Goal: Task Accomplishment & Management: Manage account settings

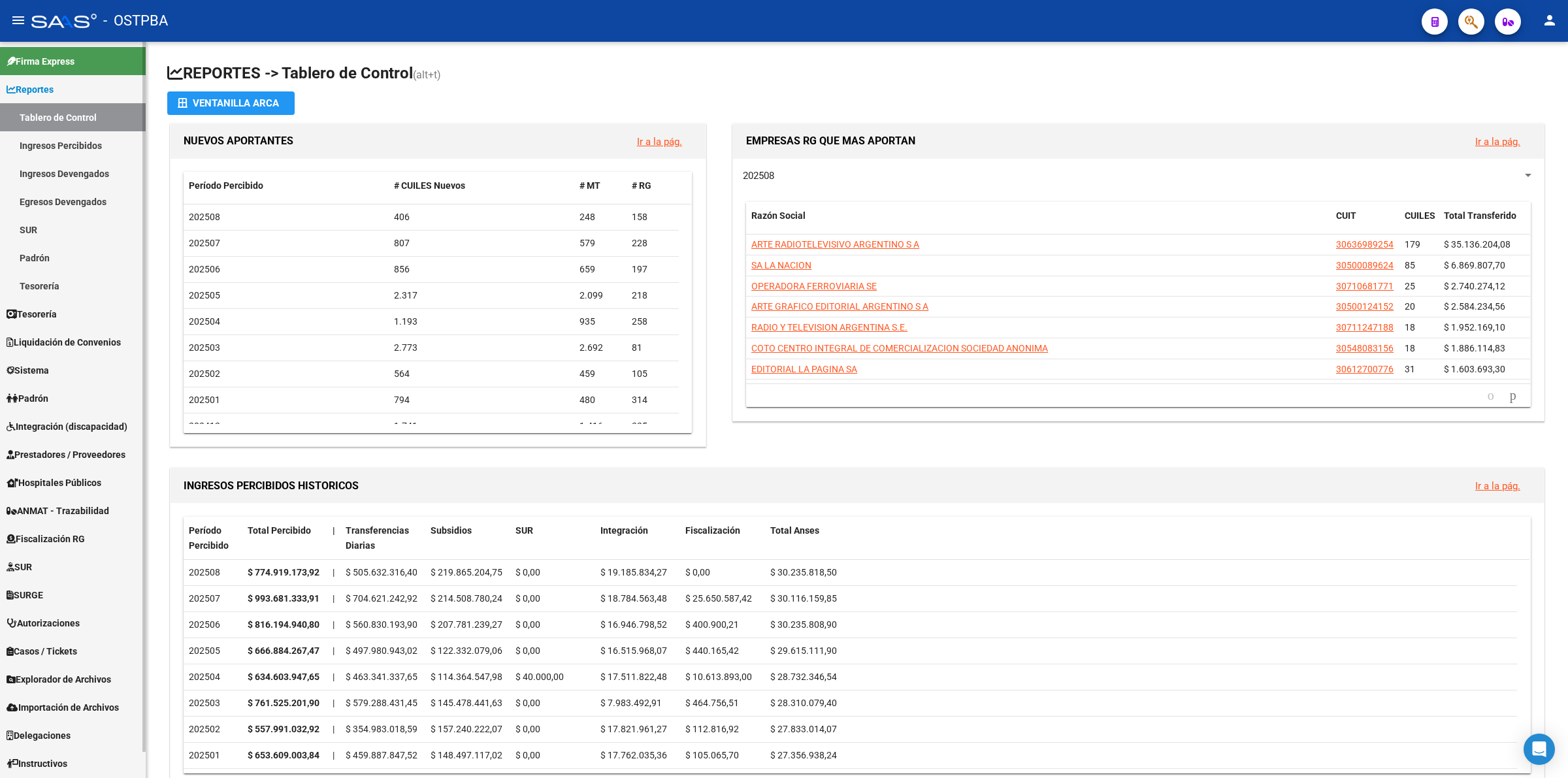
click at [70, 92] on link "Reportes" at bounding box center [73, 89] width 146 height 28
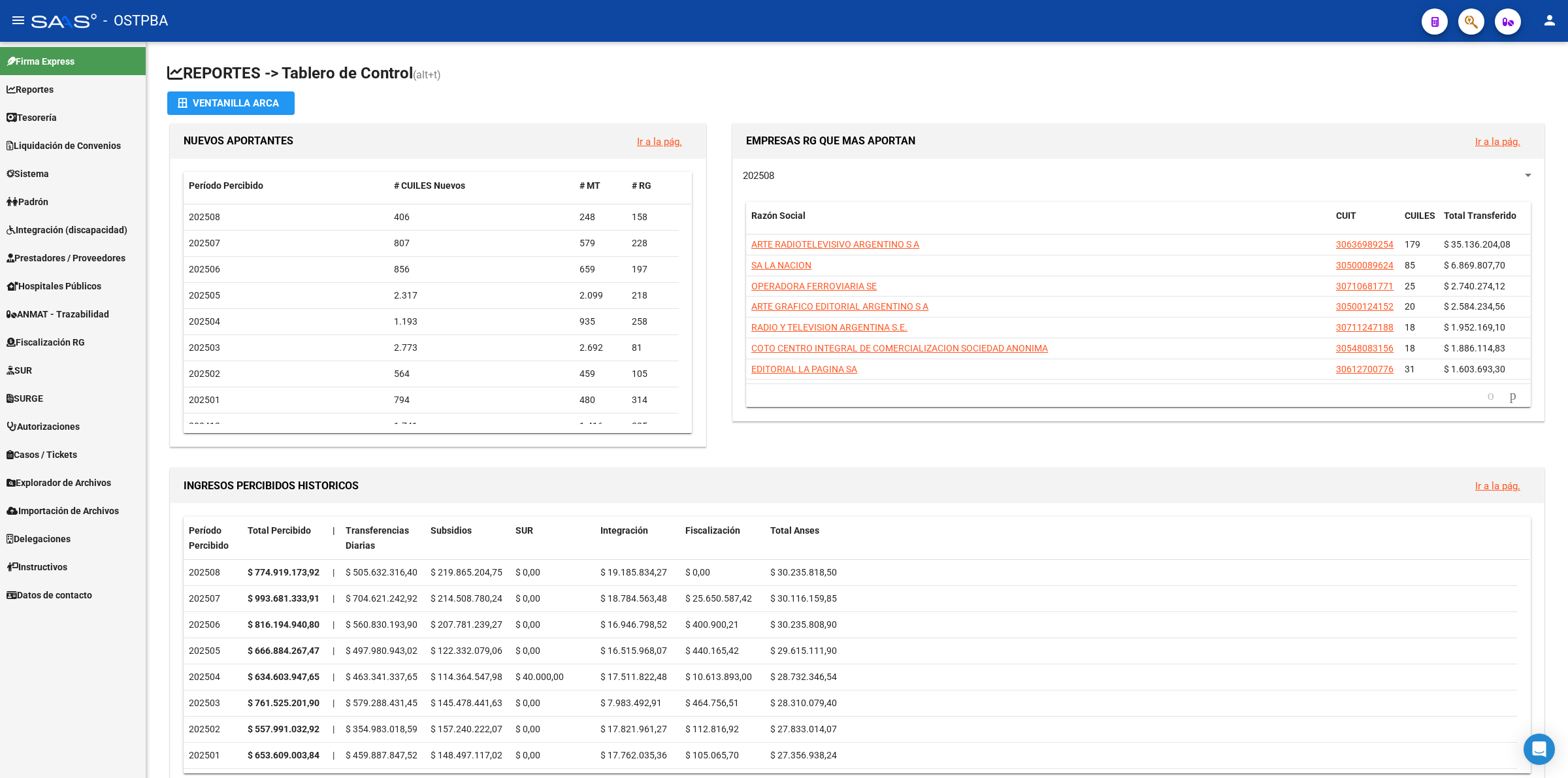
click at [70, 92] on link "Reportes" at bounding box center [73, 89] width 146 height 28
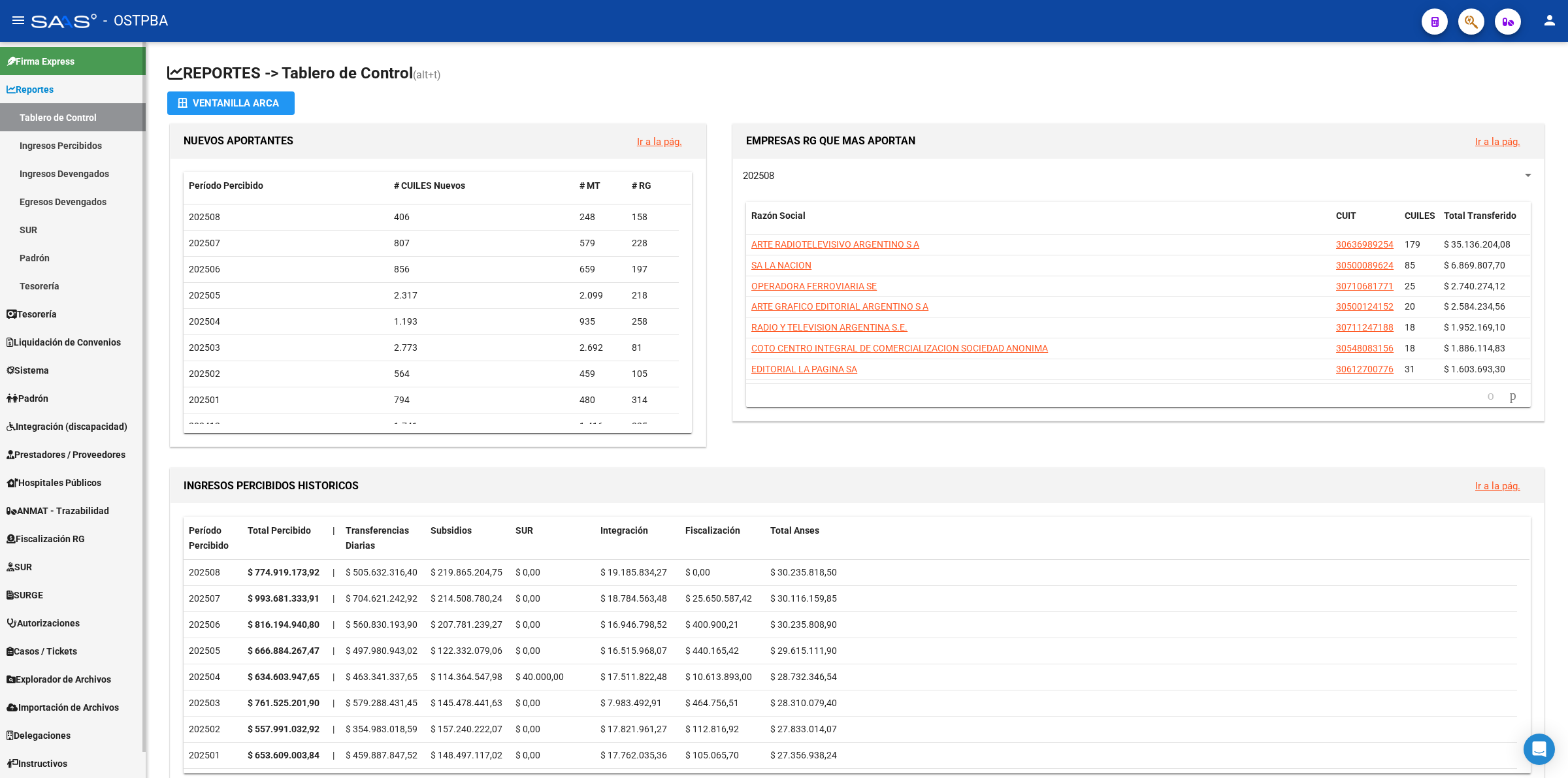
click at [83, 144] on link "Ingresos Percibidos" at bounding box center [73, 145] width 146 height 28
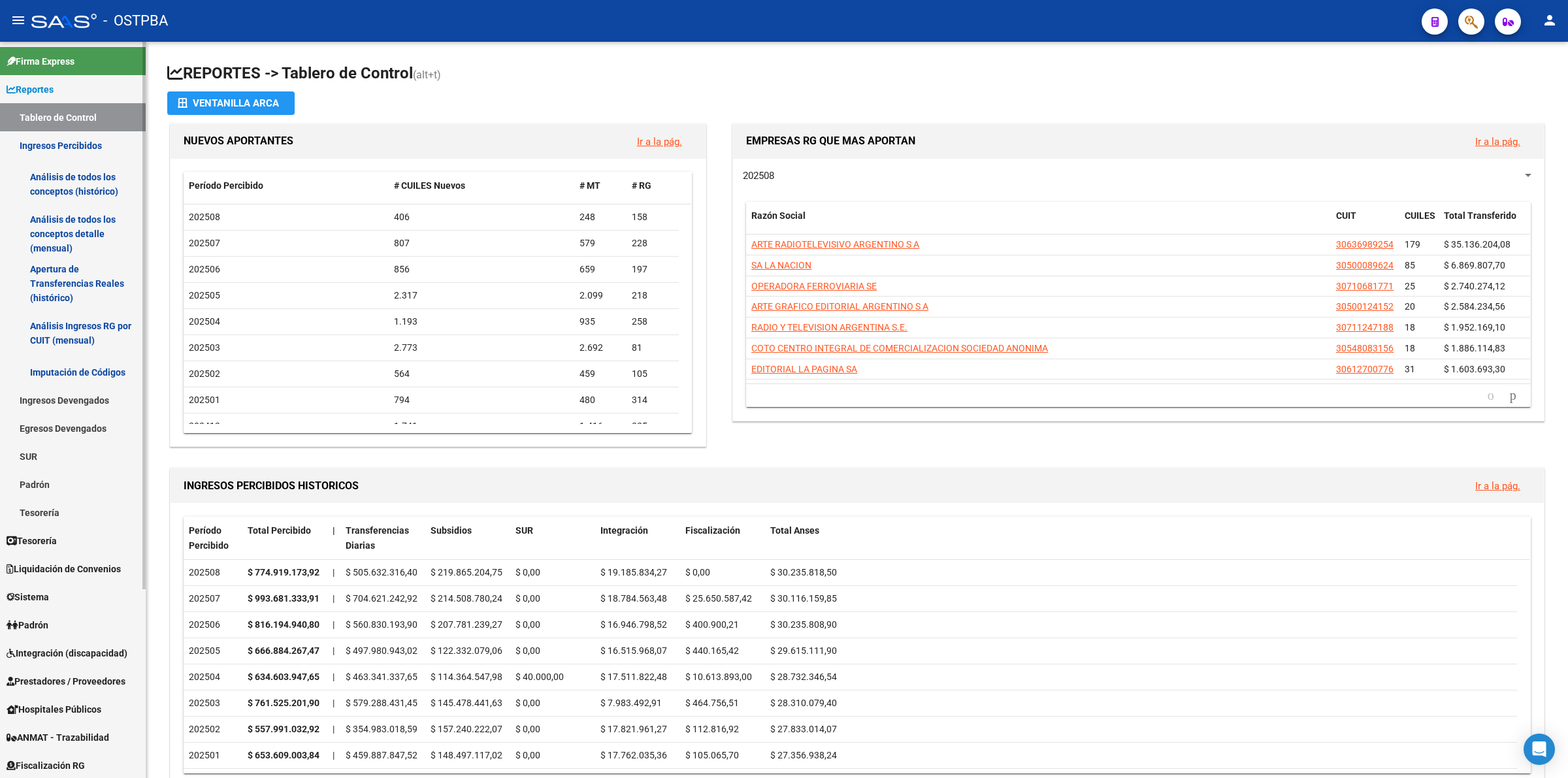
click at [79, 226] on link "Análisis de todos los conceptos detalle (mensual)" at bounding box center [73, 234] width 146 height 50
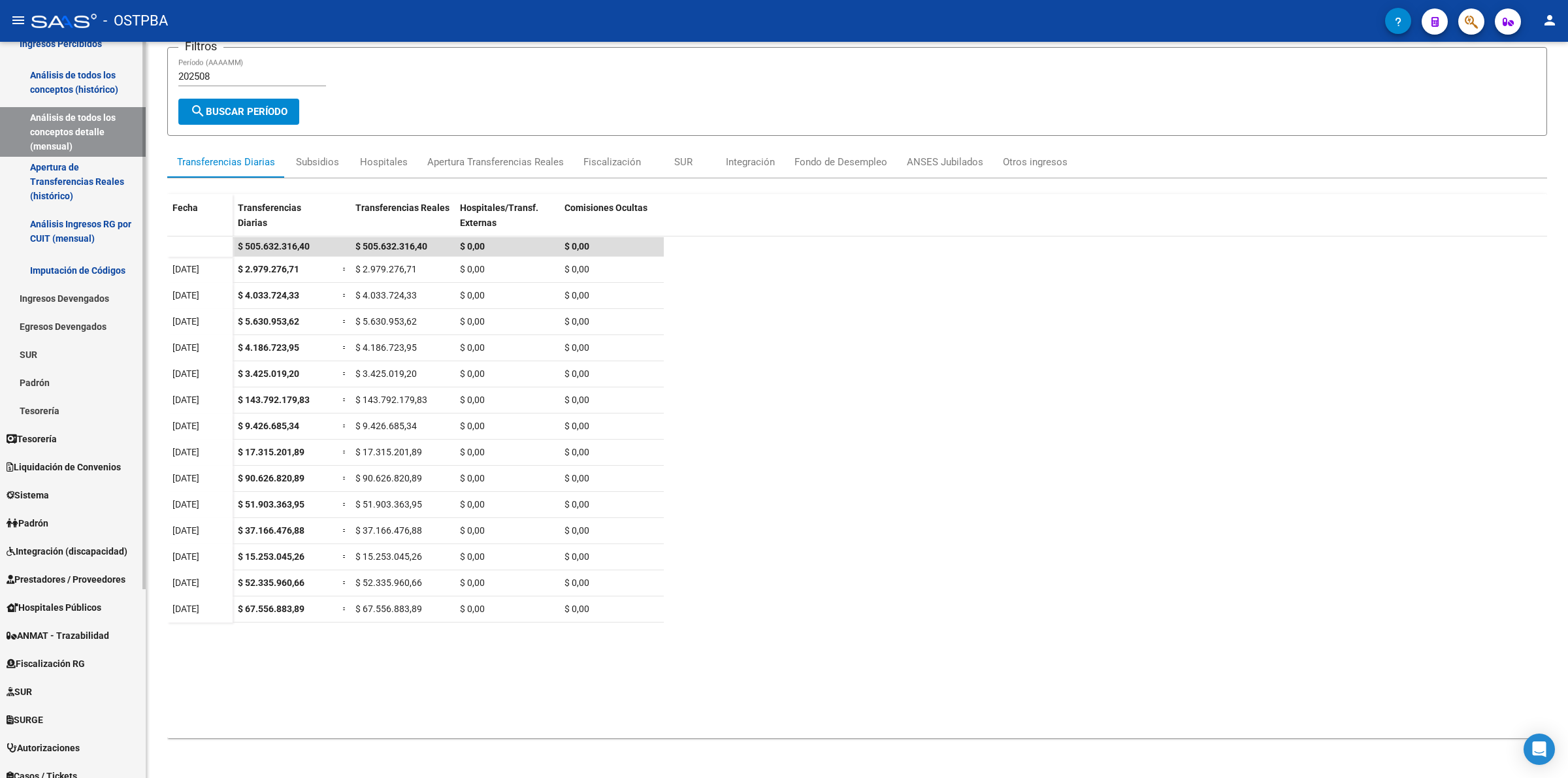
scroll to position [254, 0]
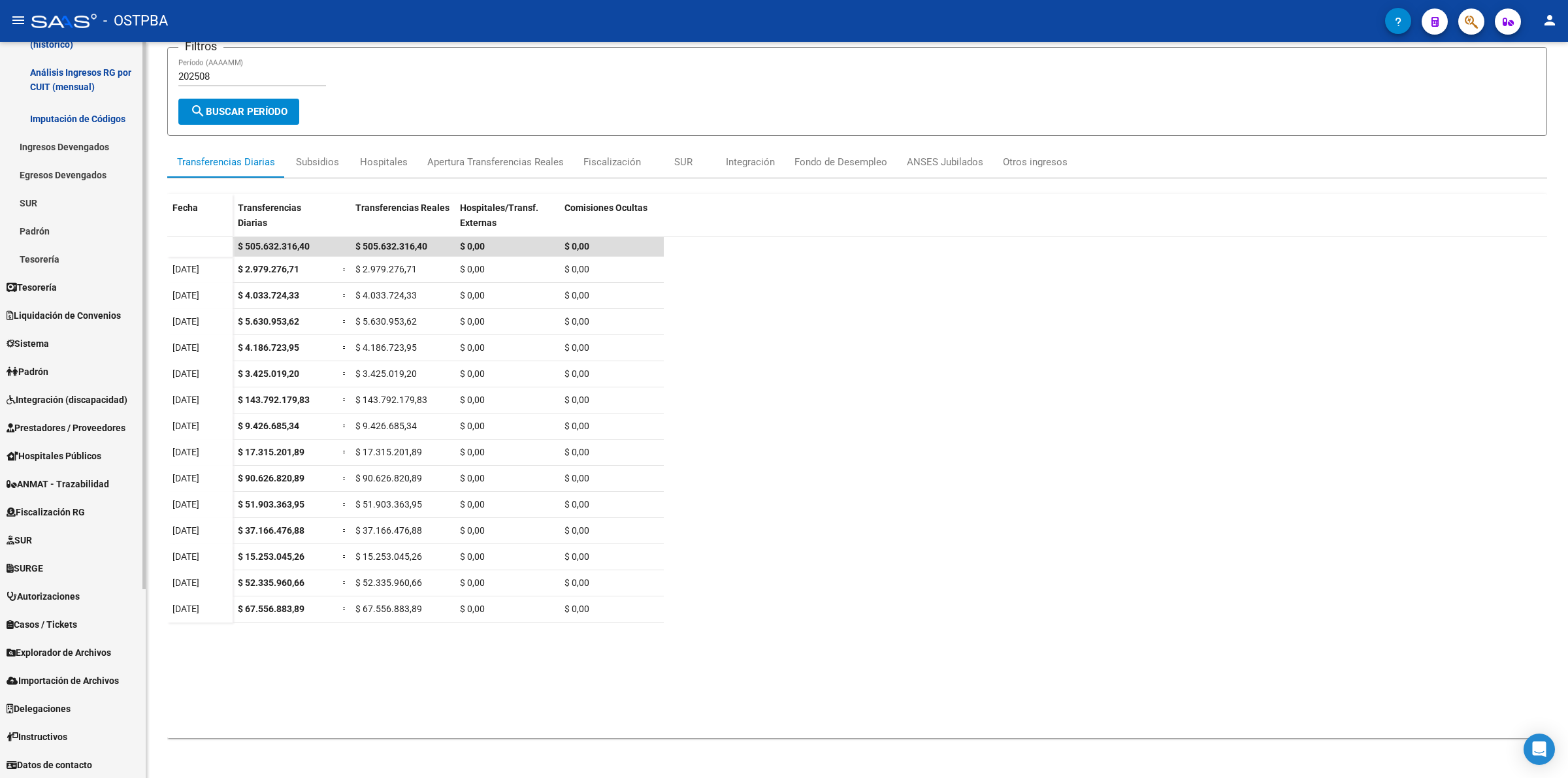
click at [89, 654] on span "Explorador de Archivos" at bounding box center [59, 652] width 105 height 15
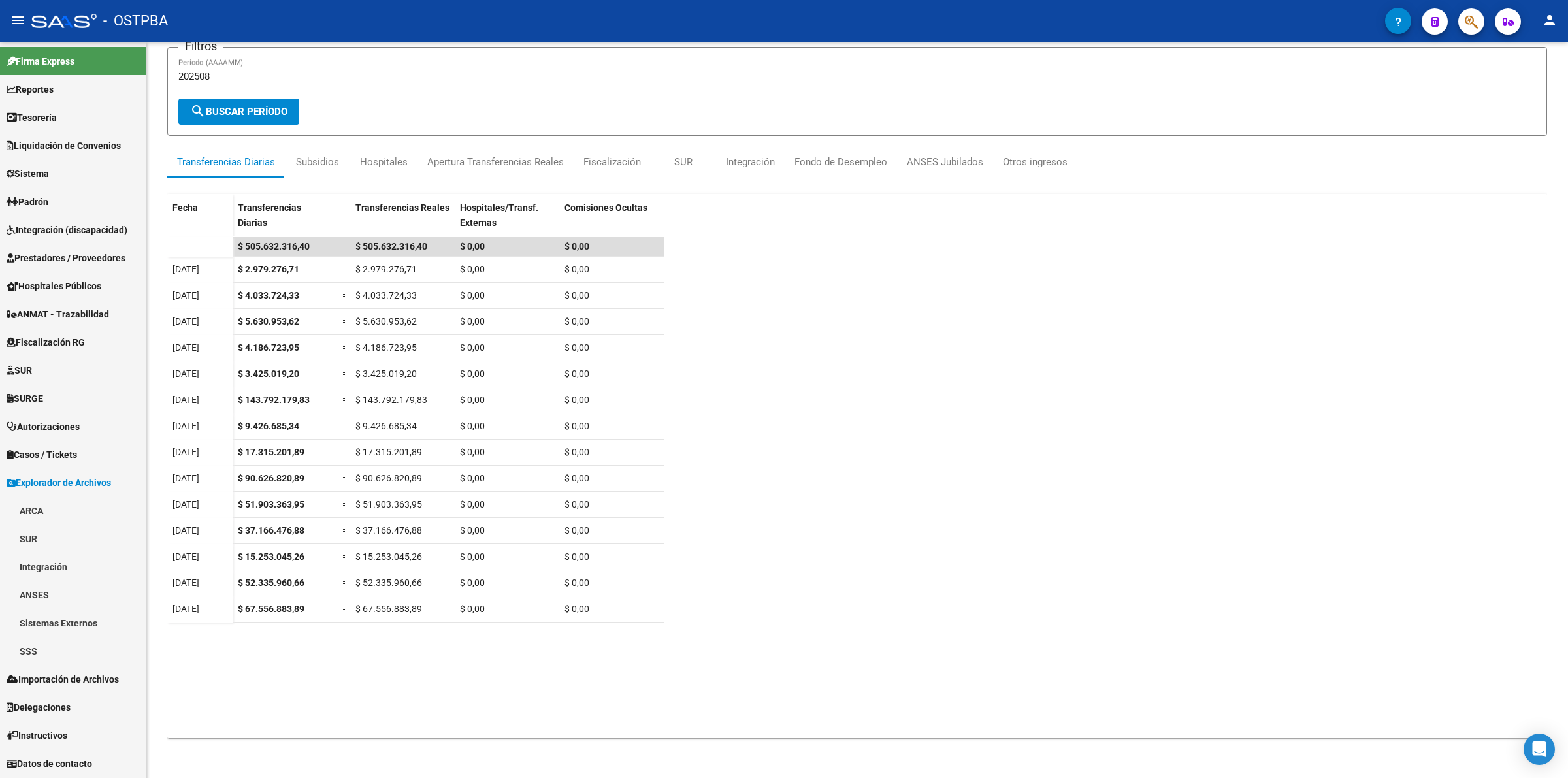
scroll to position [0, 0]
click at [67, 512] on link "ARCA" at bounding box center [73, 511] width 146 height 28
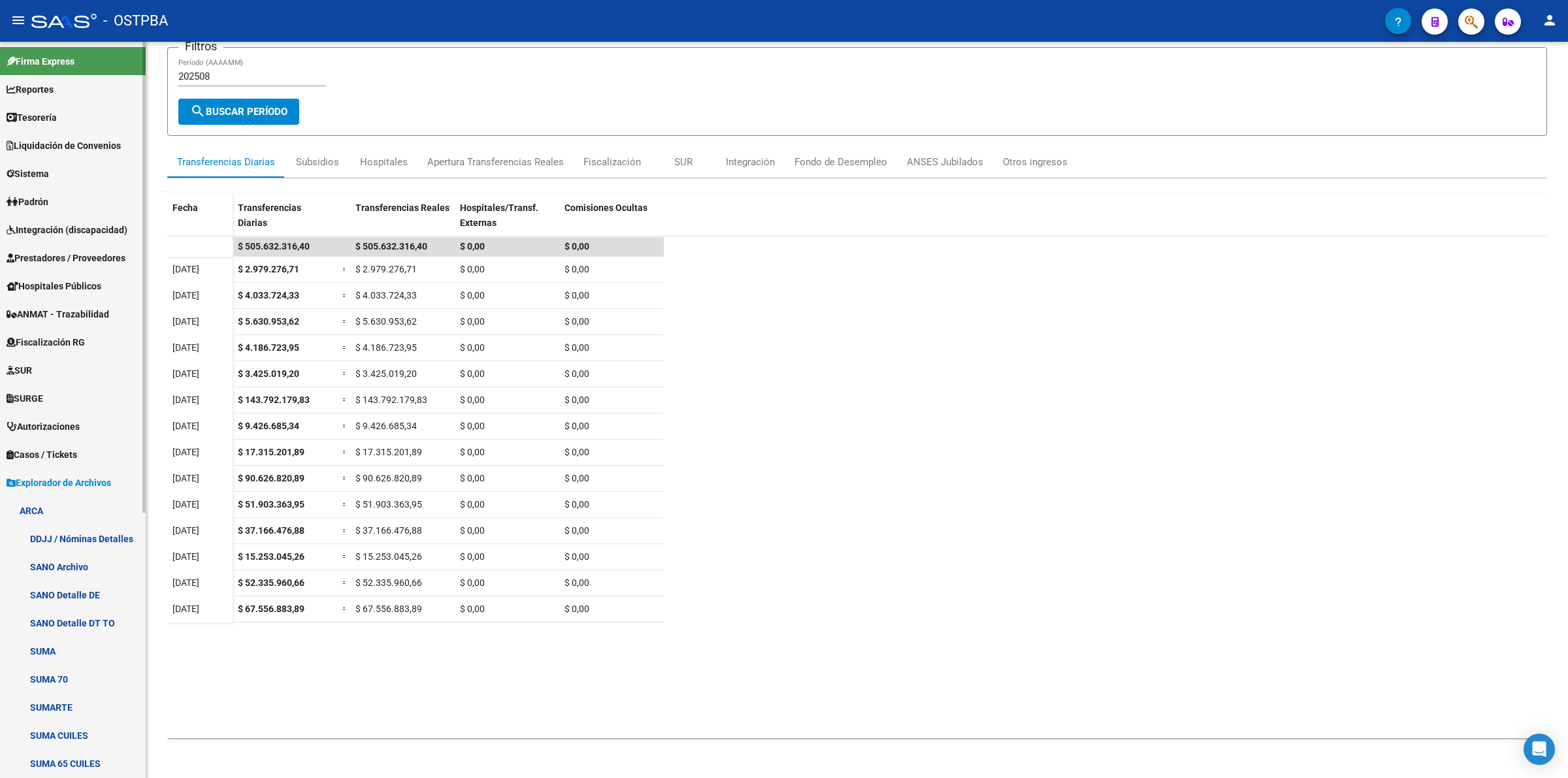
scroll to position [245, 0]
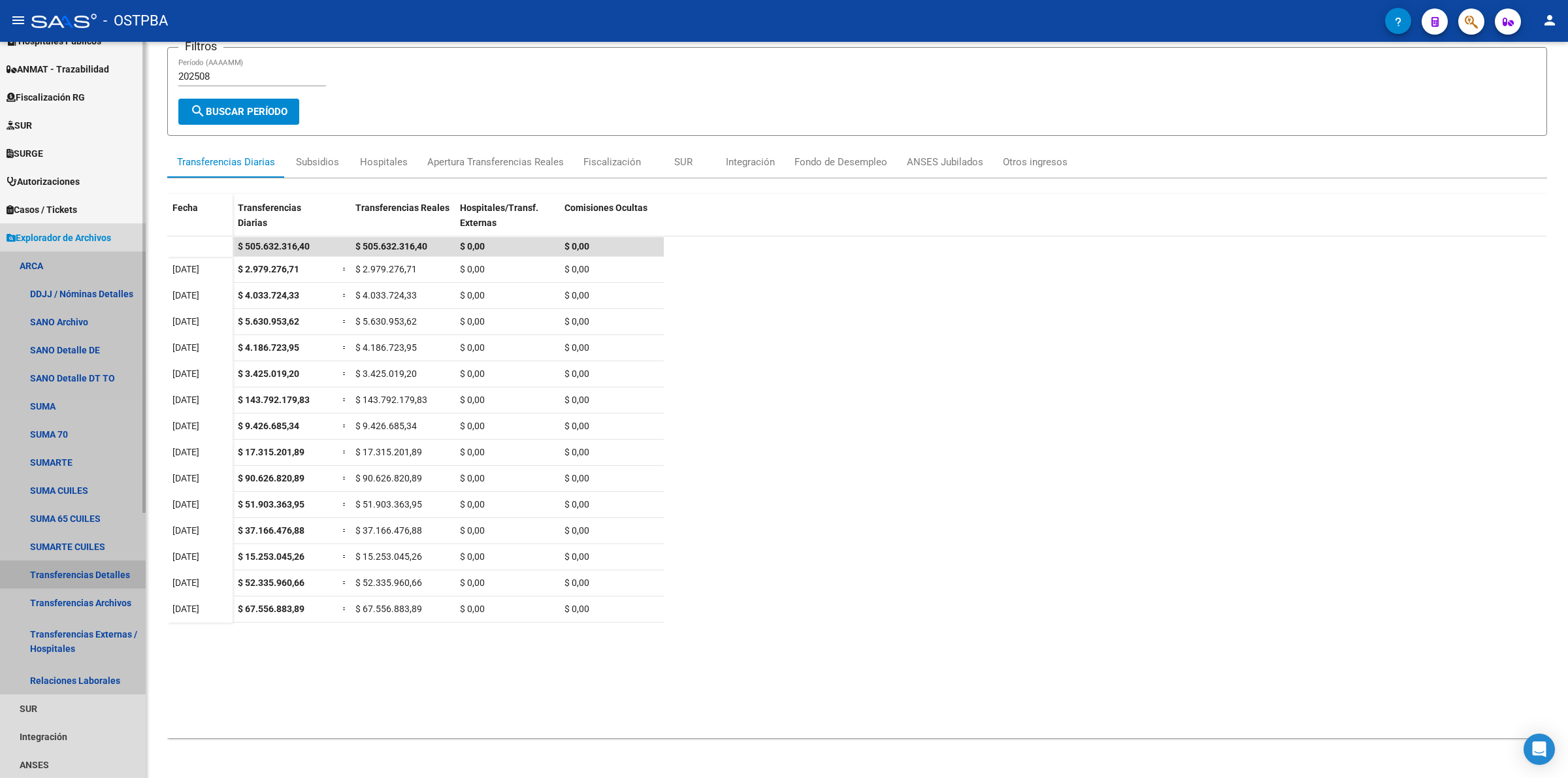
click at [109, 572] on link "Transferencias Detalles" at bounding box center [73, 574] width 146 height 28
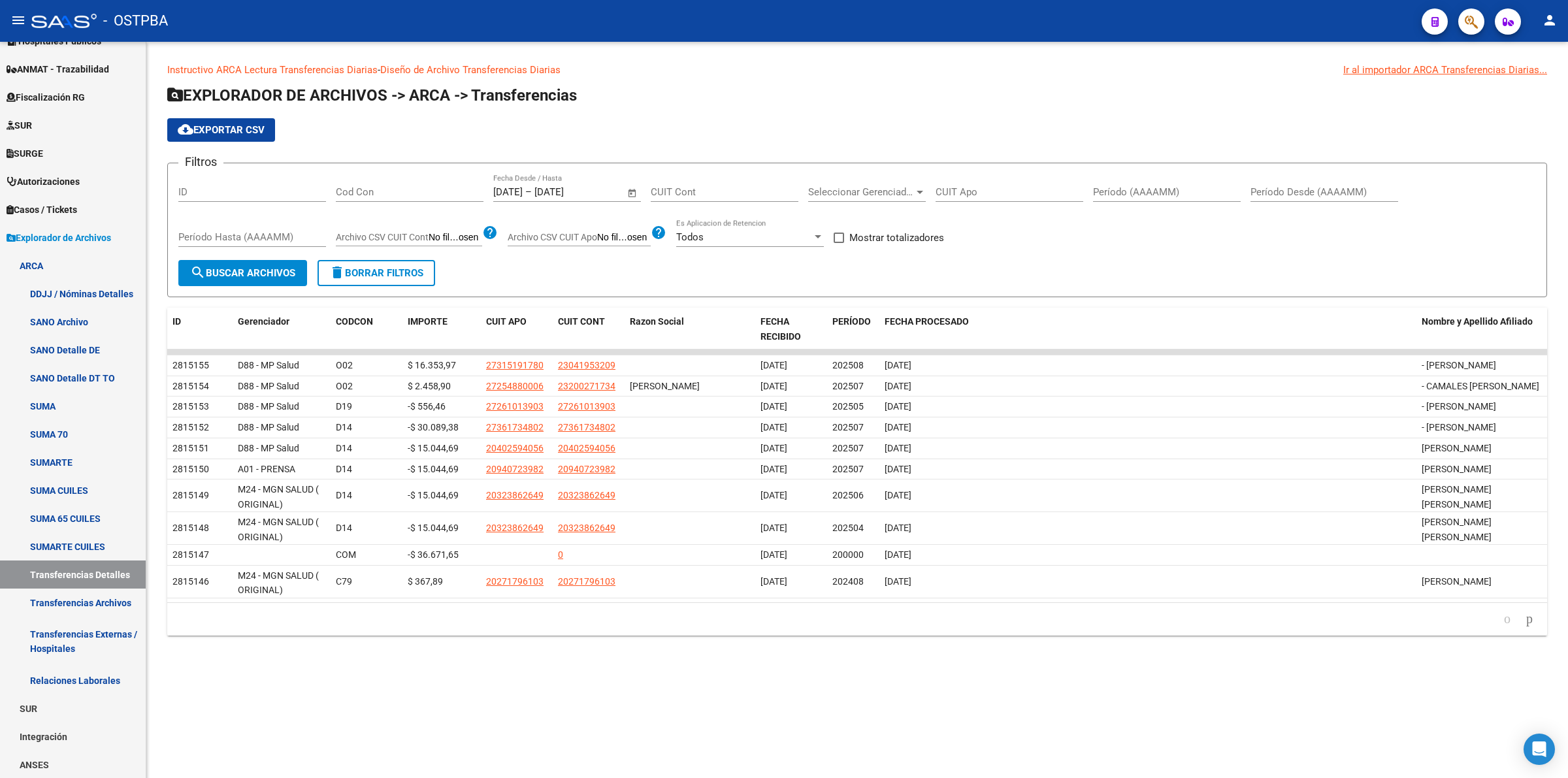
click at [418, 191] on input "Cod Con" at bounding box center [410, 192] width 147 height 12
type input "c14"
click at [624, 191] on span "Open calendar" at bounding box center [632, 193] width 32 height 32
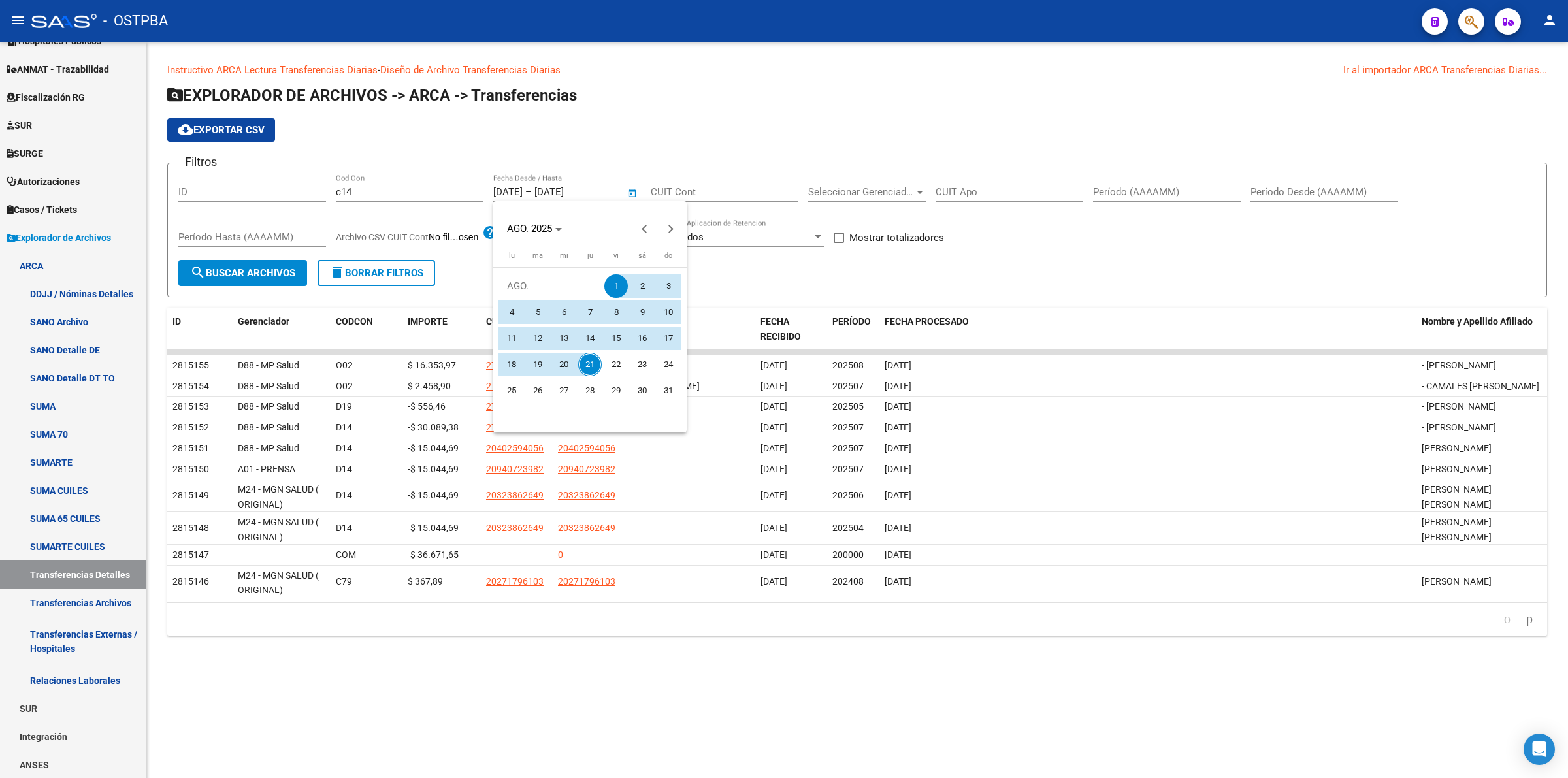
click at [588, 365] on span "21" at bounding box center [589, 364] width 23 height 23
type input "21/8/2025"
click at [589, 365] on span "21" at bounding box center [589, 364] width 23 height 23
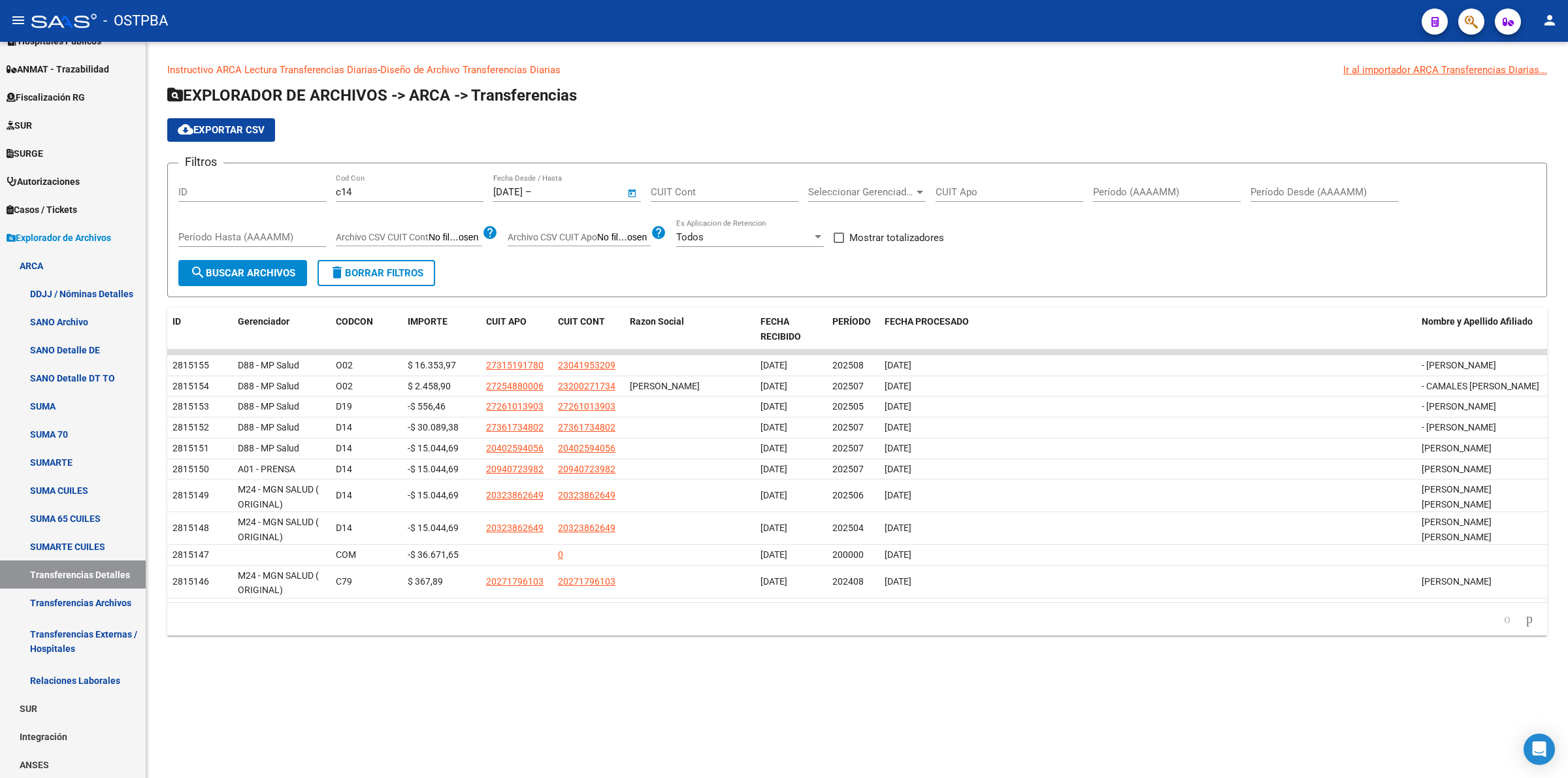
type input "21/8/2025"
click at [255, 263] on button "search Buscar Archivos" at bounding box center [242, 273] width 129 height 27
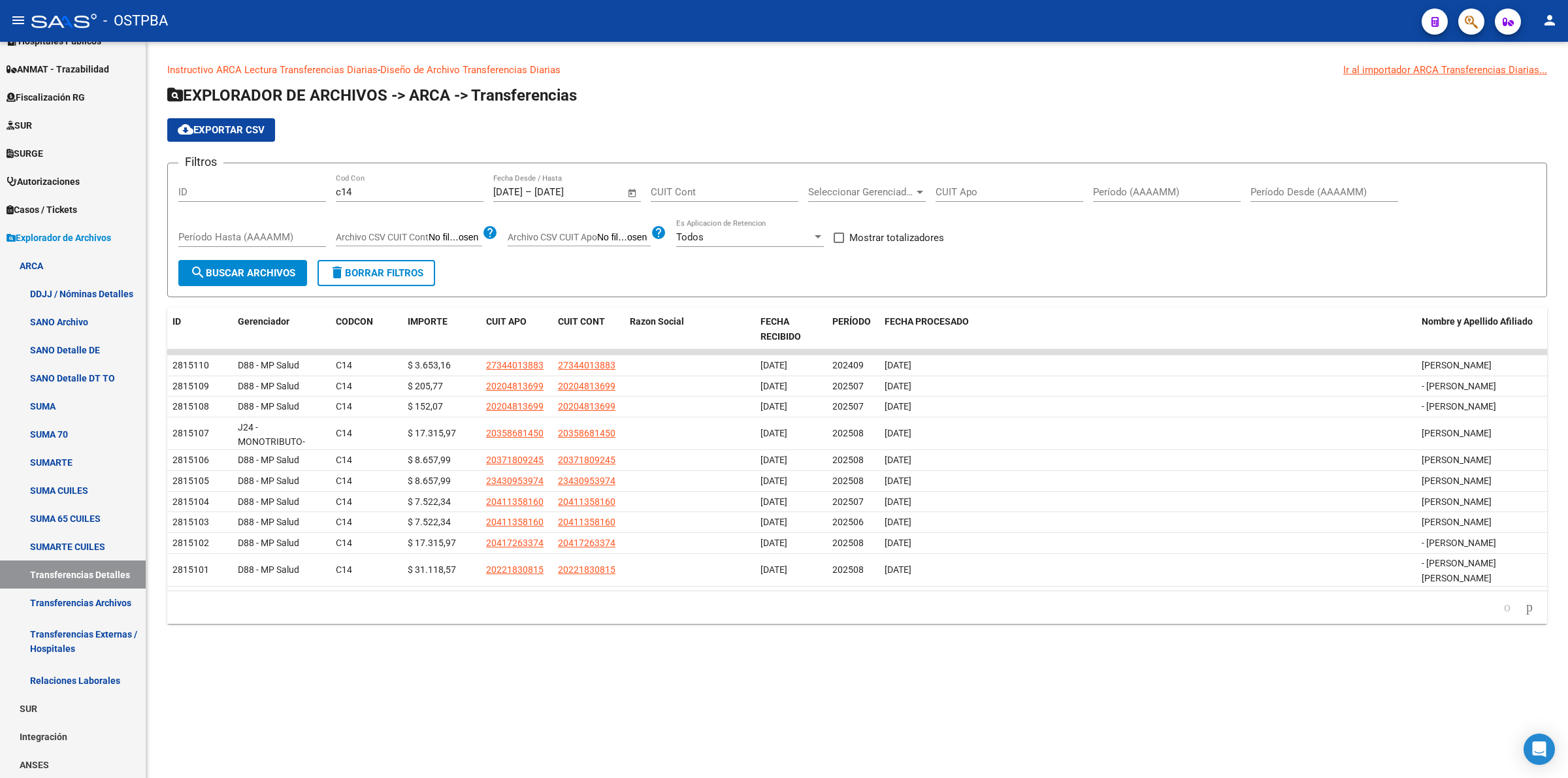
click at [853, 233] on span "Mostrar totalizadores" at bounding box center [896, 237] width 95 height 15
click at [839, 243] on input "Mostrar totalizadores" at bounding box center [838, 243] width 1 height 1
checkbox input "true"
click at [252, 269] on span "search Buscar Archivos" at bounding box center [242, 273] width 105 height 12
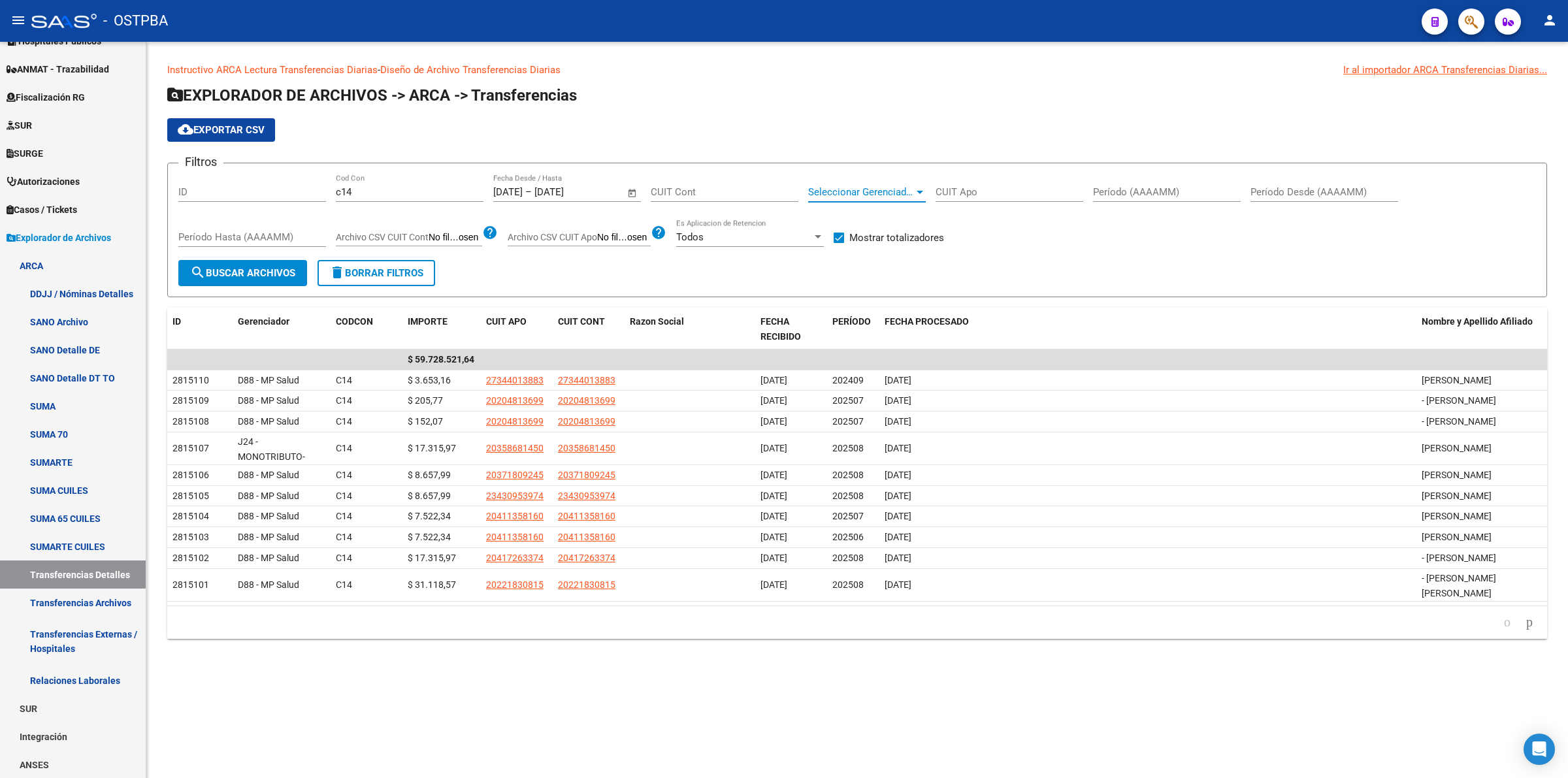
click at [916, 194] on div at bounding box center [920, 192] width 12 height 10
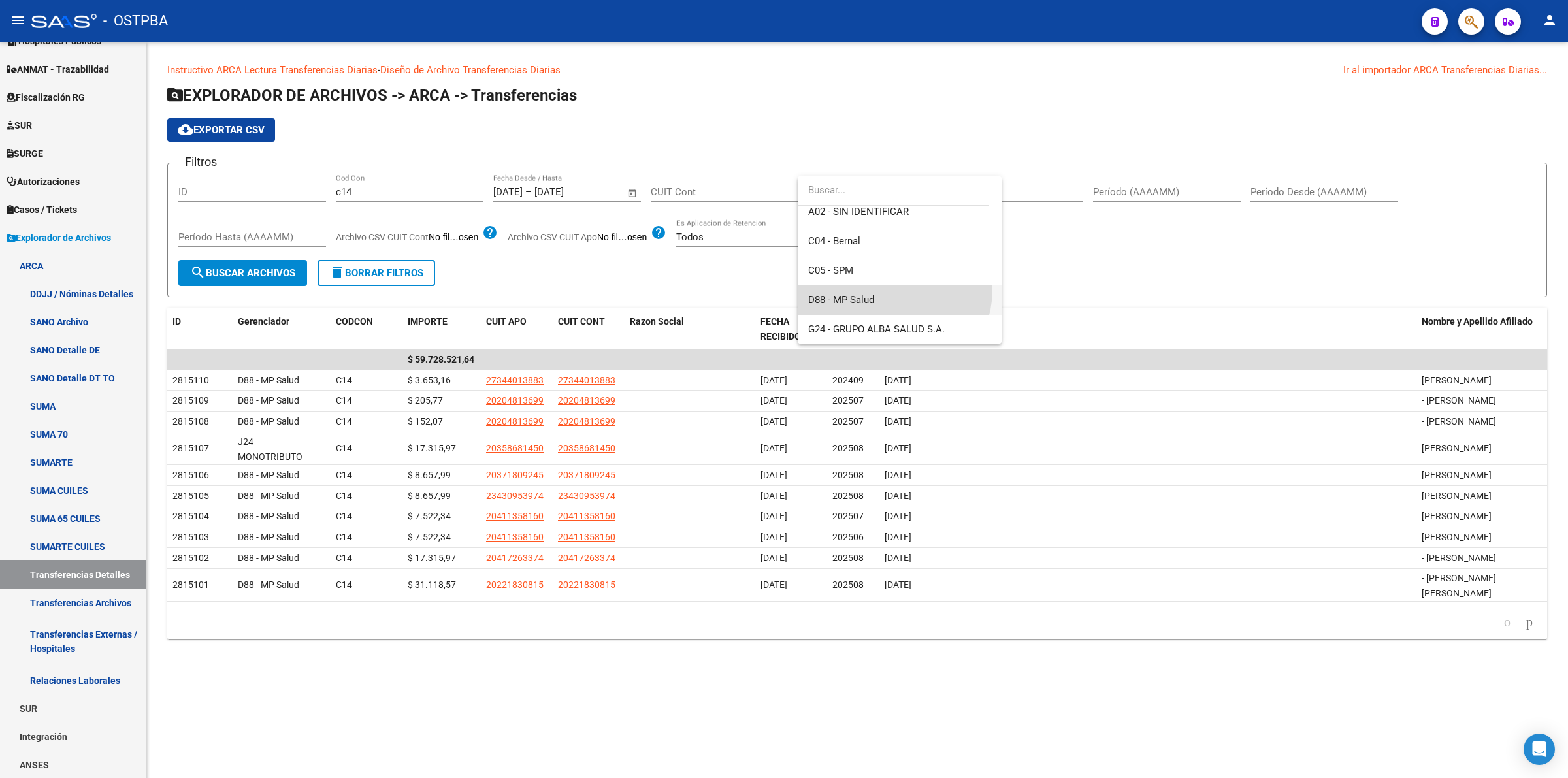
click at [894, 290] on span "D88 - MP Salud" at bounding box center [900, 300] width 183 height 29
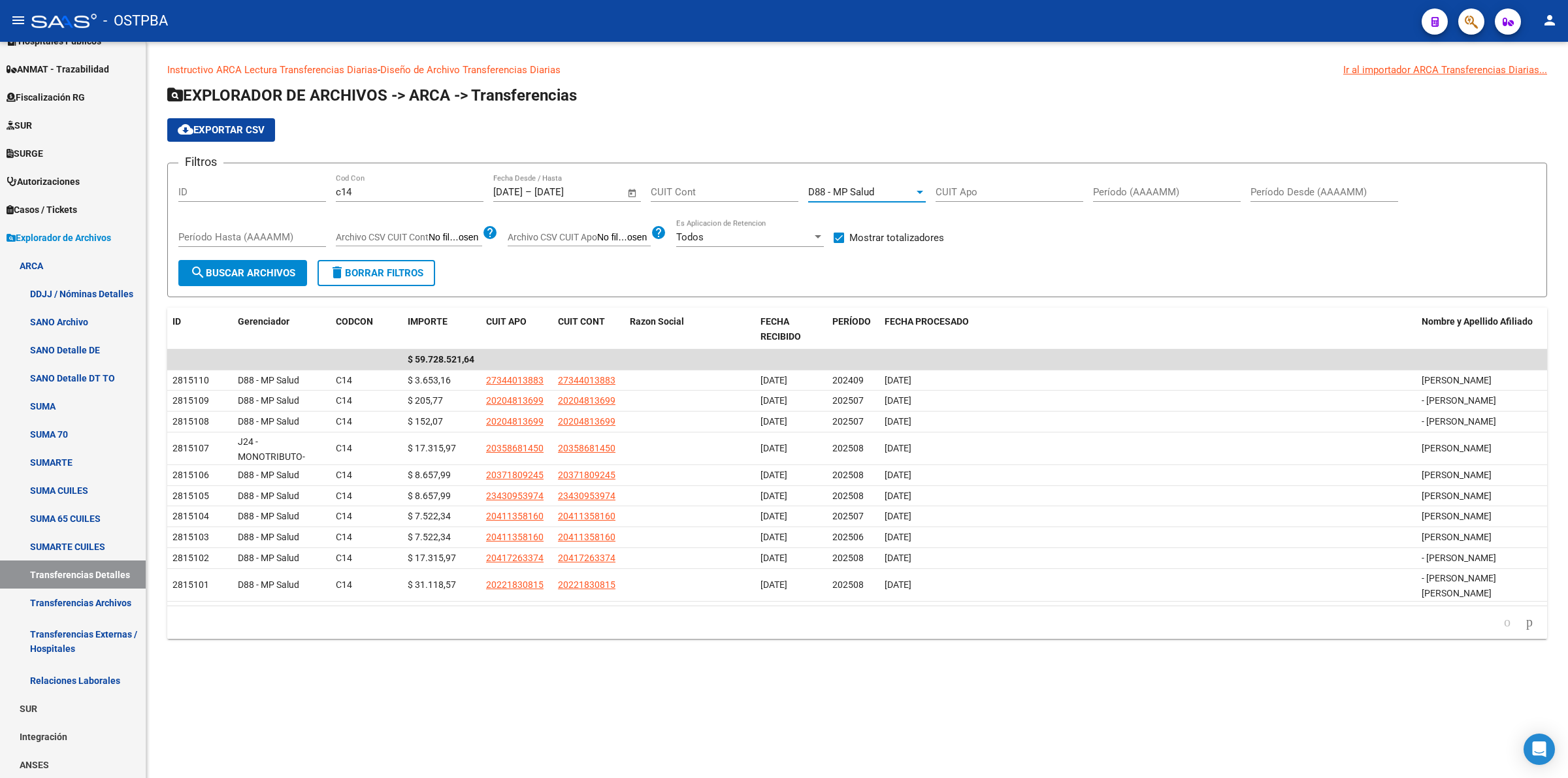
click at [230, 263] on button "search Buscar Archivos" at bounding box center [242, 273] width 129 height 27
click at [899, 186] on div "D88 - MP Salud" at bounding box center [861, 192] width 106 height 12
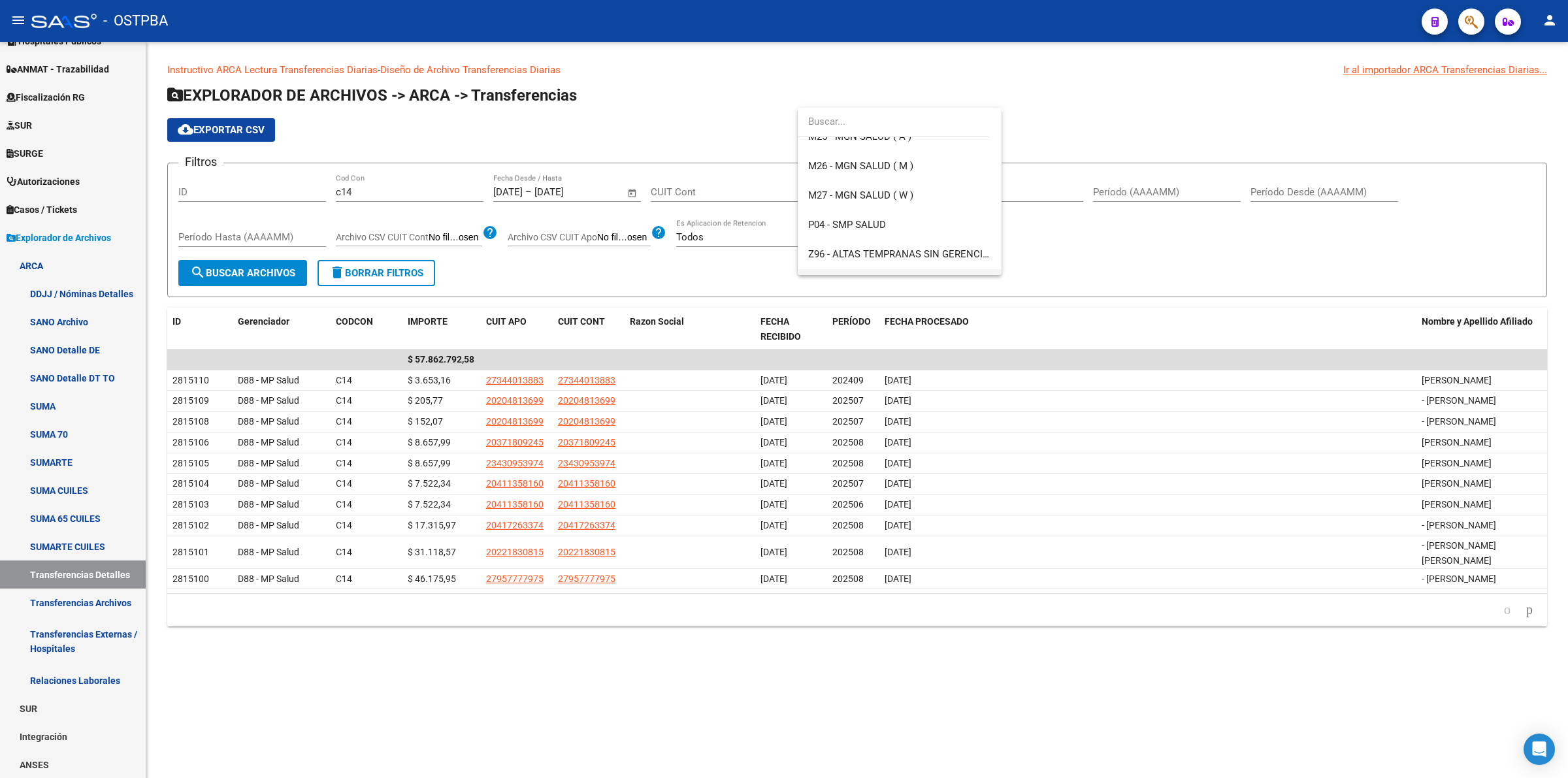
scroll to position [338, 0]
click at [890, 187] on span "M26 - MGN SALUD ( M )" at bounding box center [900, 195] width 183 height 29
click at [268, 265] on button "search Buscar Archivos" at bounding box center [242, 273] width 129 height 27
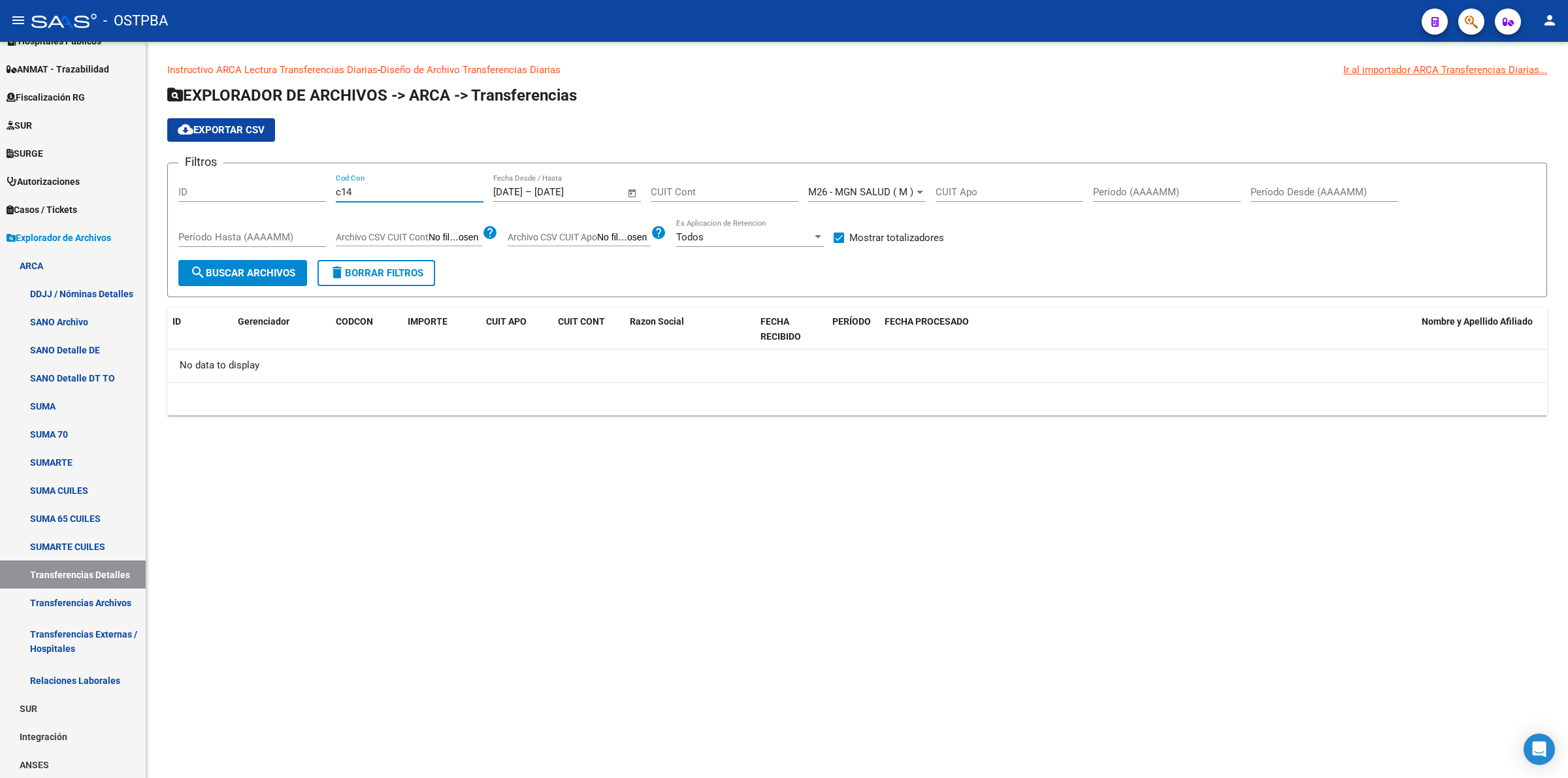
drag, startPoint x: 449, startPoint y: 193, endPoint x: 227, endPoint y: 194, distance: 222.0
click at [227, 194] on div "Filtros ID c14 Cod Con 21/8/2025 21/8/2025 – 21/8/2025 End date Fecha Desde / H…" at bounding box center [857, 217] width 1358 height 87
type input "c14"
click at [629, 190] on span "Open calendar" at bounding box center [632, 193] width 32 height 32
click at [613, 286] on span "1" at bounding box center [615, 285] width 23 height 23
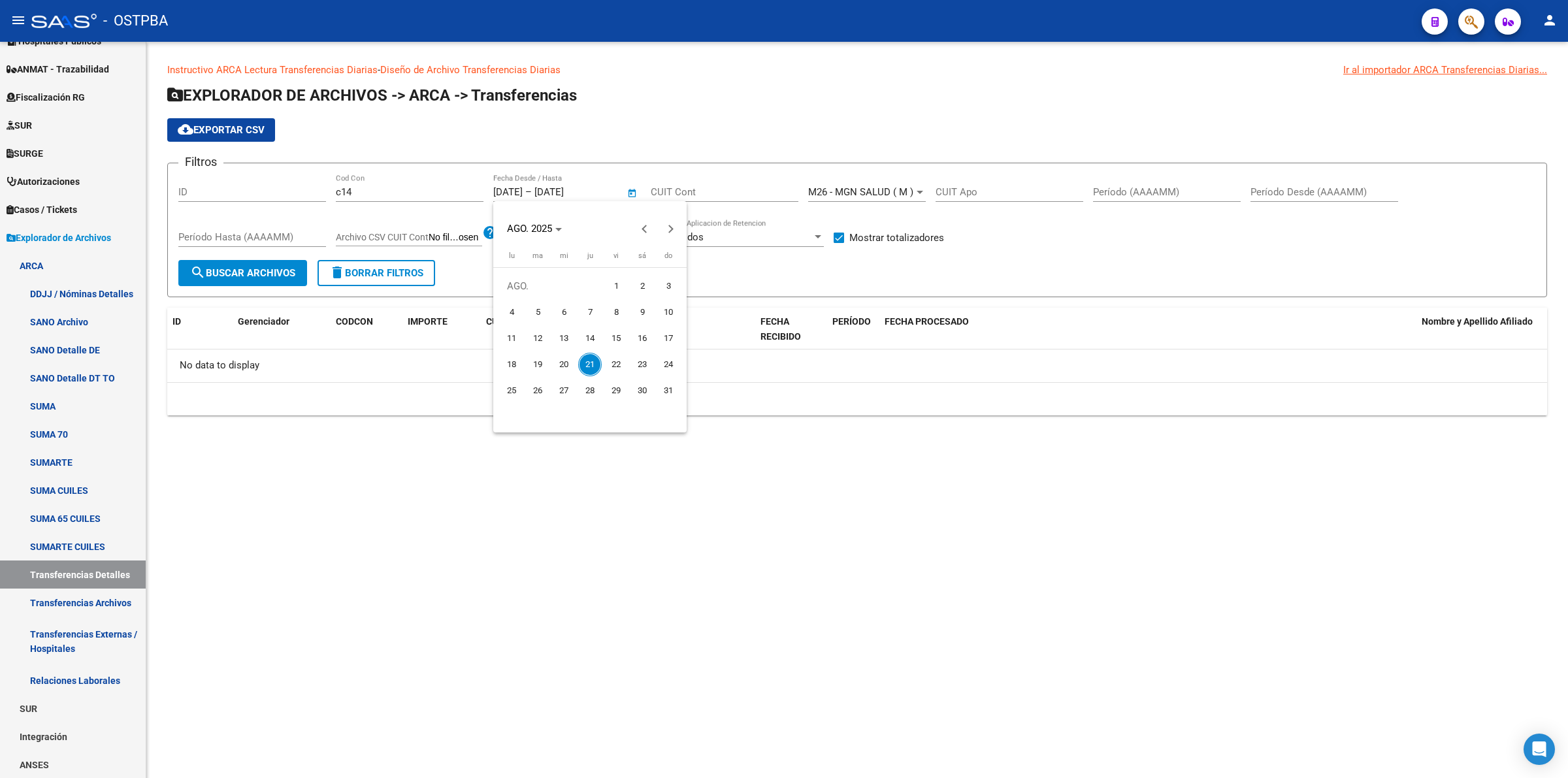
type input "1/8/2025"
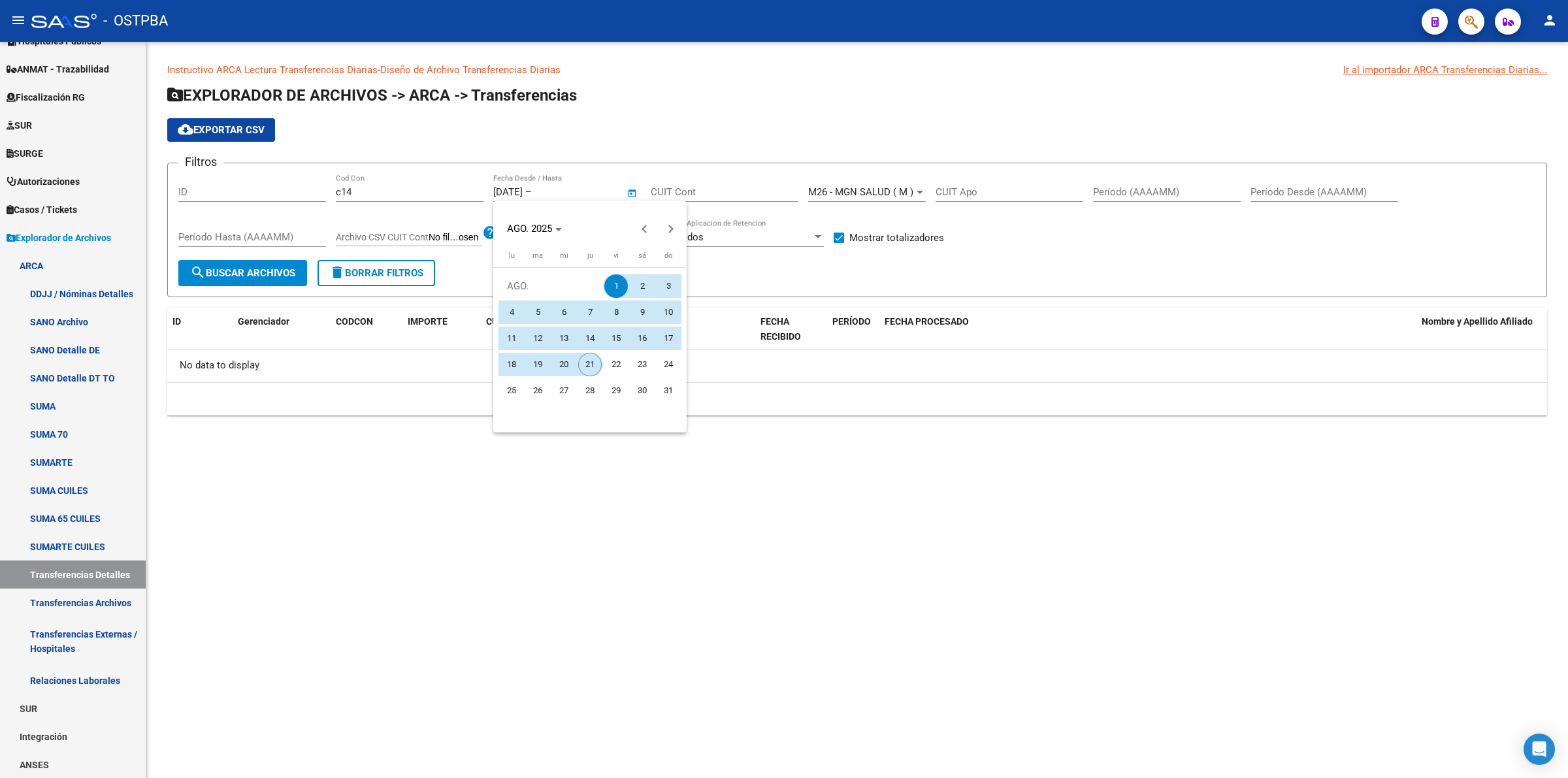
click at [593, 357] on span "21" at bounding box center [589, 364] width 23 height 23
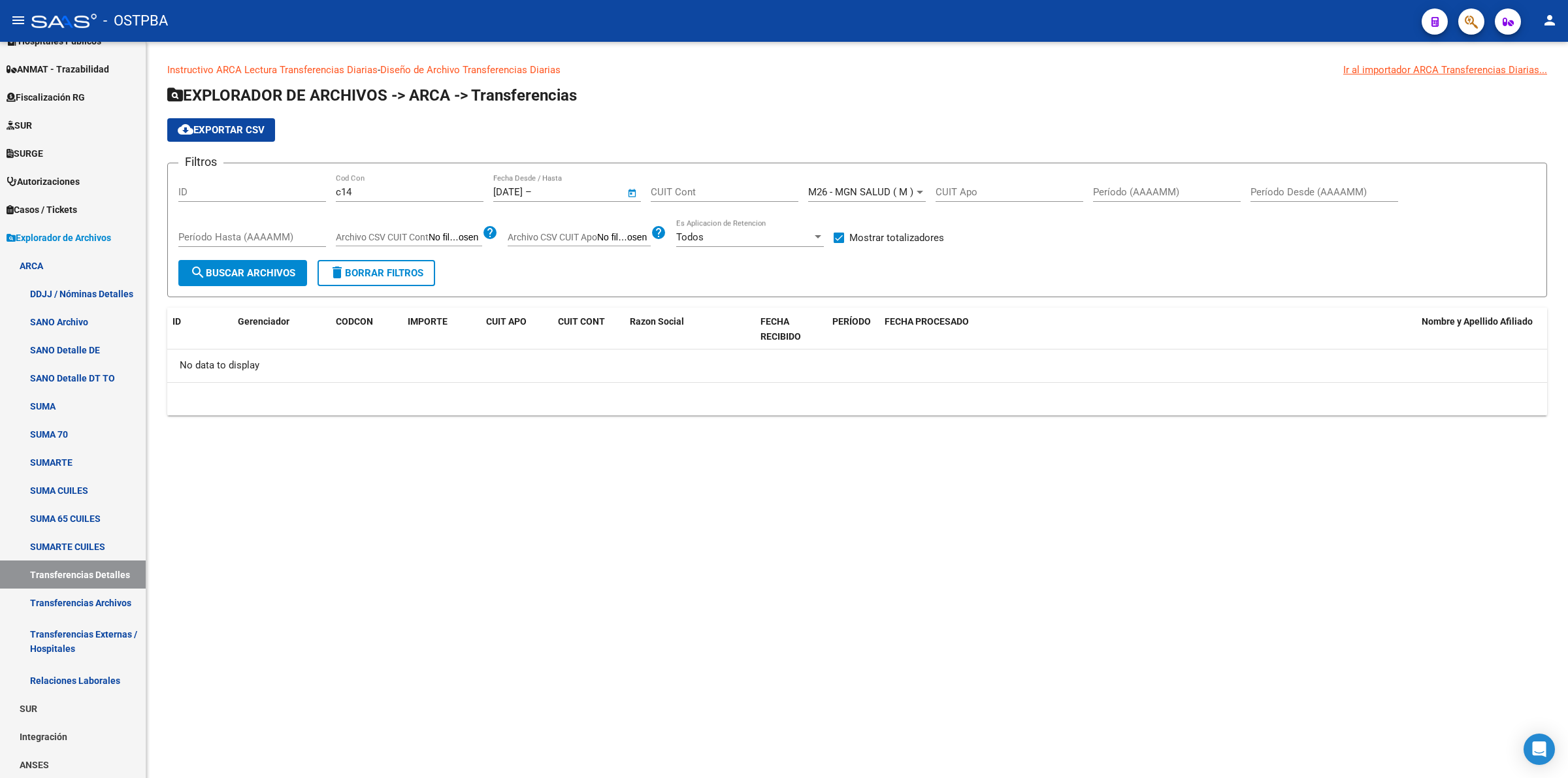
type input "21/8/2025"
click at [263, 270] on span "search Buscar Archivos" at bounding box center [242, 273] width 105 height 12
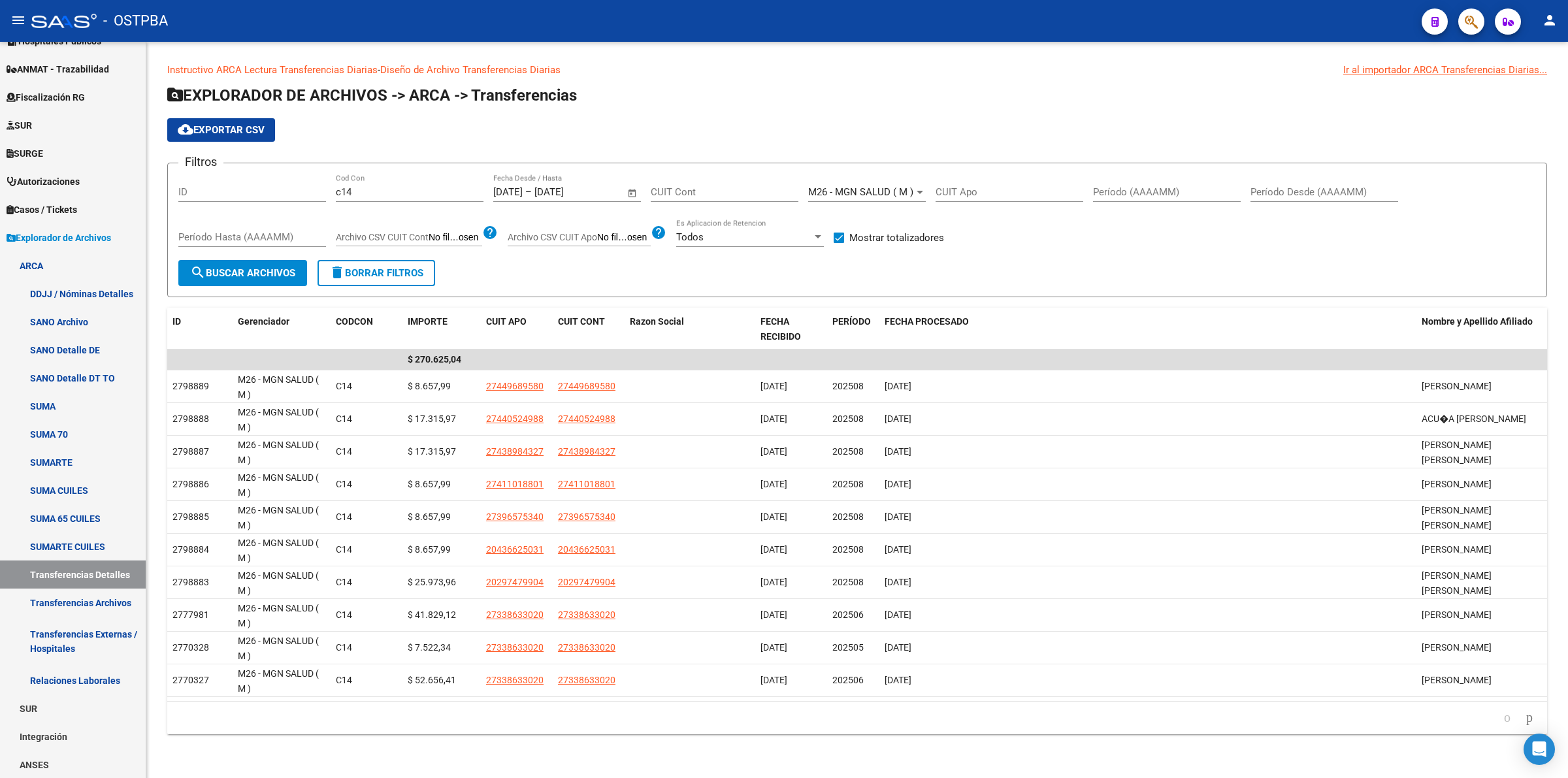
click at [907, 194] on span "M26 - MGN SALUD ( M )" at bounding box center [860, 192] width 105 height 12
click at [896, 166] on span "D88 - MP Salud" at bounding box center [900, 173] width 183 height 29
click at [254, 271] on span "search Buscar Archivos" at bounding box center [242, 273] width 105 height 12
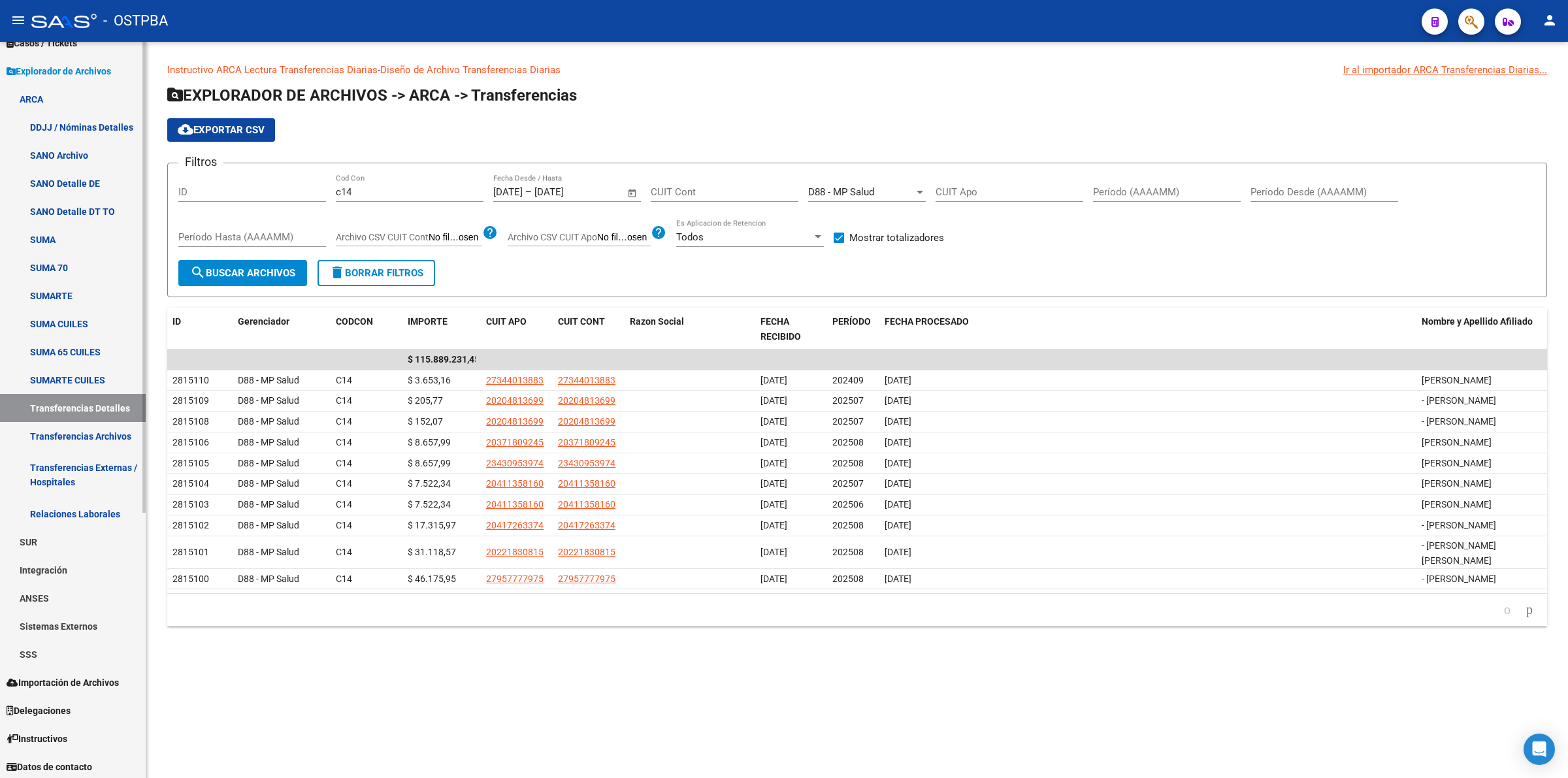
scroll to position [413, 0]
click at [81, 564] on link "Integración" at bounding box center [73, 568] width 146 height 28
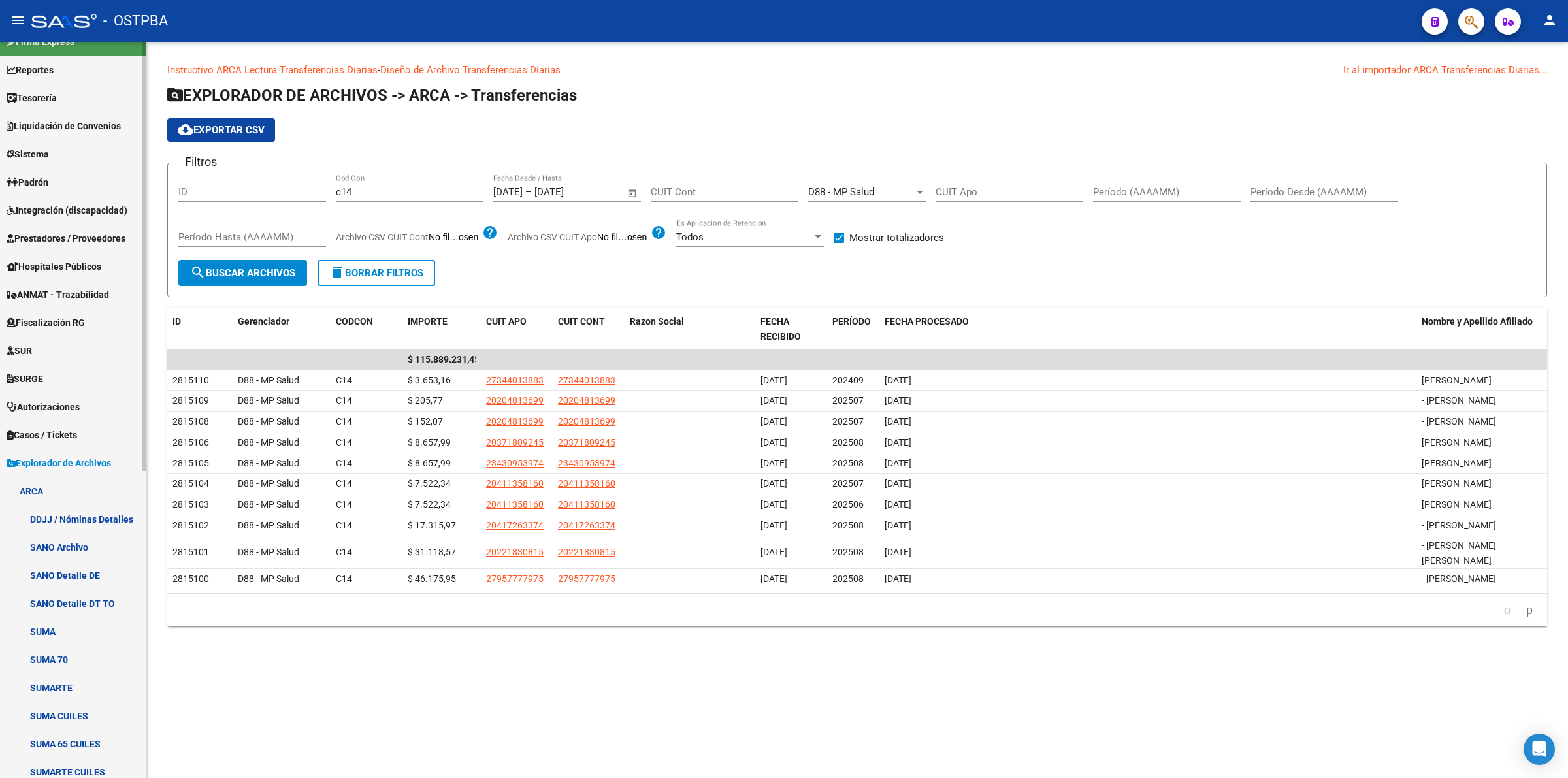
scroll to position [0, 0]
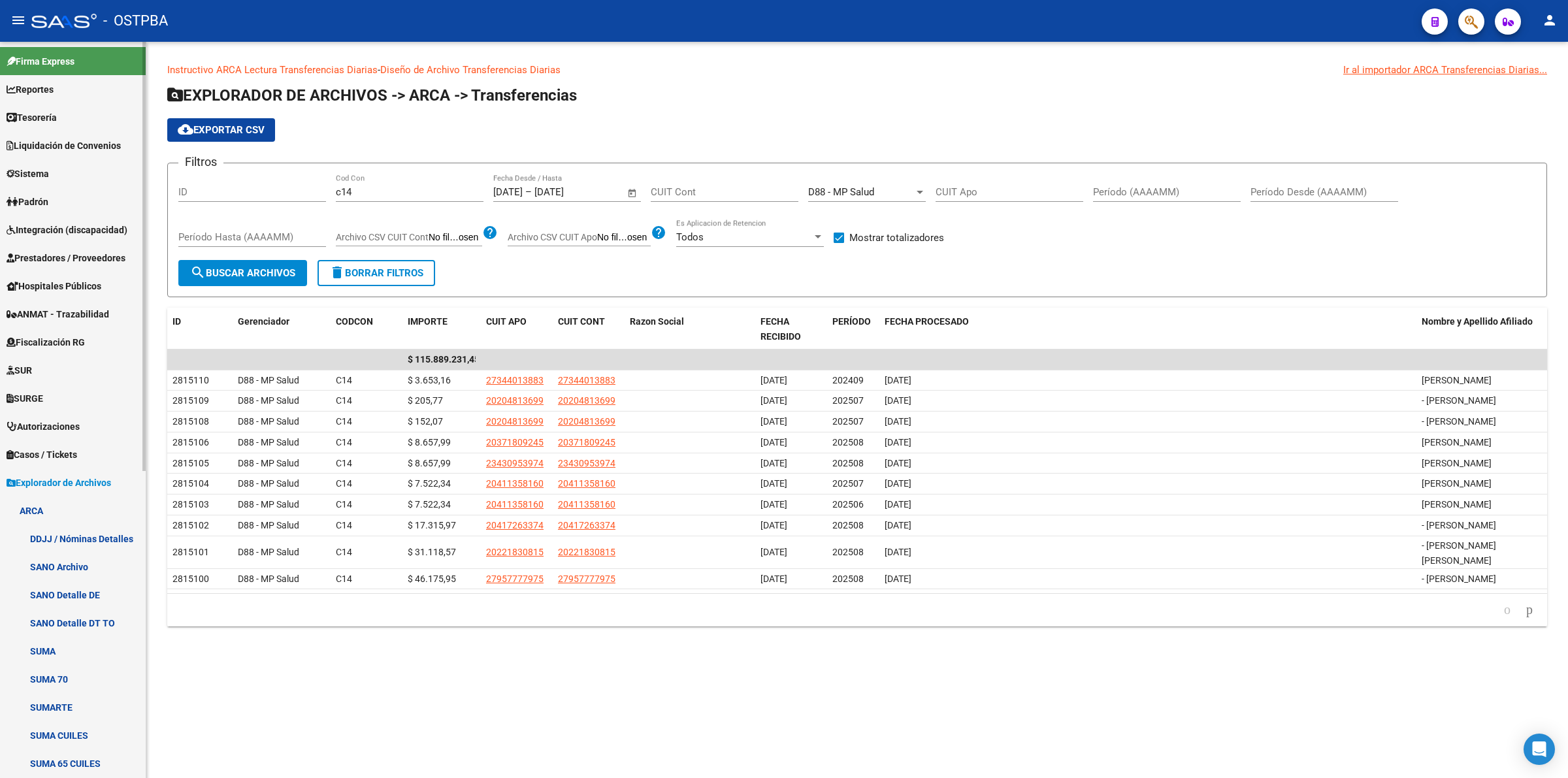
click at [80, 254] on span "Prestadores / Proveedores" at bounding box center [66, 258] width 119 height 15
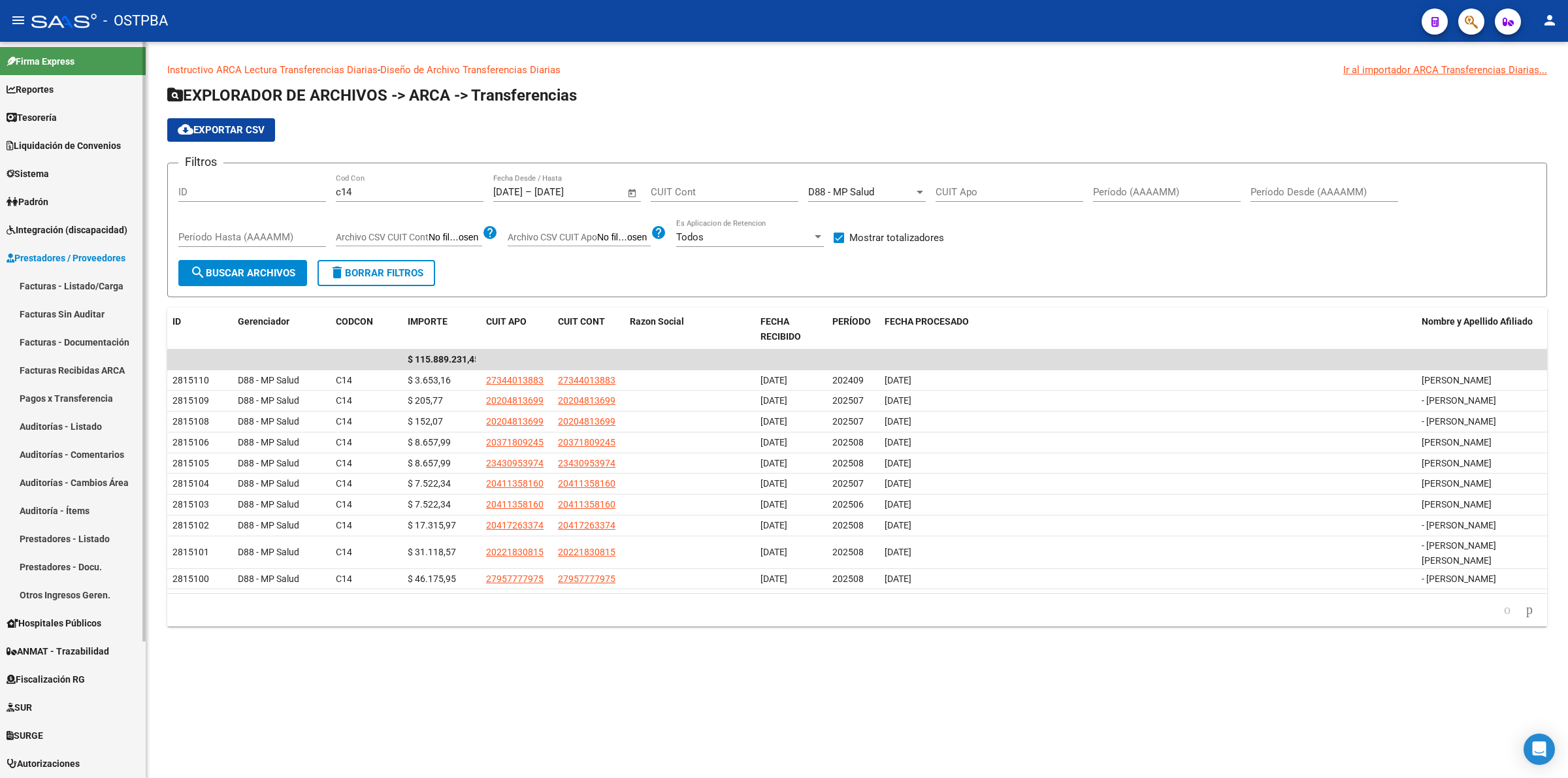
click at [81, 283] on link "Facturas - Listado/Carga" at bounding box center [73, 285] width 146 height 28
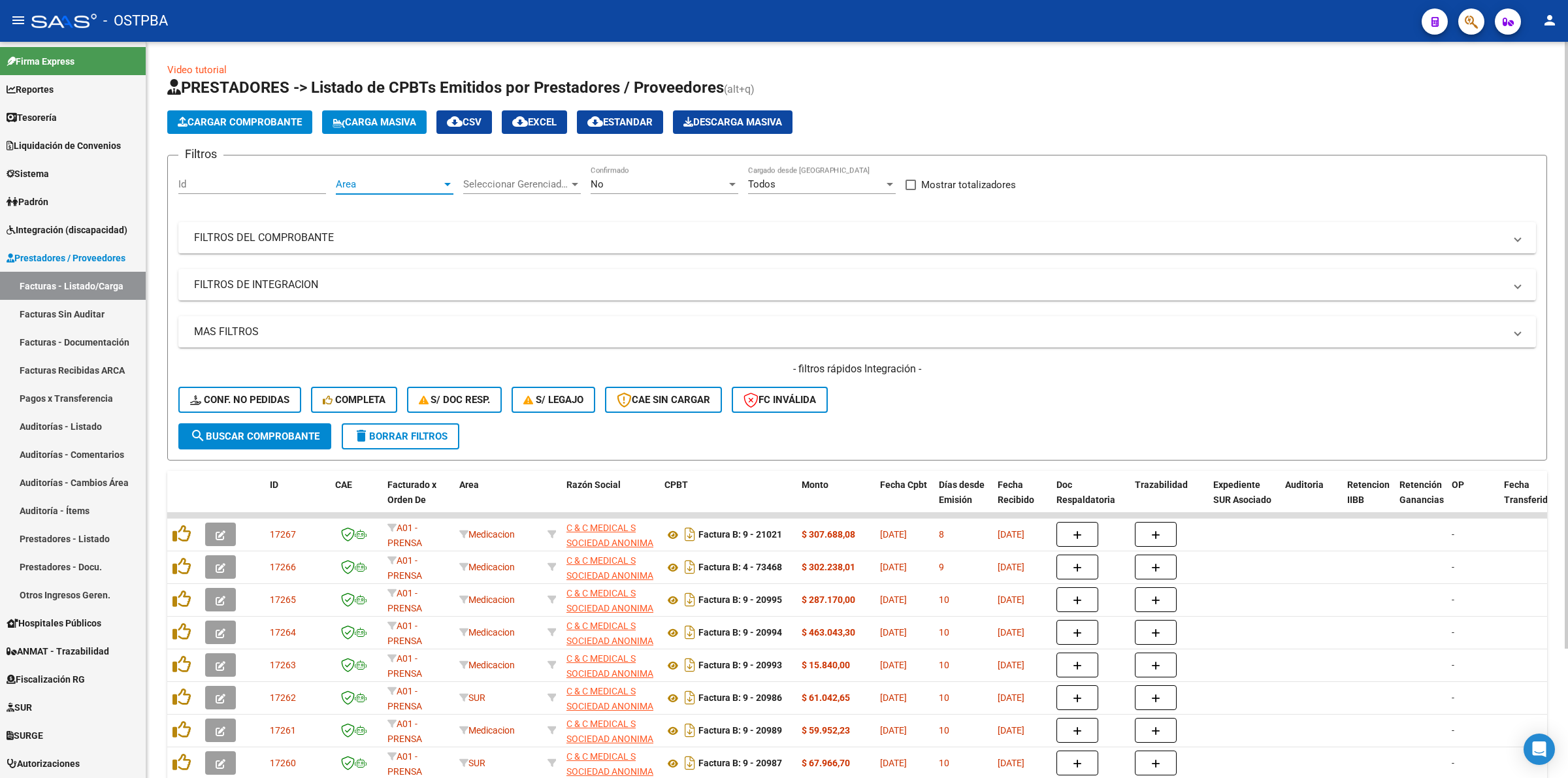
click at [397, 183] on span "Area" at bounding box center [389, 184] width 106 height 12
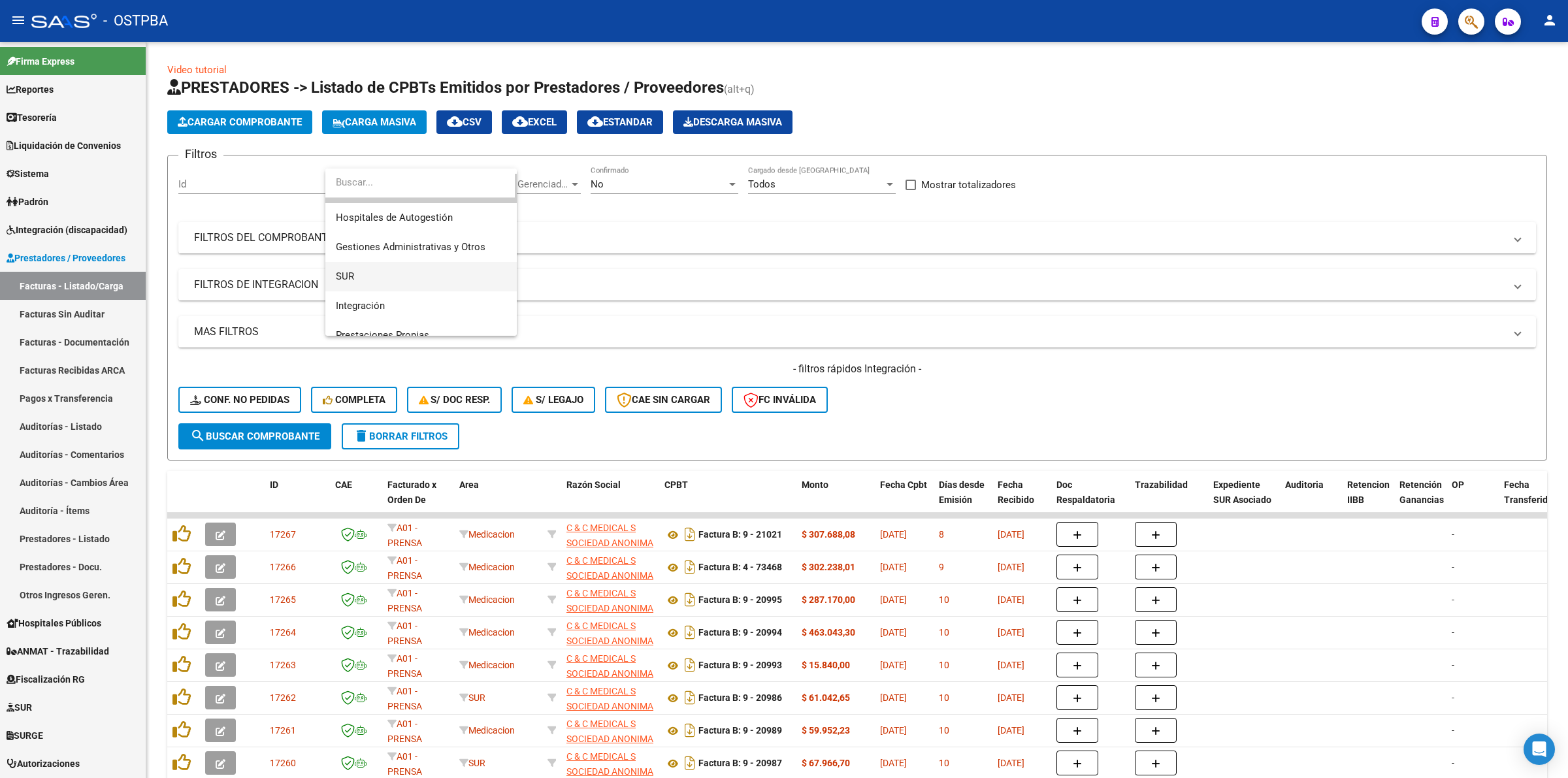
scroll to position [40, 0]
click at [459, 288] on span "Integración" at bounding box center [421, 290] width 171 height 29
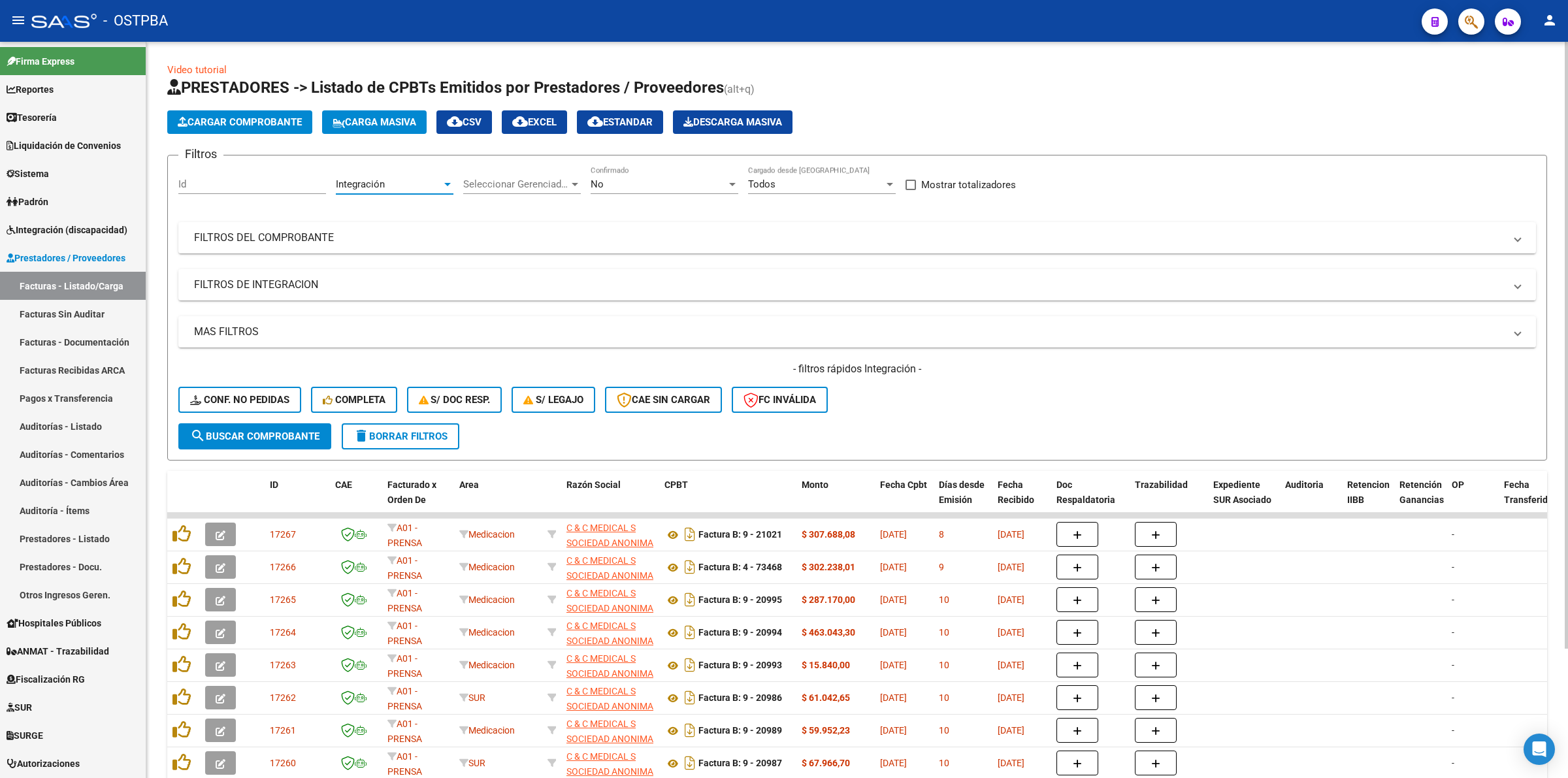
click at [658, 182] on div "No" at bounding box center [658, 184] width 136 height 12
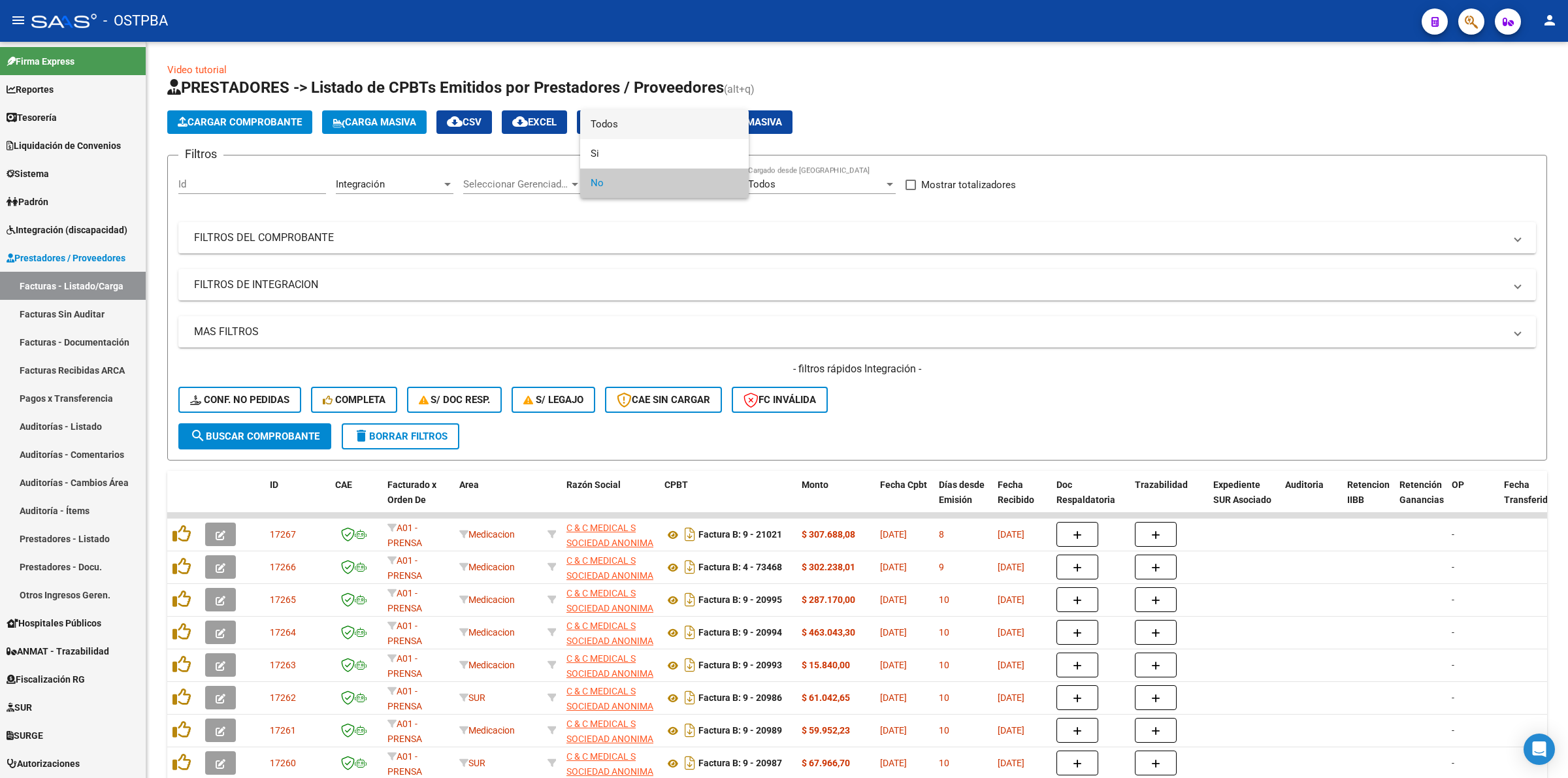
click at [649, 128] on span "Todos" at bounding box center [664, 124] width 147 height 29
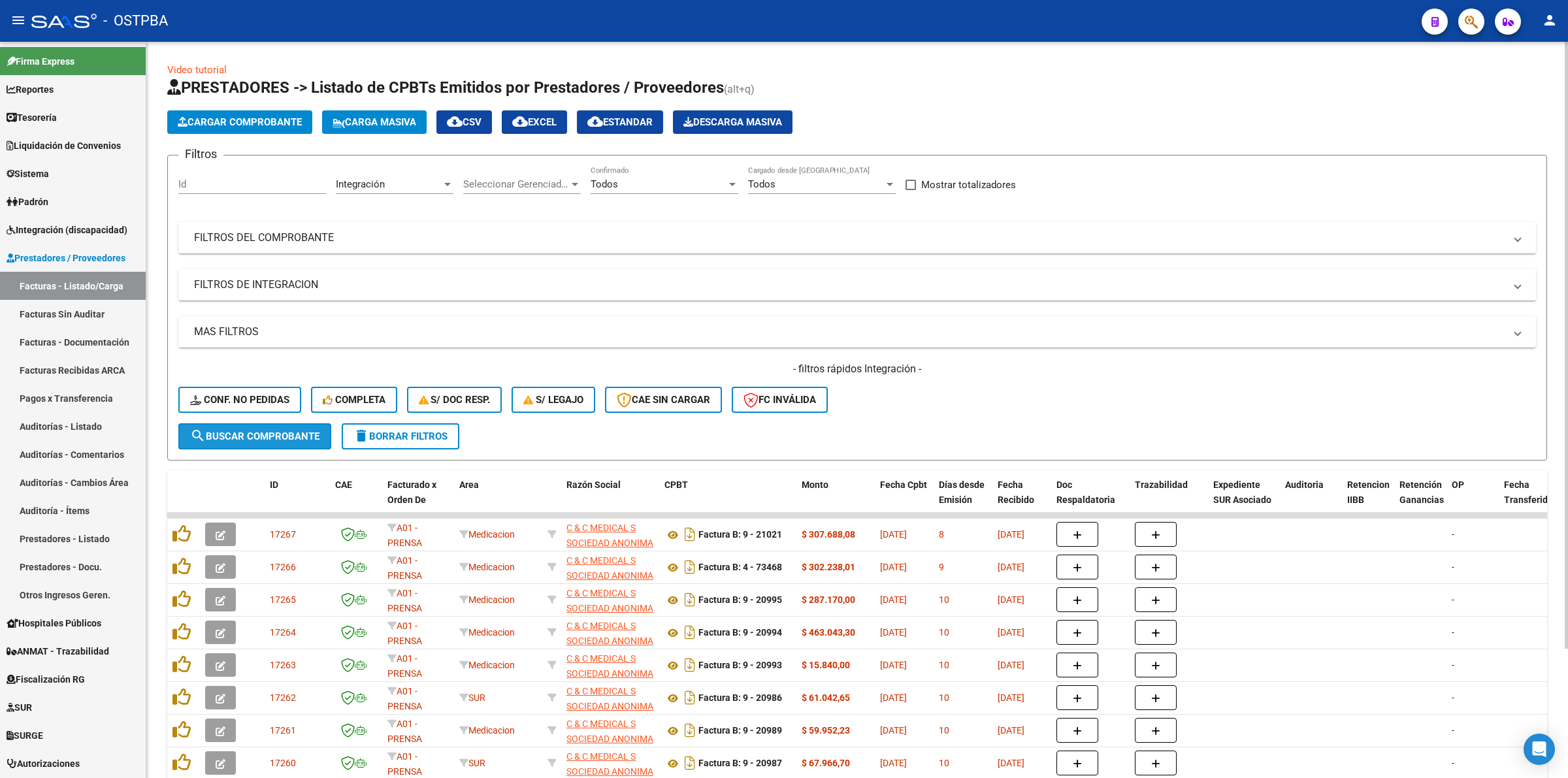
click at [237, 436] on span "search Buscar Comprobante" at bounding box center [254, 437] width 129 height 12
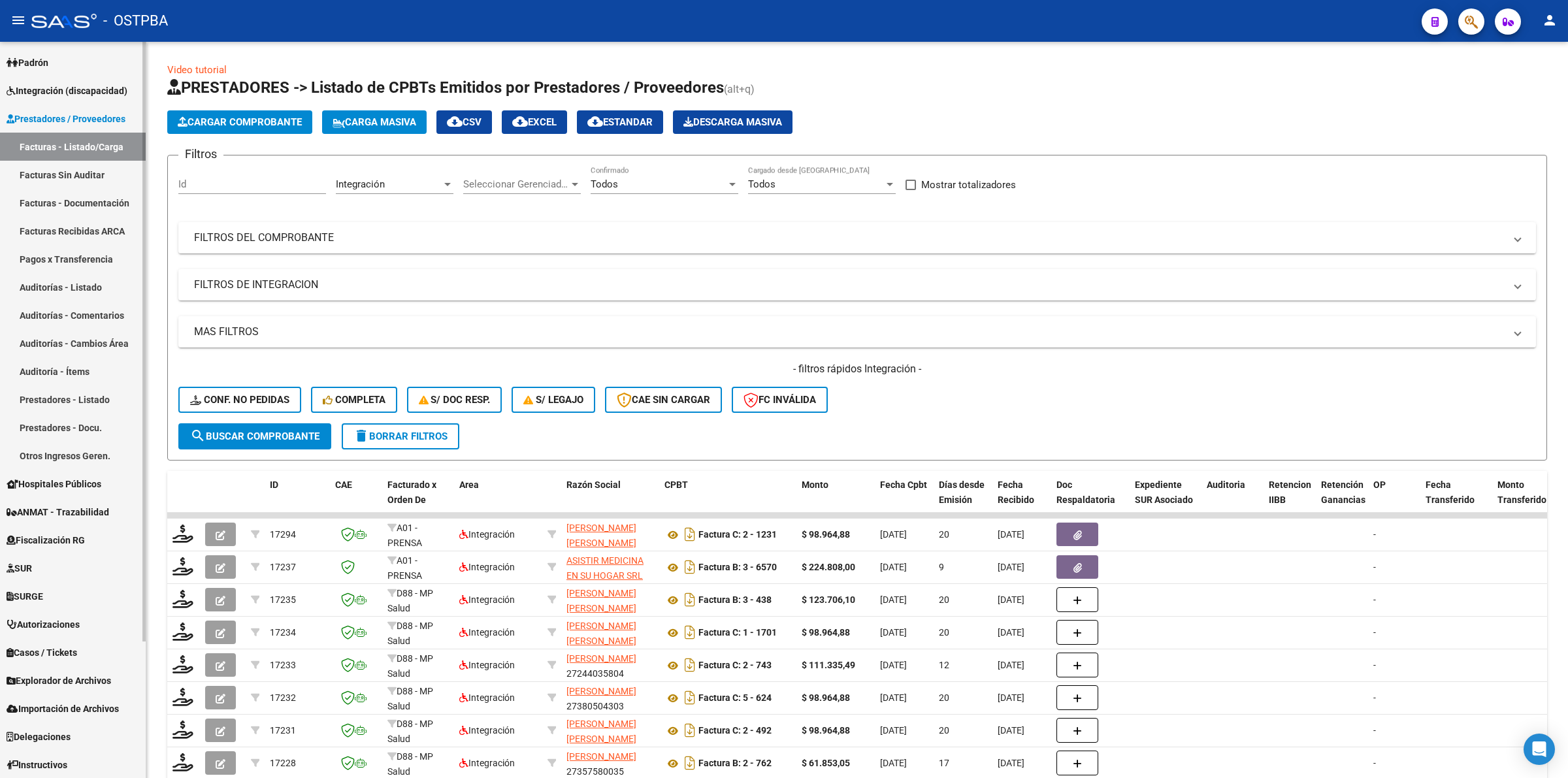
scroll to position [167, 0]
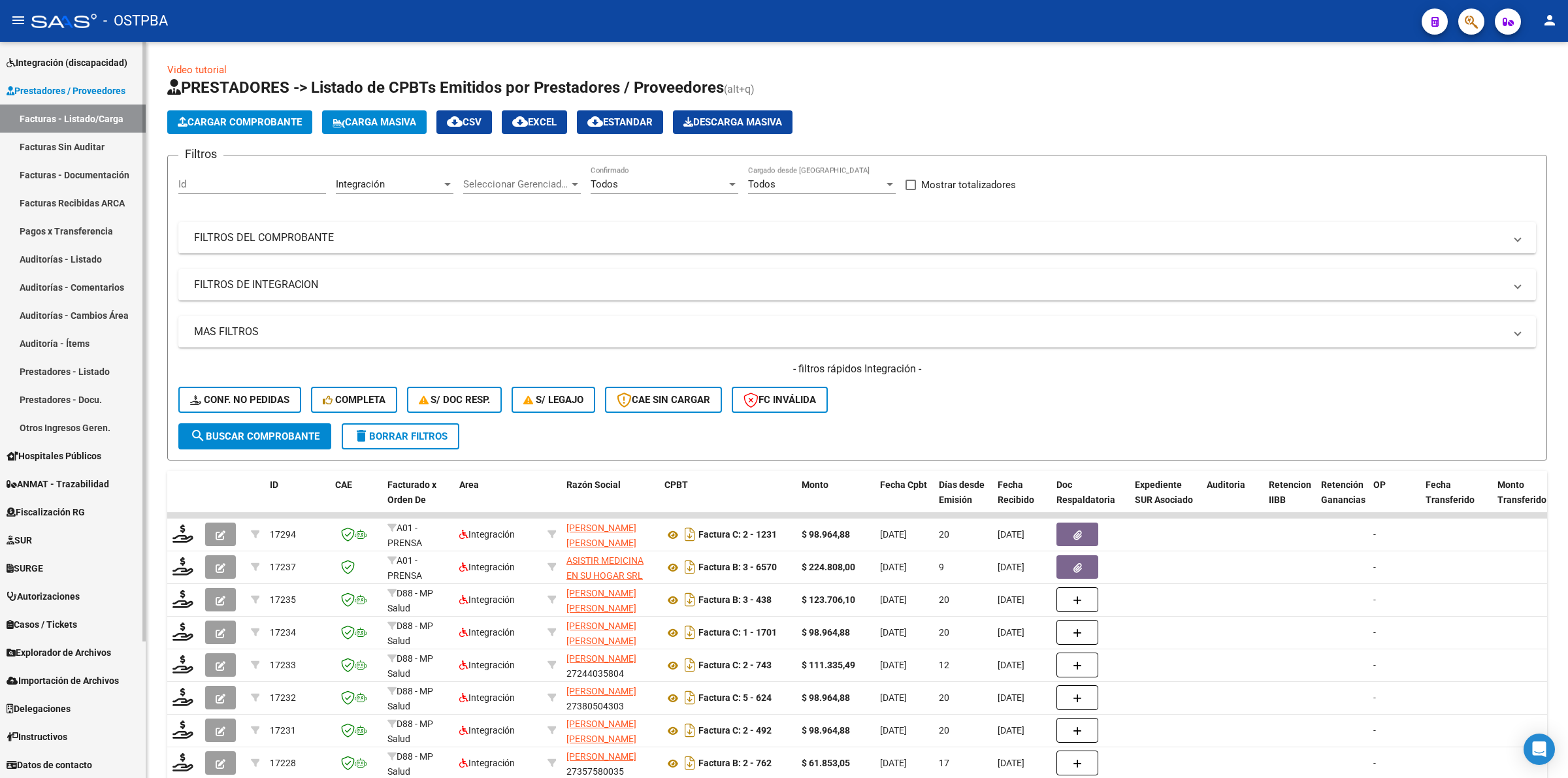
click at [67, 572] on link "SURGE" at bounding box center [73, 568] width 146 height 28
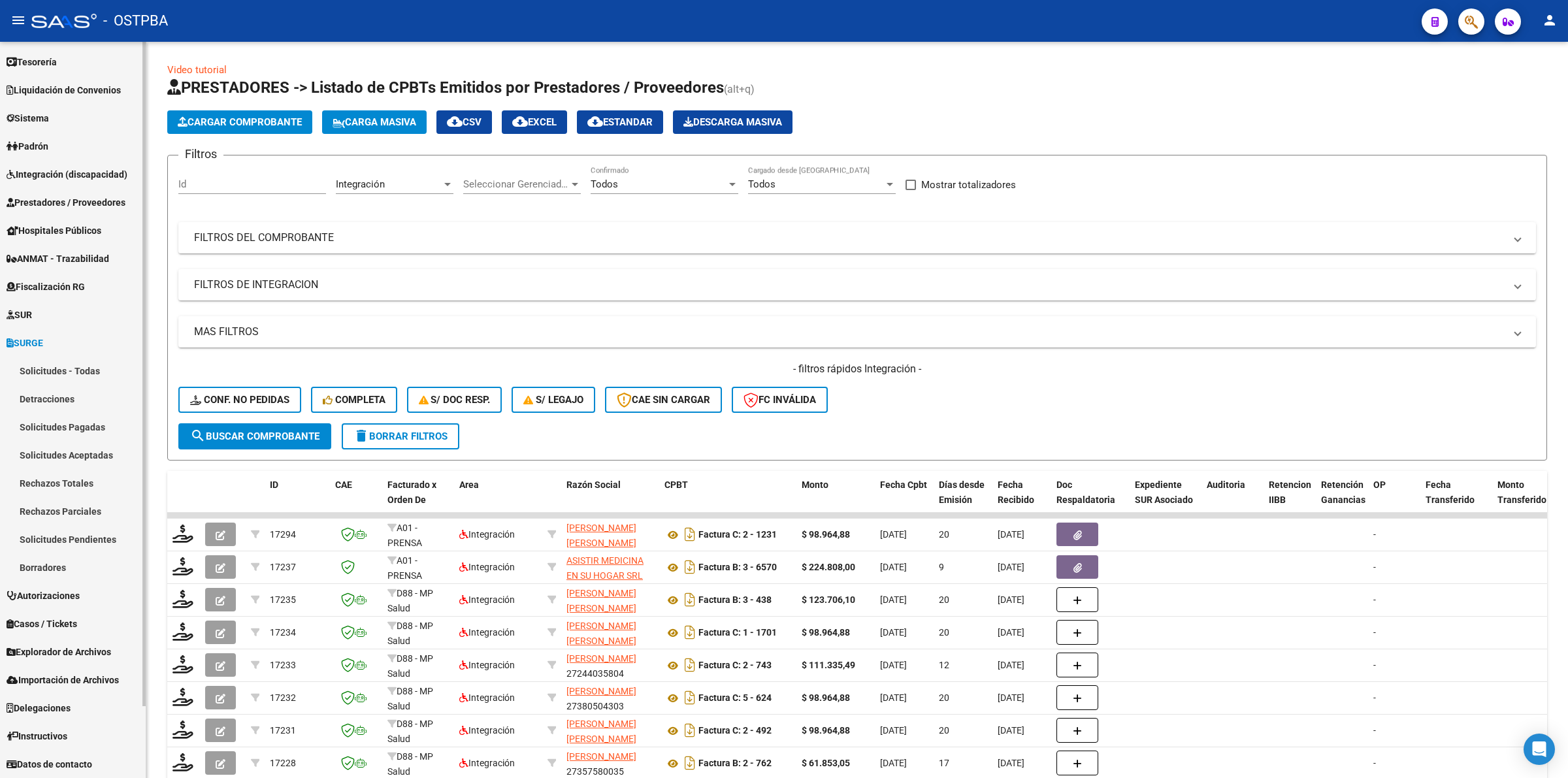
scroll to position [54, 0]
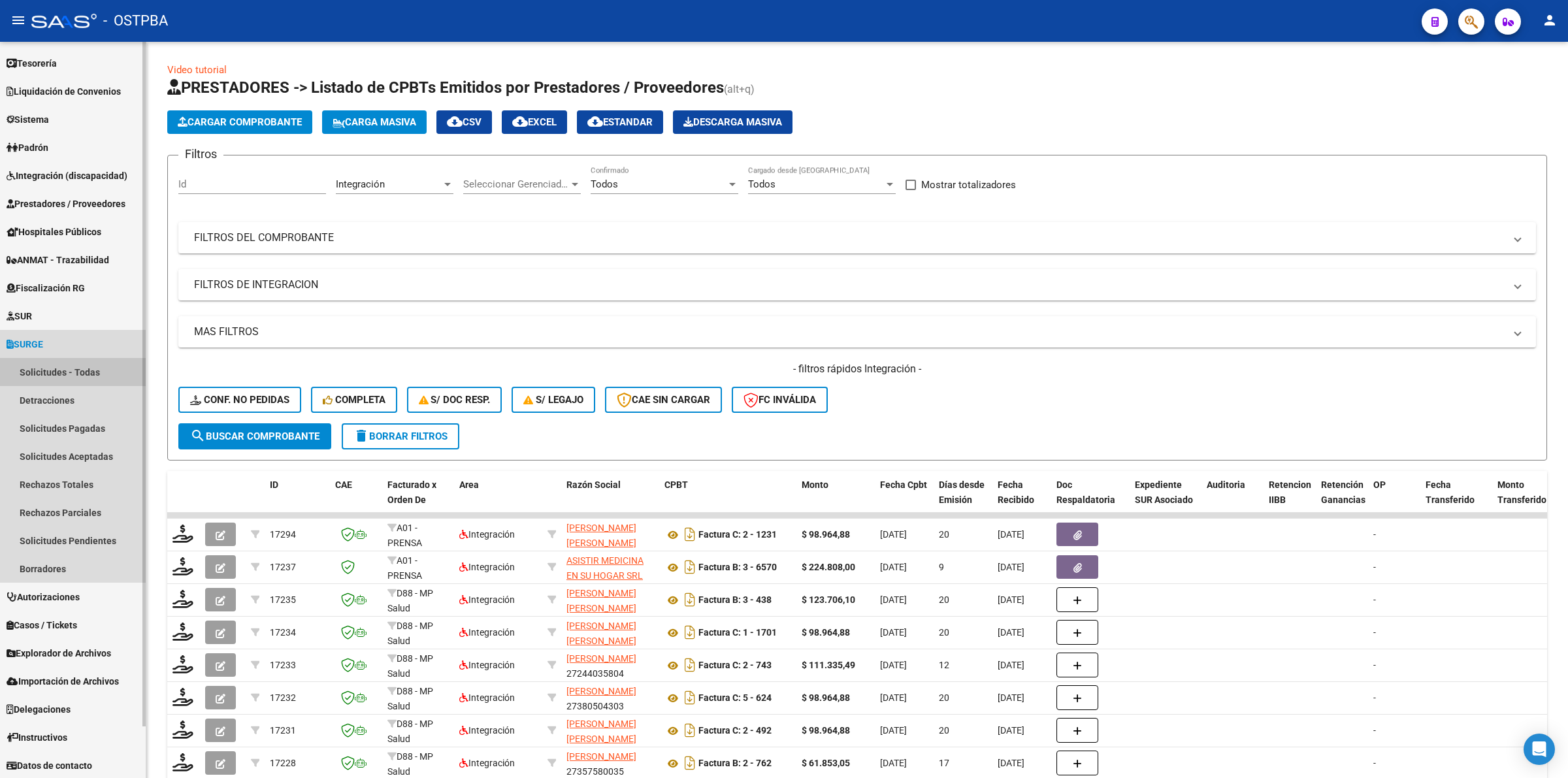
click at [102, 371] on link "Solicitudes - Todas" at bounding box center [73, 372] width 146 height 28
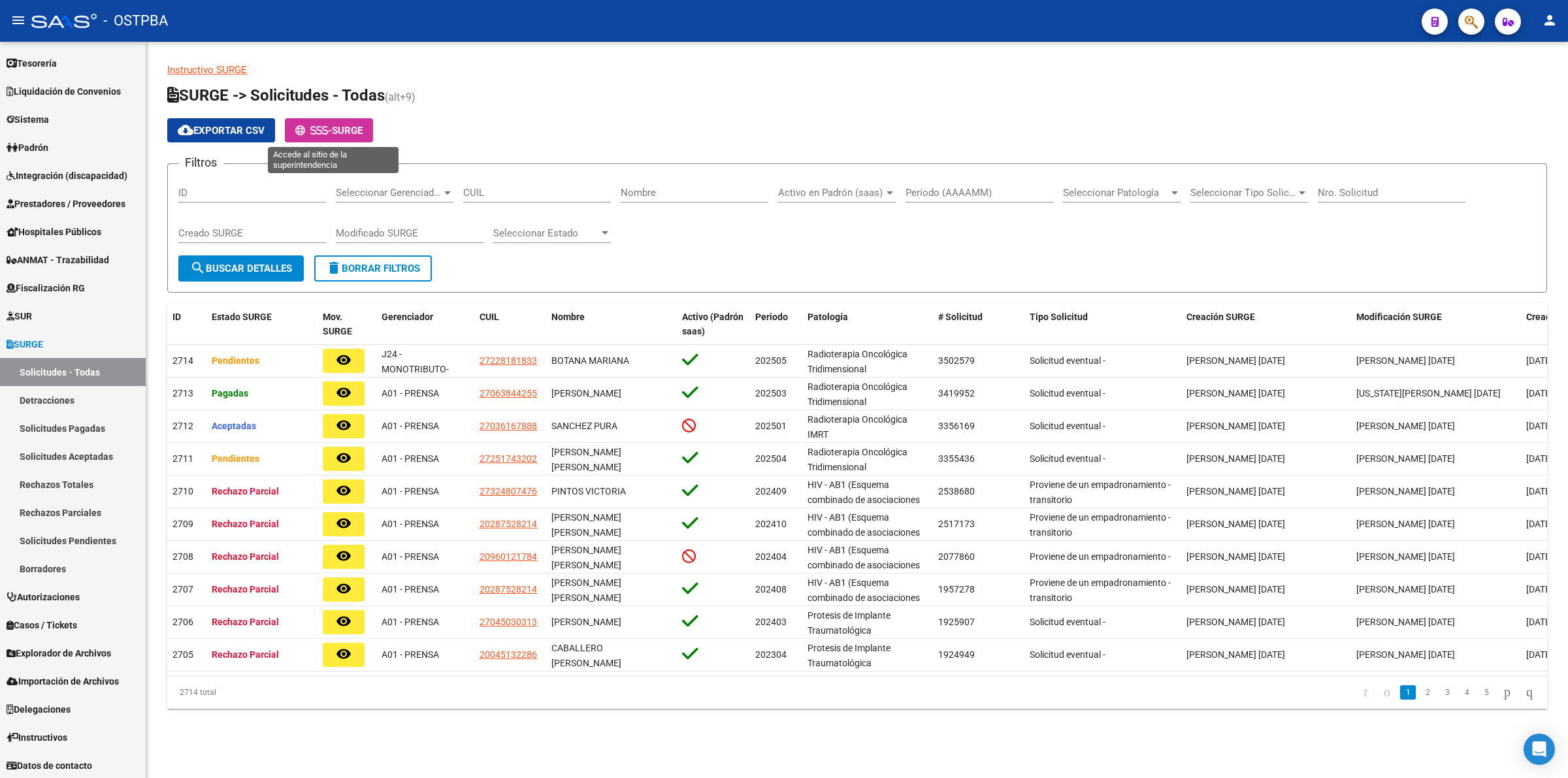
click at [326, 129] on icon at bounding box center [325, 129] width 6 height 9
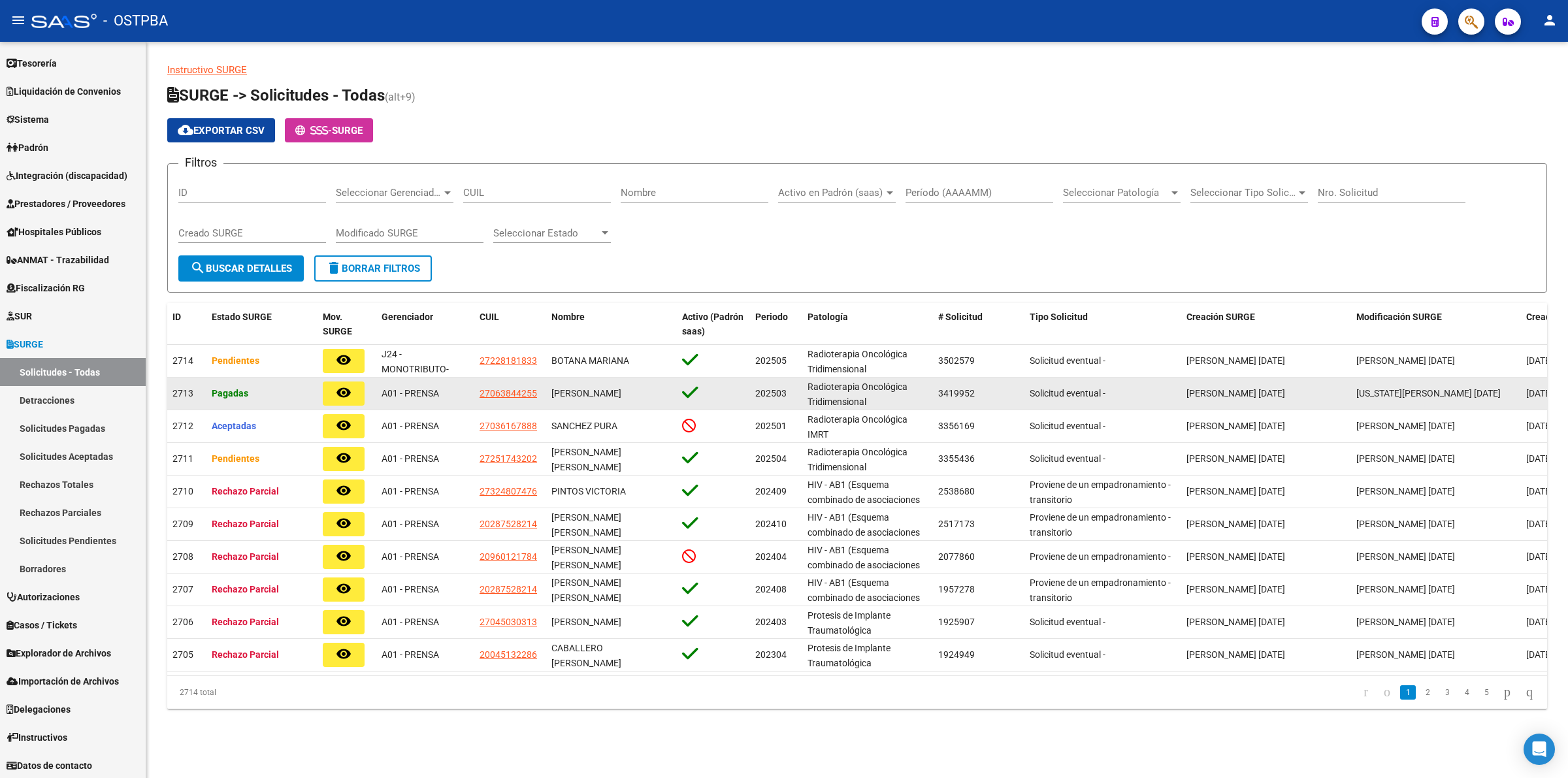
click at [249, 393] on div "Pagadas" at bounding box center [261, 394] width 100 height 15
click at [256, 391] on div "Pagadas" at bounding box center [261, 394] width 100 height 15
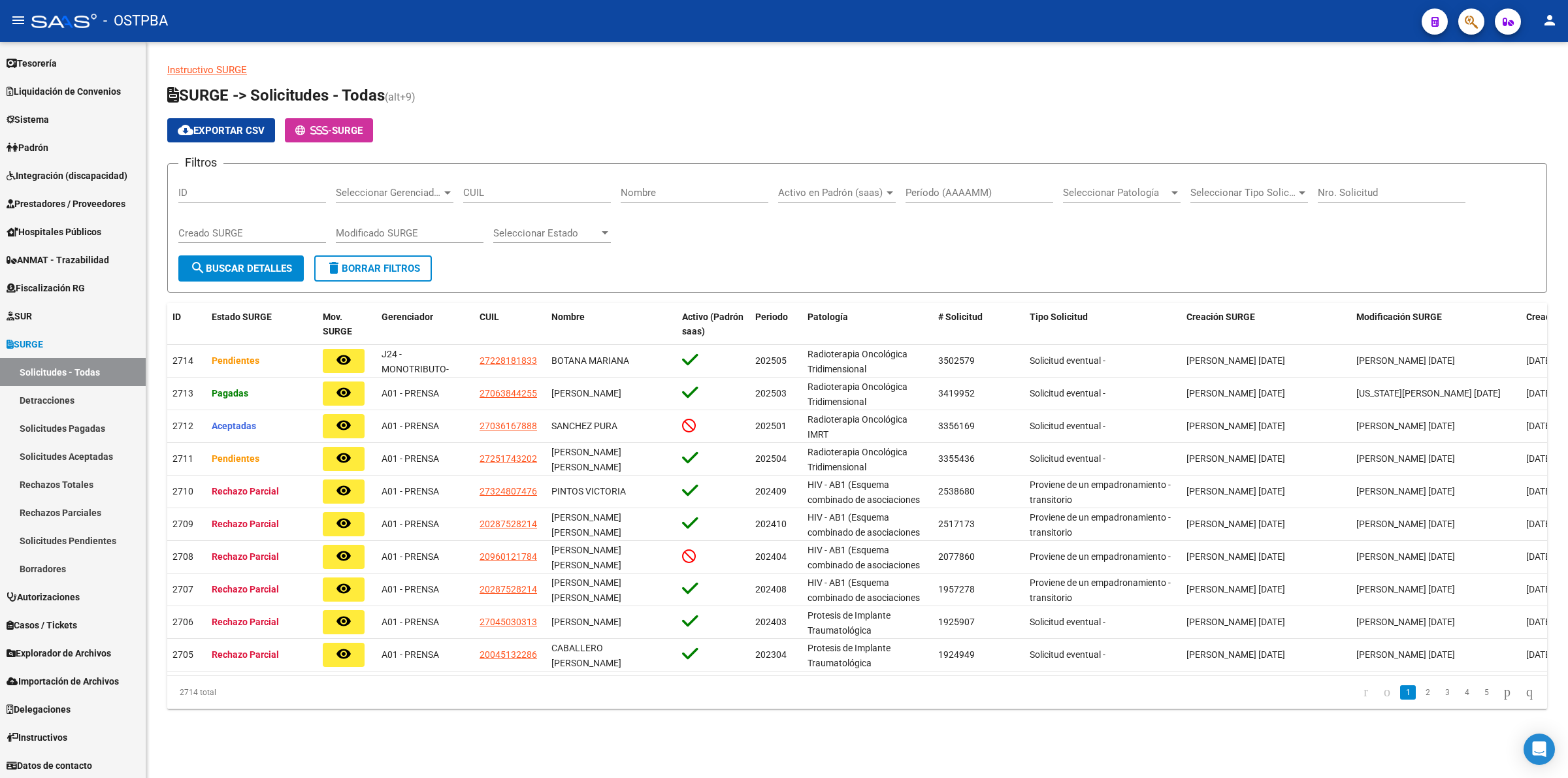
click at [434, 191] on span "Seleccionar Gerenciador" at bounding box center [389, 193] width 106 height 12
click at [747, 261] on div at bounding box center [784, 389] width 1568 height 778
click at [1161, 196] on span "Seleccionar Patología" at bounding box center [1116, 193] width 106 height 12
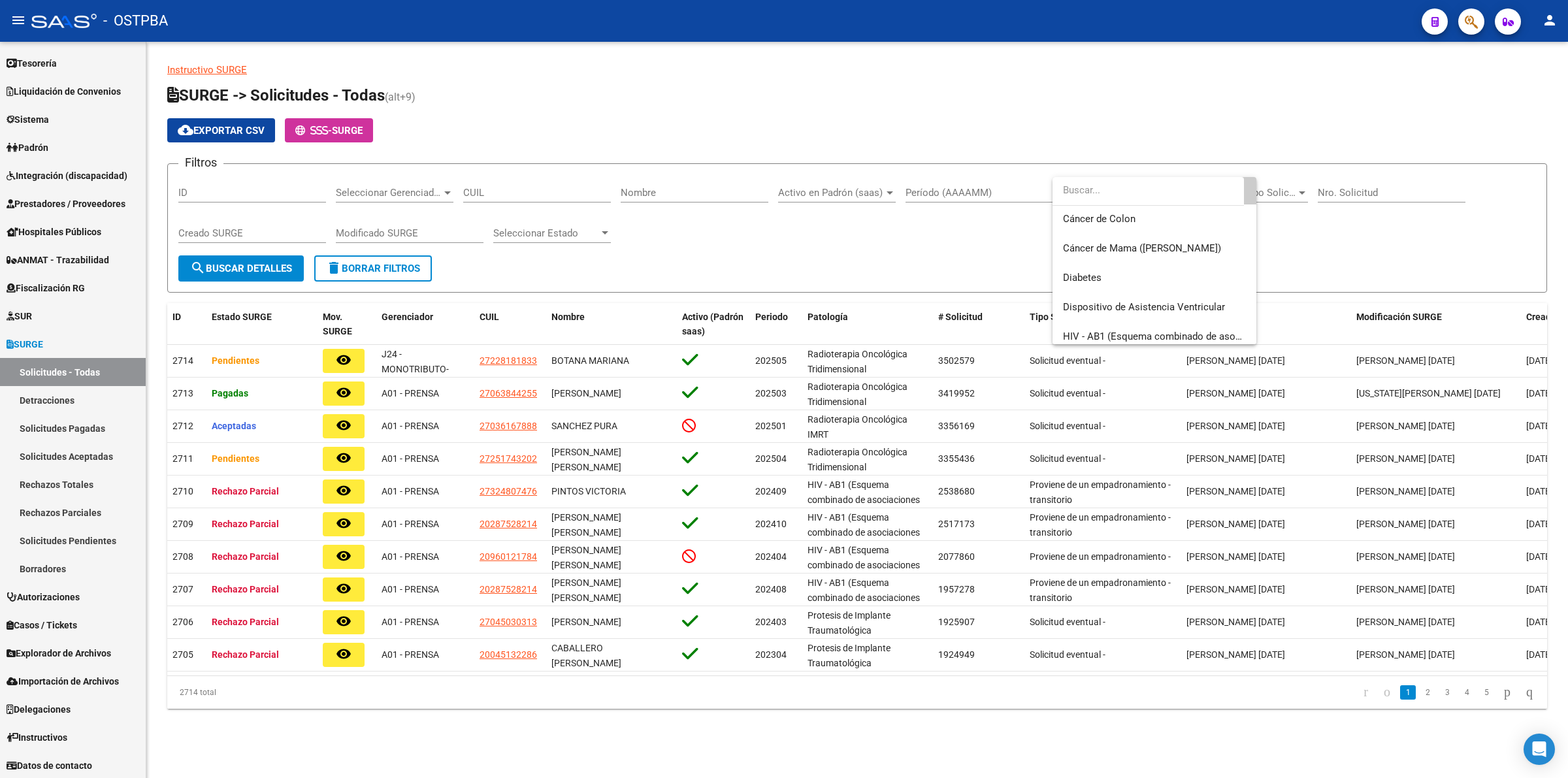
click at [1344, 243] on div at bounding box center [784, 389] width 1568 height 778
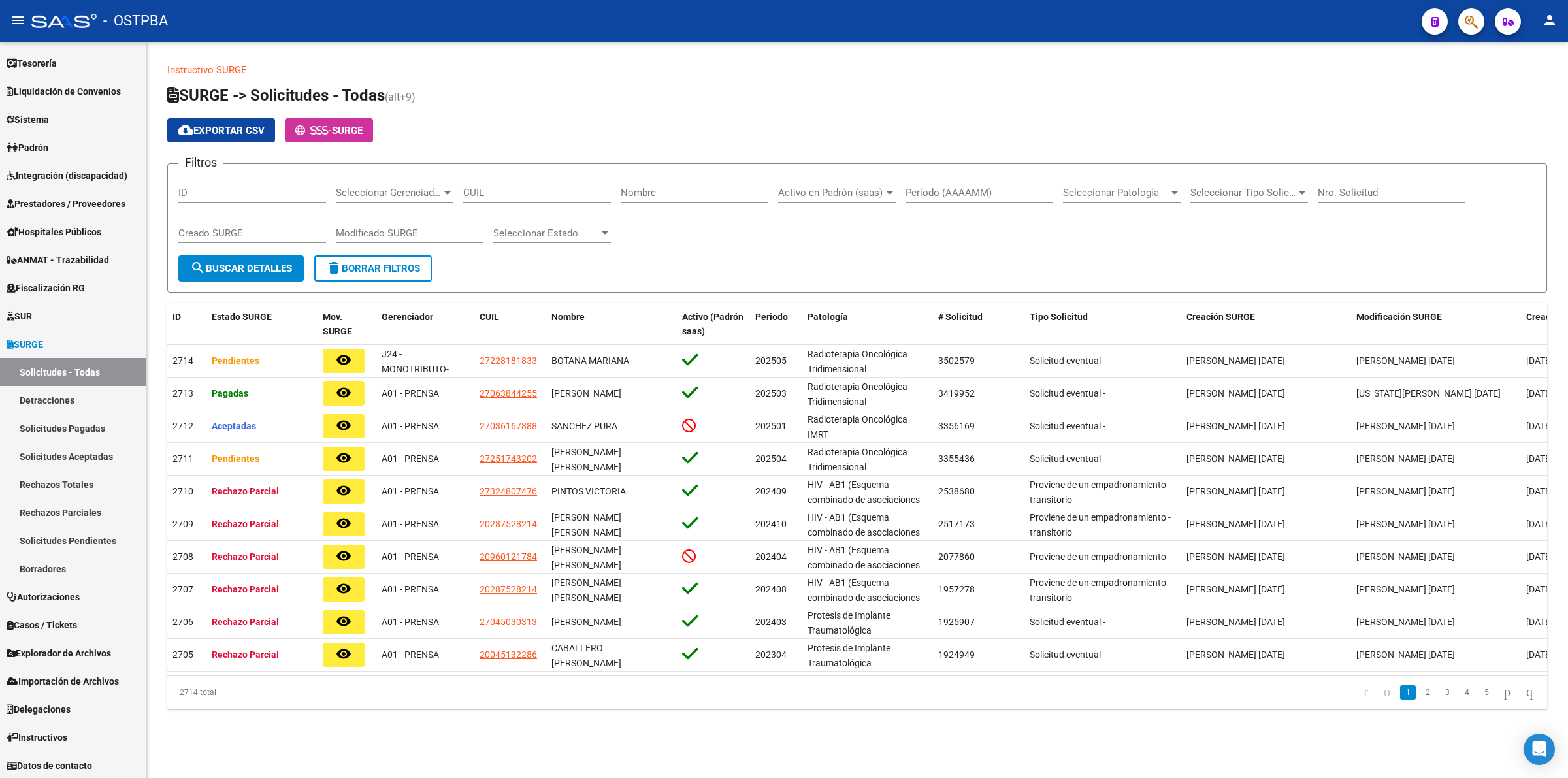
click at [587, 234] on span "Seleccionar Estado" at bounding box center [547, 233] width 106 height 12
drag, startPoint x: 588, startPoint y: 322, endPoint x: 563, endPoint y: 324, distance: 25.1
click at [588, 324] on span "Pagadas" at bounding box center [570, 320] width 153 height 29
click at [249, 272] on button "search Buscar Detalles" at bounding box center [241, 268] width 125 height 27
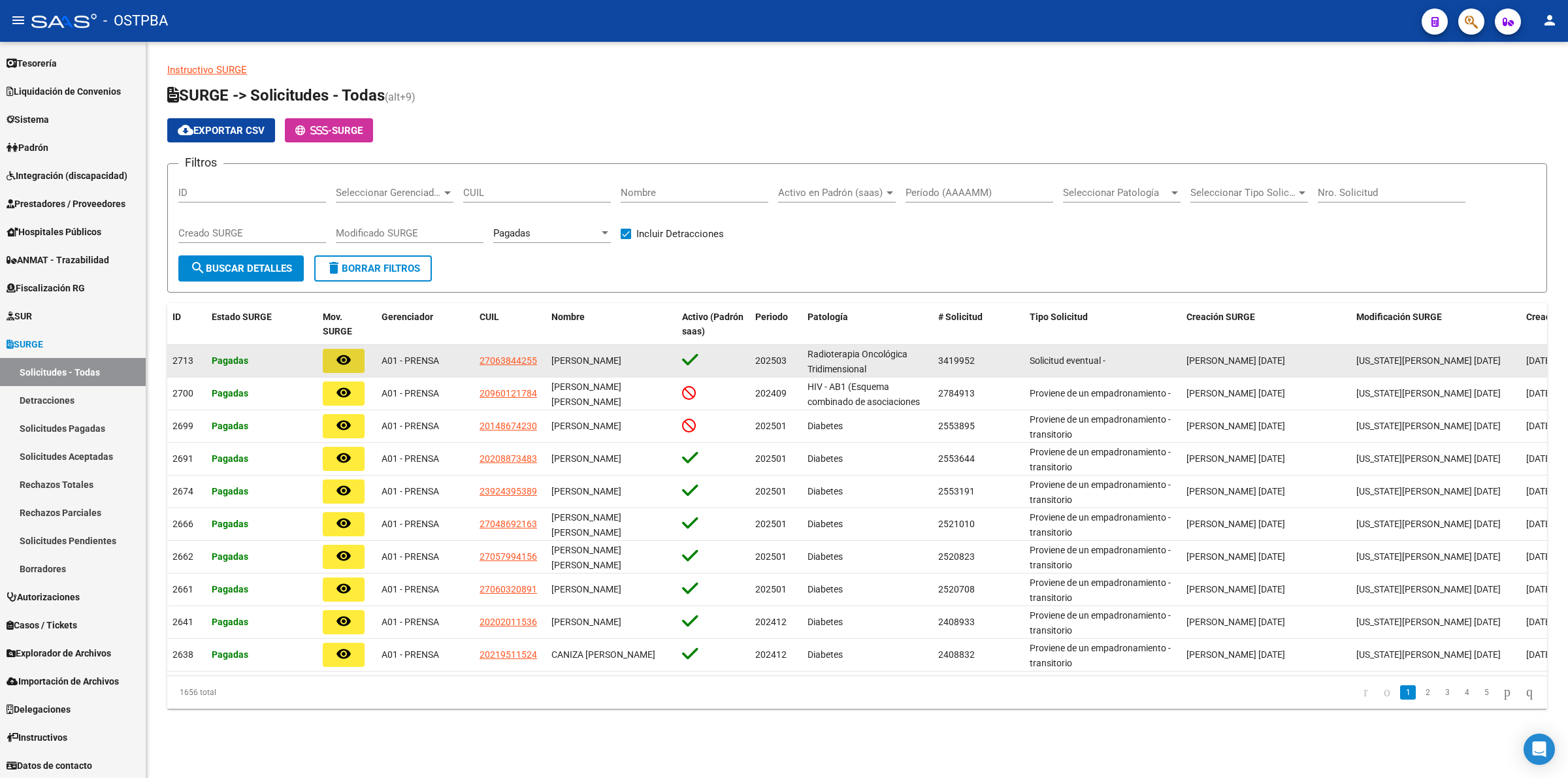
click at [340, 356] on mat-icon "remove_red_eye" at bounding box center [344, 360] width 15 height 15
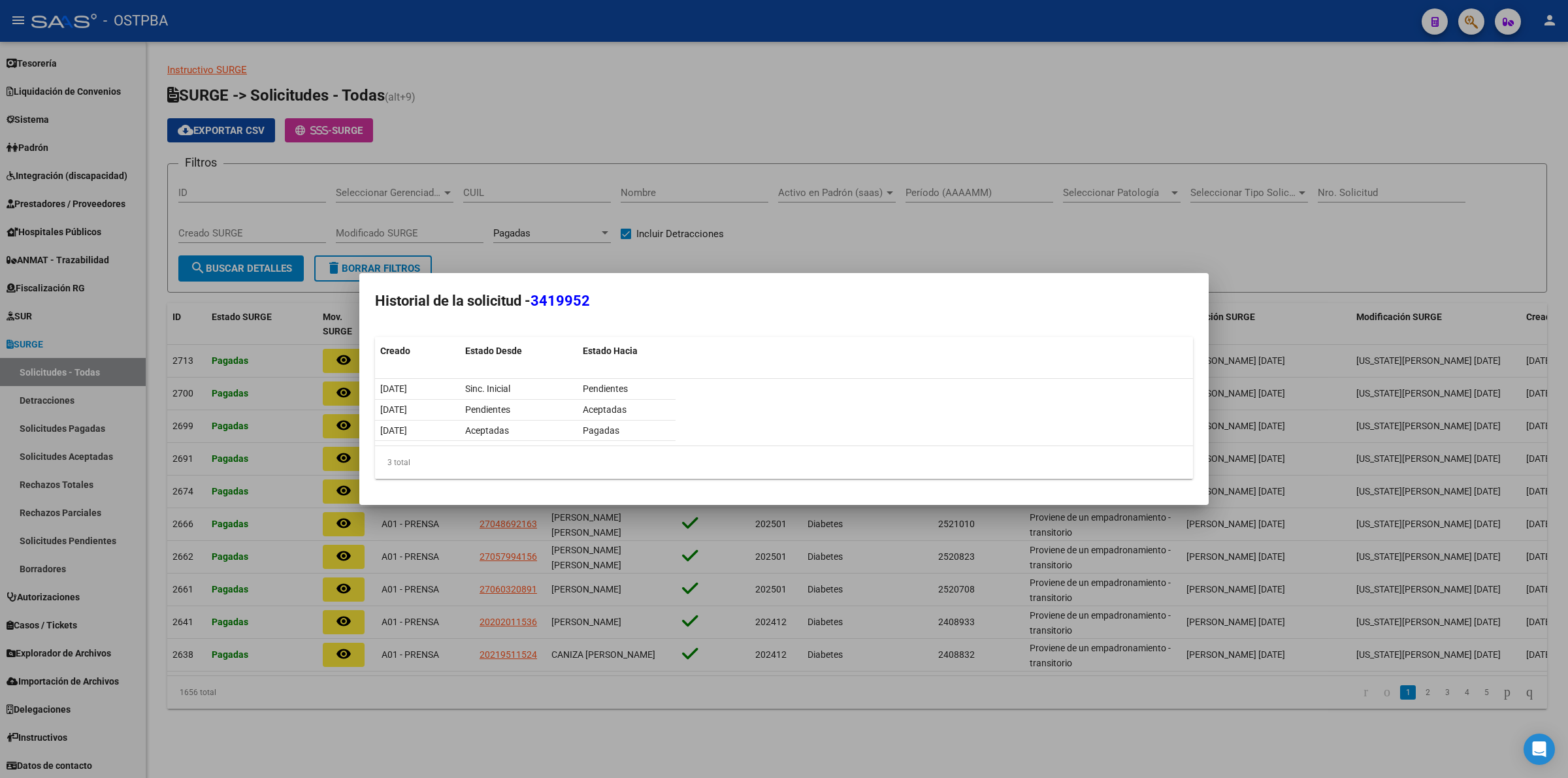
click at [1410, 240] on div at bounding box center [784, 389] width 1568 height 778
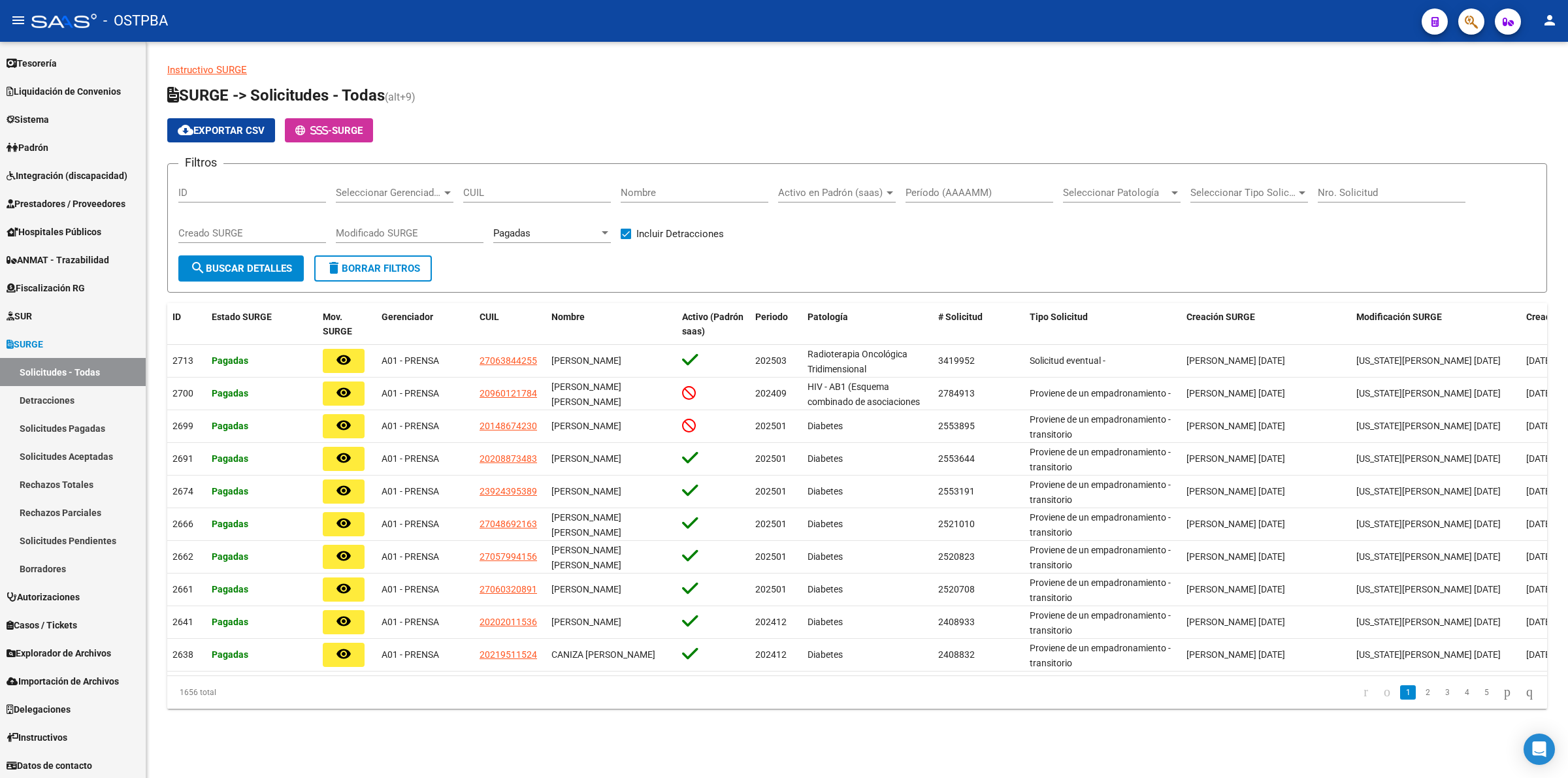
click at [422, 191] on span "Seleccionar Gerenciador" at bounding box center [389, 193] width 106 height 12
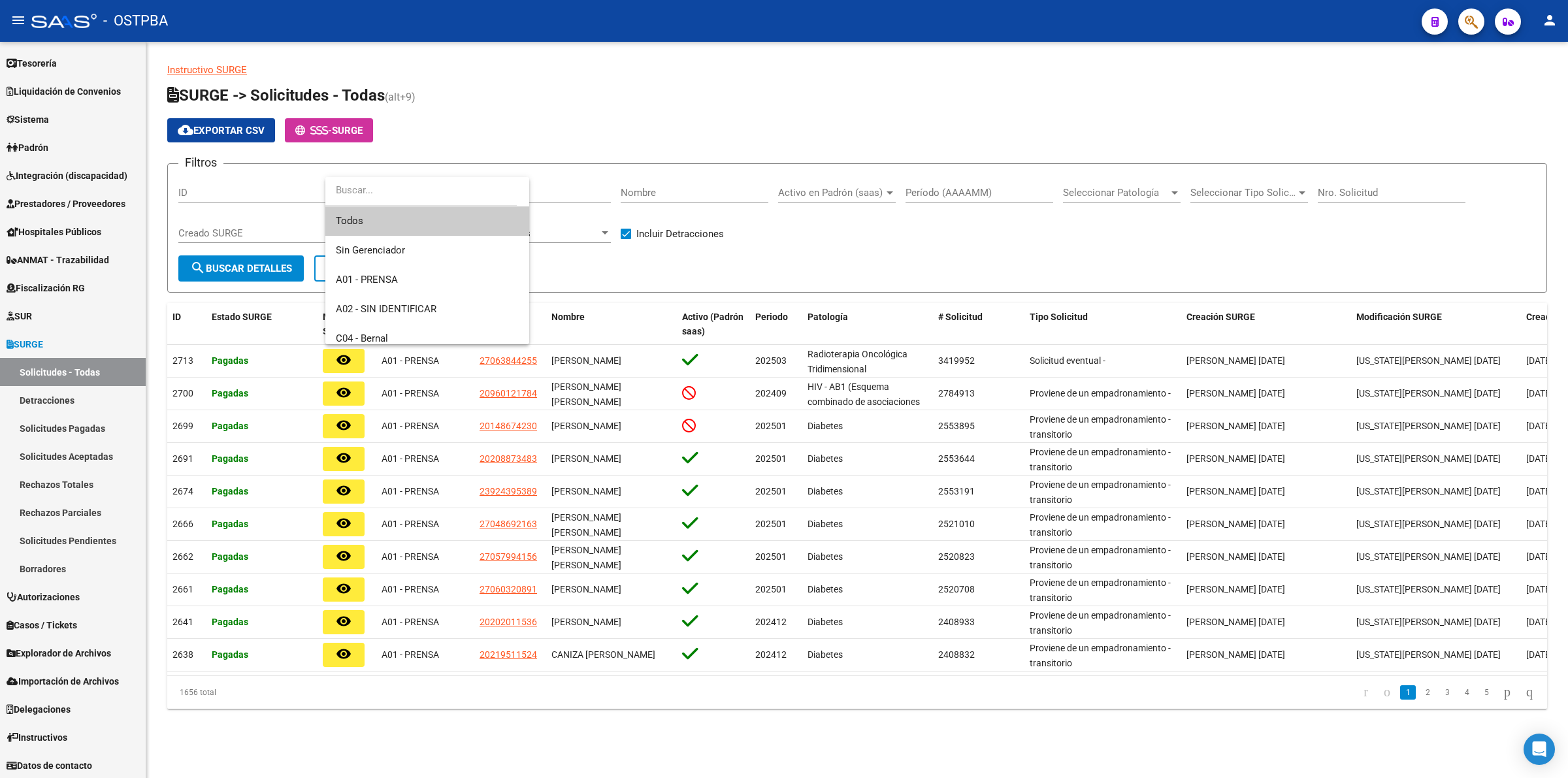
click at [922, 275] on div at bounding box center [784, 389] width 1568 height 778
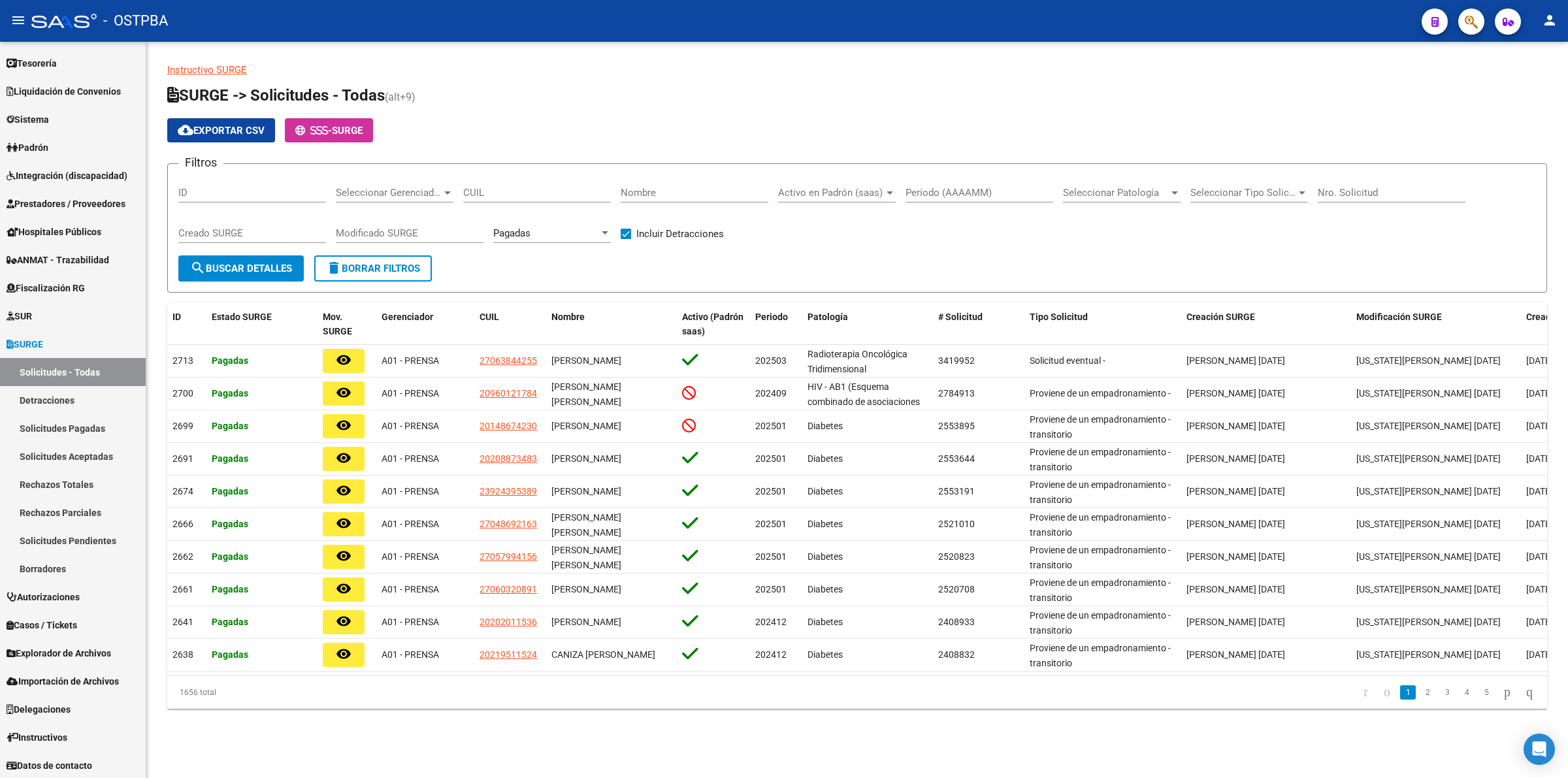
click at [1270, 189] on span "Seleccionar Tipo Solicitud" at bounding box center [1244, 193] width 106 height 12
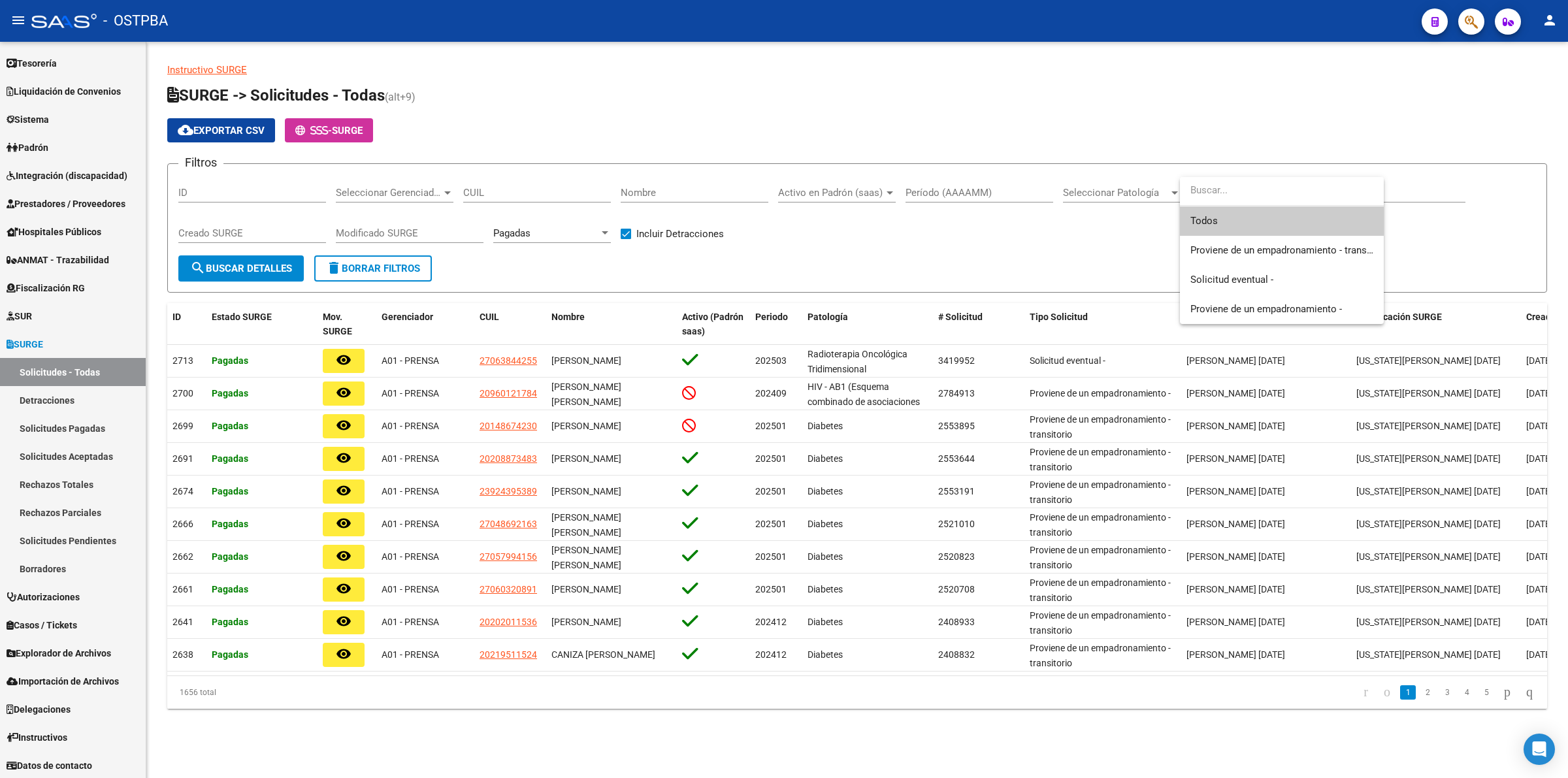
click at [1439, 249] on div at bounding box center [784, 389] width 1568 height 778
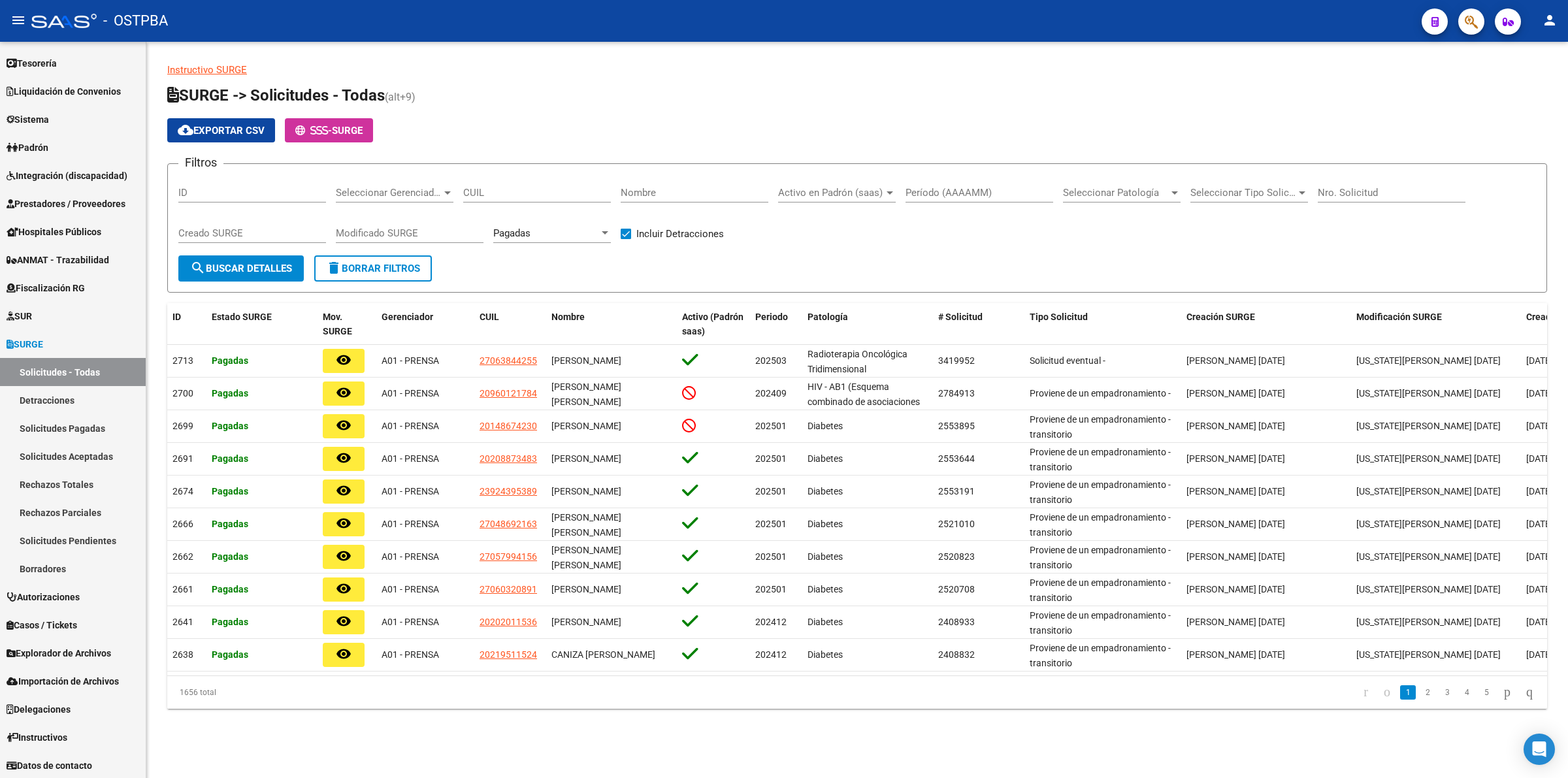
click at [250, 263] on span "search Buscar Detalles" at bounding box center [241, 269] width 102 height 12
click at [955, 194] on input "Período (AAAAMM)" at bounding box center [979, 193] width 147 height 12
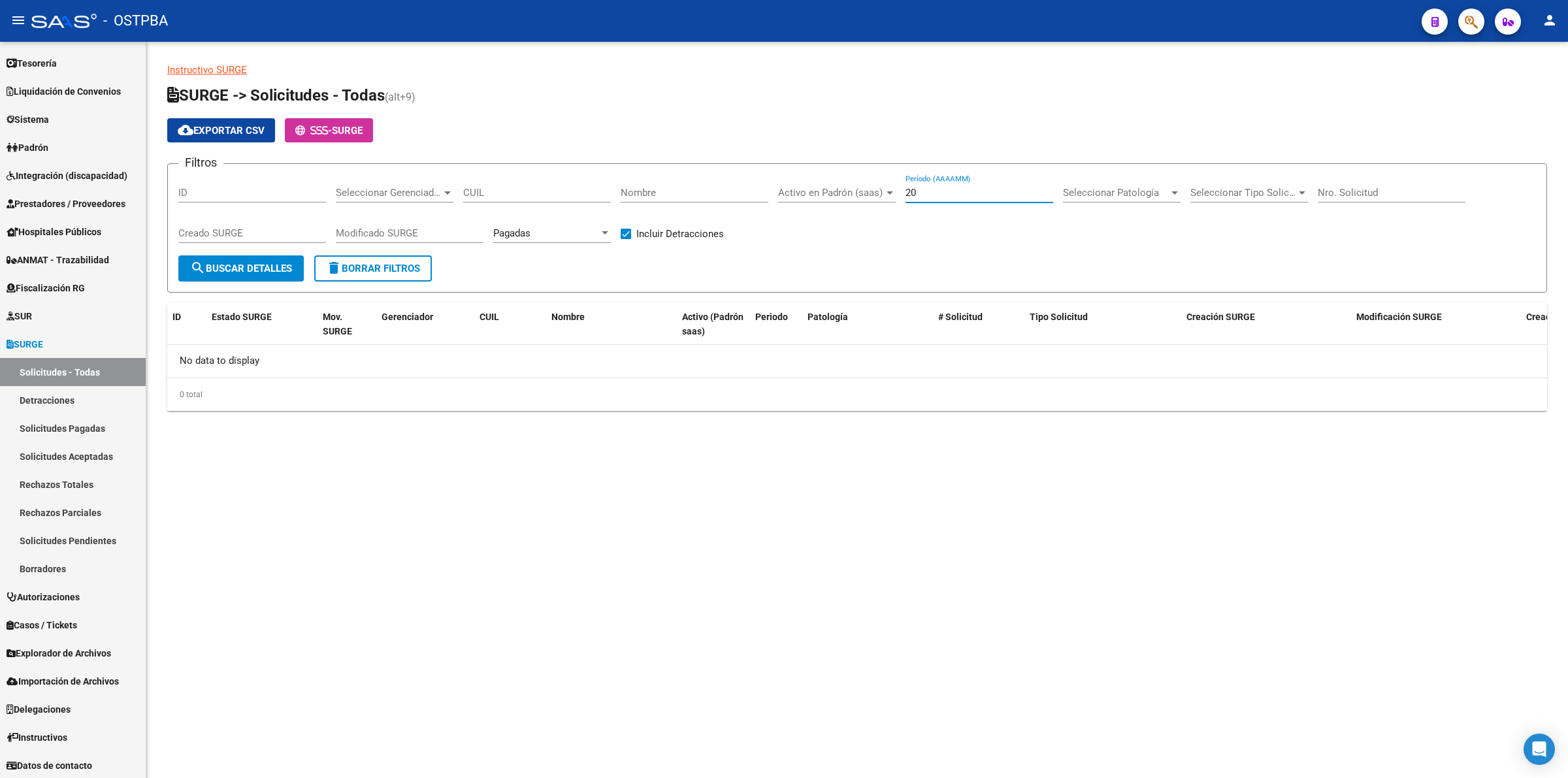
type input "2"
type input "202508"
click at [629, 232] on span at bounding box center [625, 234] width 10 height 10
click at [626, 239] on input "Incluir Detracciones" at bounding box center [625, 239] width 1 height 1
click at [629, 232] on span at bounding box center [625, 234] width 10 height 10
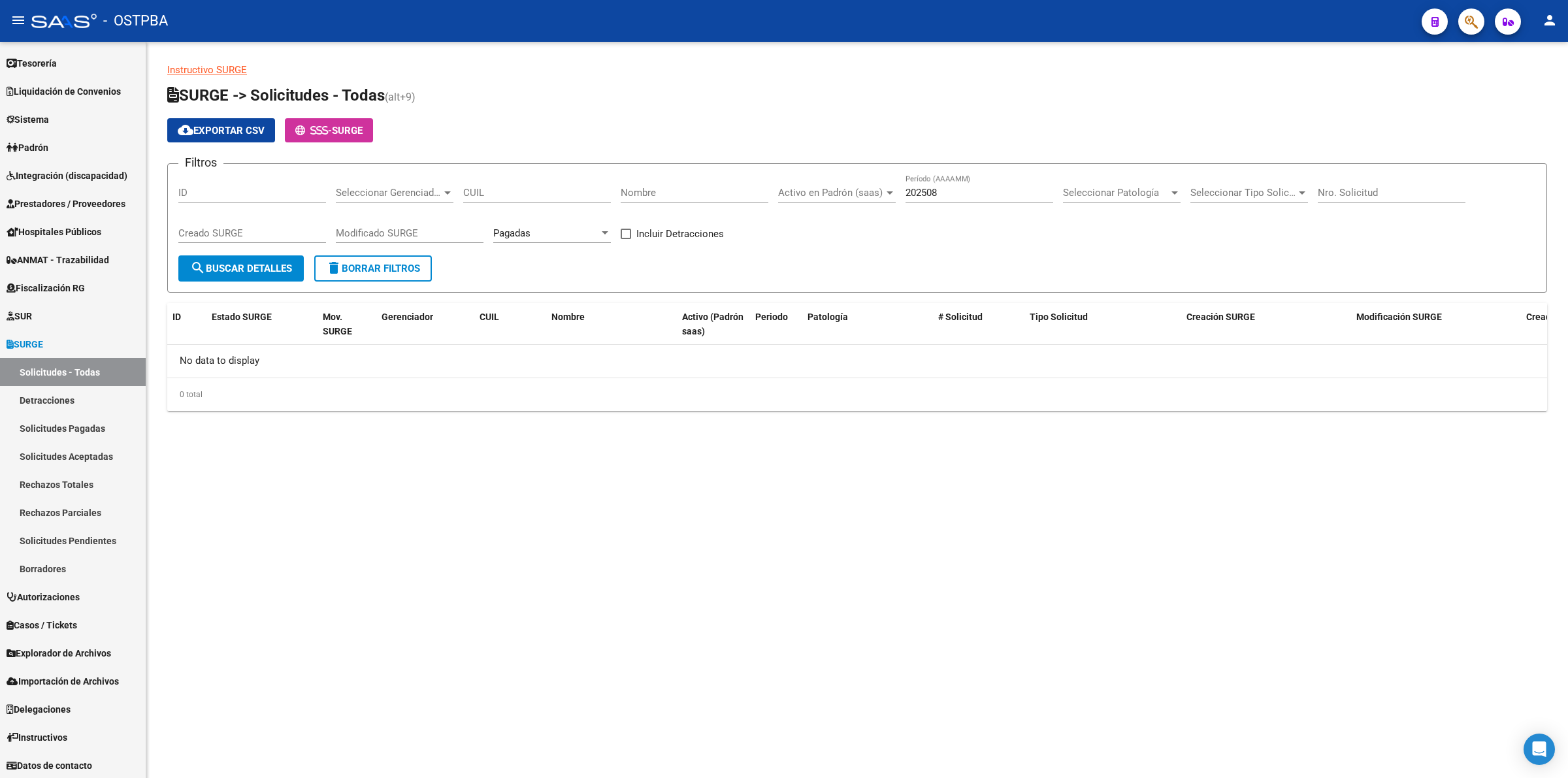
click at [626, 239] on input "Incluir Detracciones" at bounding box center [625, 239] width 1 height 1
checkbox input "true"
click at [82, 430] on link "Solicitudes Pagadas" at bounding box center [73, 428] width 146 height 28
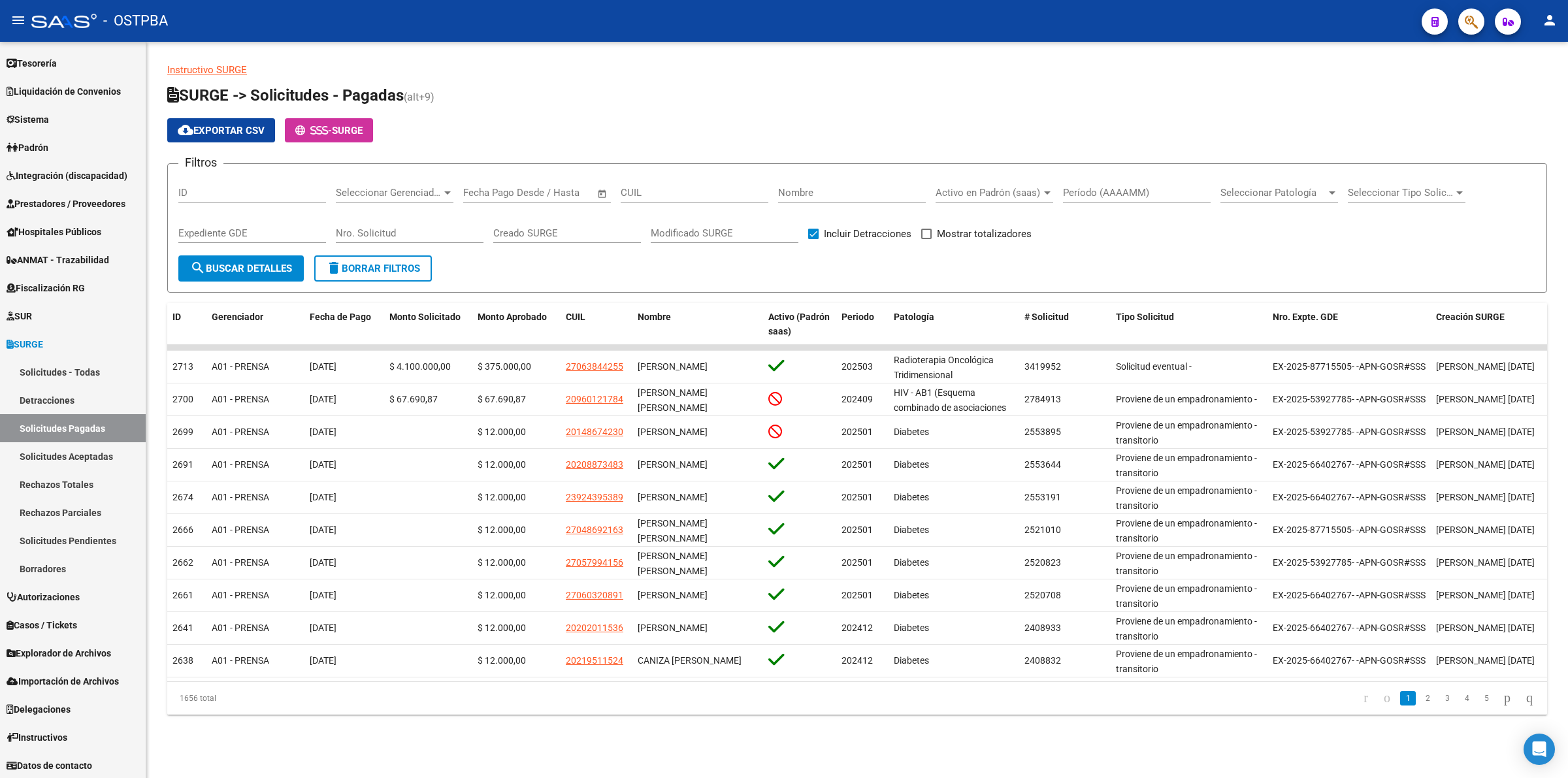
click at [1139, 191] on input "Período (AAAAMM)" at bounding box center [1137, 193] width 147 height 12
type input "202508"
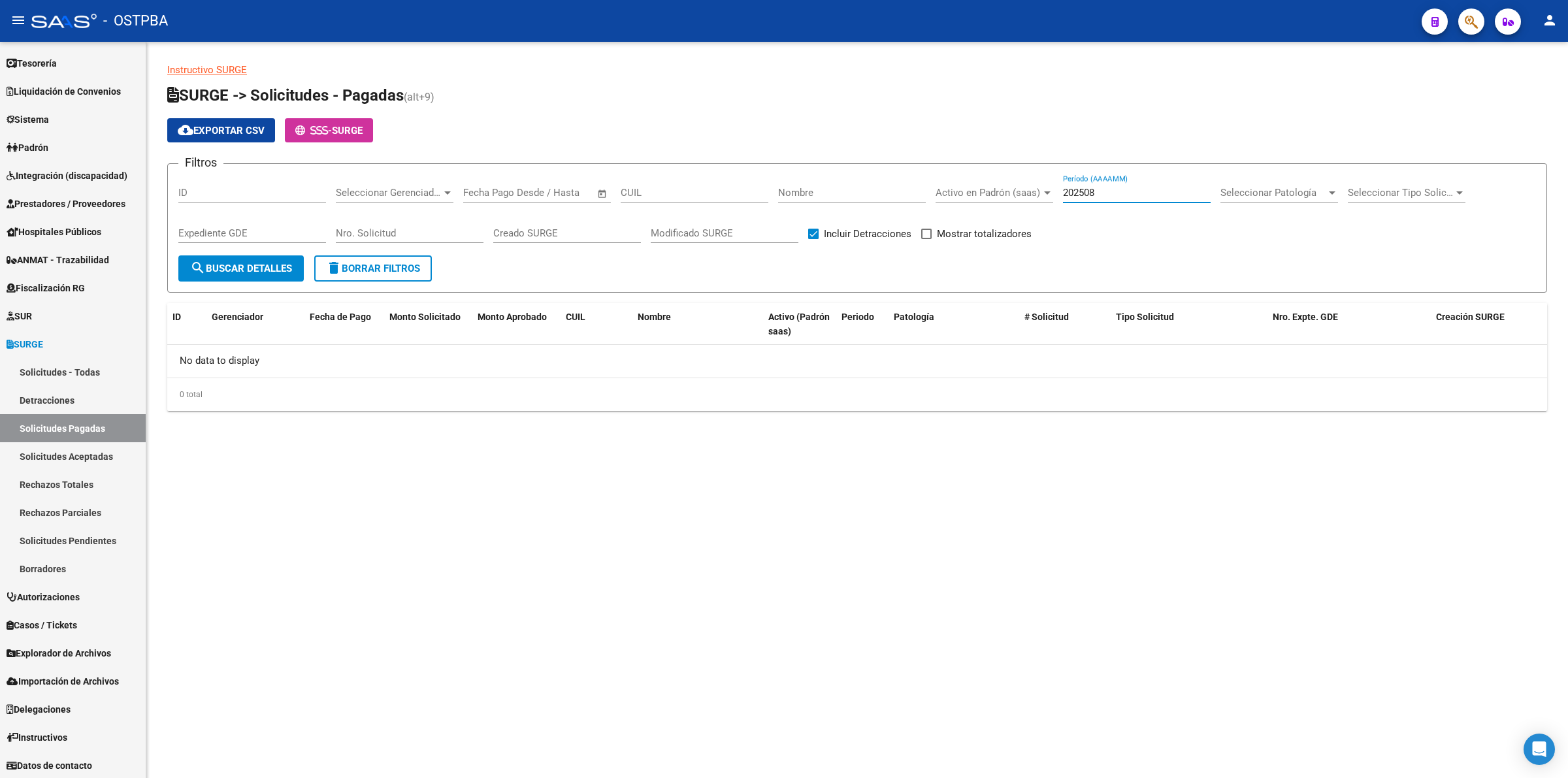
drag, startPoint x: 1113, startPoint y: 189, endPoint x: 996, endPoint y: 189, distance: 117.0
click at [996, 189] on div "Filtros ID Seleccionar Gerenciador Seleccionar Gerenciador Start date – End dat…" at bounding box center [857, 215] width 1358 height 81
click at [281, 269] on span "search Buscar Detalles" at bounding box center [241, 269] width 102 height 12
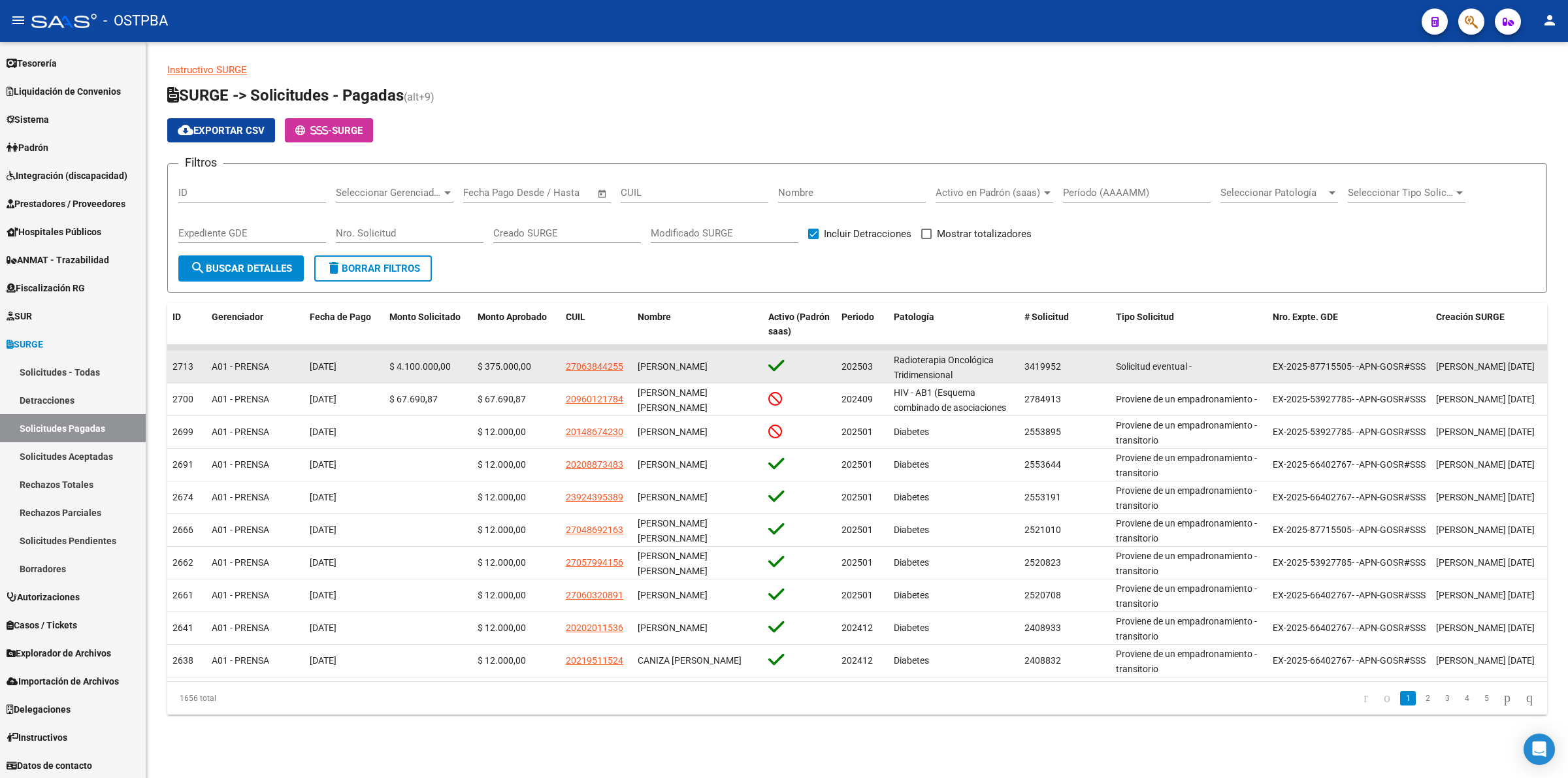
drag, startPoint x: 386, startPoint y: 366, endPoint x: 510, endPoint y: 376, distance: 124.4
click at [510, 376] on div "2713 A01 - PRENSA 20/08/2025 $ 4.100.000,00 $ 375.000,00 27063844255 FLORES SUS…" at bounding box center [1004, 368] width 1675 height 33
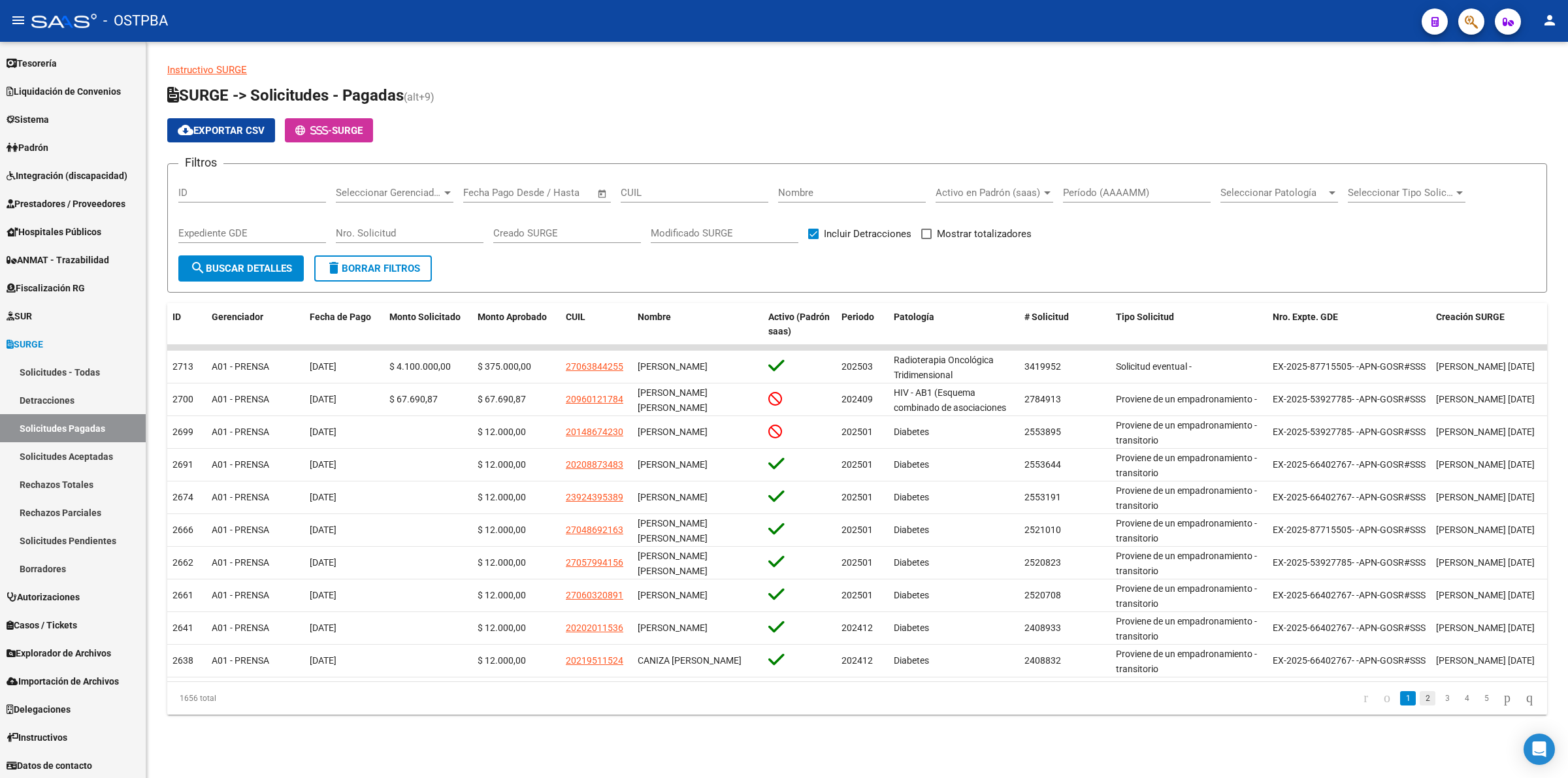
click at [1420, 706] on link "2" at bounding box center [1427, 698] width 15 height 15
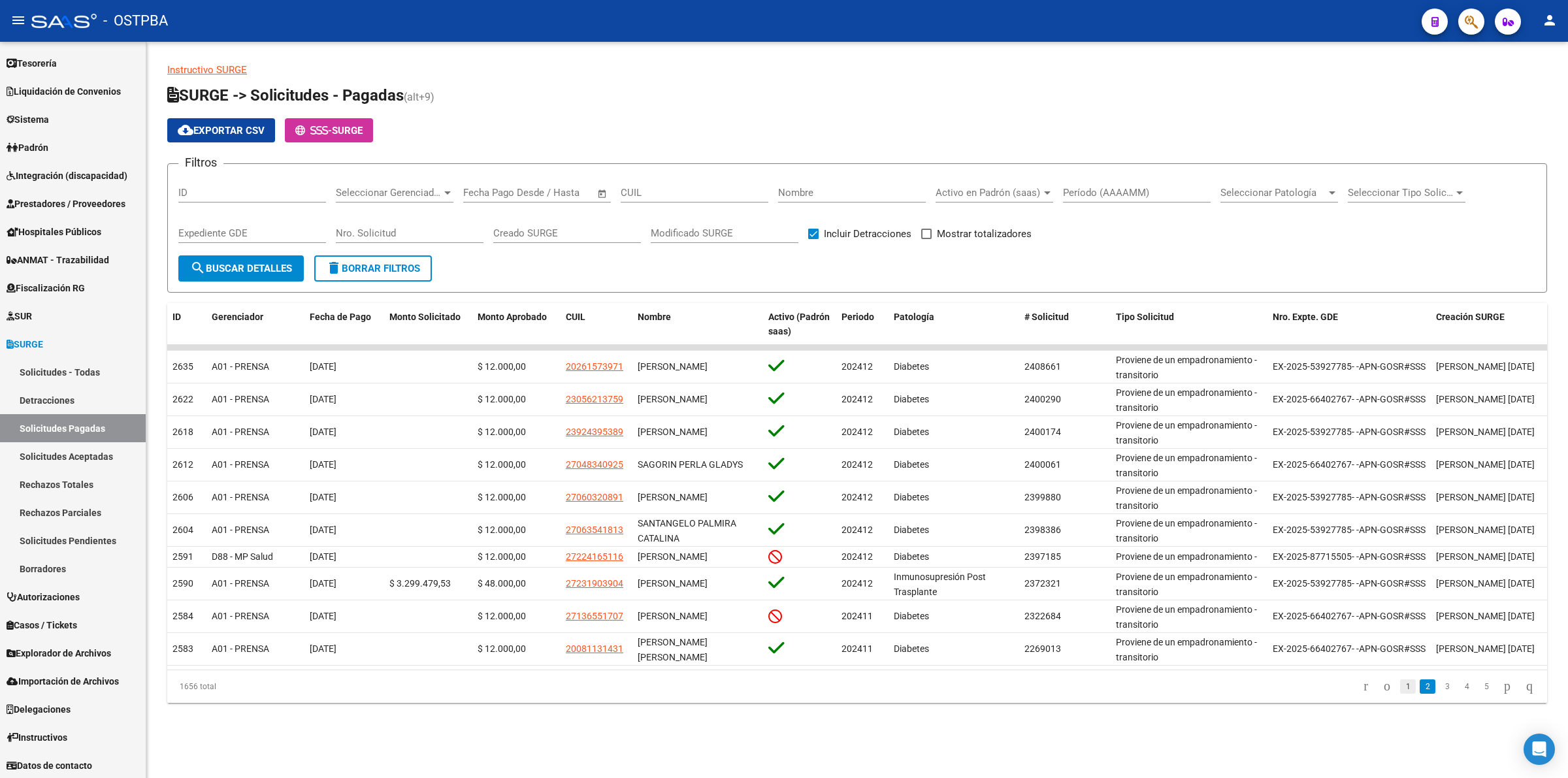
click at [1400, 694] on link "1" at bounding box center [1408, 686] width 15 height 15
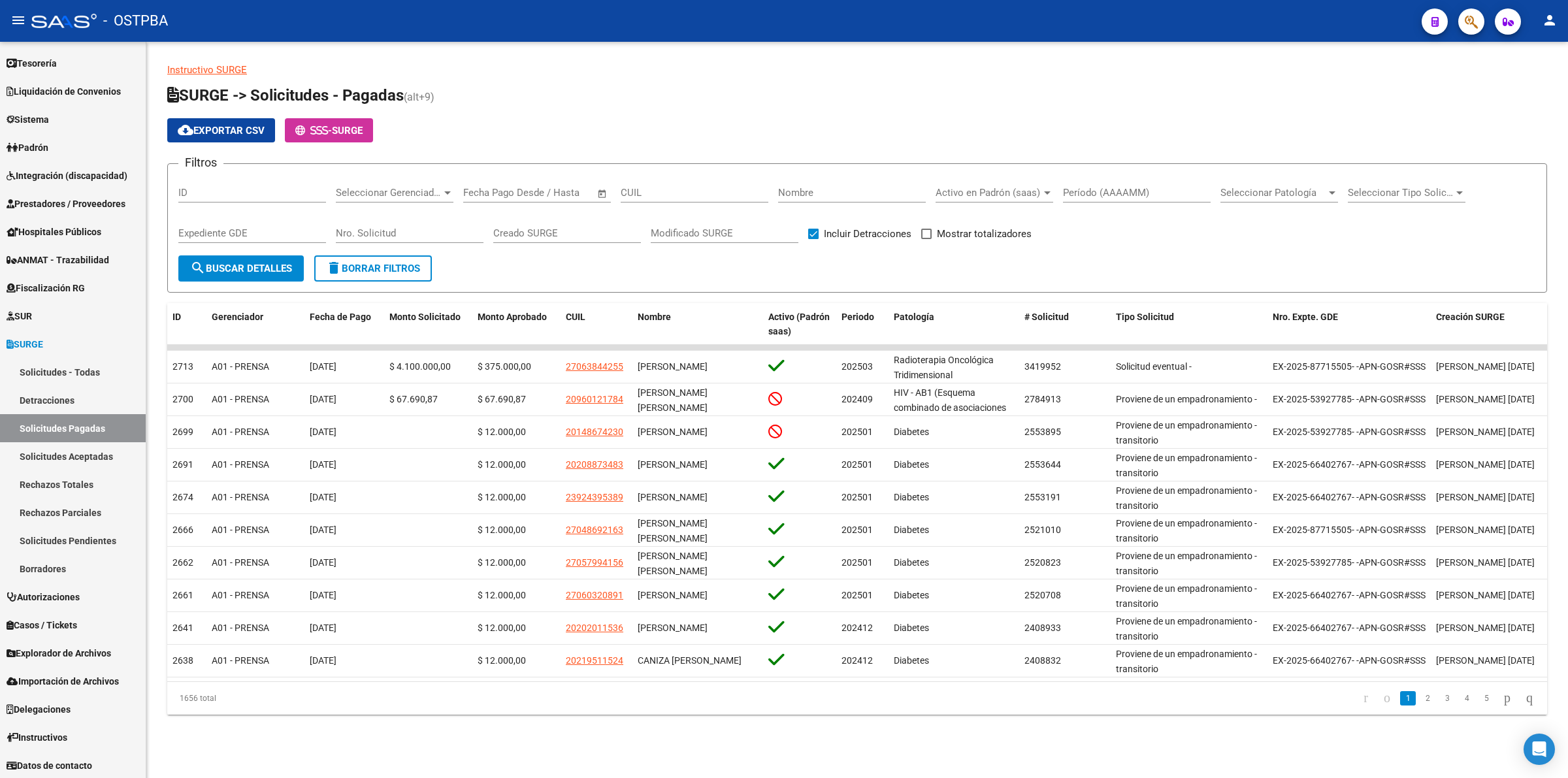
click at [606, 194] on span "Open calendar" at bounding box center [602, 193] width 32 height 32
click at [527, 360] on span "20" at bounding box center [533, 364] width 23 height 23
type input "20/8/2025"
click at [558, 358] on span "21" at bounding box center [560, 364] width 23 height 23
type input "21/8/2025"
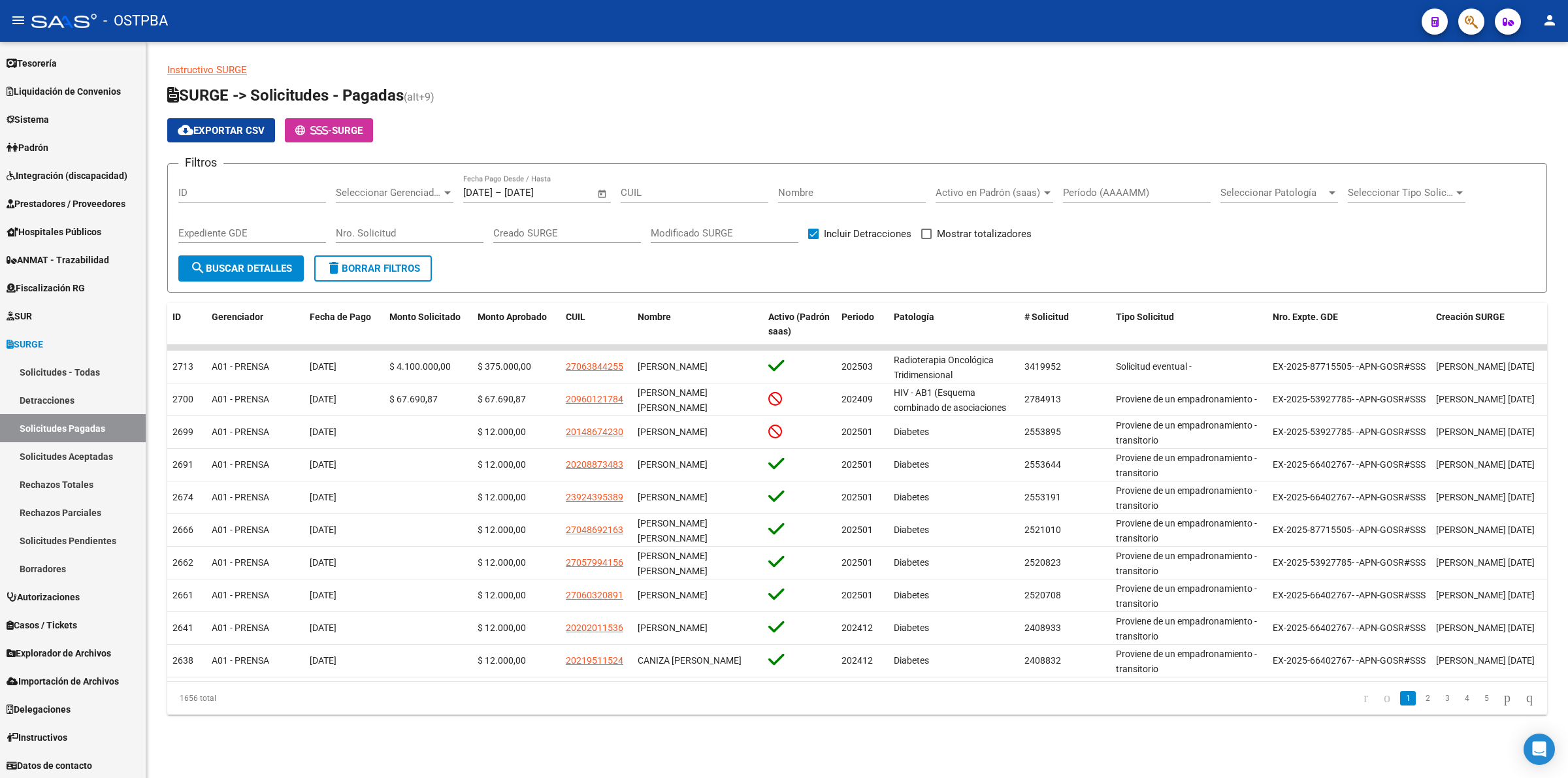
click at [272, 270] on span "search Buscar Detalles" at bounding box center [241, 269] width 102 height 12
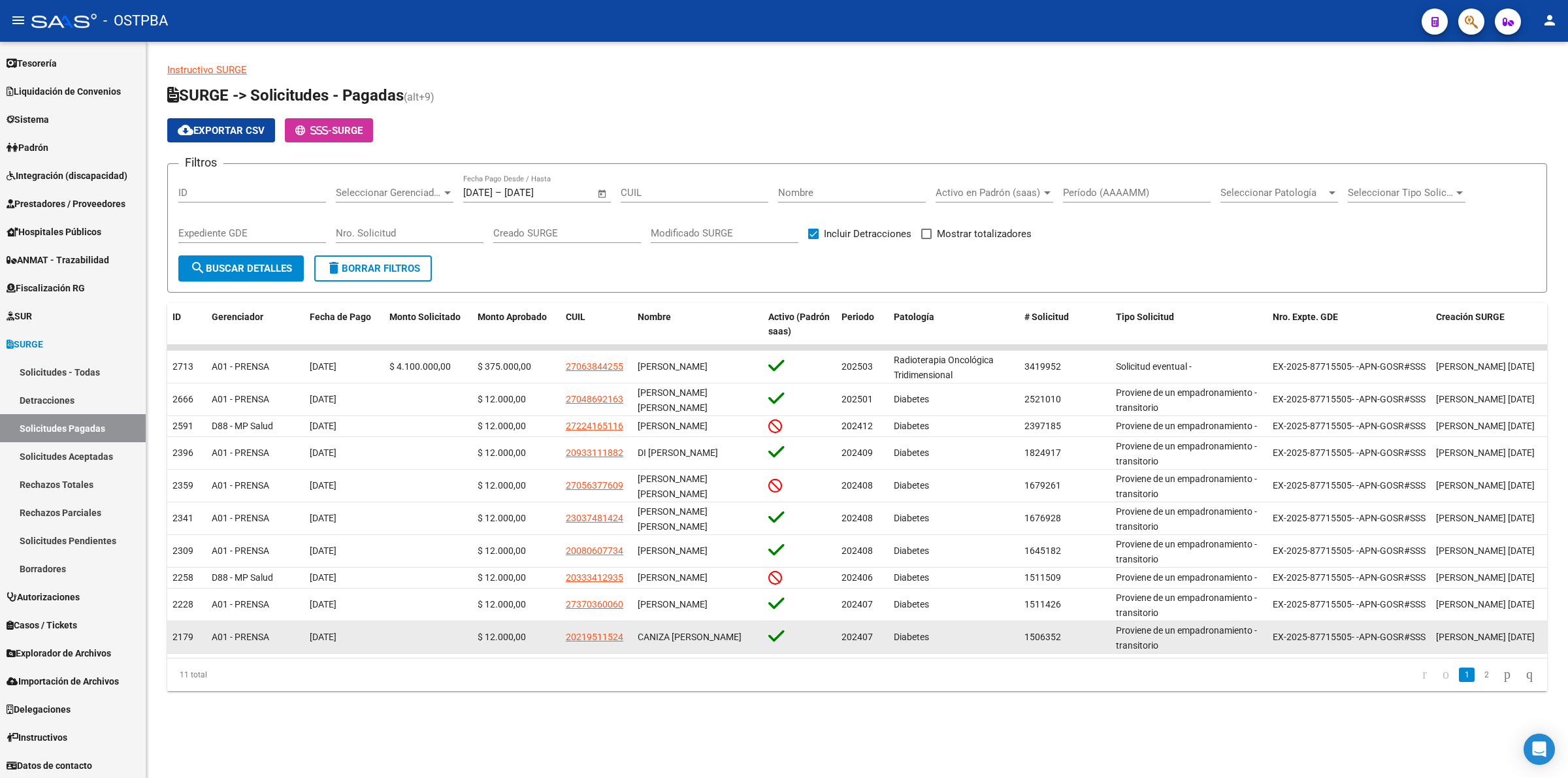
scroll to position [2, 0]
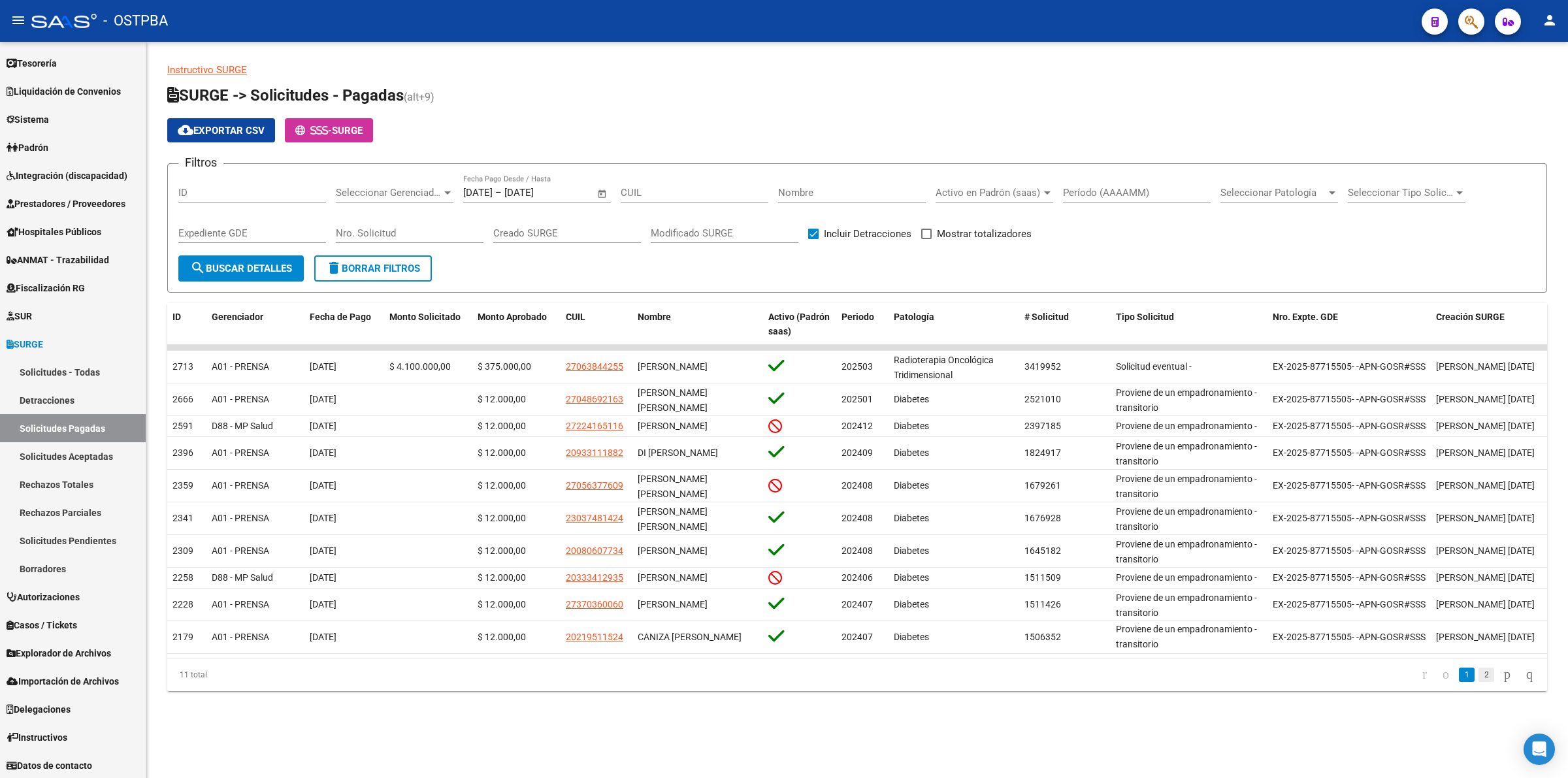
click at [1479, 682] on link "2" at bounding box center [1487, 674] width 15 height 15
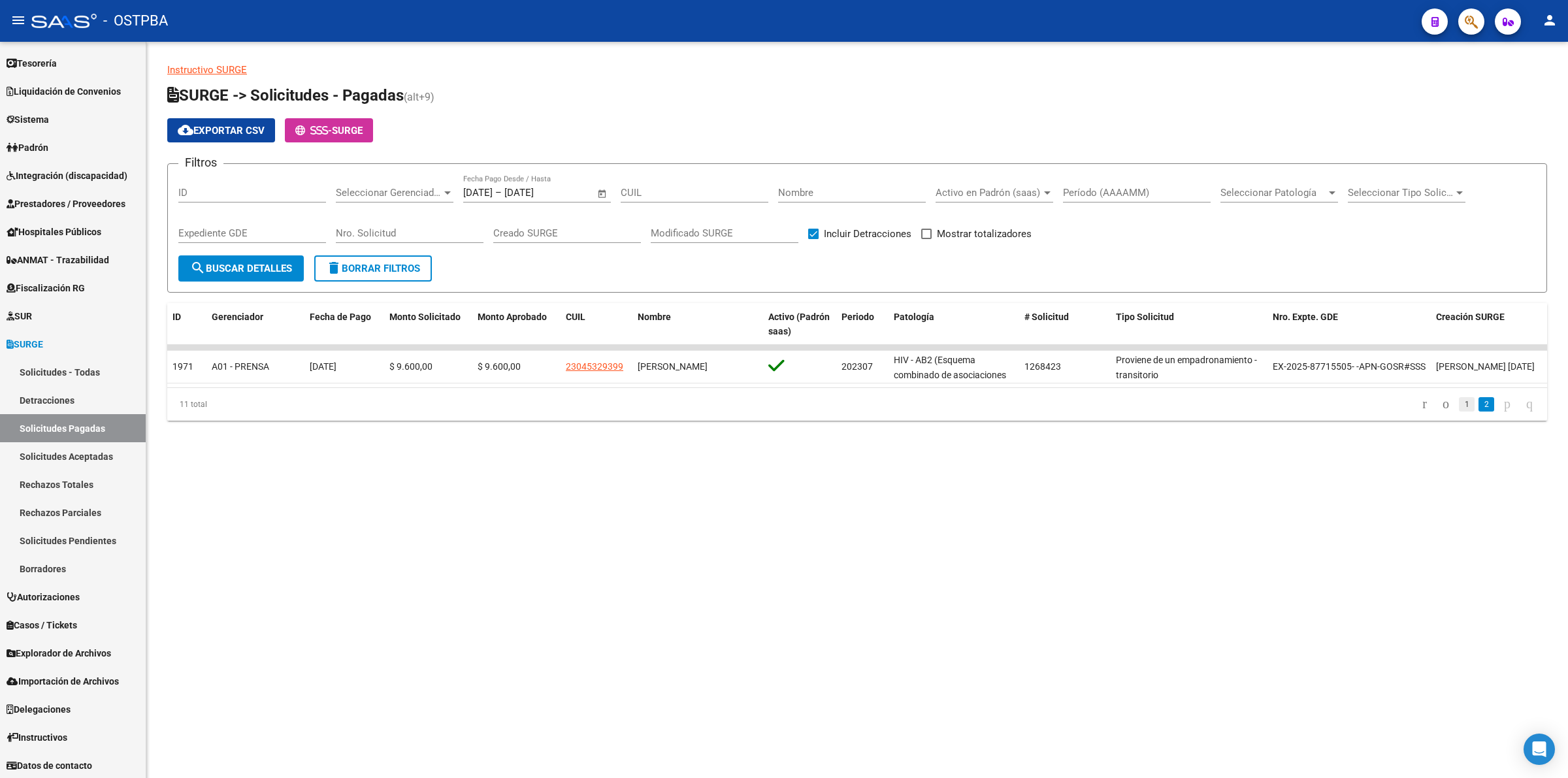
click at [1459, 411] on link "1" at bounding box center [1467, 404] width 15 height 15
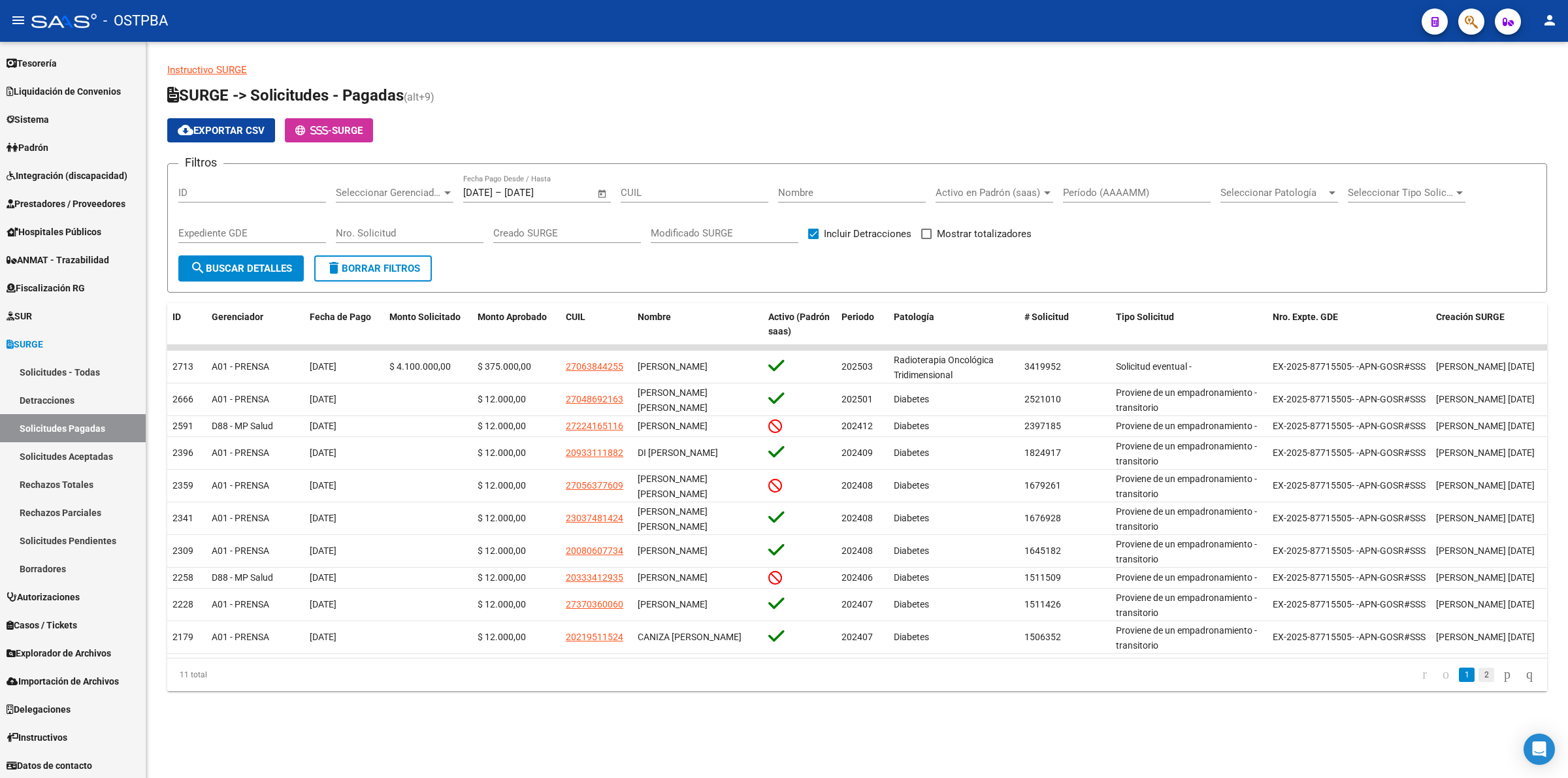
click at [1479, 682] on link "2" at bounding box center [1487, 674] width 15 height 15
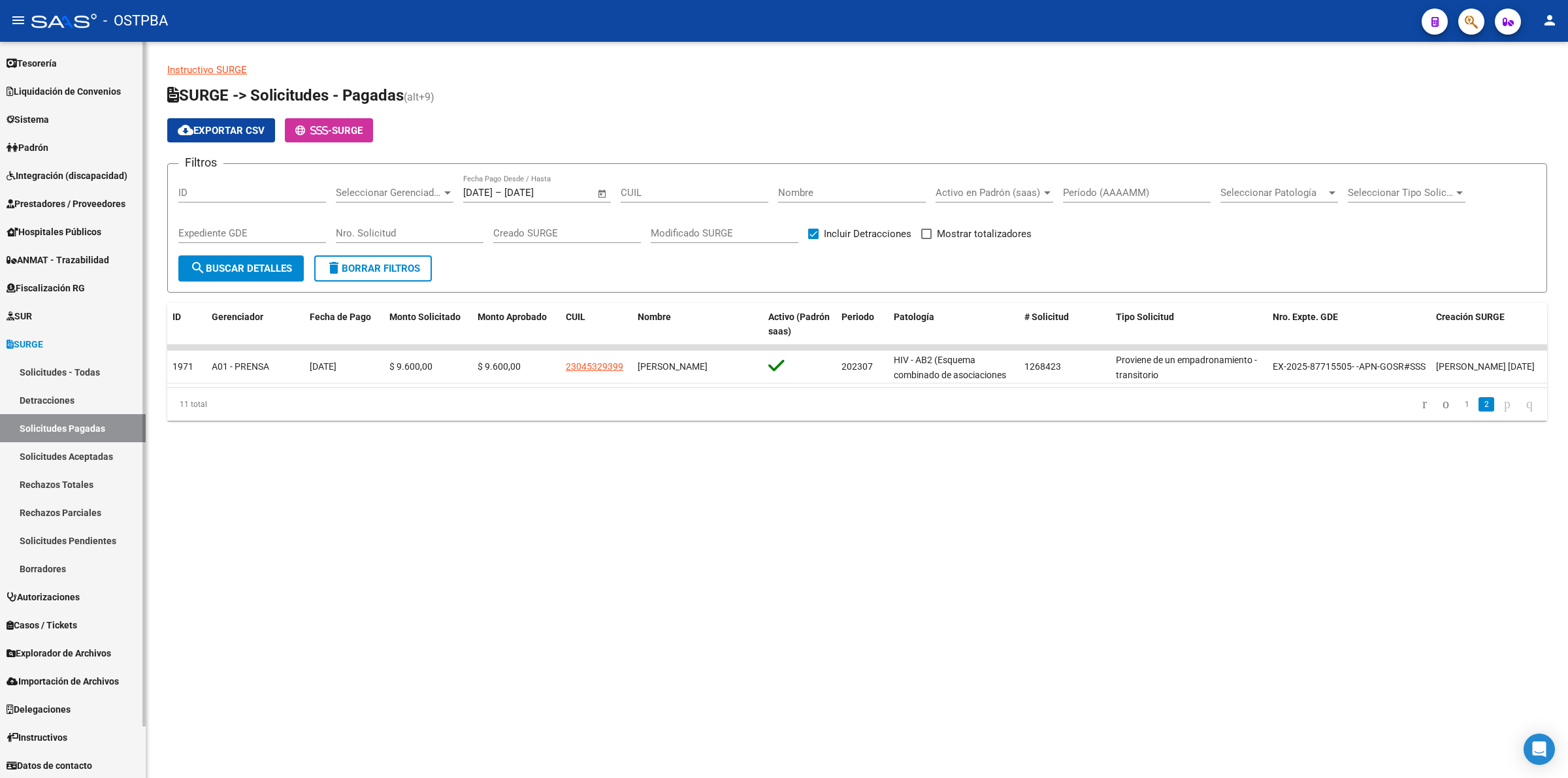
click at [64, 475] on link "Rechazos Totales" at bounding box center [73, 484] width 146 height 28
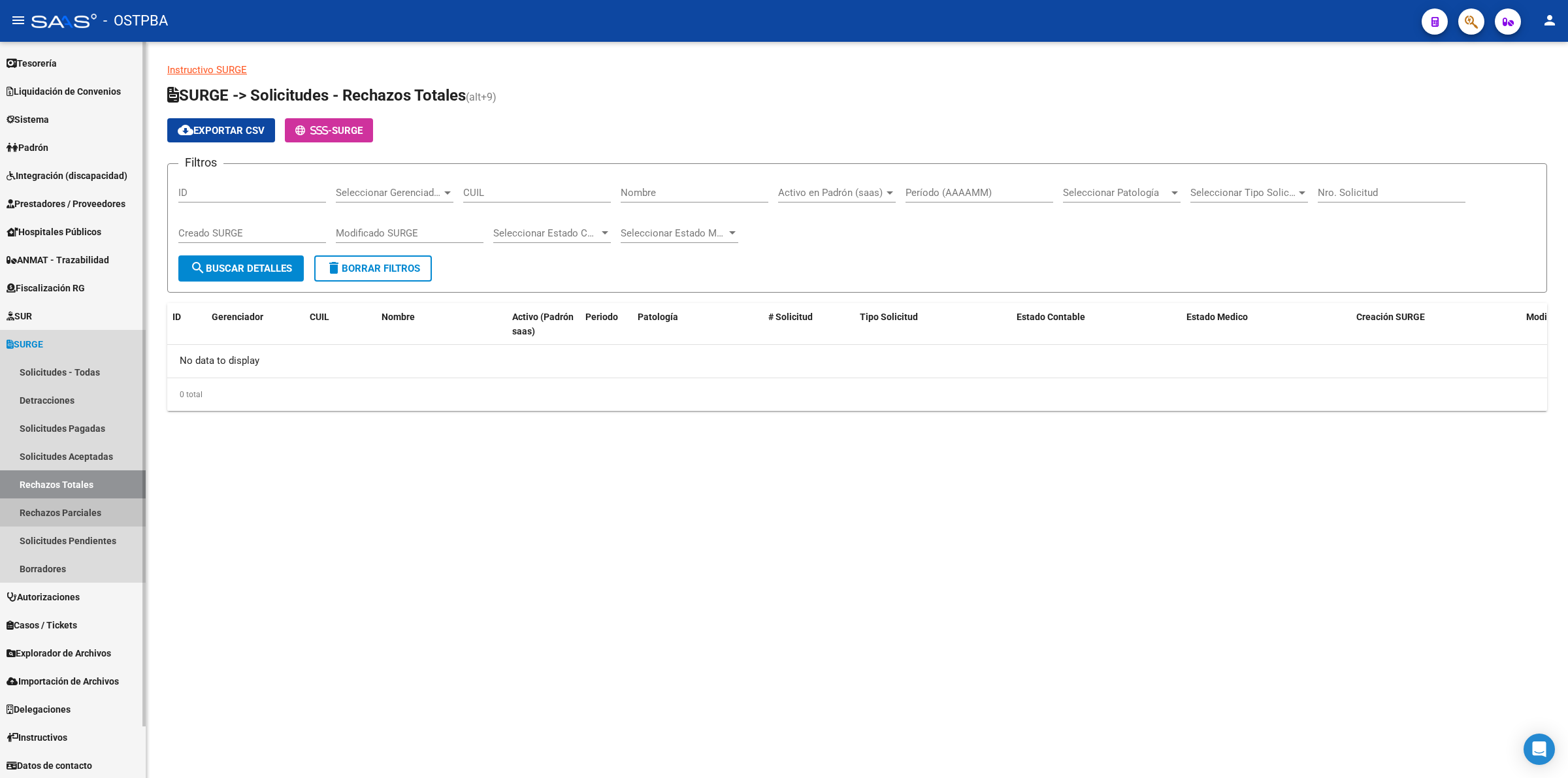
click at [52, 519] on link "Rechazos Parciales" at bounding box center [73, 512] width 146 height 28
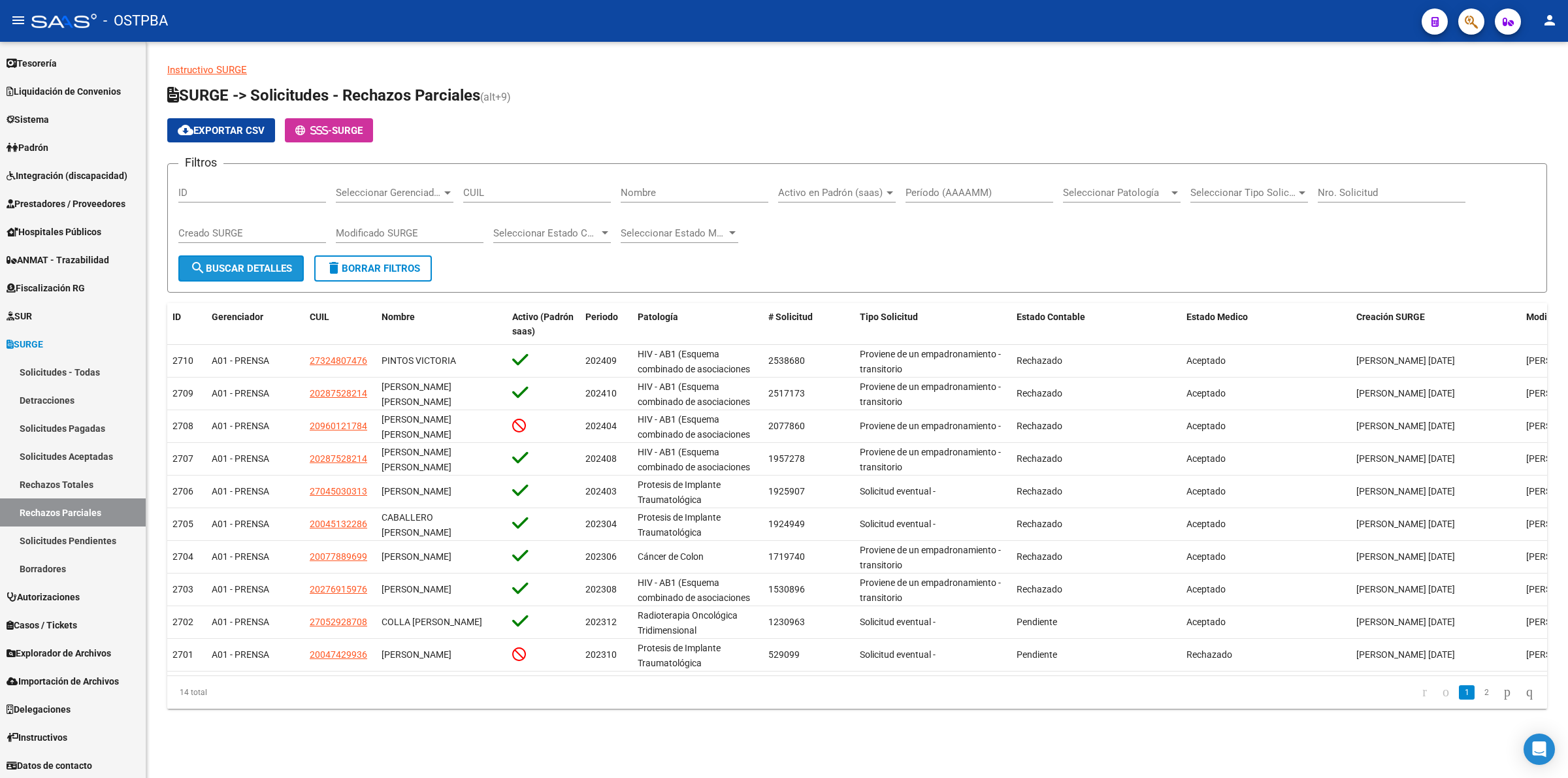
click at [275, 270] on span "search Buscar Detalles" at bounding box center [241, 269] width 102 height 12
drag, startPoint x: 706, startPoint y: 673, endPoint x: 997, endPoint y: 685, distance: 291.2
click at [997, 676] on datatable-body "2710 A01 - PRENSA 27324807476 PINTOS VICTORIA 202409 HIV - AB1 (Esquema combina…" at bounding box center [857, 511] width 1380 height 331
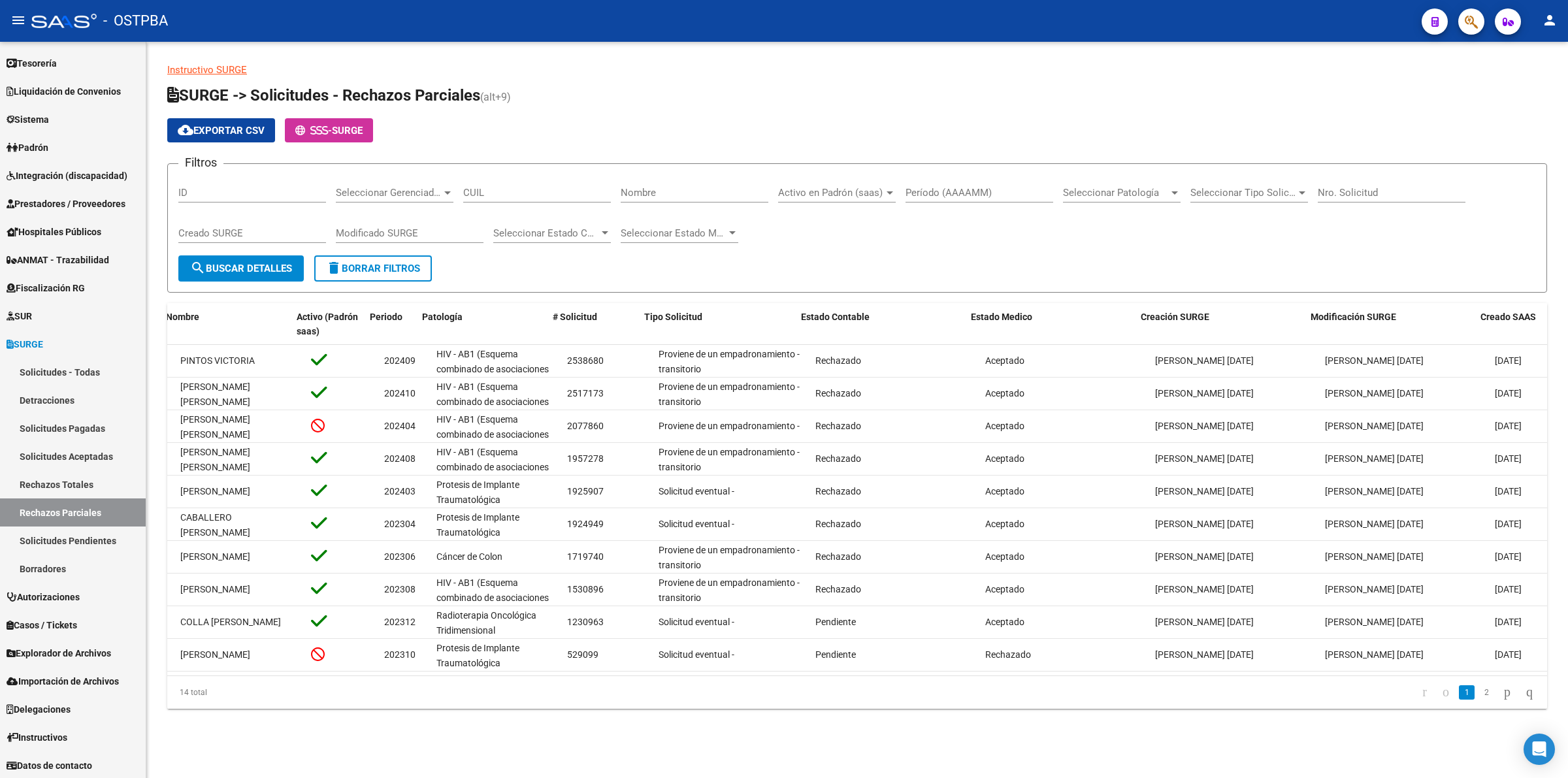
scroll to position [0, 216]
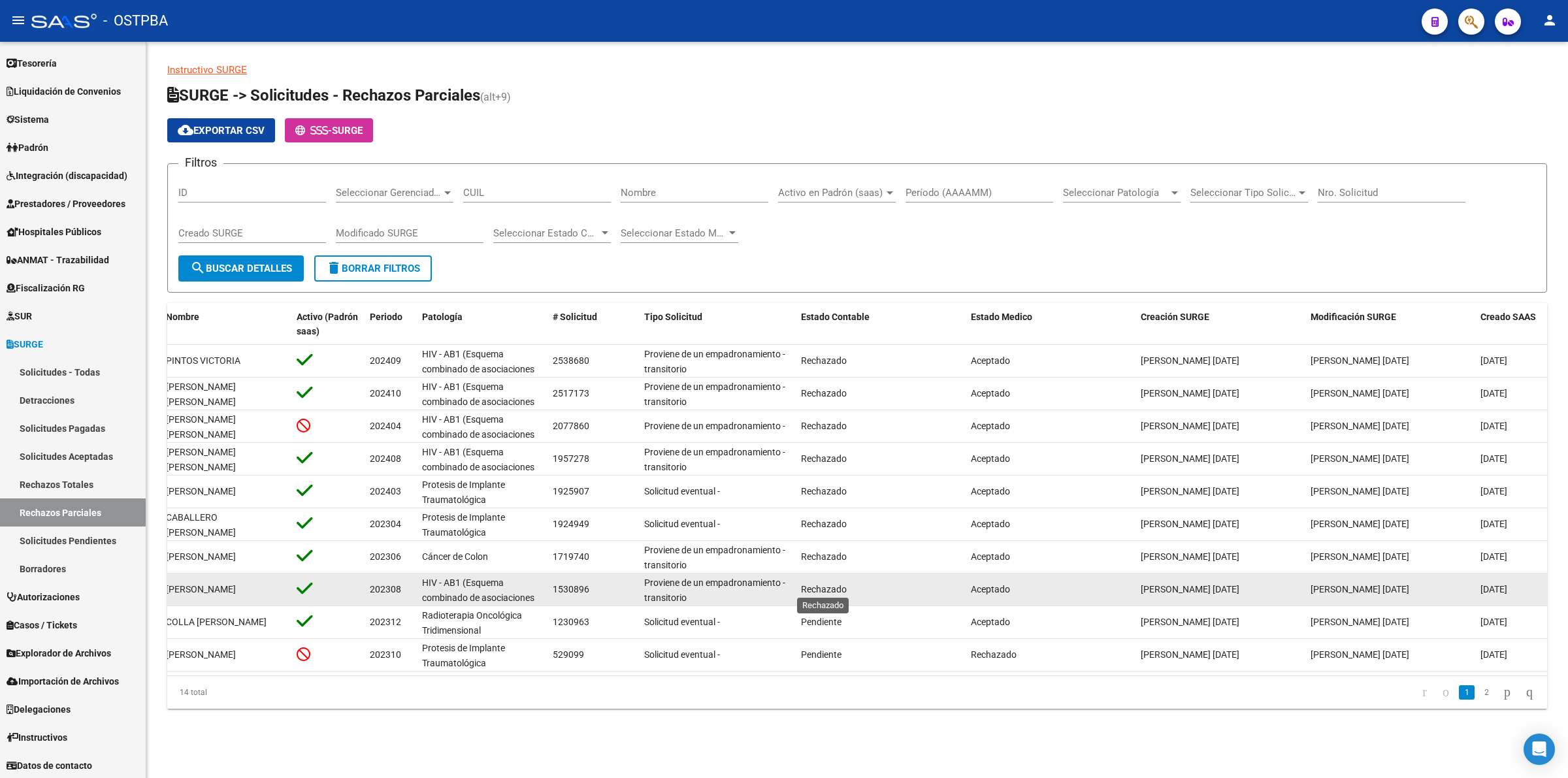
click at [838, 588] on span "Rechazado" at bounding box center [823, 589] width 45 height 10
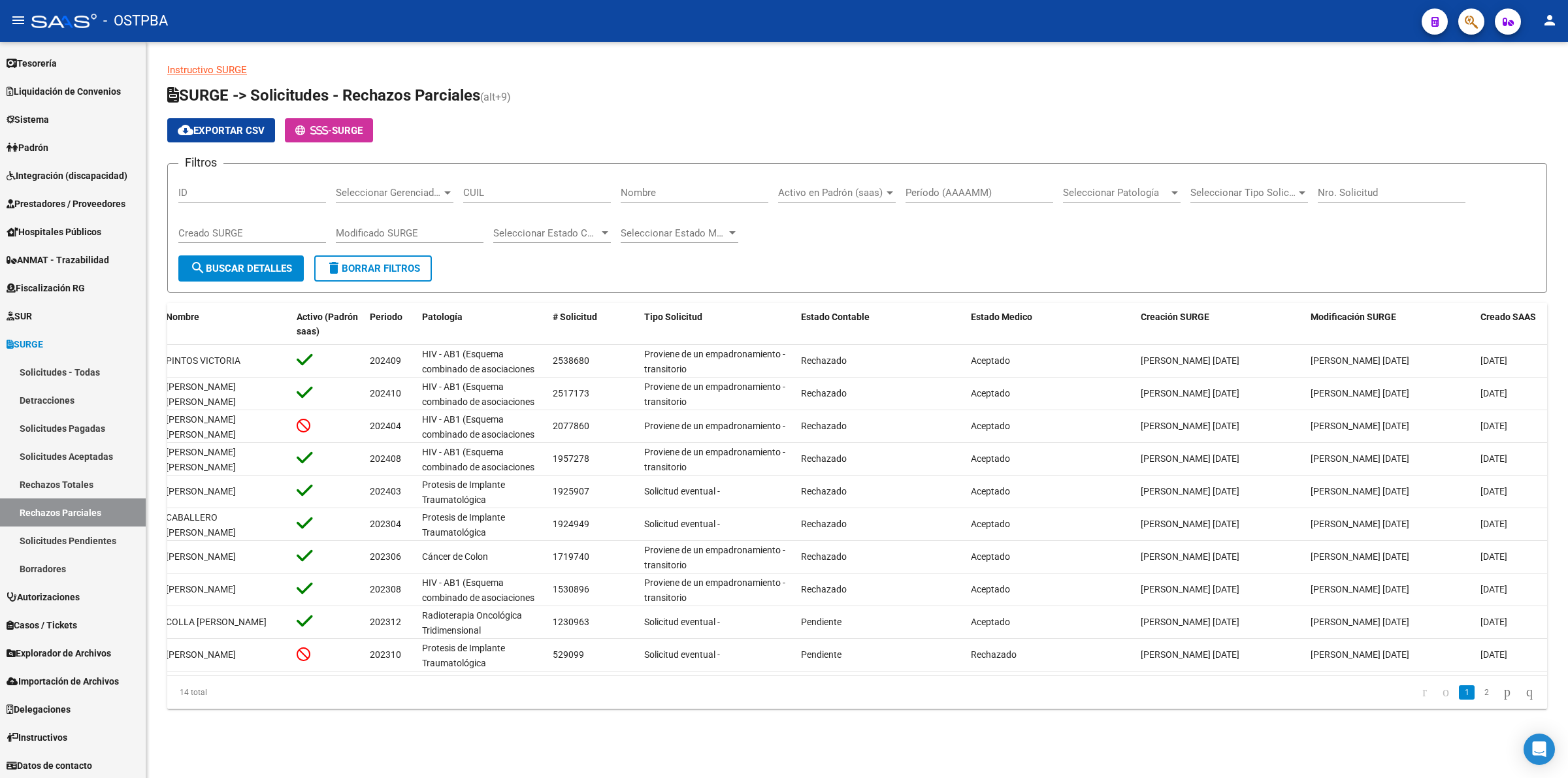
scroll to position [0, 0]
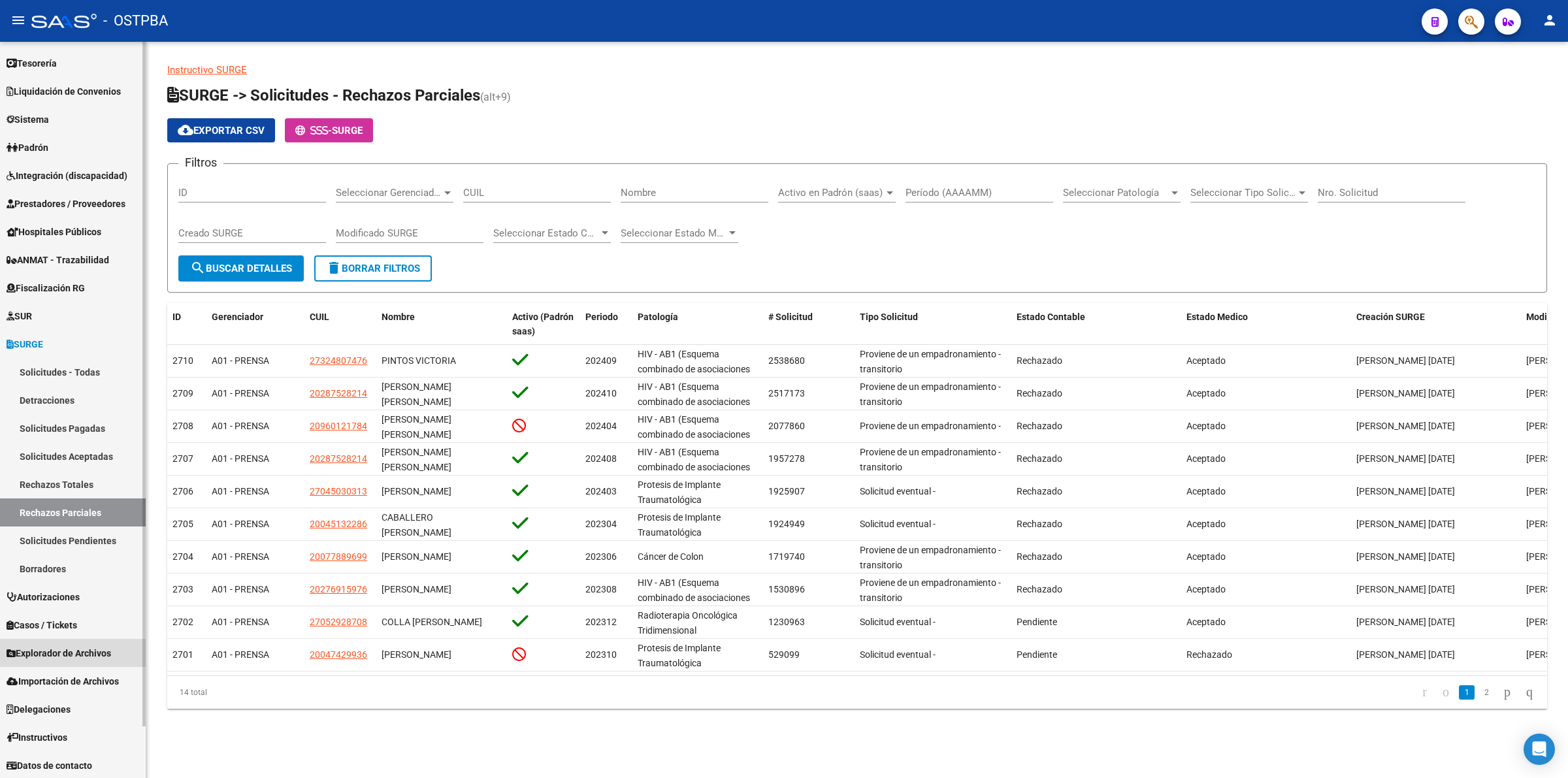
click at [86, 655] on span "Explorador de Archivos" at bounding box center [59, 653] width 105 height 15
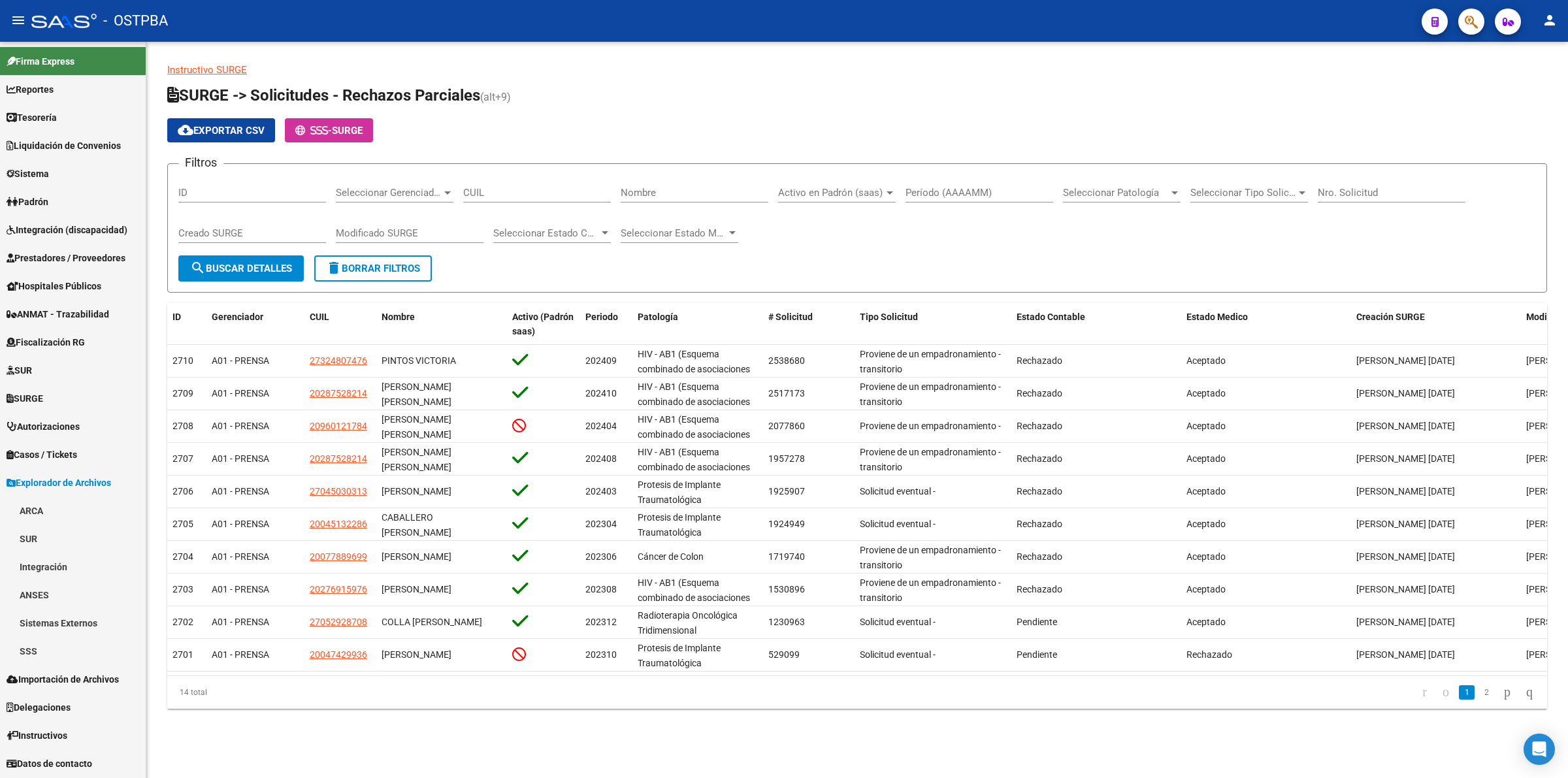
click at [70, 54] on span "Firma Express" at bounding box center [40, 61] width 68 height 15
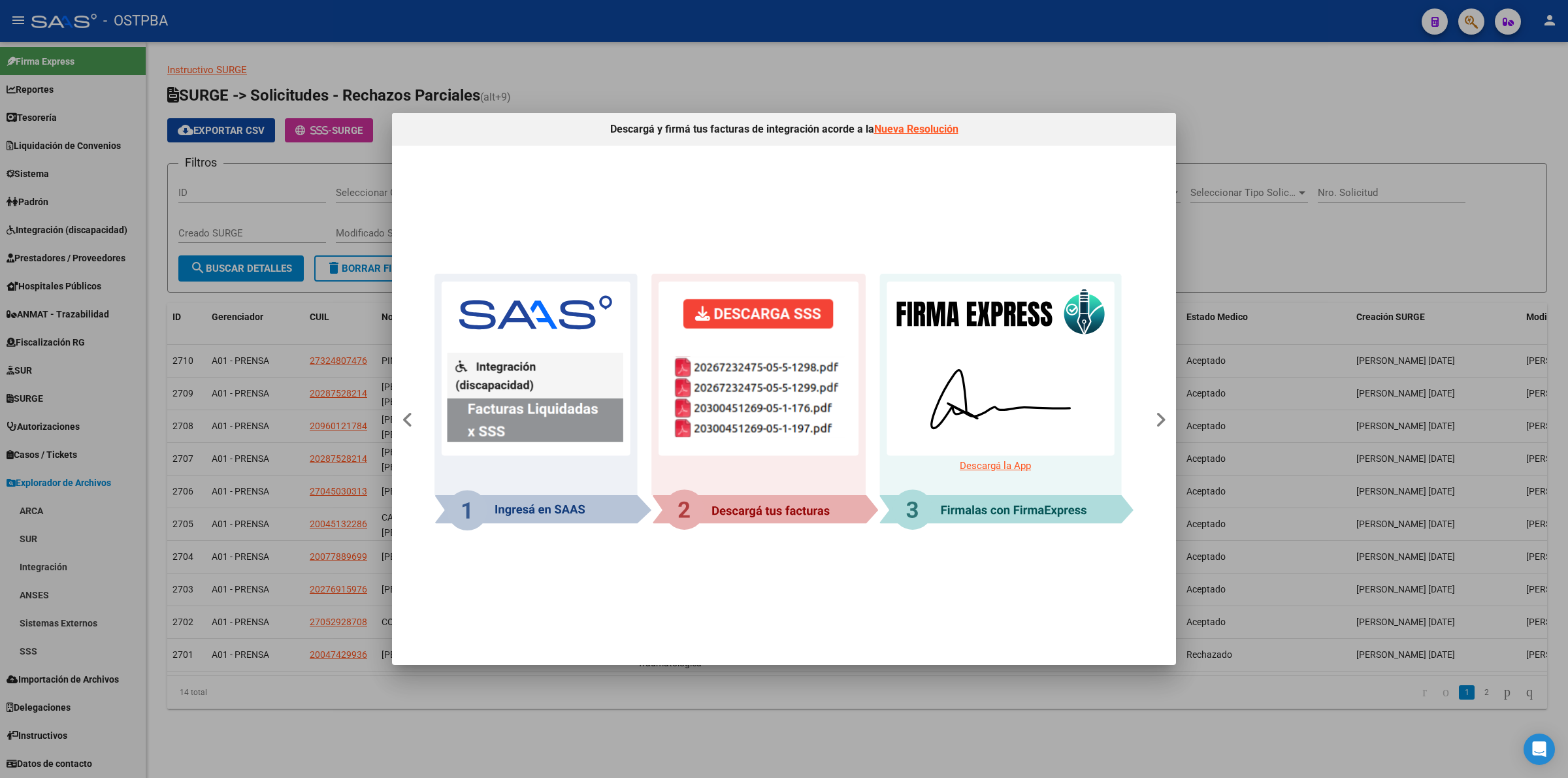
click at [1270, 109] on div at bounding box center [784, 389] width 1568 height 778
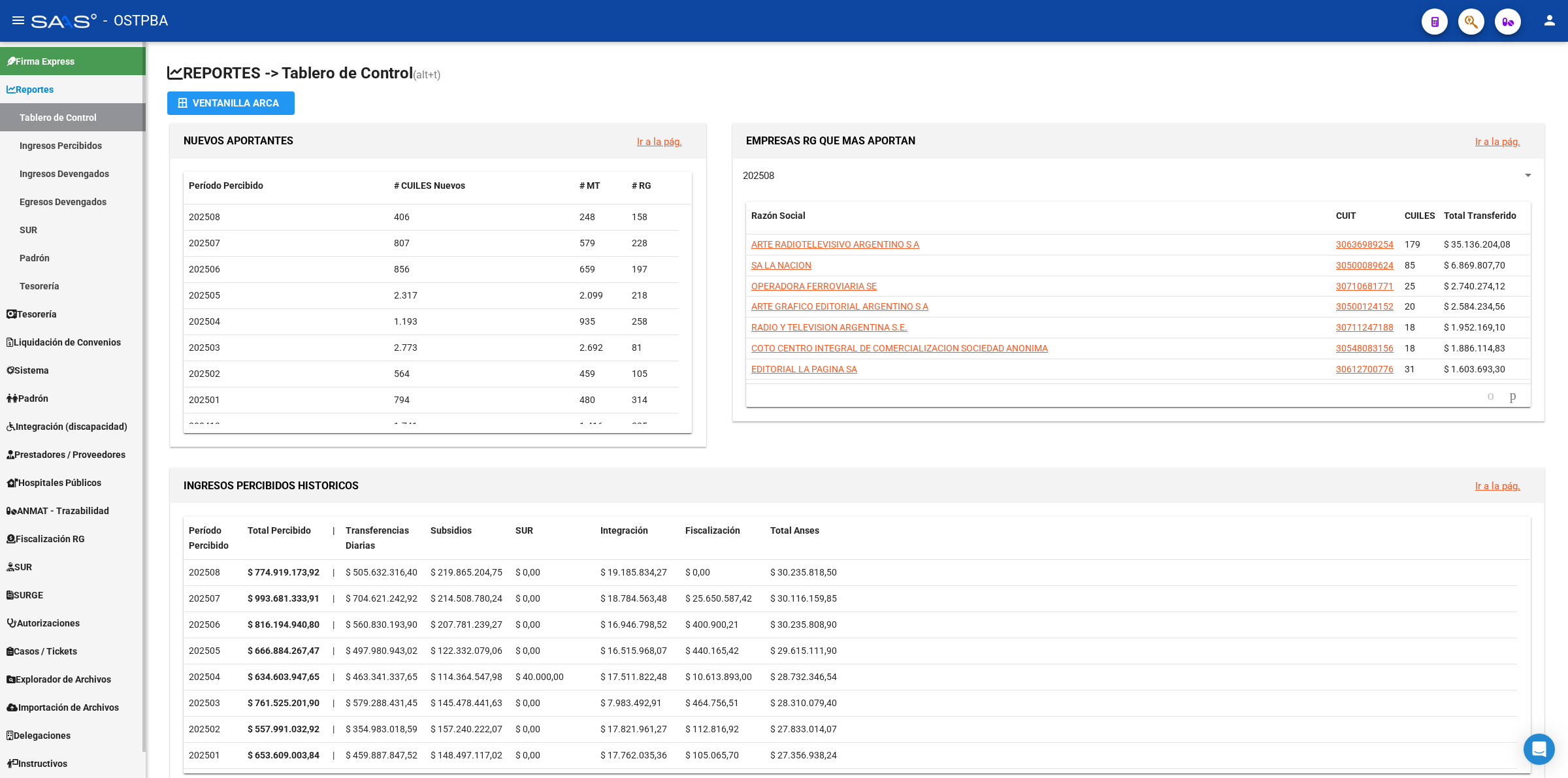
click at [62, 364] on link "Sistema" at bounding box center [73, 370] width 146 height 28
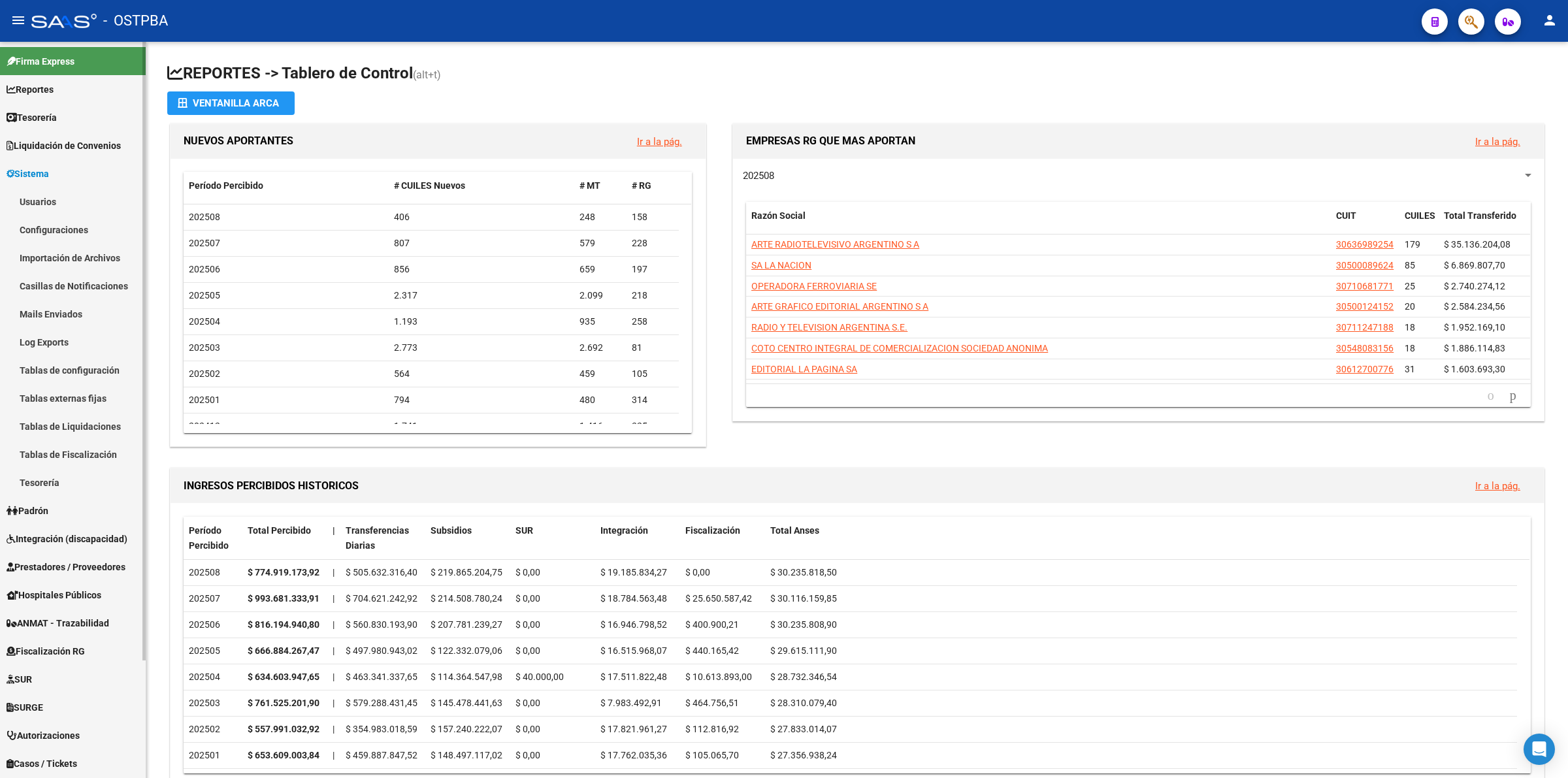
click at [56, 194] on link "Usuarios" at bounding box center [73, 201] width 146 height 28
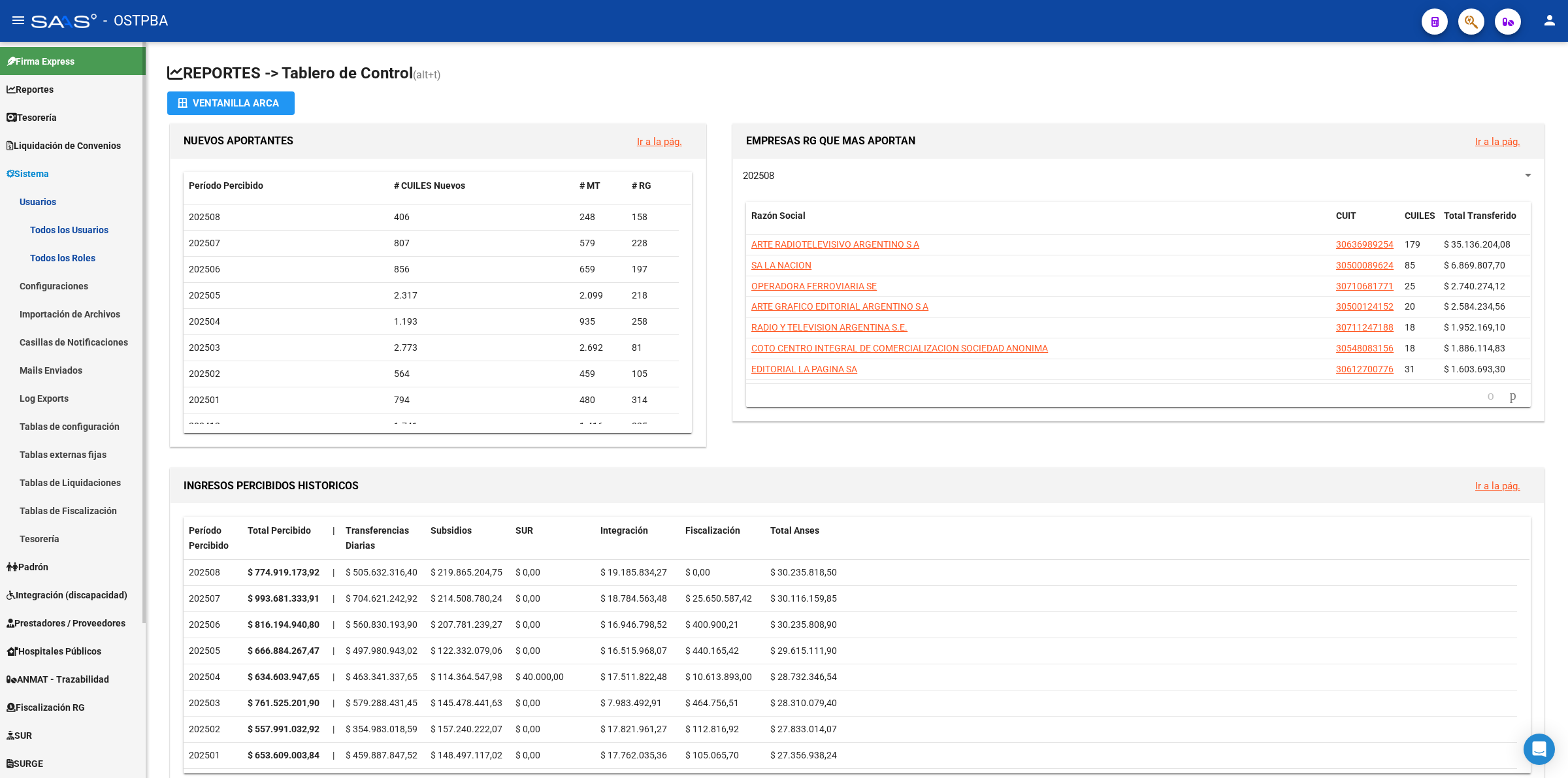
click at [88, 227] on link "Todos los Usuarios" at bounding box center [73, 230] width 146 height 28
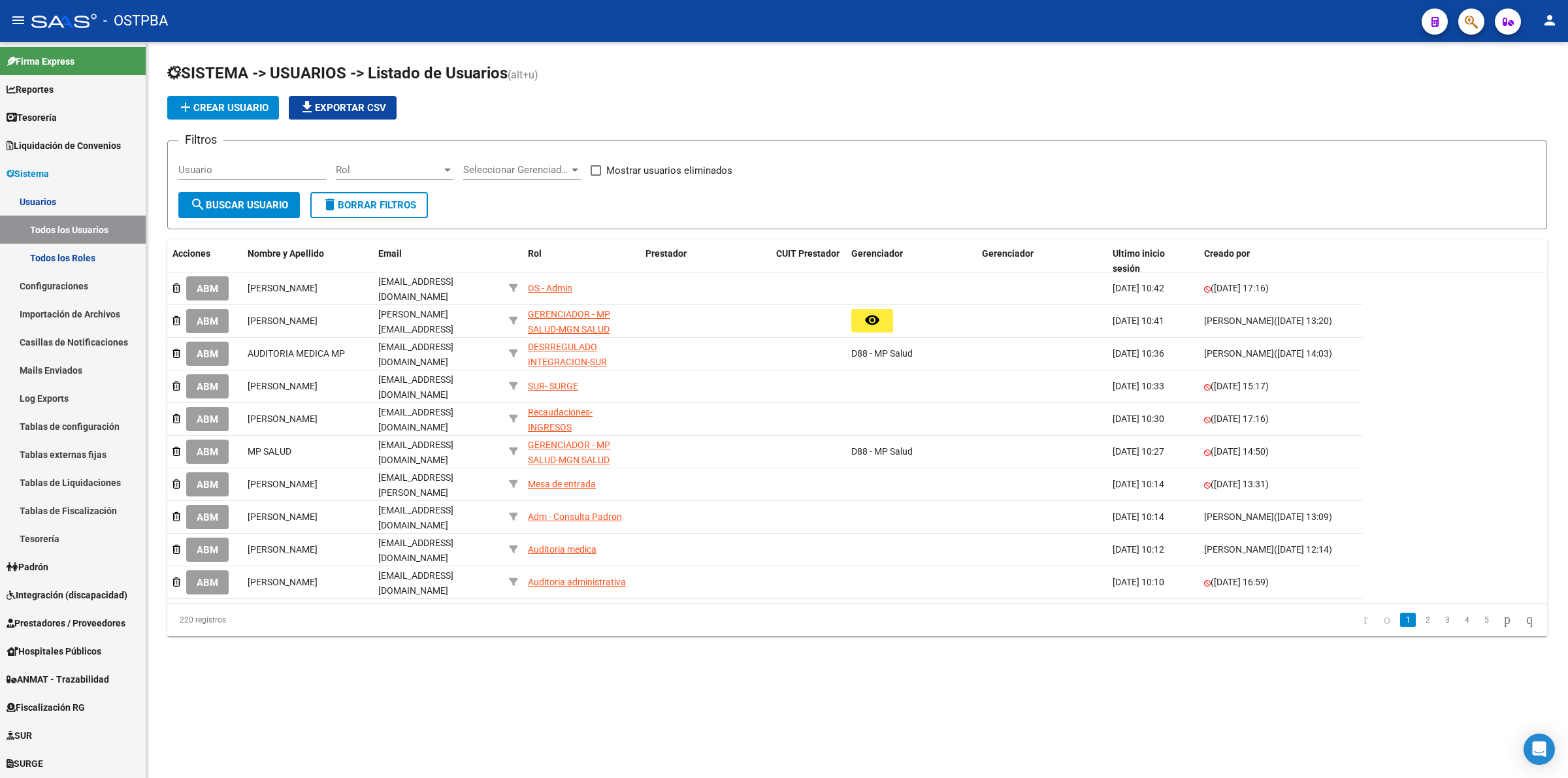
click at [285, 165] on input "Usuario" at bounding box center [252, 170] width 147 height 12
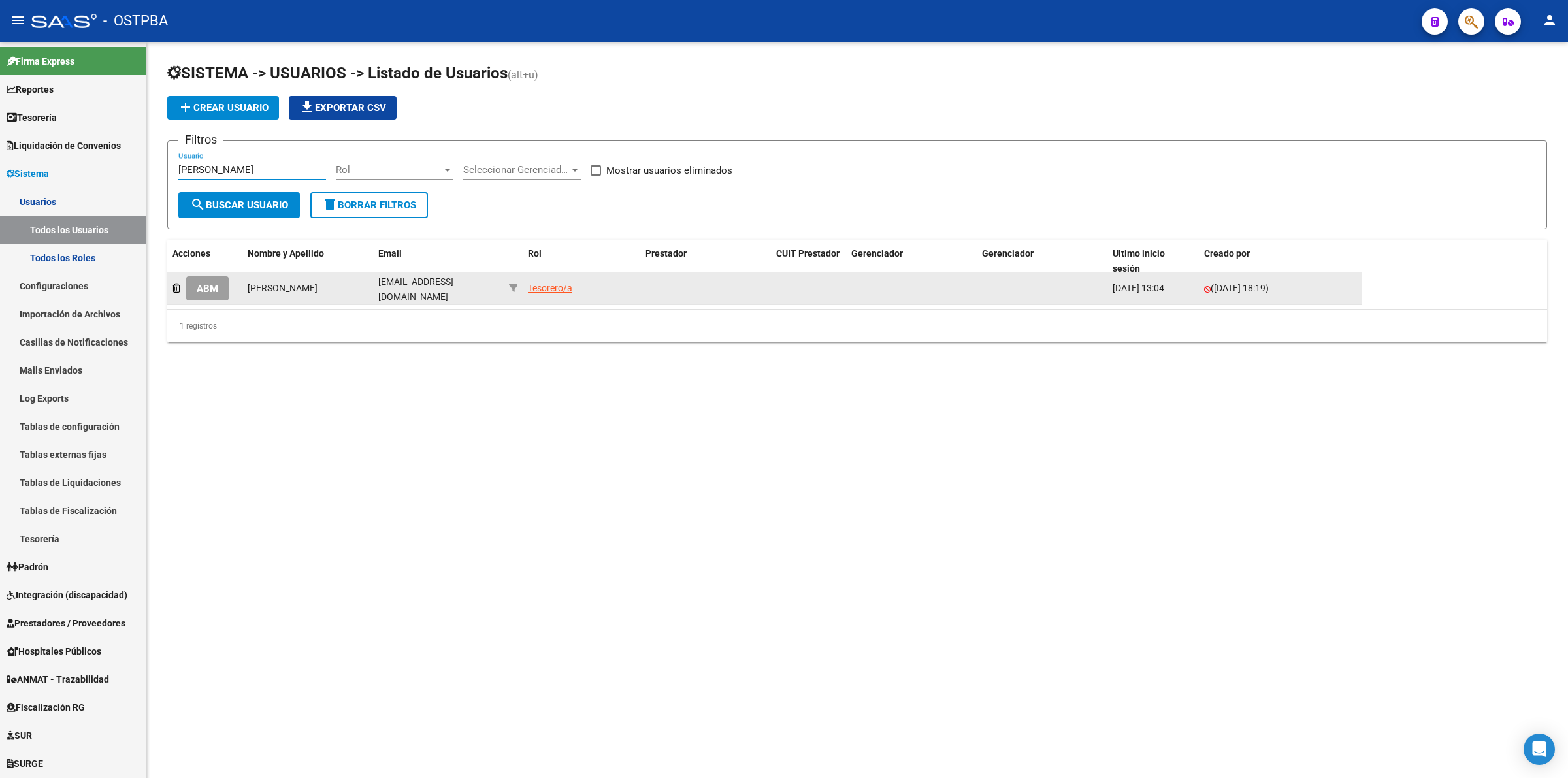
type input "juana"
click at [210, 285] on span "ABM" at bounding box center [207, 289] width 21 height 12
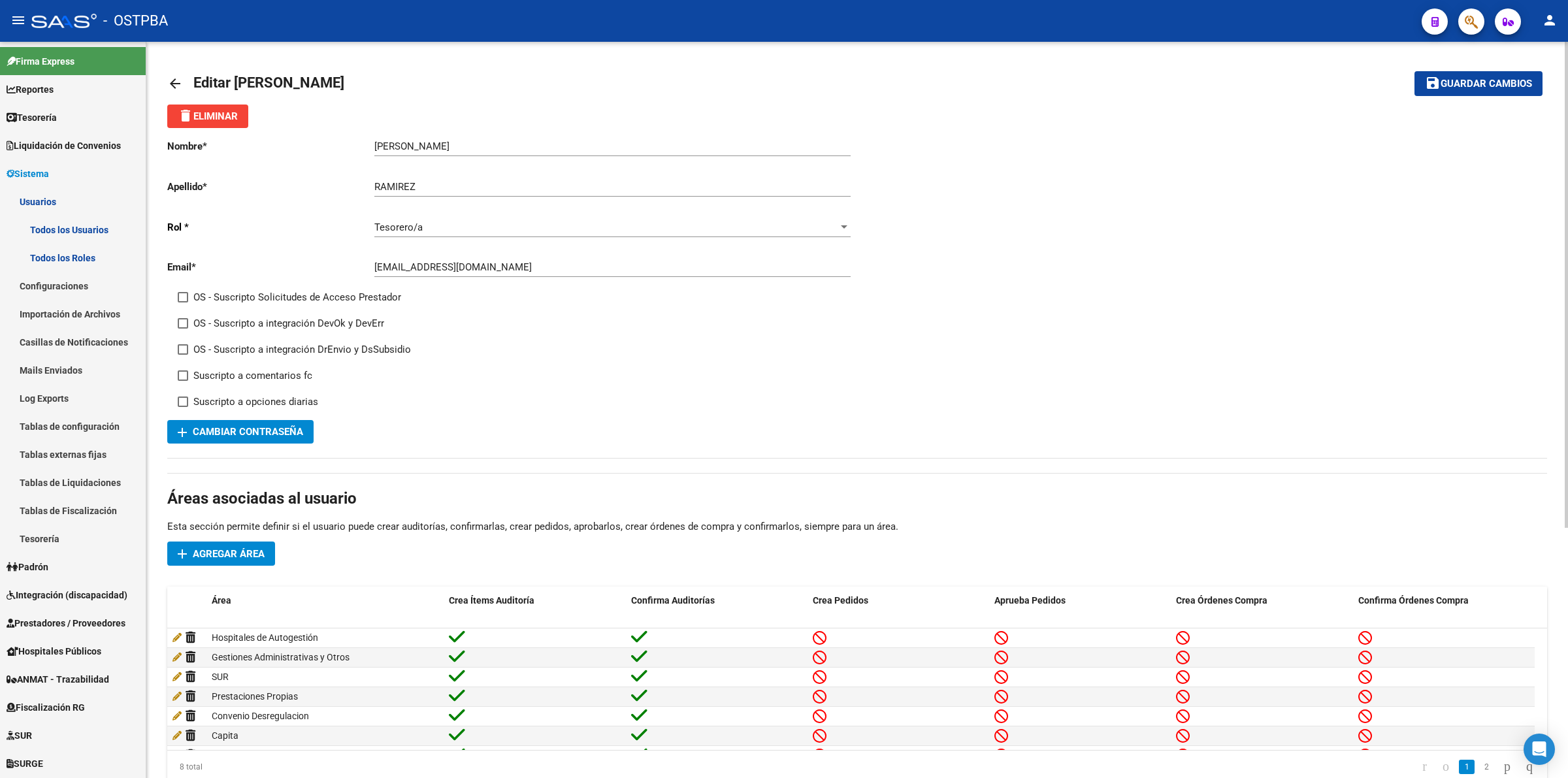
click at [170, 81] on mat-icon "arrow_back" at bounding box center [175, 83] width 15 height 15
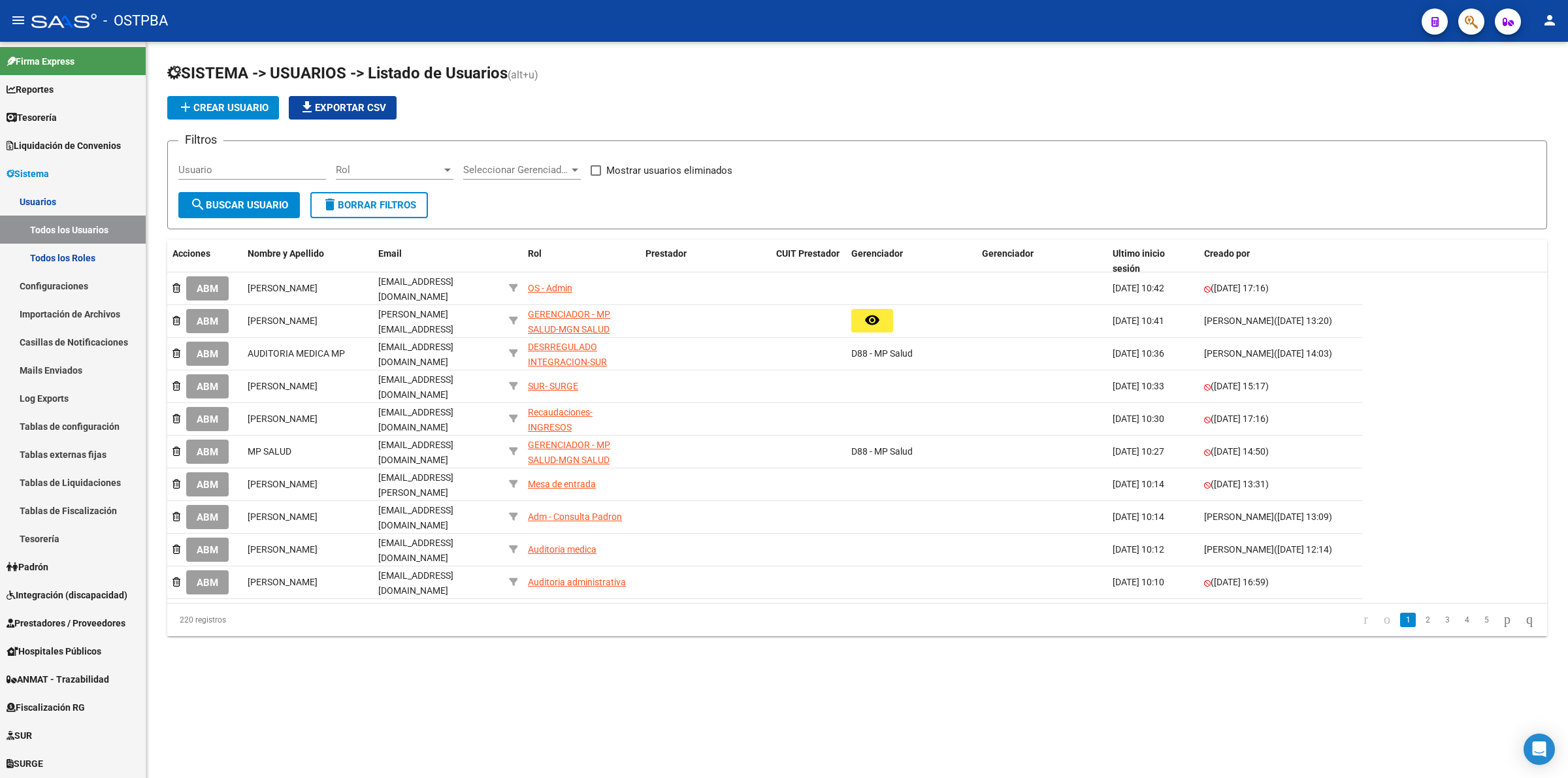
click at [276, 160] on div "Usuario" at bounding box center [252, 165] width 147 height 28
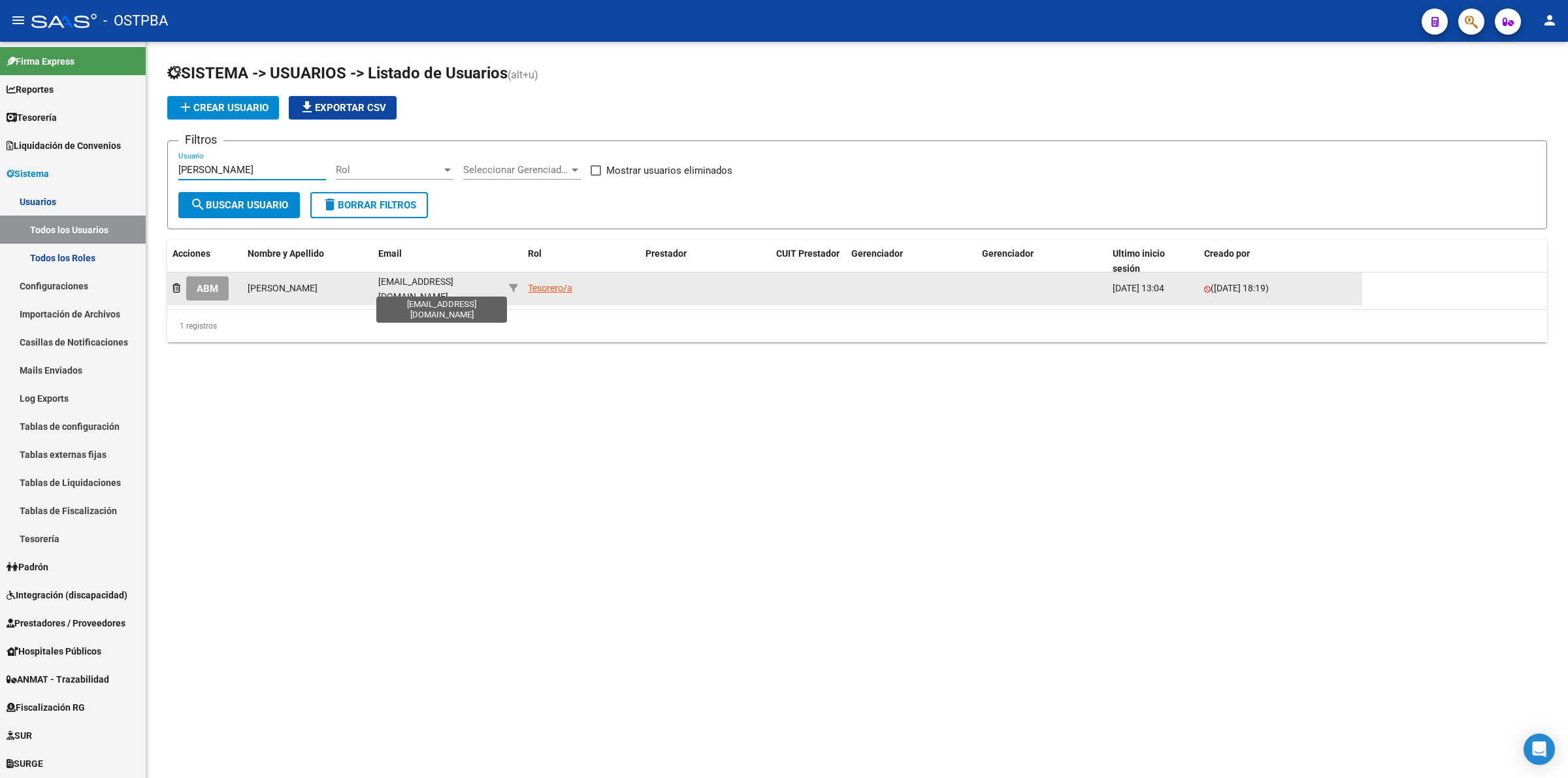
type input "juana"
click at [428, 285] on span "ostpbateso@gmail.com" at bounding box center [416, 290] width 75 height 26
click at [559, 284] on div "Tesorero/a" at bounding box center [550, 289] width 45 height 15
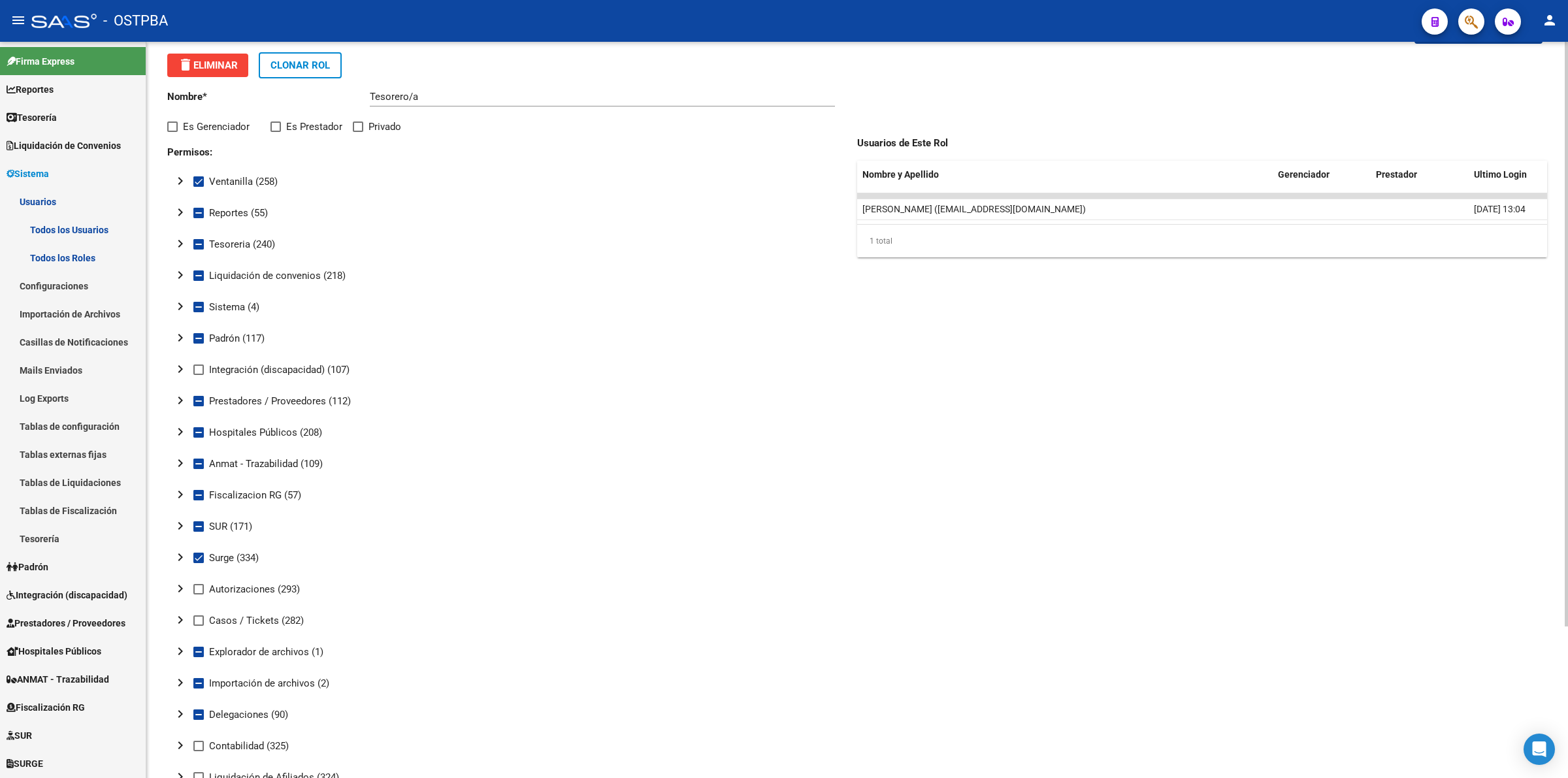
scroll to position [191, 0]
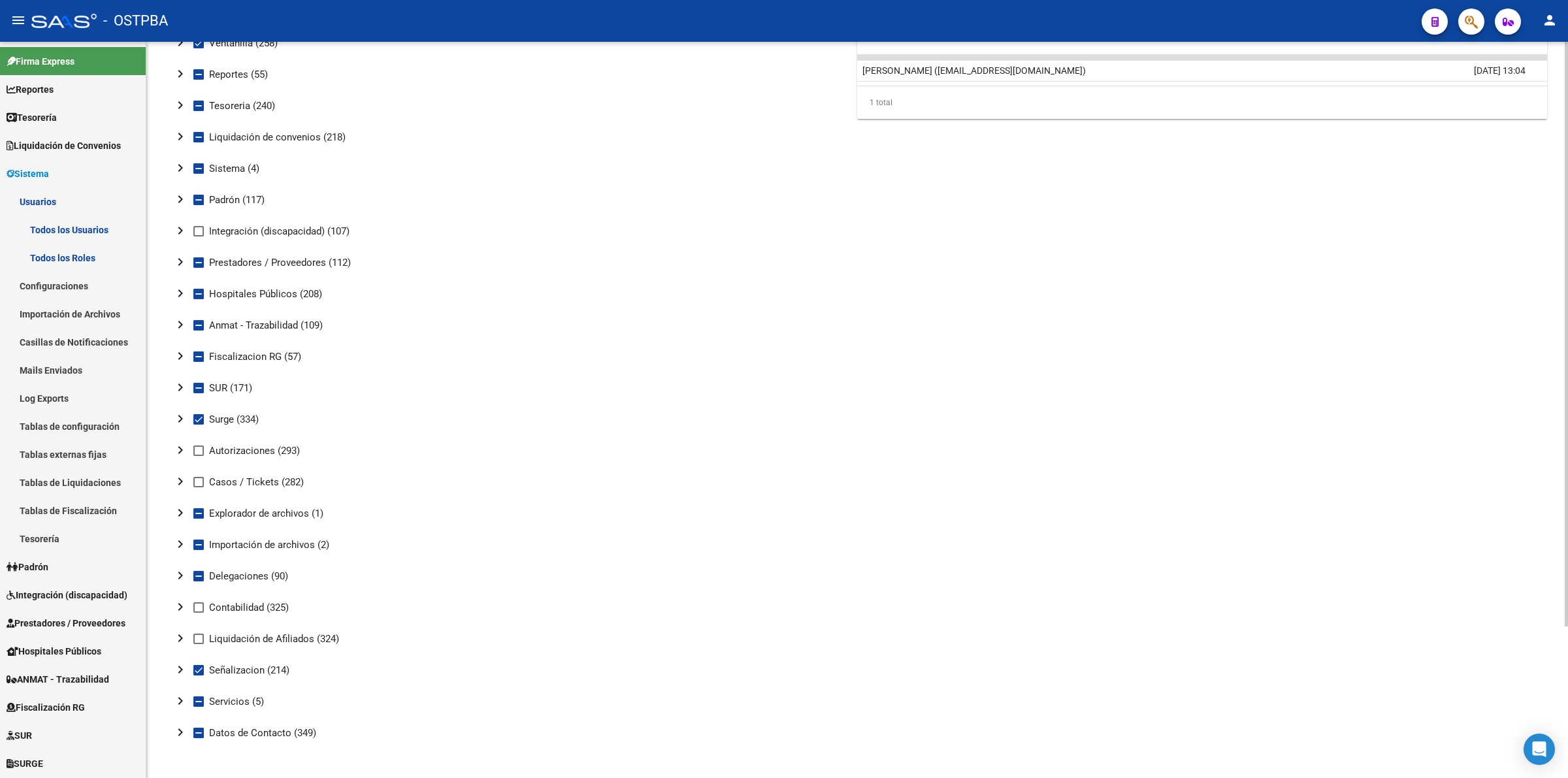
click at [178, 420] on mat-icon "chevron_right" at bounding box center [180, 419] width 15 height 15
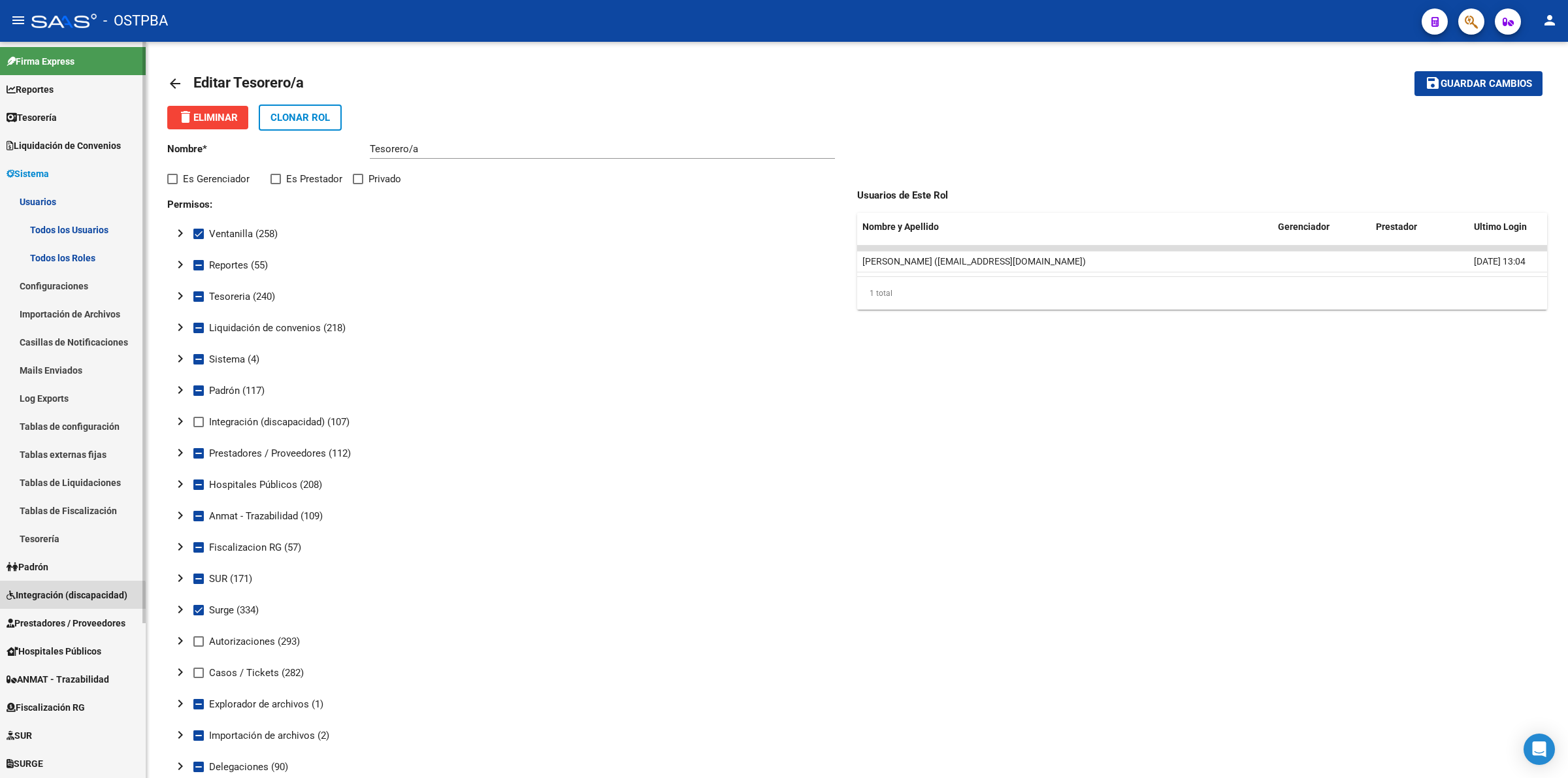
click at [70, 600] on span "Integración (discapacidad)" at bounding box center [67, 595] width 121 height 15
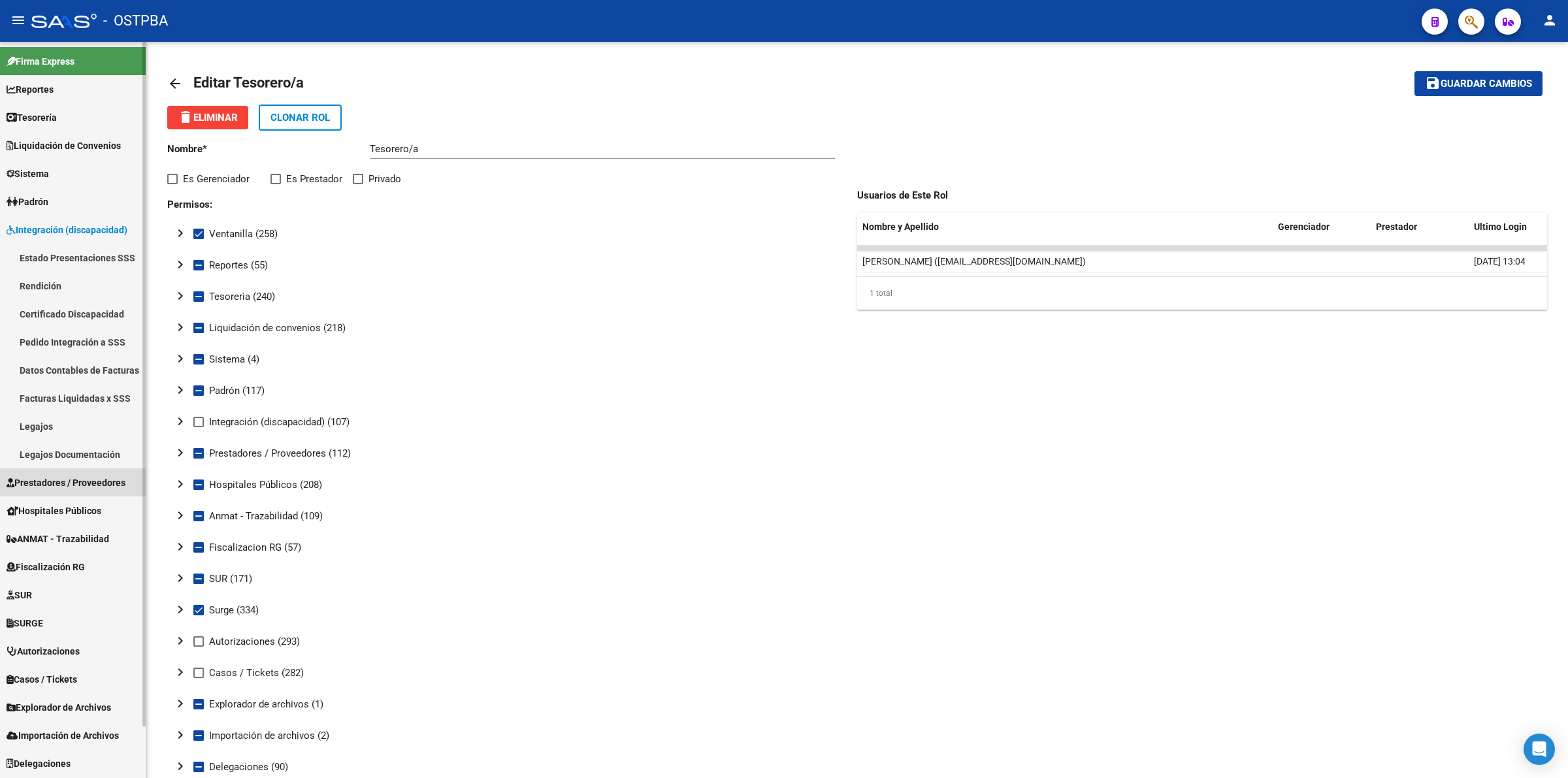
click at [70, 486] on span "Prestadores / Proveedores" at bounding box center [66, 482] width 119 height 15
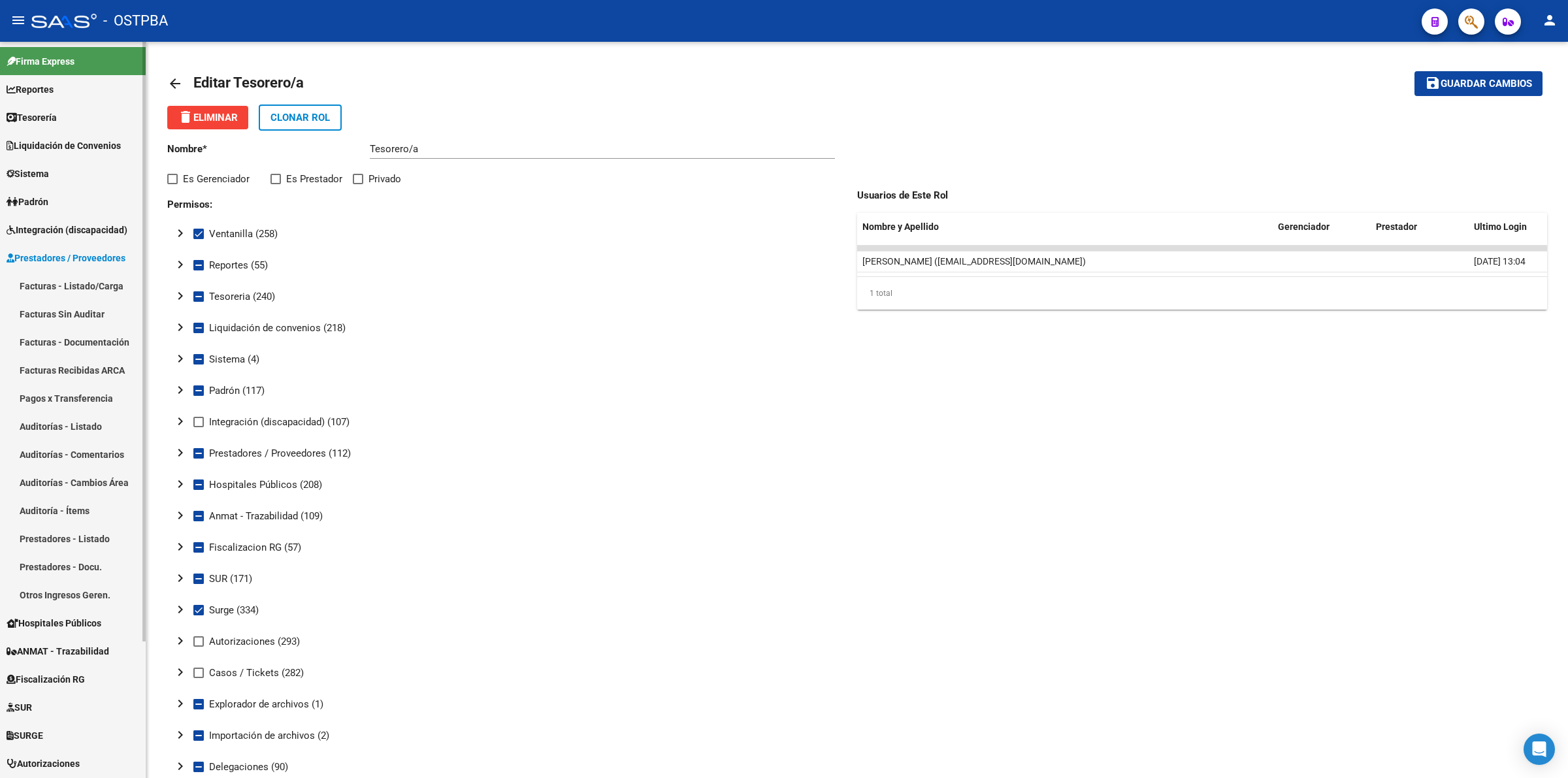
click at [81, 286] on link "Facturas - Listado/Carga" at bounding box center [73, 285] width 146 height 28
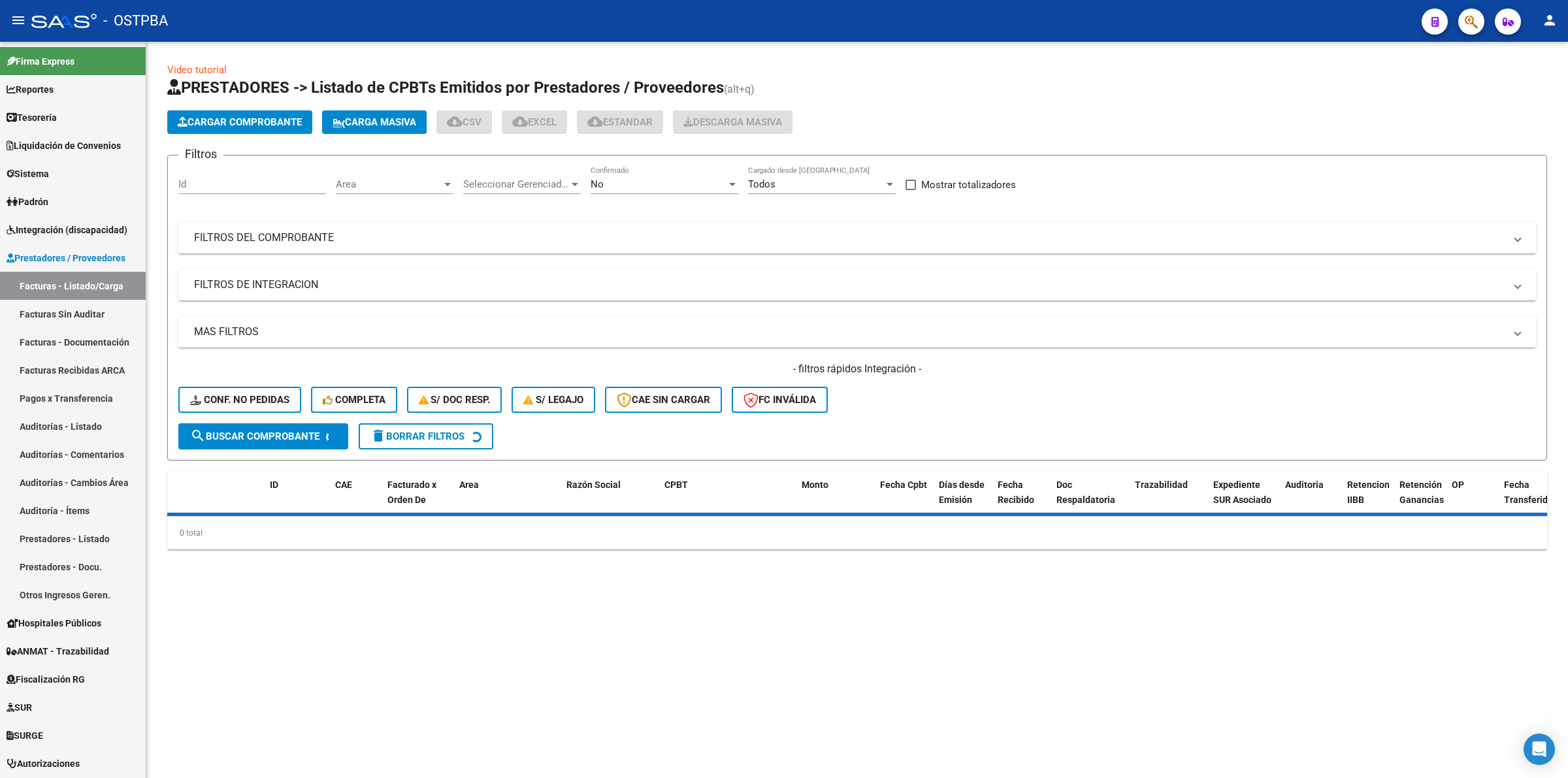
click at [637, 196] on div "No Confirmado" at bounding box center [664, 186] width 147 height 40
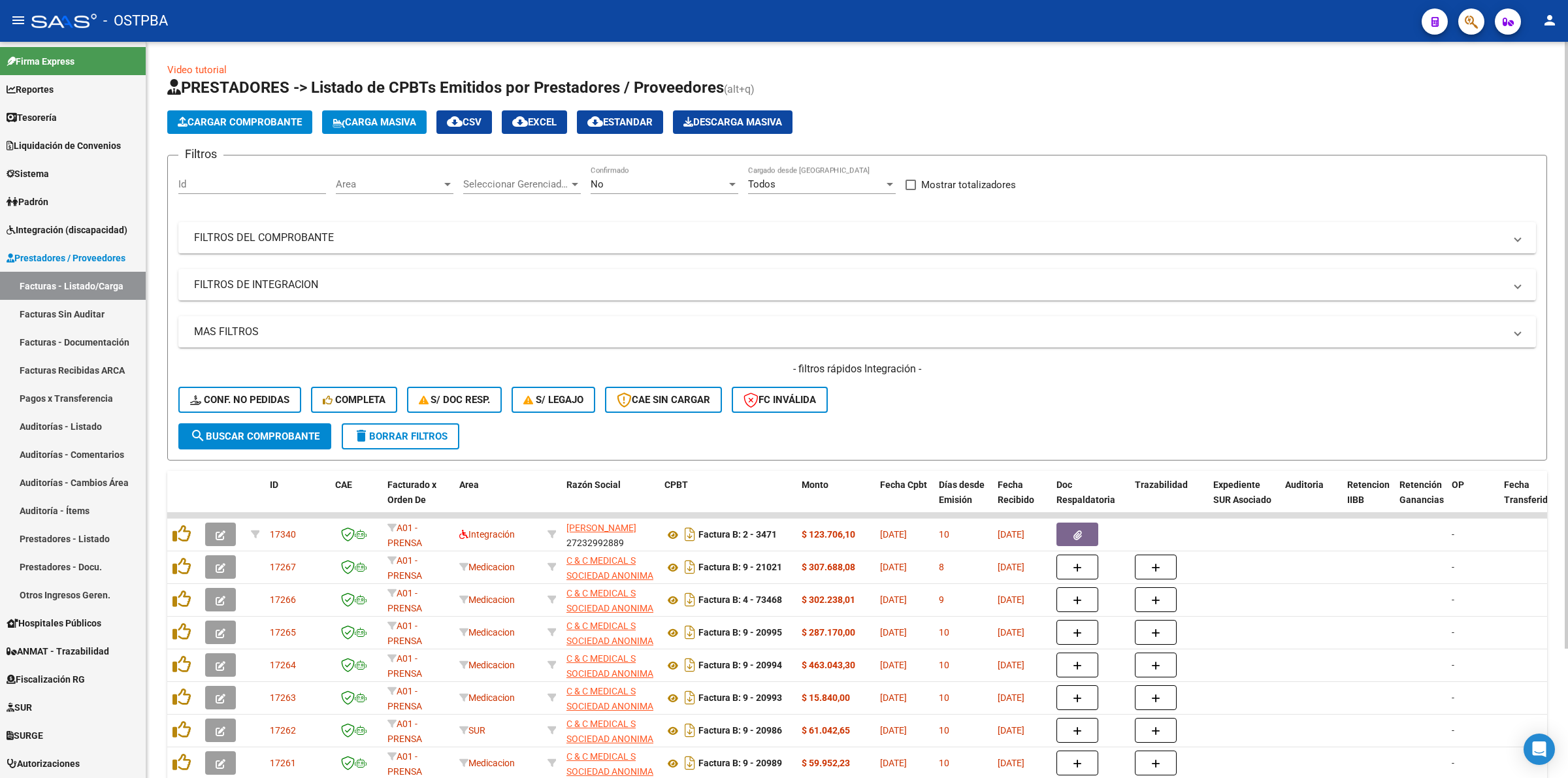
click at [639, 188] on div "No" at bounding box center [658, 184] width 136 height 12
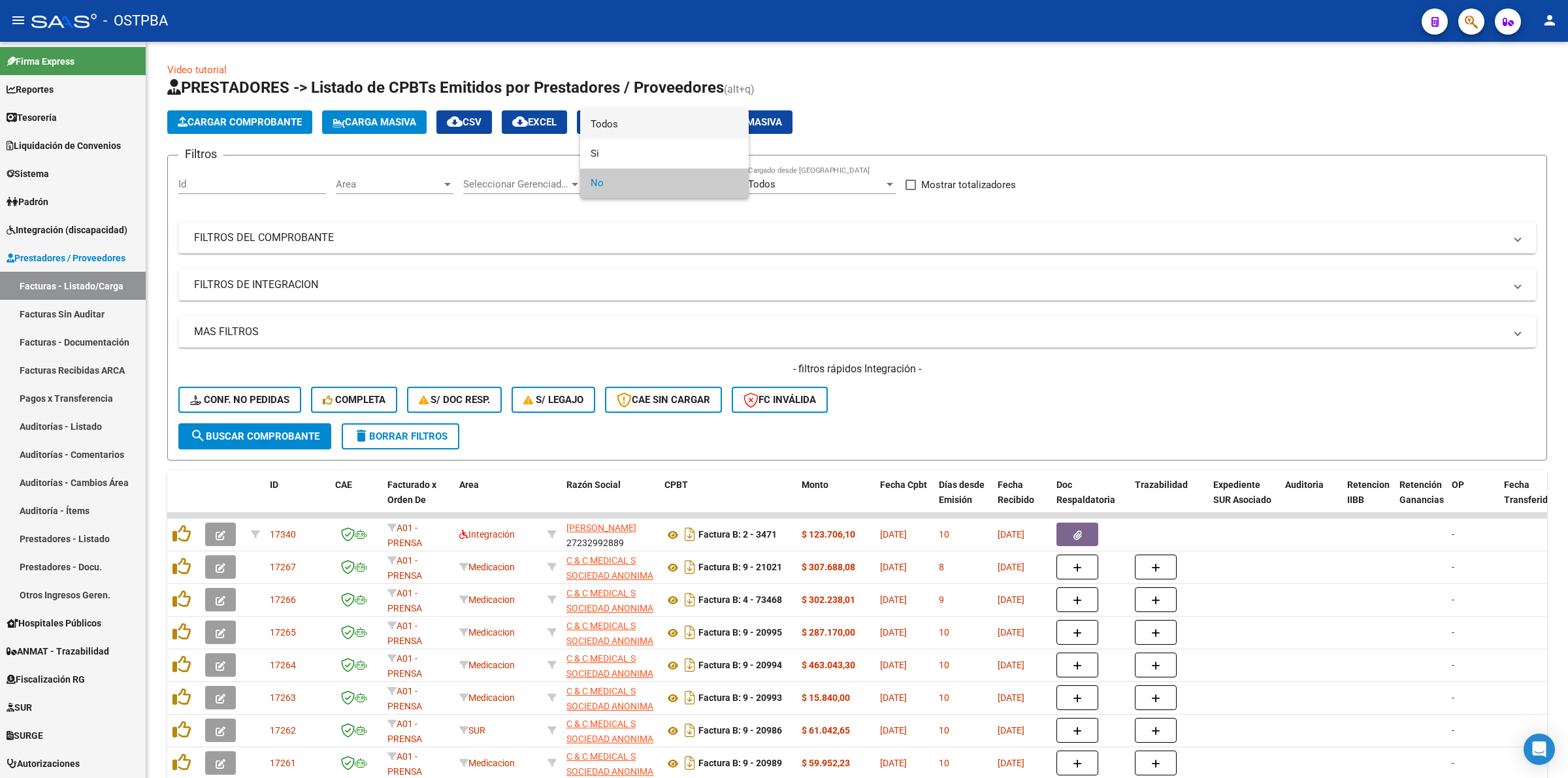
click at [631, 122] on span "Todos" at bounding box center [664, 124] width 147 height 29
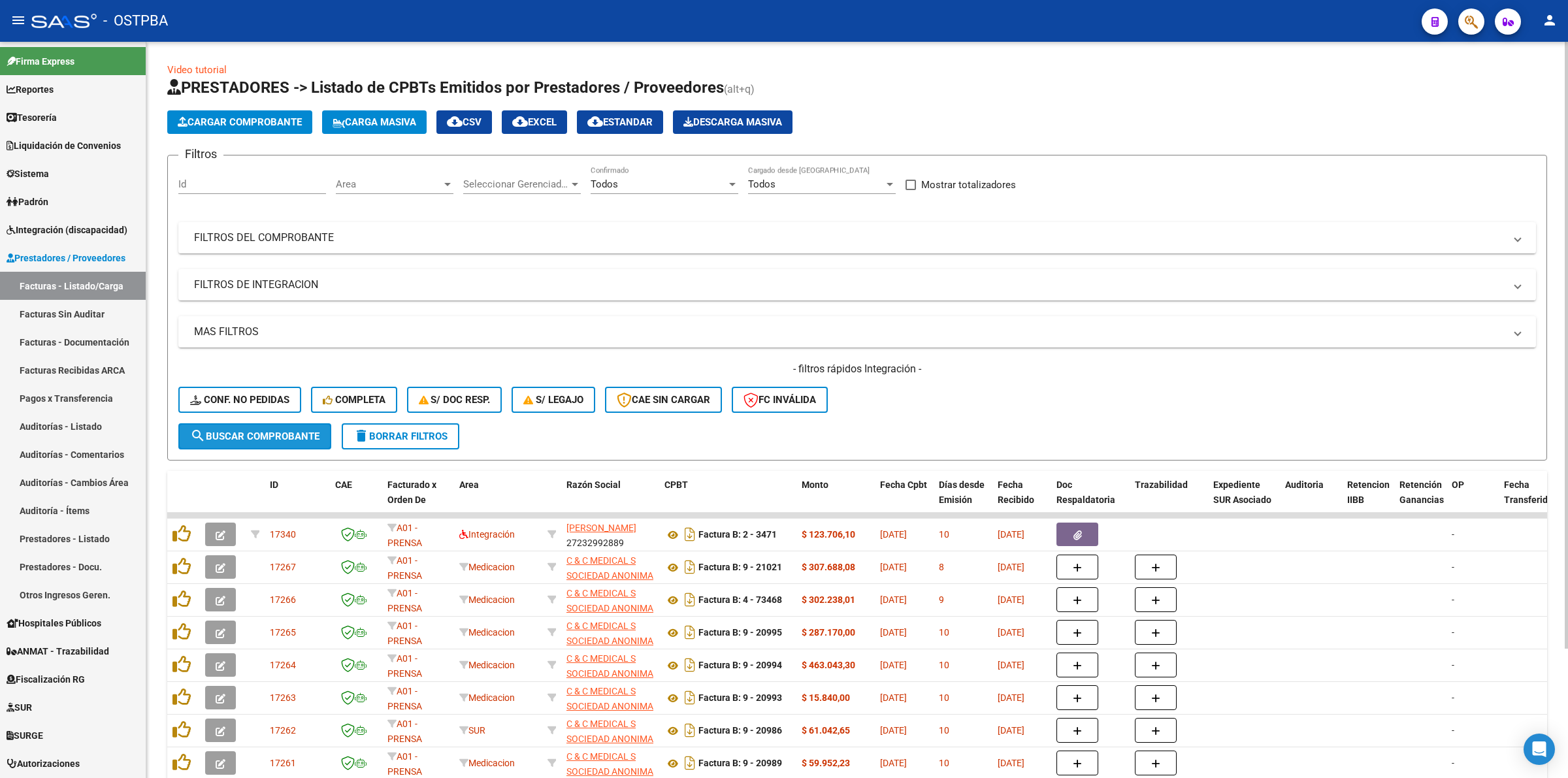
click at [296, 431] on span "search Buscar Comprobante" at bounding box center [254, 437] width 129 height 12
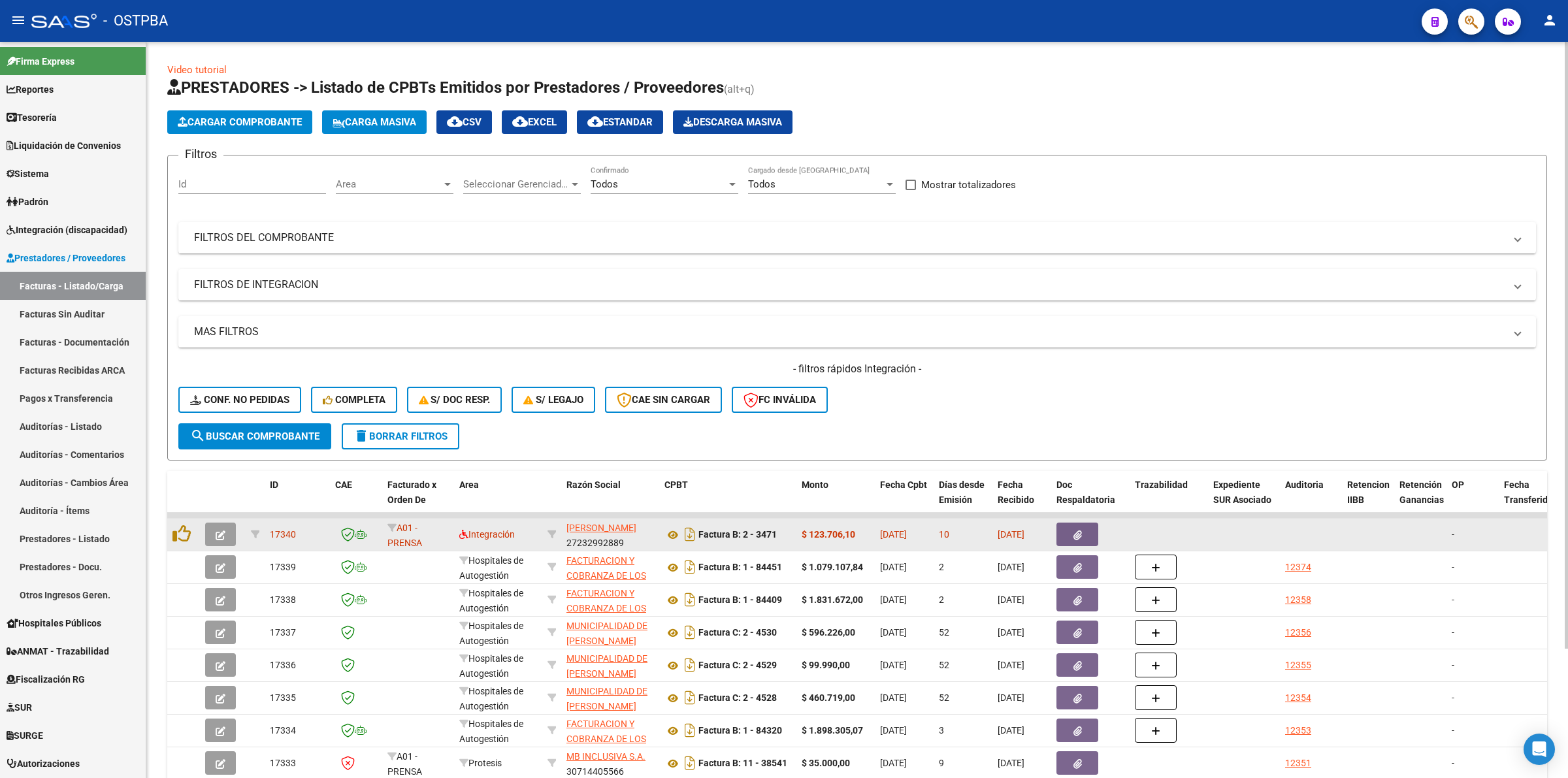
drag, startPoint x: 929, startPoint y: 536, endPoint x: 879, endPoint y: 537, distance: 50.0
click at [879, 537] on datatable-body-cell "11/08/2025" at bounding box center [904, 535] width 59 height 32
click at [218, 531] on icon "button" at bounding box center [220, 535] width 9 height 9
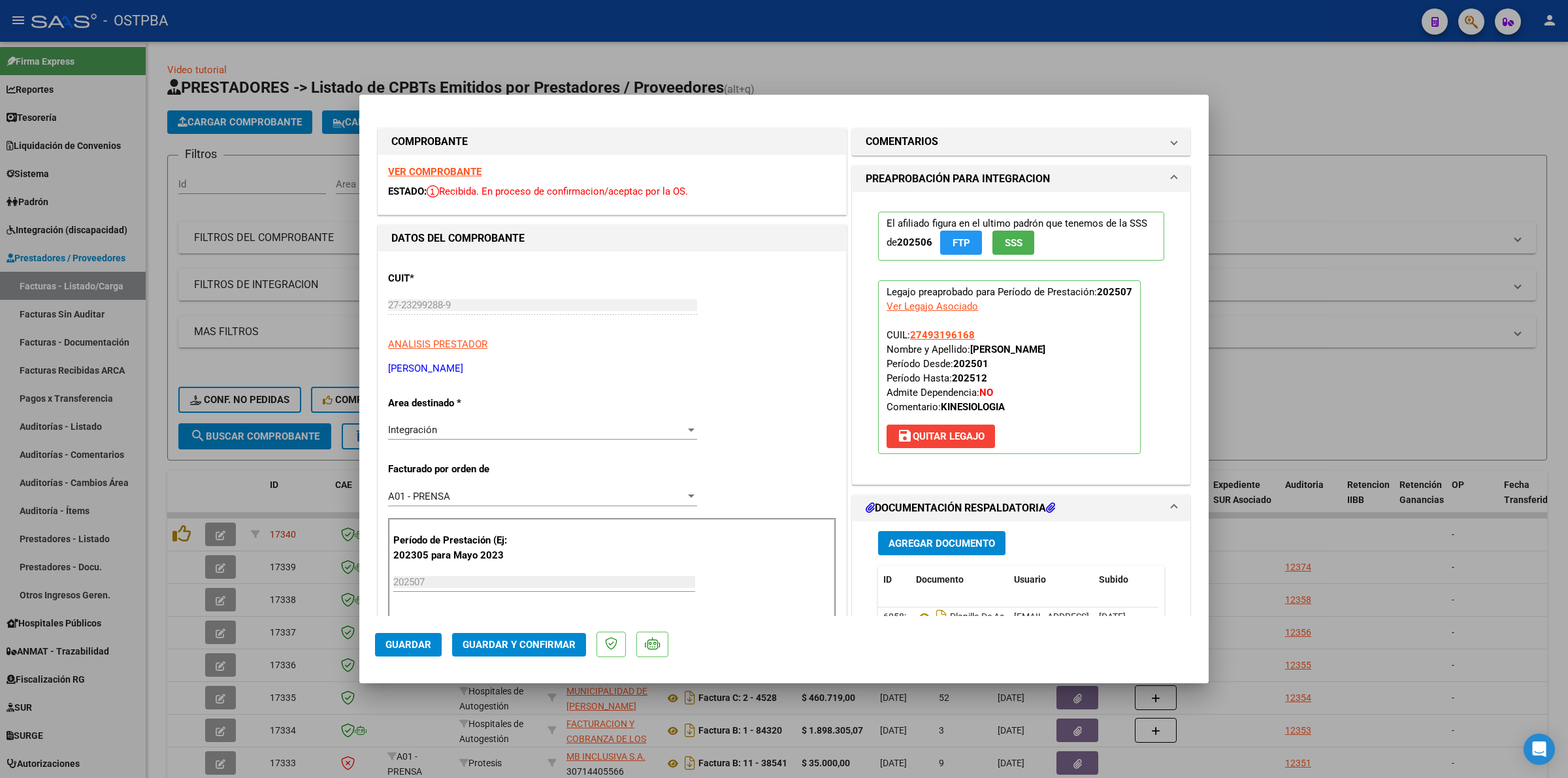
click at [422, 167] on strong "VER COMPROBANTE" at bounding box center [434, 172] width 93 height 12
click at [1337, 400] on div at bounding box center [784, 389] width 1568 height 778
type input "$ 0,00"
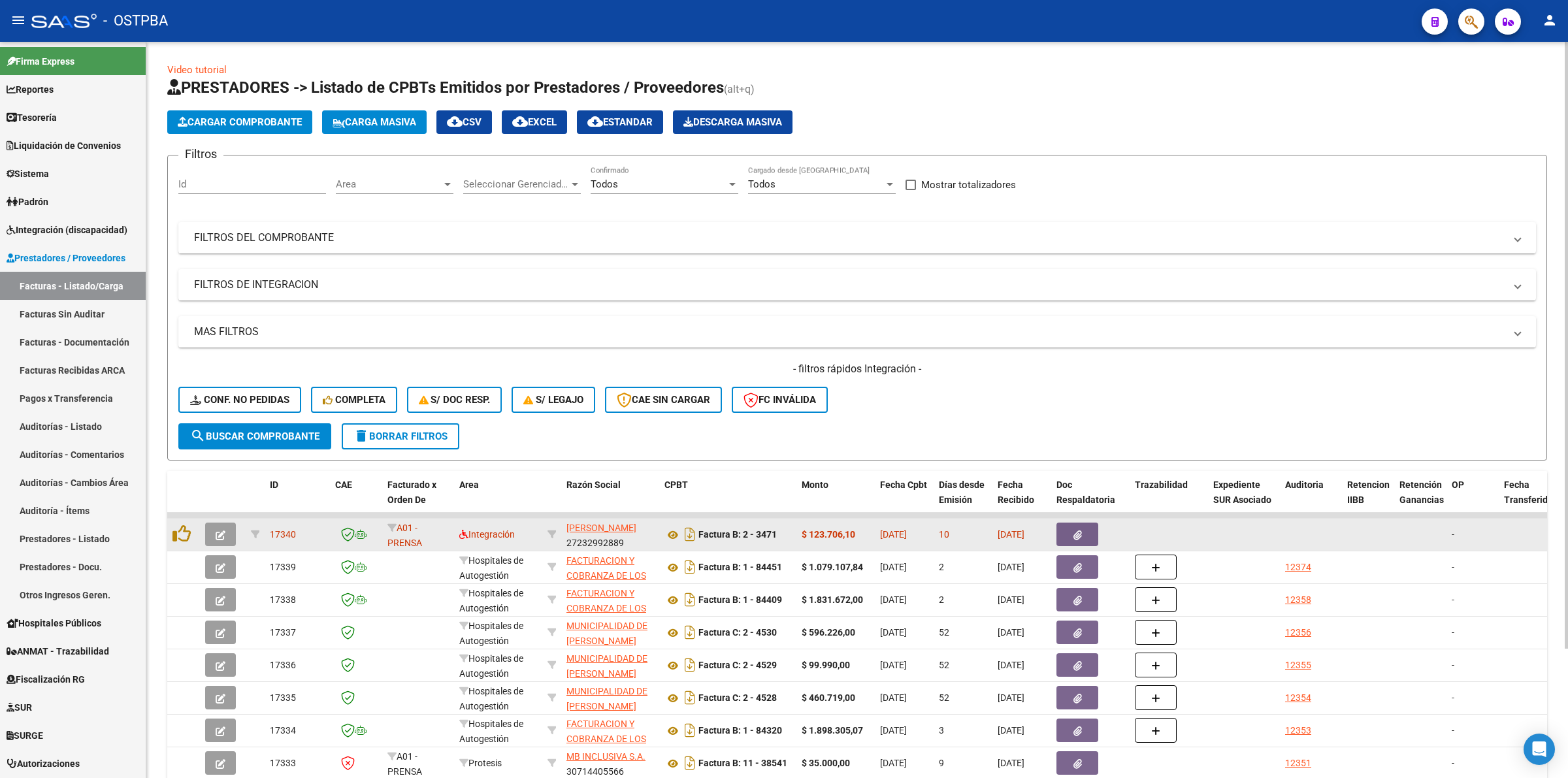
scroll to position [0, 1]
drag, startPoint x: 994, startPoint y: 533, endPoint x: 1047, endPoint y: 531, distance: 53.0
click at [1047, 531] on datatable-body-cell "21/08/2025" at bounding box center [1021, 535] width 59 height 32
click at [1323, 535] on datatable-body-cell at bounding box center [1311, 535] width 62 height 32
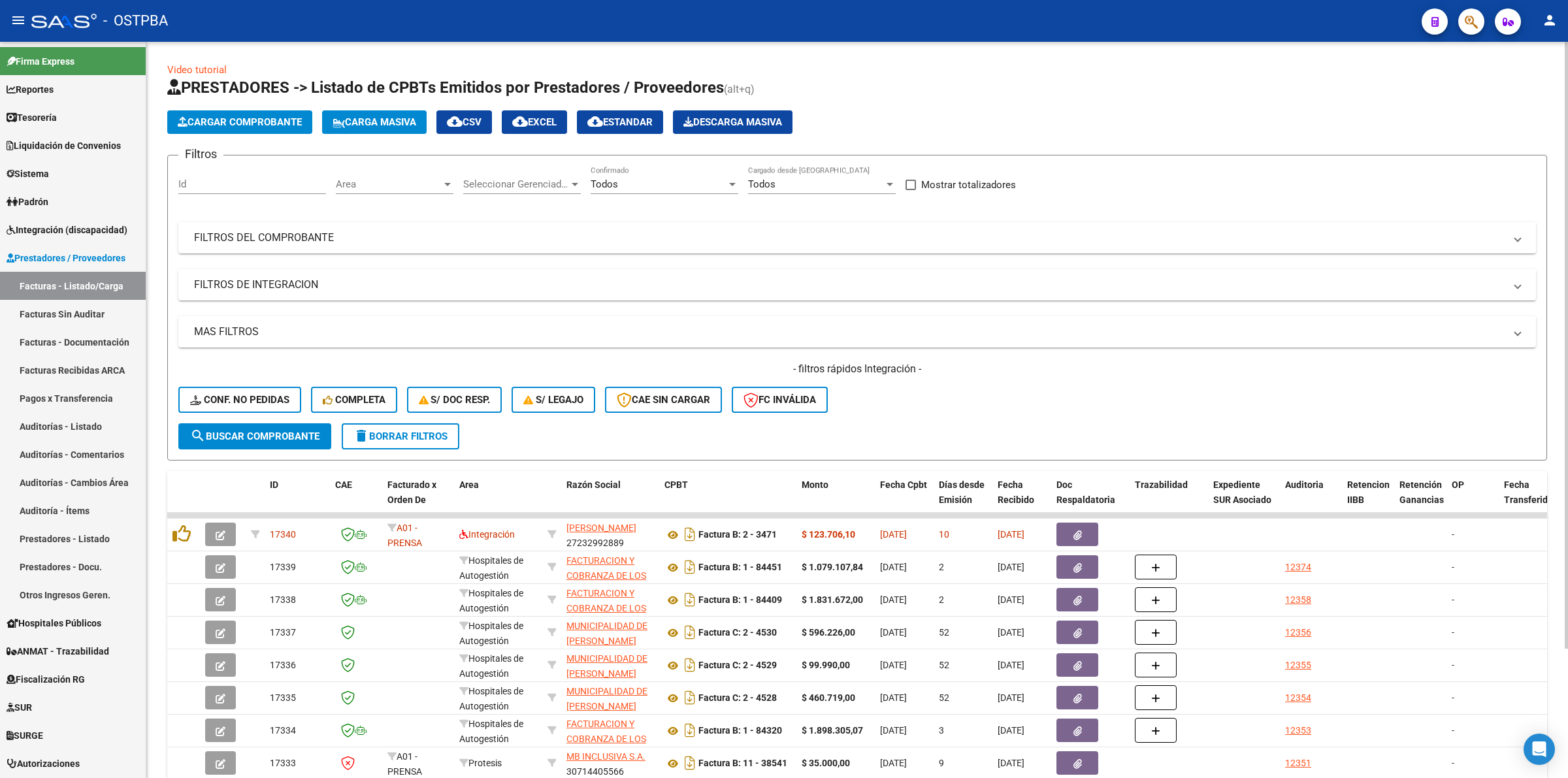
click at [1474, 105] on app-list-header "PRESTADORES -> Listado de CPBTs Emitidos por Prestadores / Proveedores (alt+q) …" at bounding box center [857, 269] width 1380 height 384
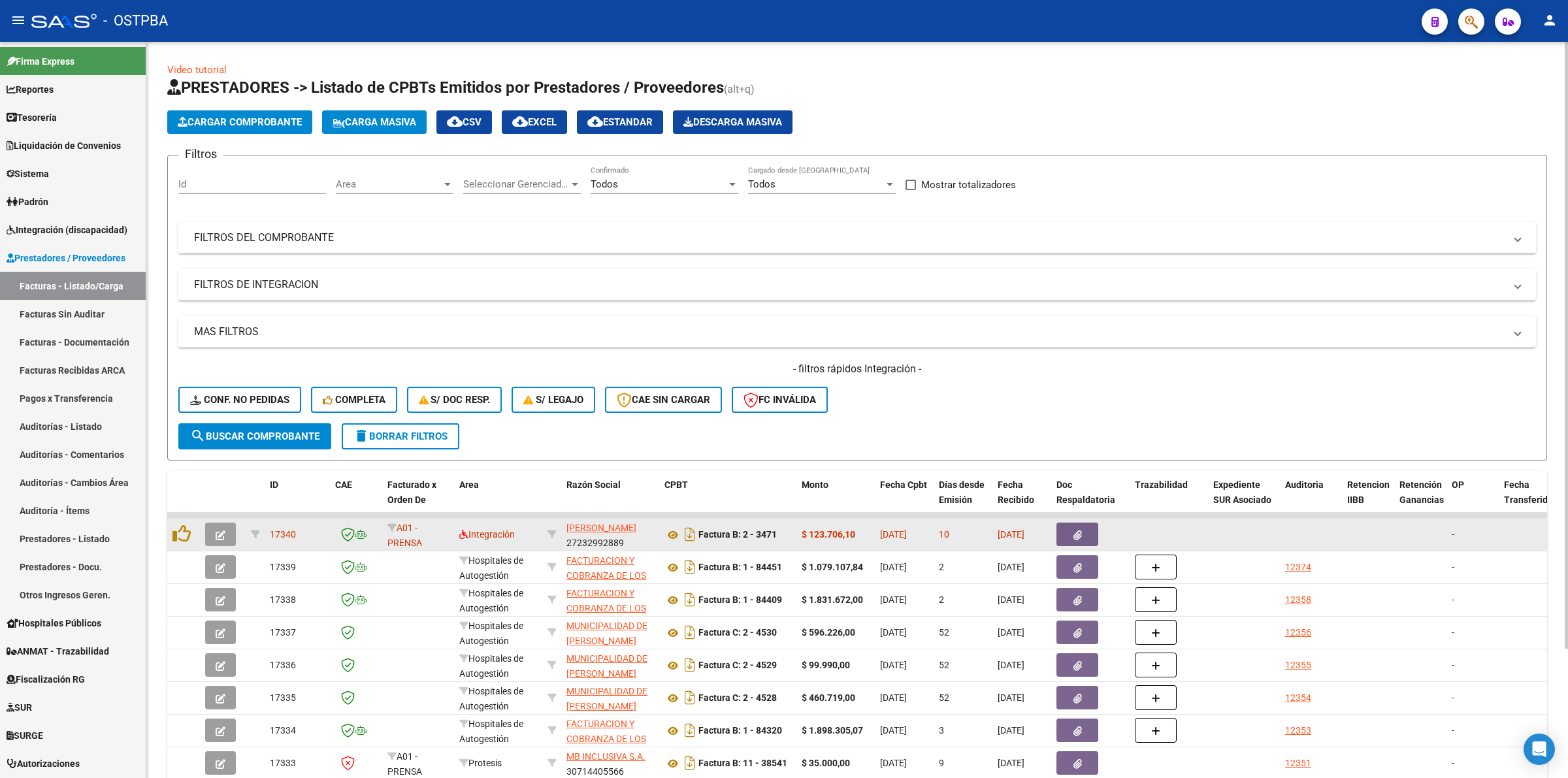
click at [1086, 533] on button "button" at bounding box center [1077, 534] width 42 height 23
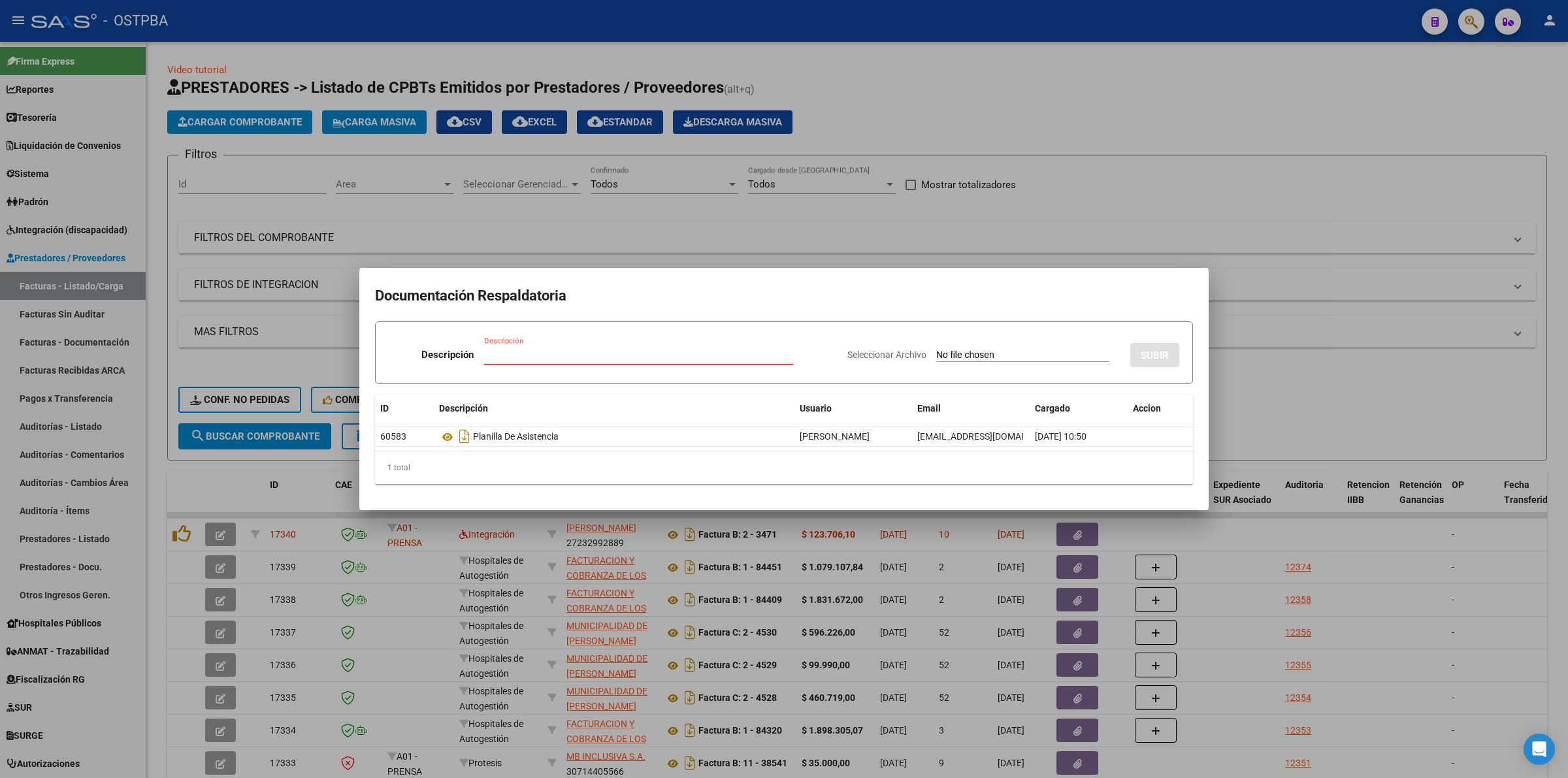
click at [940, 354] on input "Seleccionar Archivo" at bounding box center [1023, 356] width 173 height 12
type input "C:\fakepath\Correo de ostpba.com.ar - Error en factura.pdf"
click at [573, 362] on div "Descripción" at bounding box center [601, 355] width 257 height 20
type input "C"
click at [1271, 210] on div at bounding box center [784, 389] width 1568 height 778
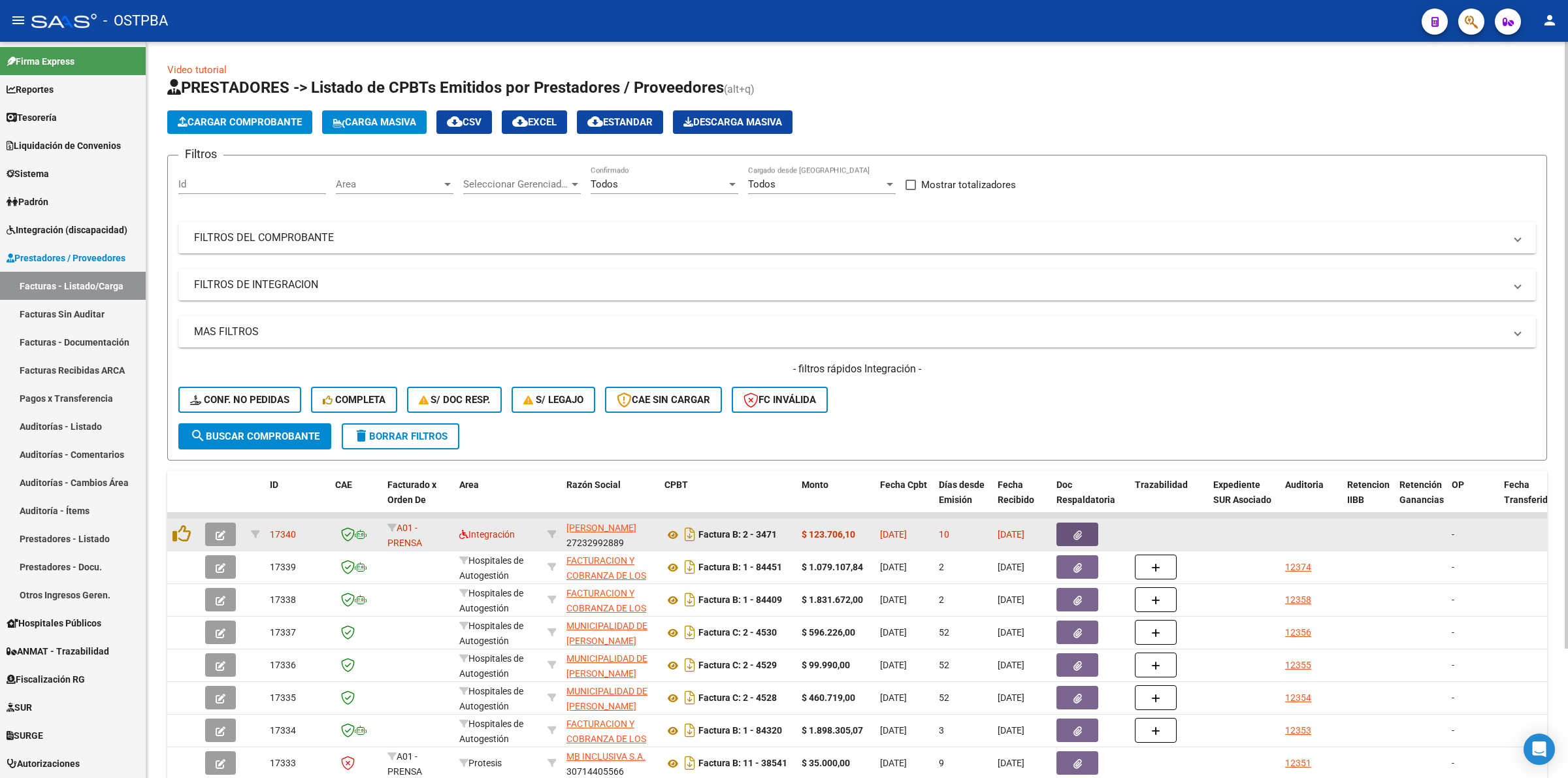
click at [1072, 527] on button "button" at bounding box center [1077, 534] width 42 height 23
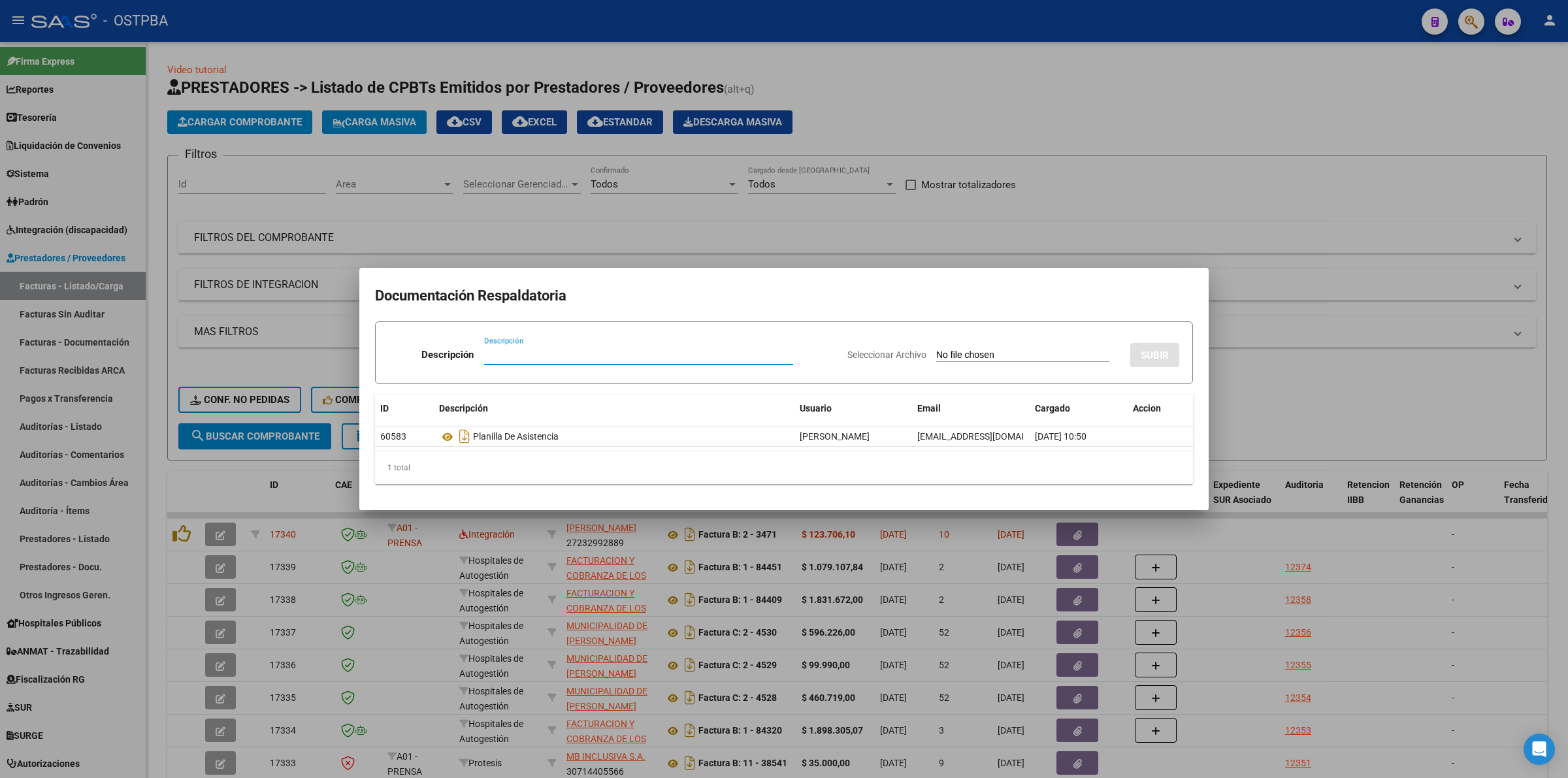
click at [635, 353] on input "Descripción" at bounding box center [638, 355] width 309 height 12
click at [1266, 602] on div at bounding box center [784, 389] width 1568 height 778
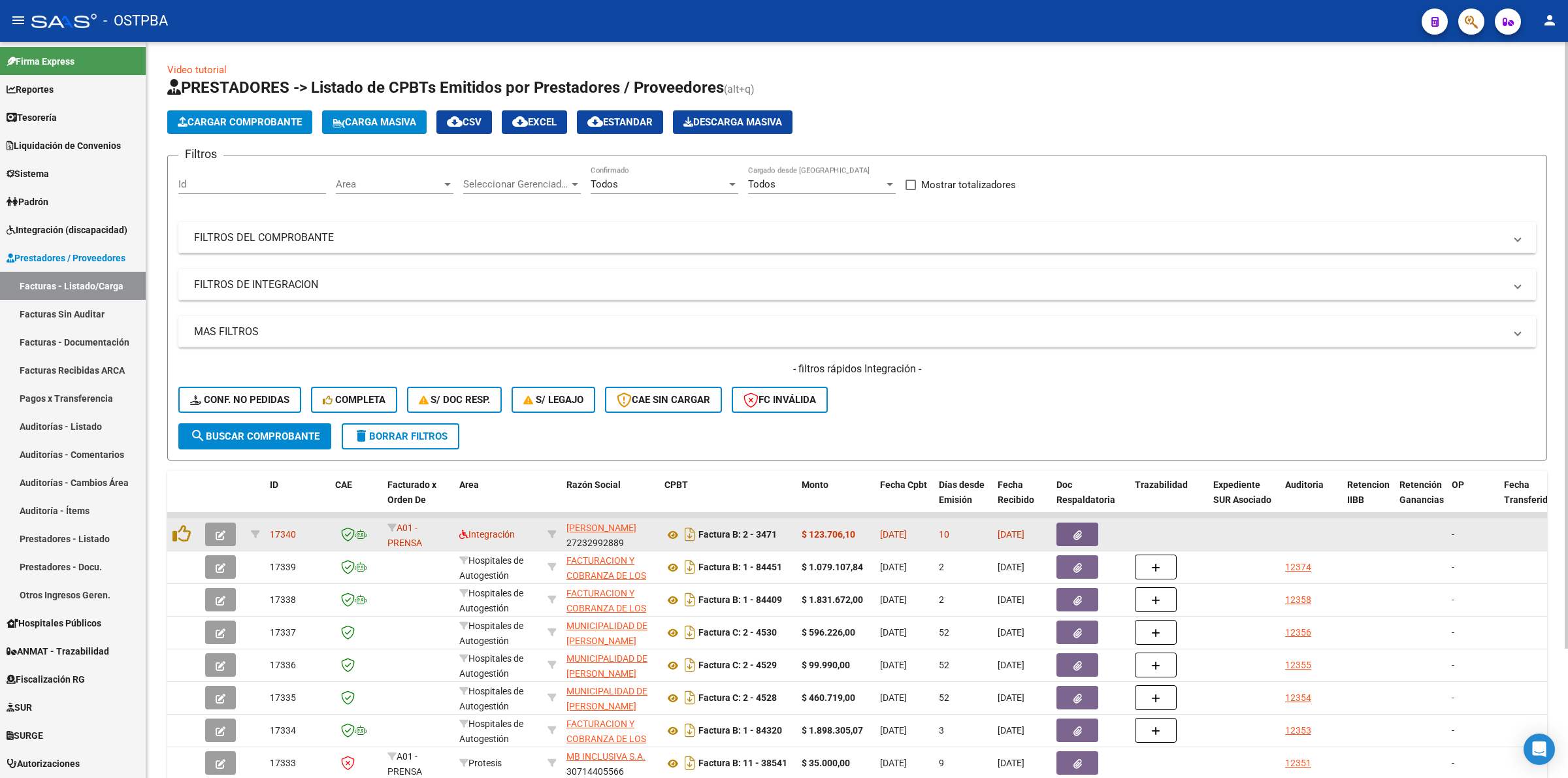
click at [1080, 530] on icon "button" at bounding box center [1078, 535] width 9 height 9
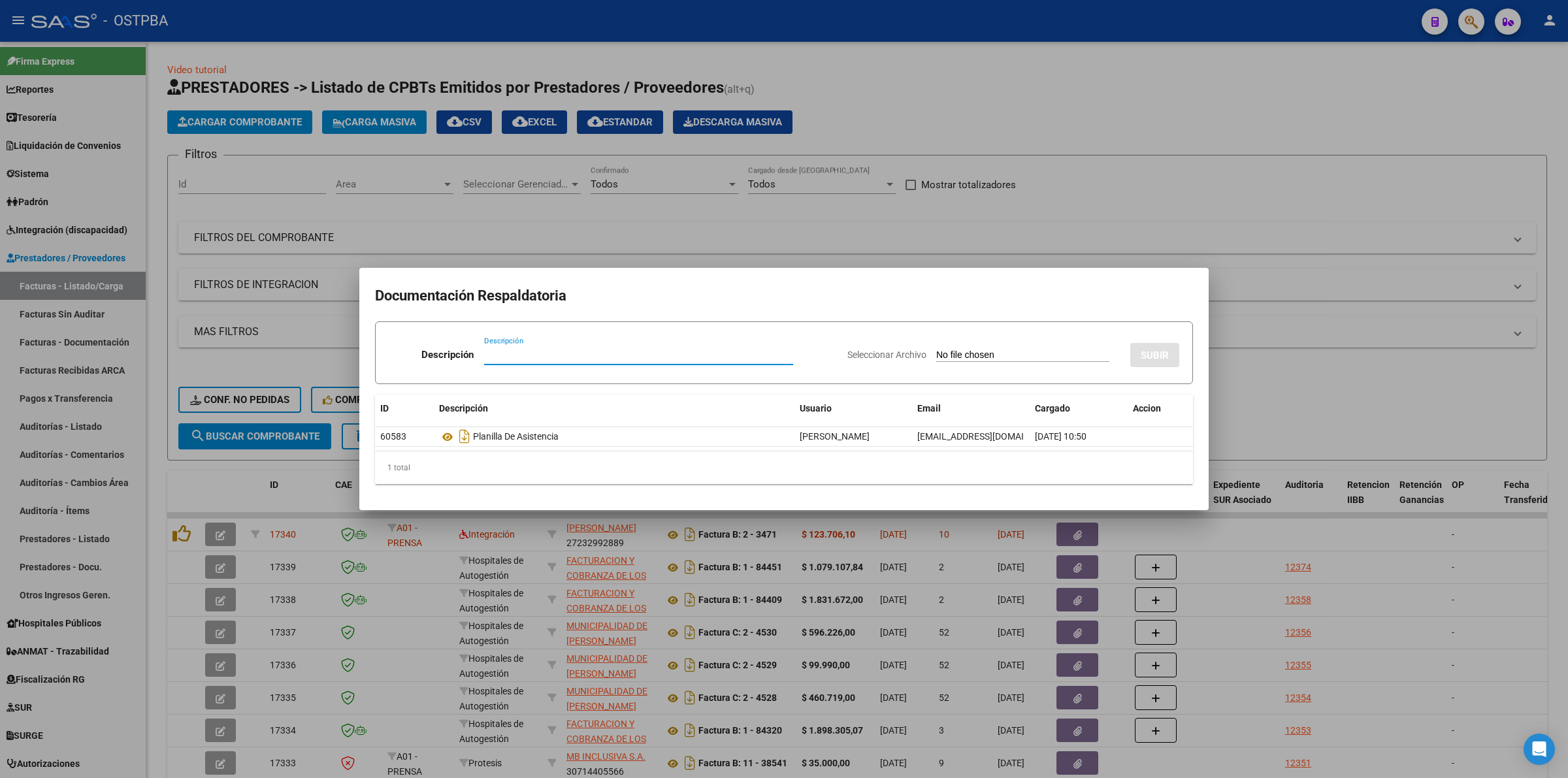
click at [997, 353] on input "Seleccionar Archivo" at bounding box center [1023, 356] width 173 height 12
click at [949, 353] on input "Seleccionar Archivo" at bounding box center [1023, 356] width 173 height 12
type input "C:\fakepath\Correo de ostpba.com.ar - Error en factura.pdf"
click at [621, 358] on input "Descripción" at bounding box center [601, 355] width 257 height 12
type input "m"
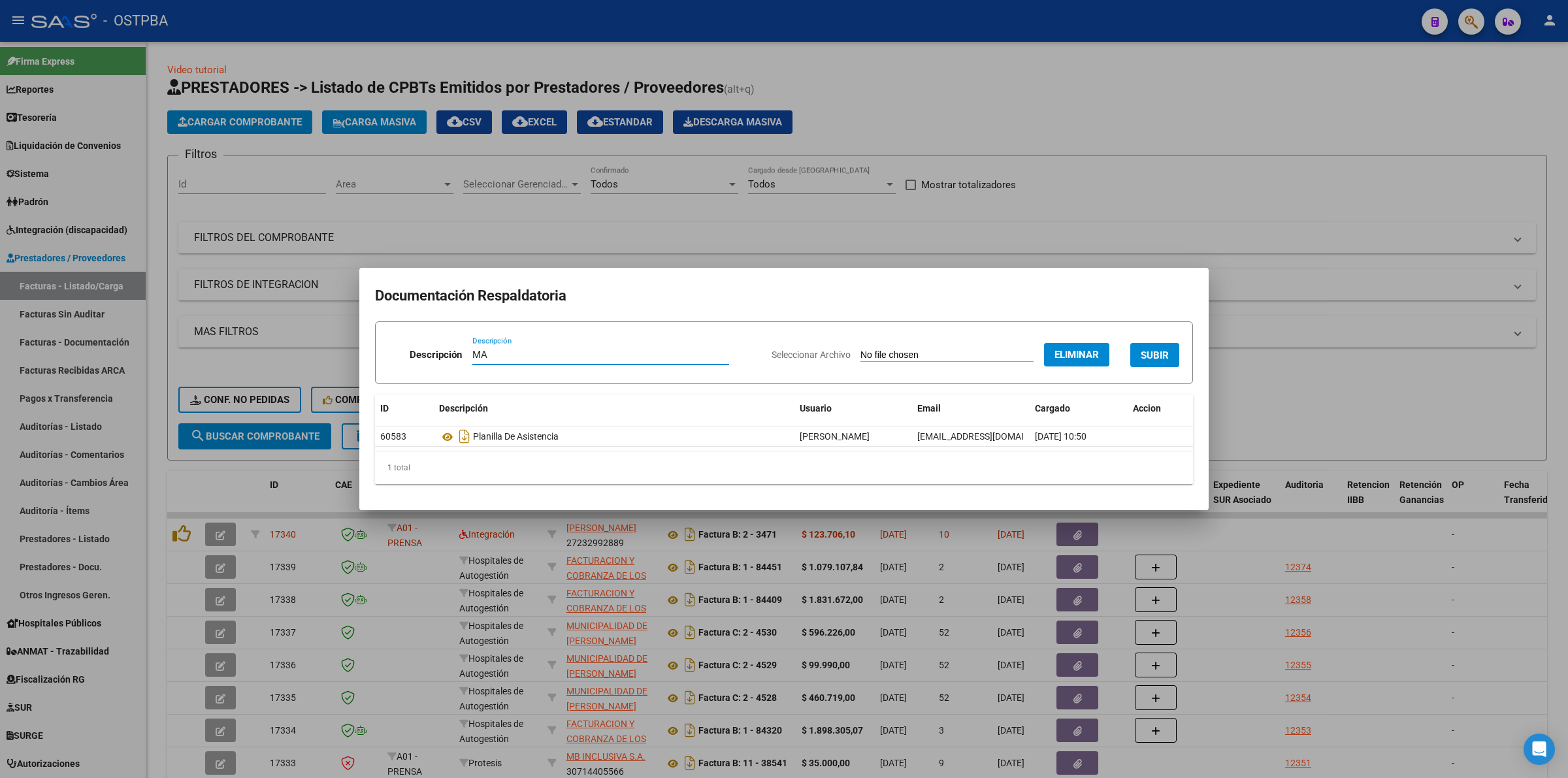
type input "M"
click at [879, 354] on app-file-uploader "Seleccionar Archivo Eliminar" at bounding box center [946, 355] width 348 height 12
click at [611, 356] on input "Descripción" at bounding box center [601, 355] width 164 height 12
paste input "Correo de ostpba.com.ar - Error en factura"
type input "Correo de ostpba.com.ar - Error en factura"
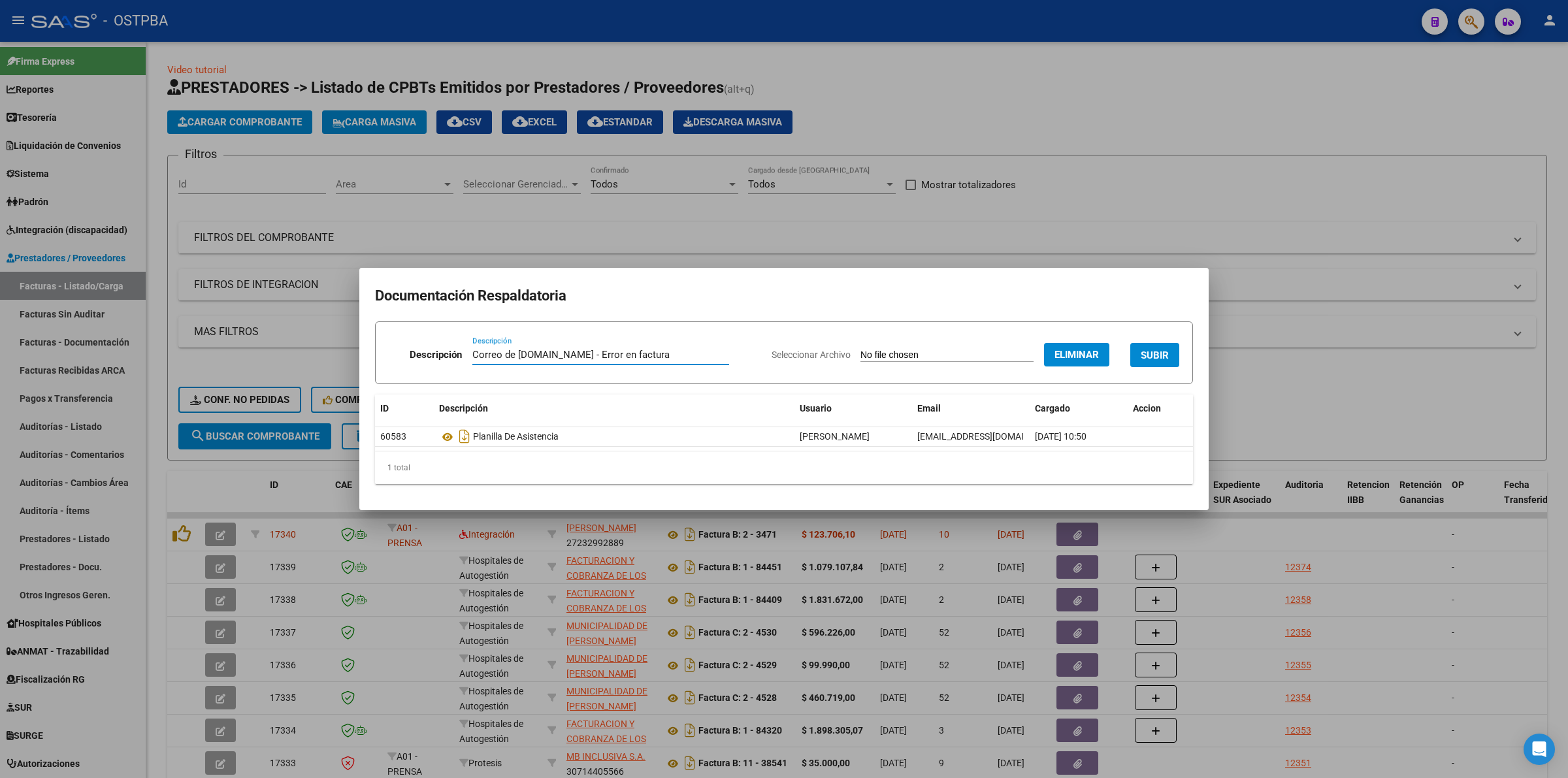
click at [1160, 354] on span "SUBIR" at bounding box center [1155, 356] width 28 height 12
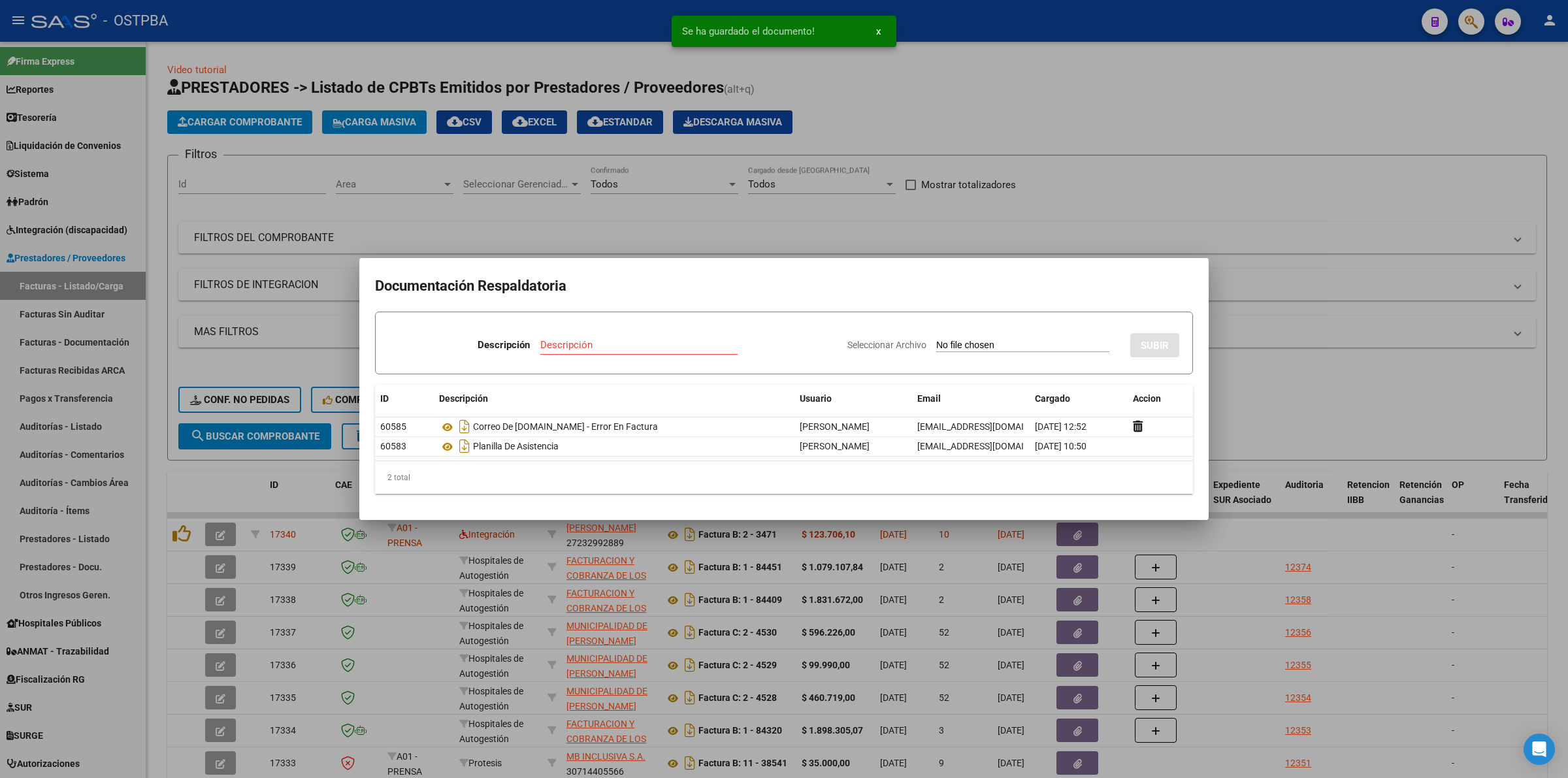
click at [1317, 406] on div at bounding box center [784, 389] width 1568 height 778
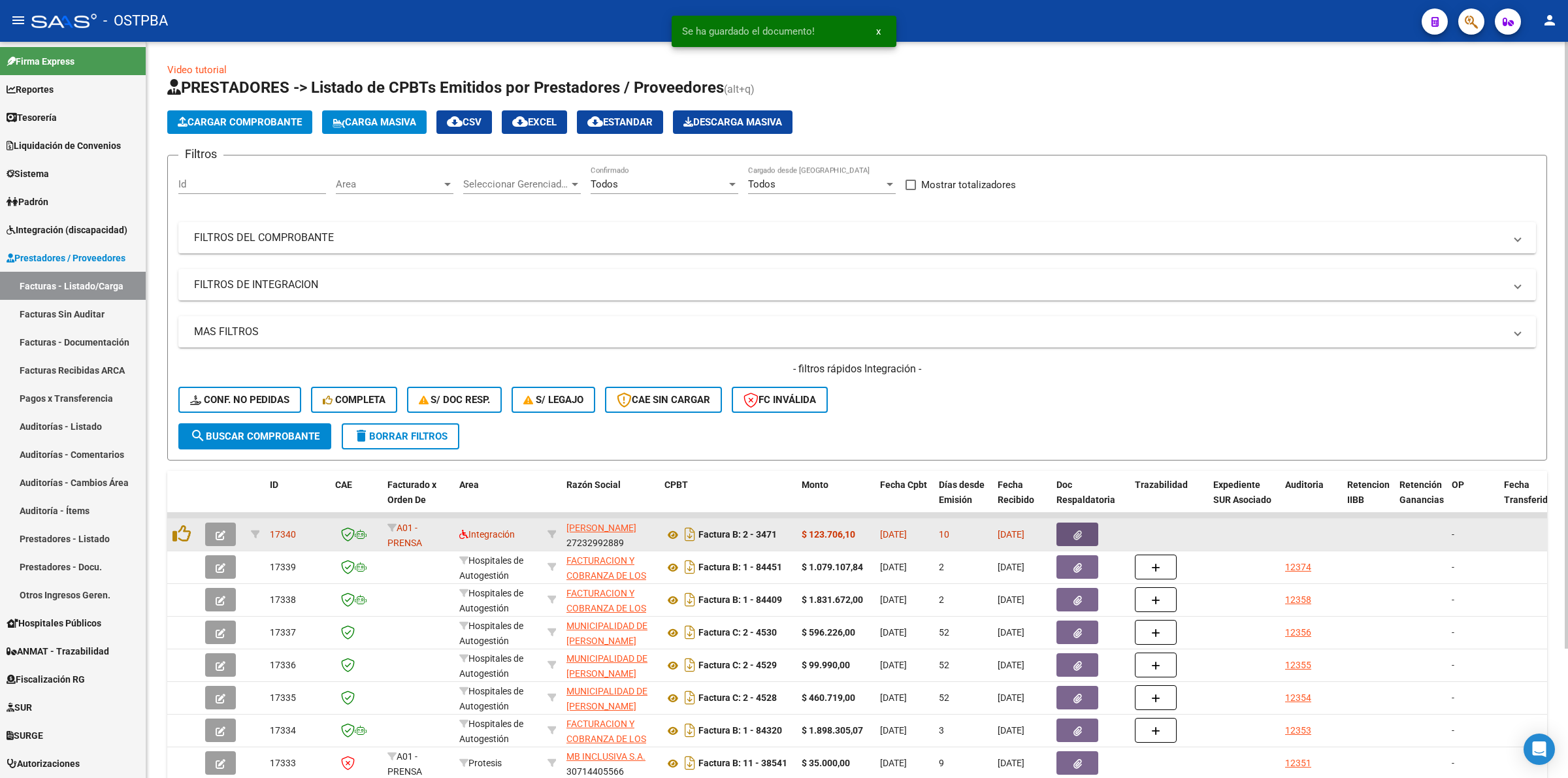
click at [1067, 533] on button "button" at bounding box center [1077, 534] width 42 height 23
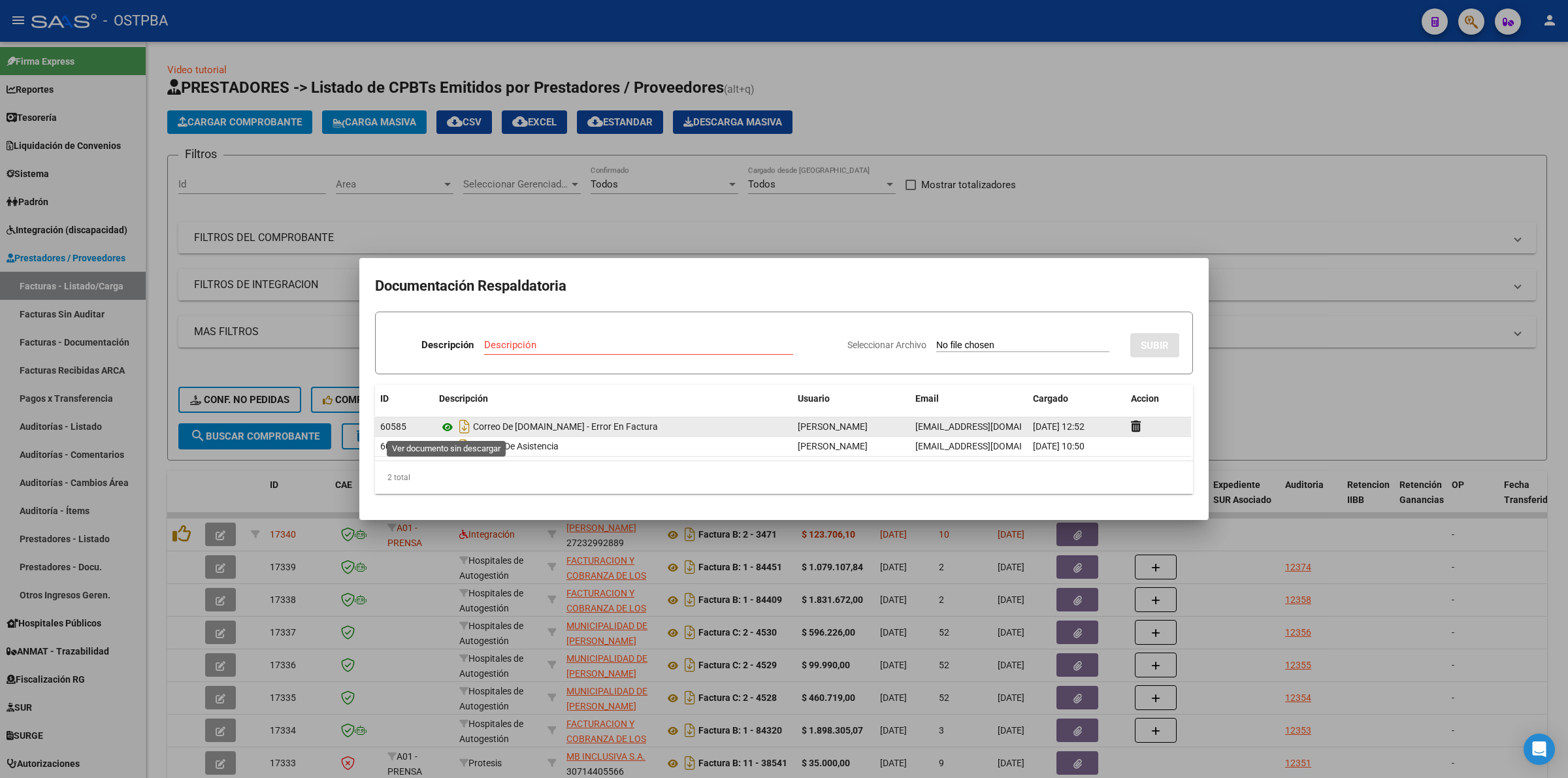
click at [447, 429] on icon at bounding box center [447, 428] width 17 height 15
click at [1347, 400] on div at bounding box center [784, 389] width 1568 height 778
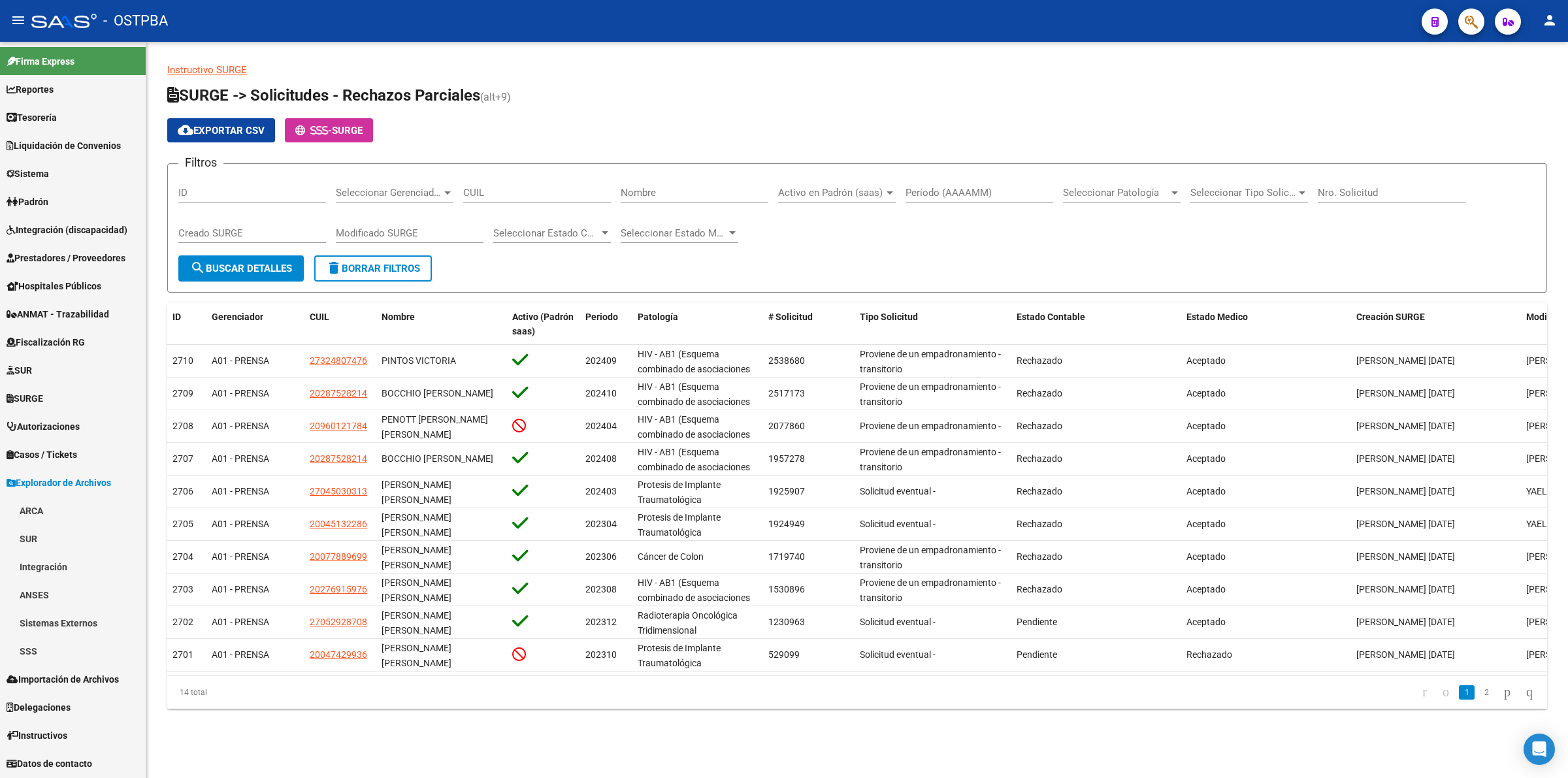
click at [49, 170] on span "Sistema" at bounding box center [28, 173] width 43 height 15
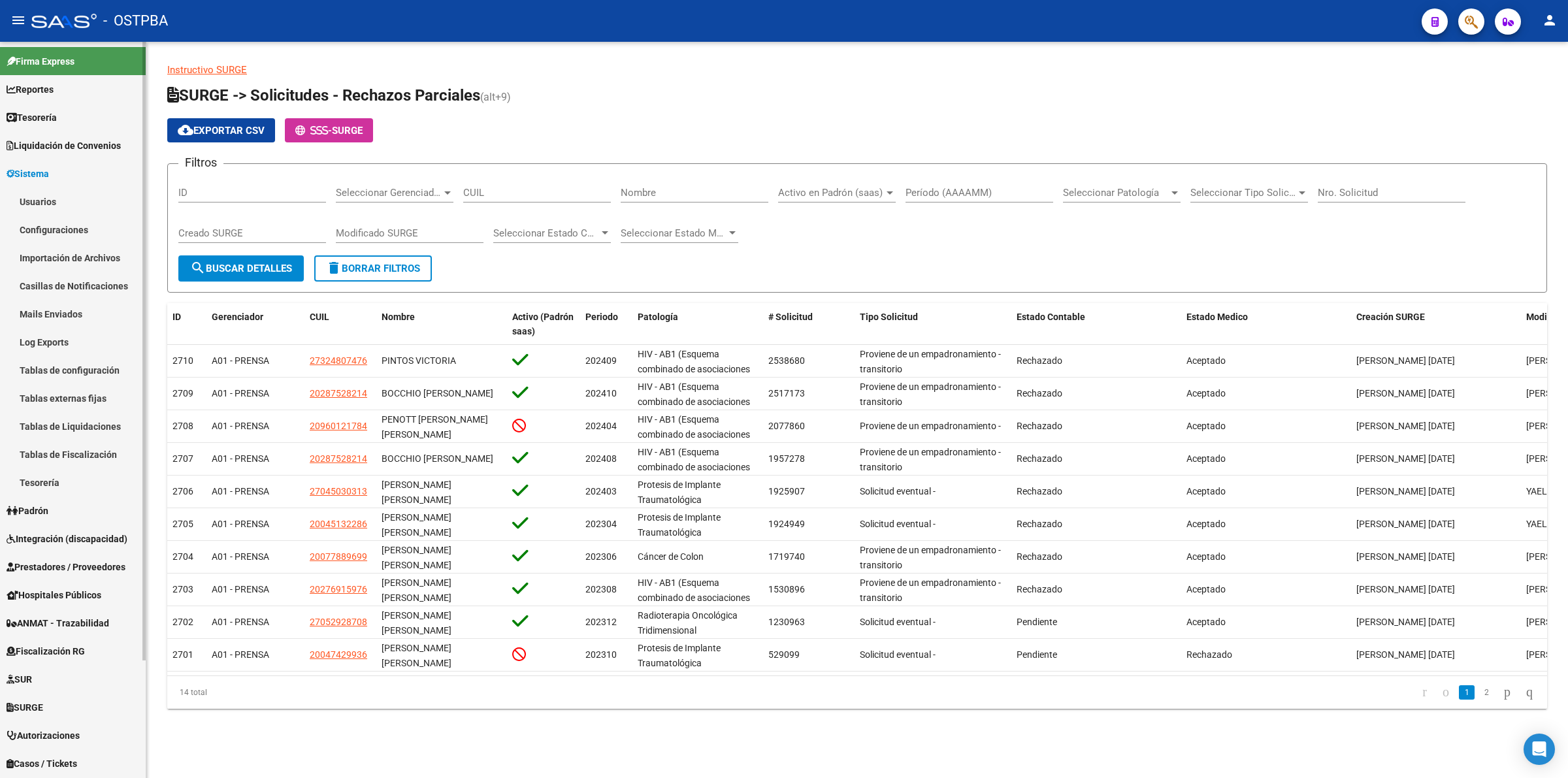
click at [57, 204] on link "Usuarios" at bounding box center [73, 201] width 146 height 28
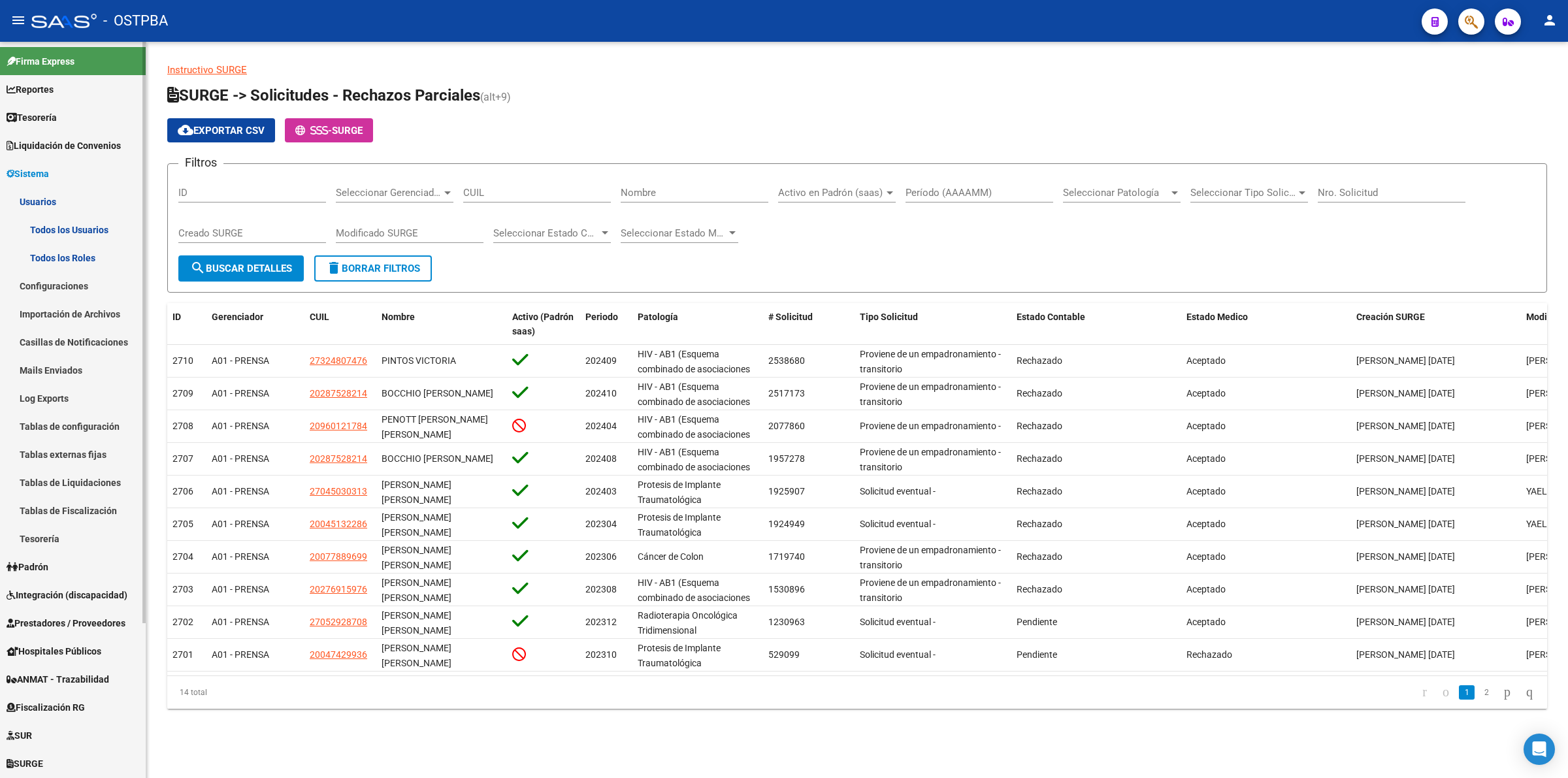
click at [76, 263] on link "Todos los Roles" at bounding box center [73, 257] width 146 height 28
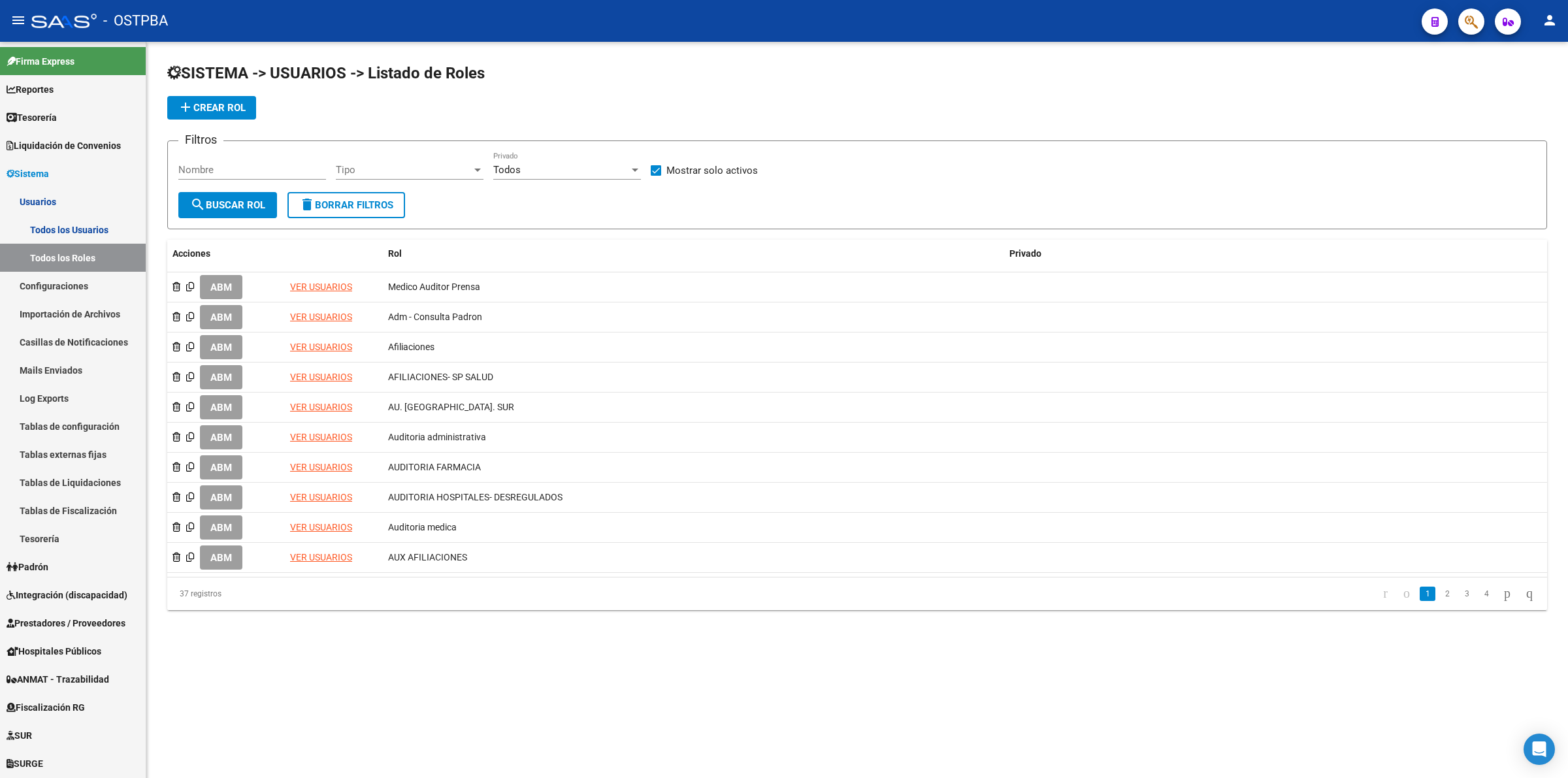
click at [227, 109] on span "add Crear Rol" at bounding box center [211, 108] width 68 height 12
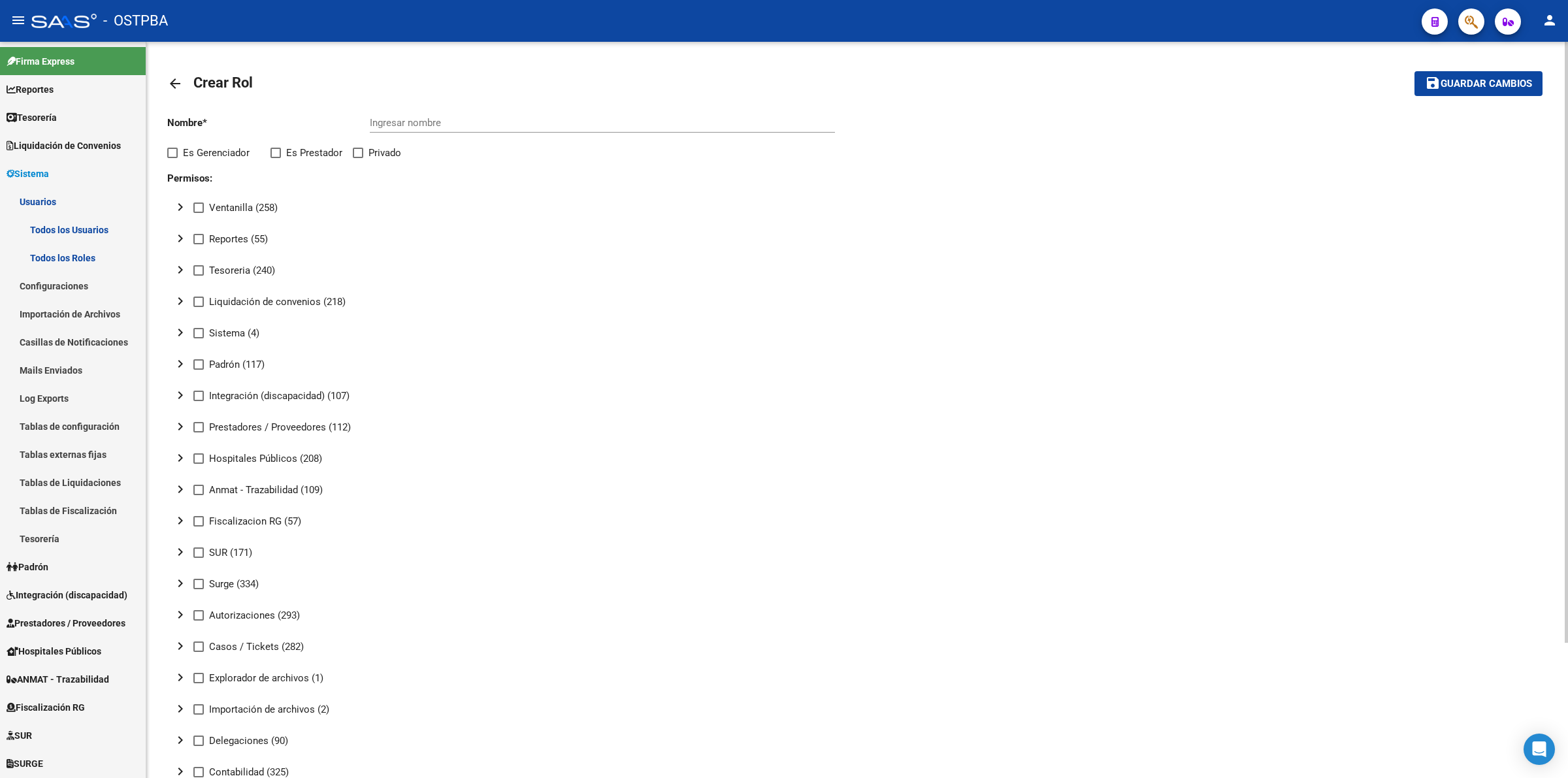
click at [431, 128] on div "Ingresar nombre" at bounding box center [602, 118] width 465 height 28
click at [433, 123] on input "Ingresar nombre" at bounding box center [602, 123] width 465 height 12
type input "f"
type input "FISCALIZACION"
click at [170, 153] on span at bounding box center [172, 153] width 10 height 10
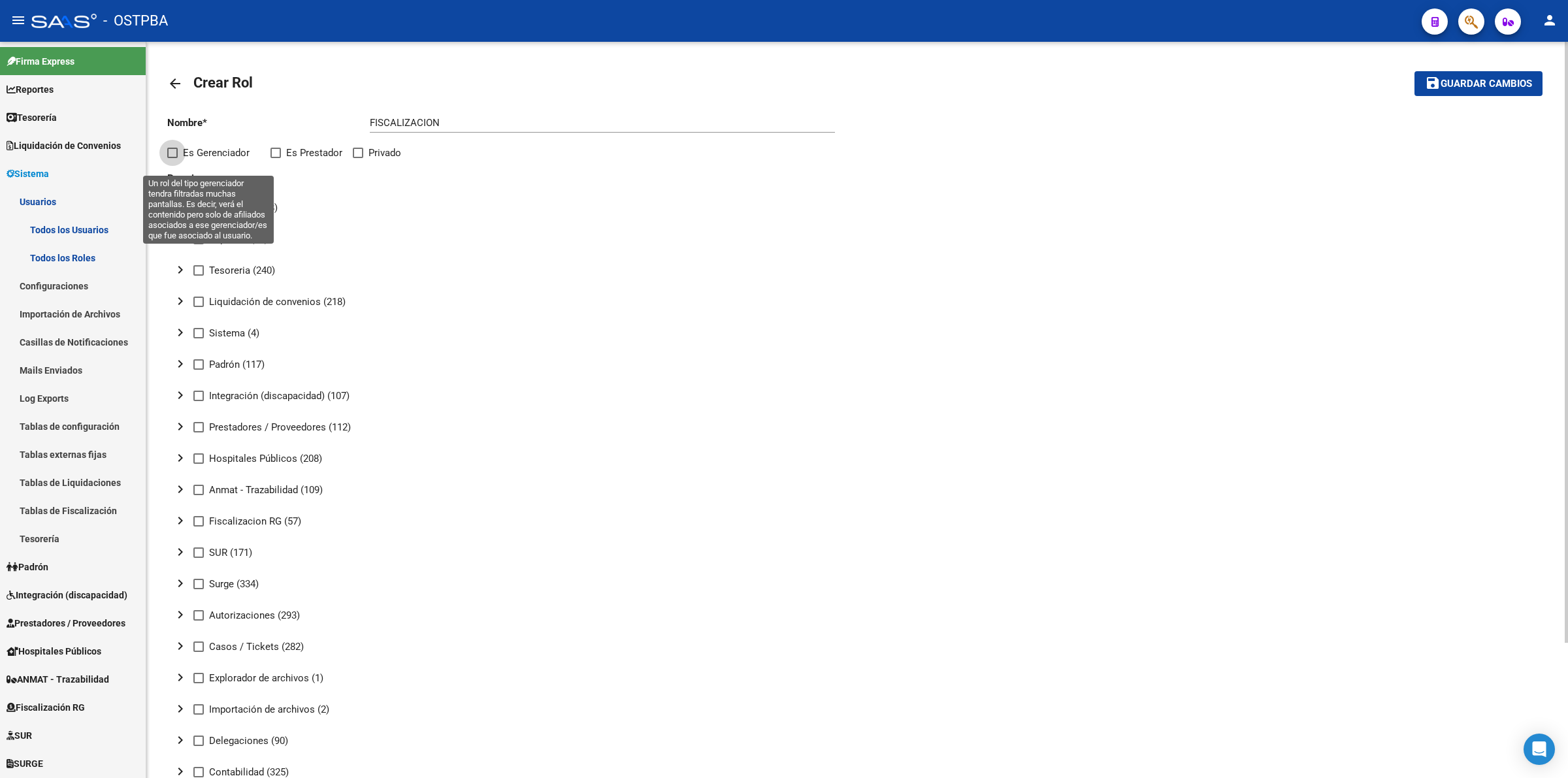
click at [172, 159] on input "Es Gerenciador" at bounding box center [172, 159] width 1 height 1
checkbox input "true"
click at [464, 126] on input "FISCALIZACION" at bounding box center [602, 123] width 465 height 12
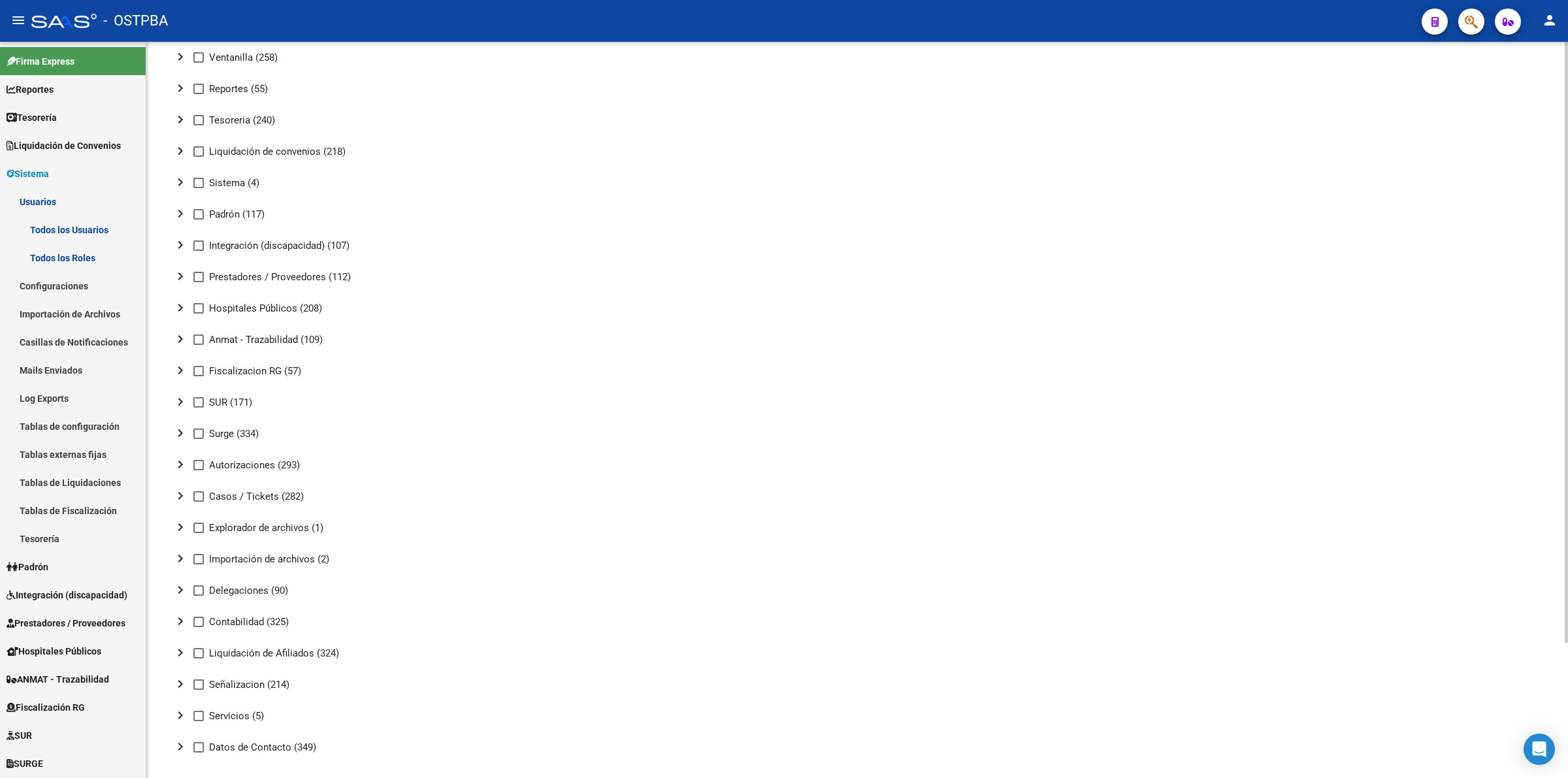
scroll to position [165, 0]
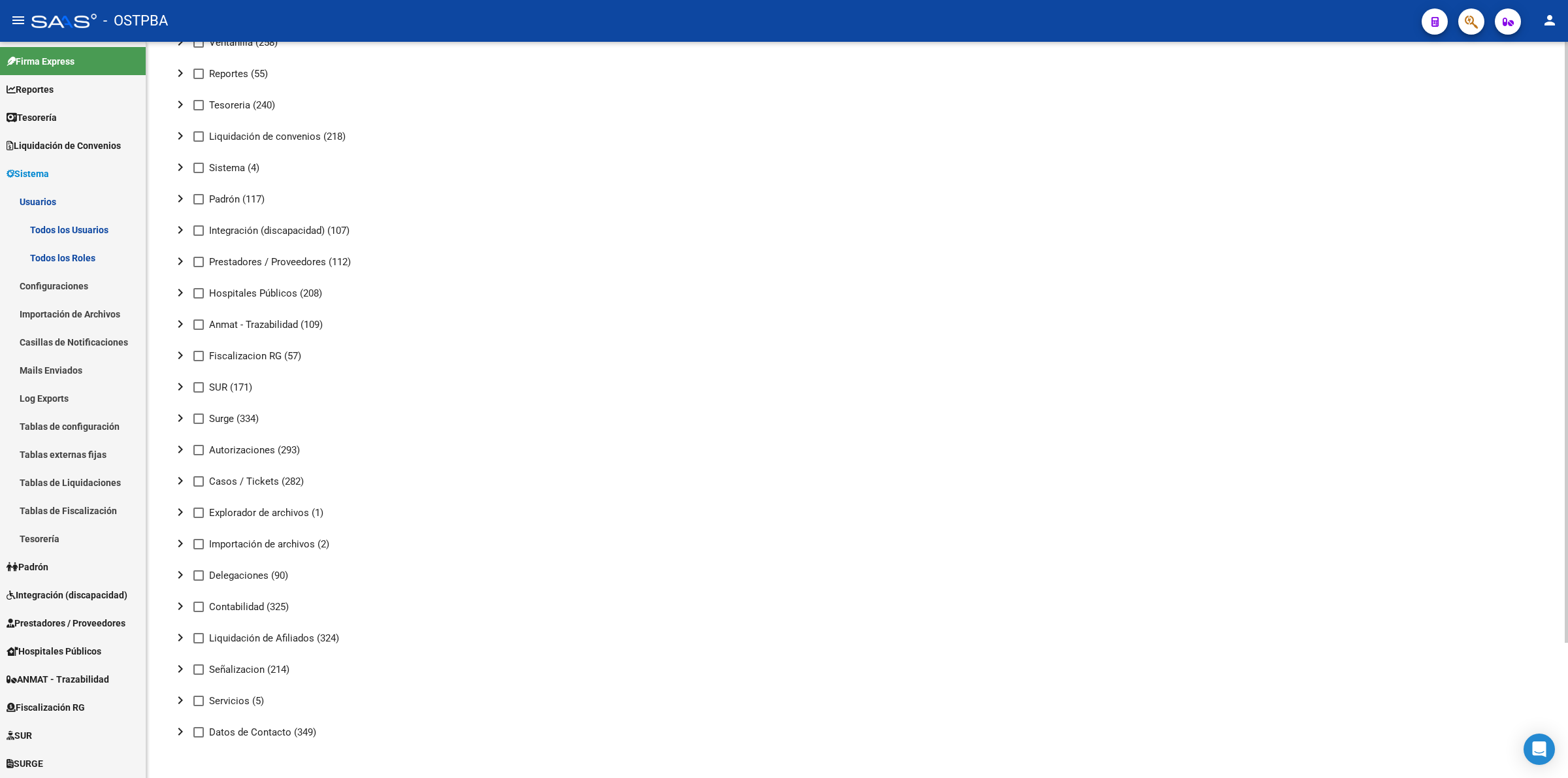
type input "FISCALIZACION DESREGULADOS"
click at [178, 350] on mat-icon "chevron_right" at bounding box center [180, 356] width 15 height 15
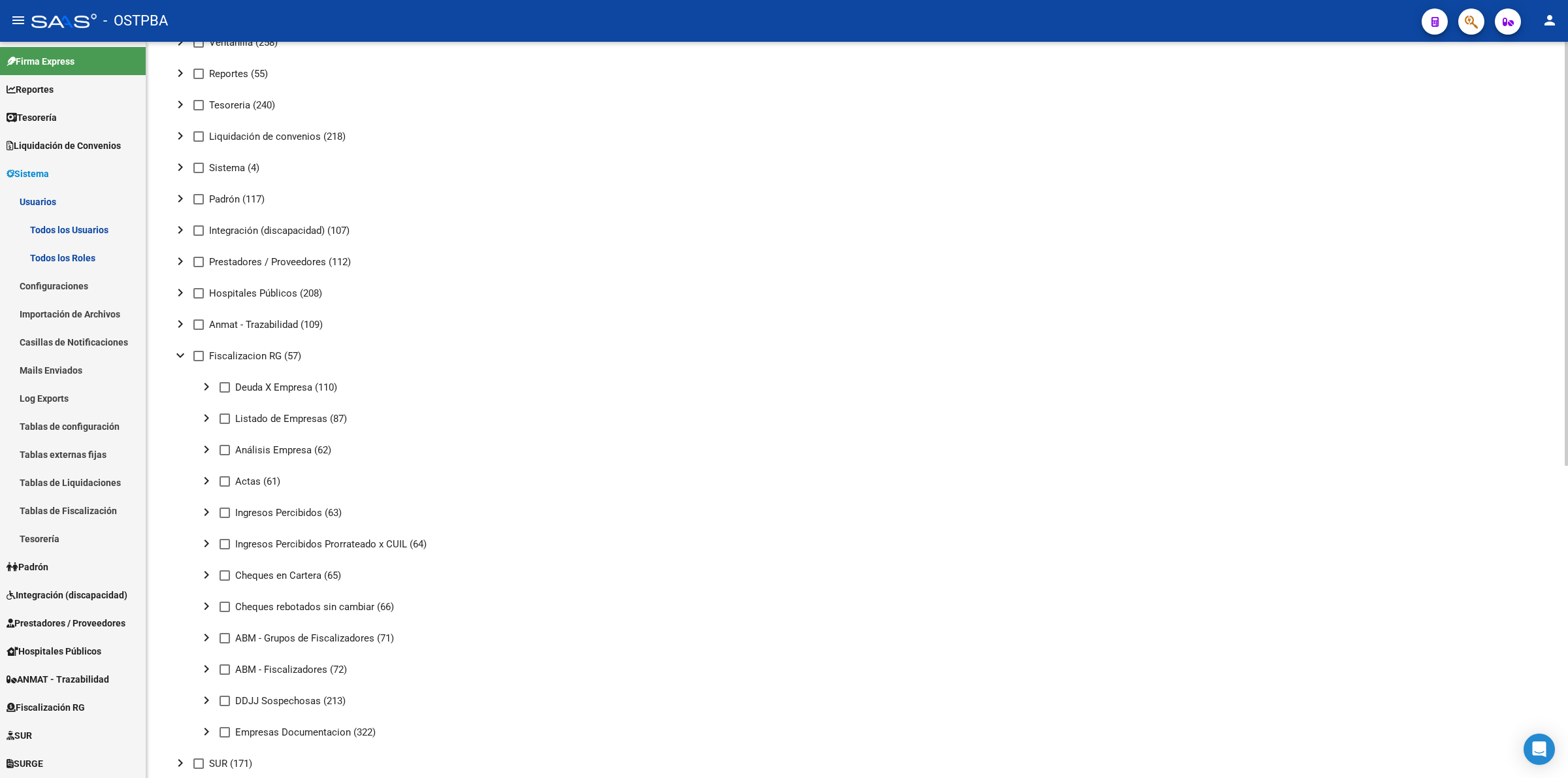
click at [202, 384] on mat-icon "chevron_right" at bounding box center [206, 386] width 15 height 15
click at [254, 420] on span at bounding box center [251, 419] width 10 height 10
click at [251, 424] on input "Ver" at bounding box center [250, 424] width 1 height 1
checkbox input "true"
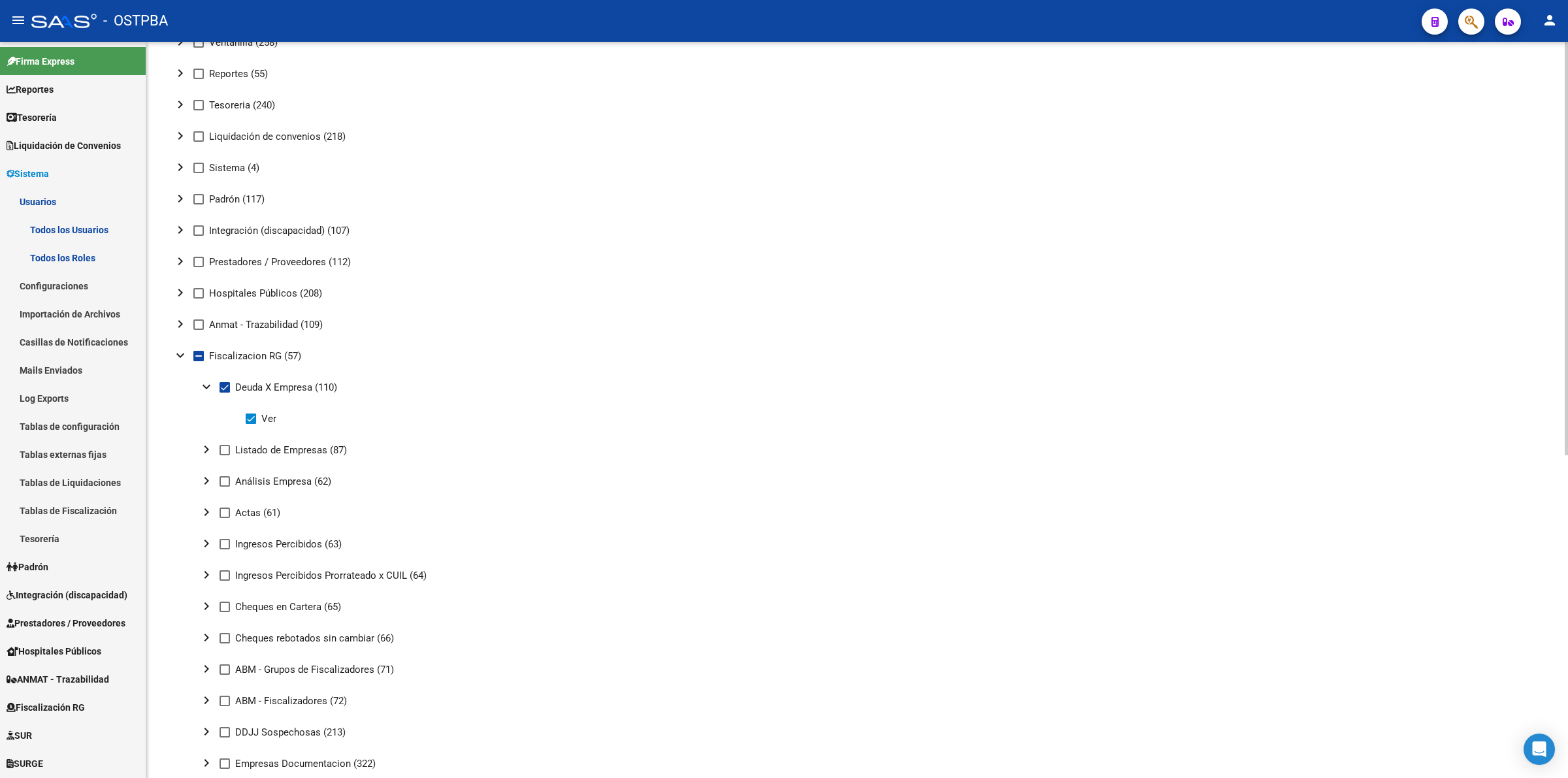
click at [202, 449] on mat-icon "chevron_right" at bounding box center [206, 450] width 15 height 15
click at [249, 512] on span at bounding box center [251, 513] width 10 height 10
click at [250, 518] on input "Ver" at bounding box center [250, 518] width 1 height 1
checkbox input "true"
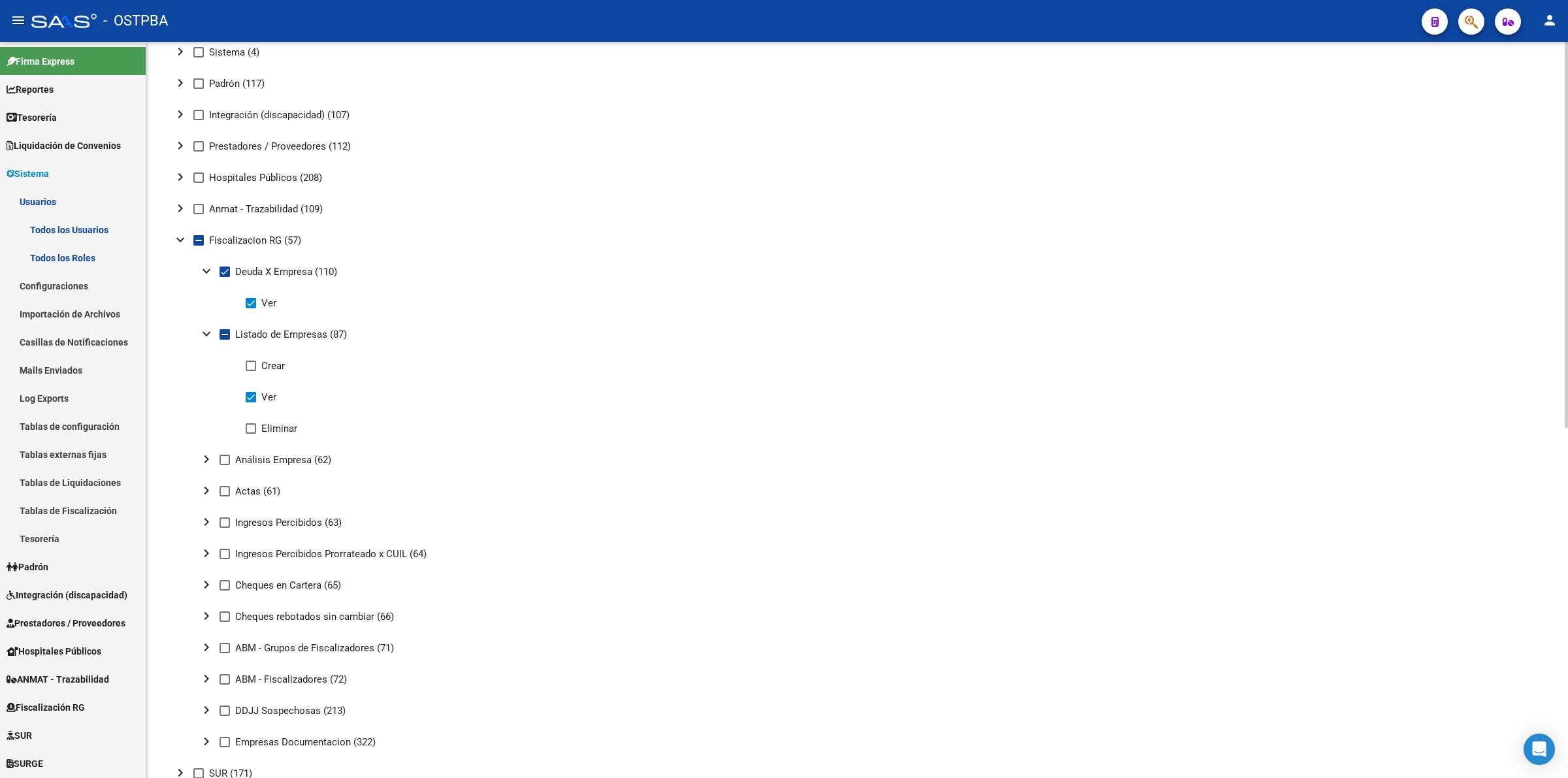
scroll to position [329, 0]
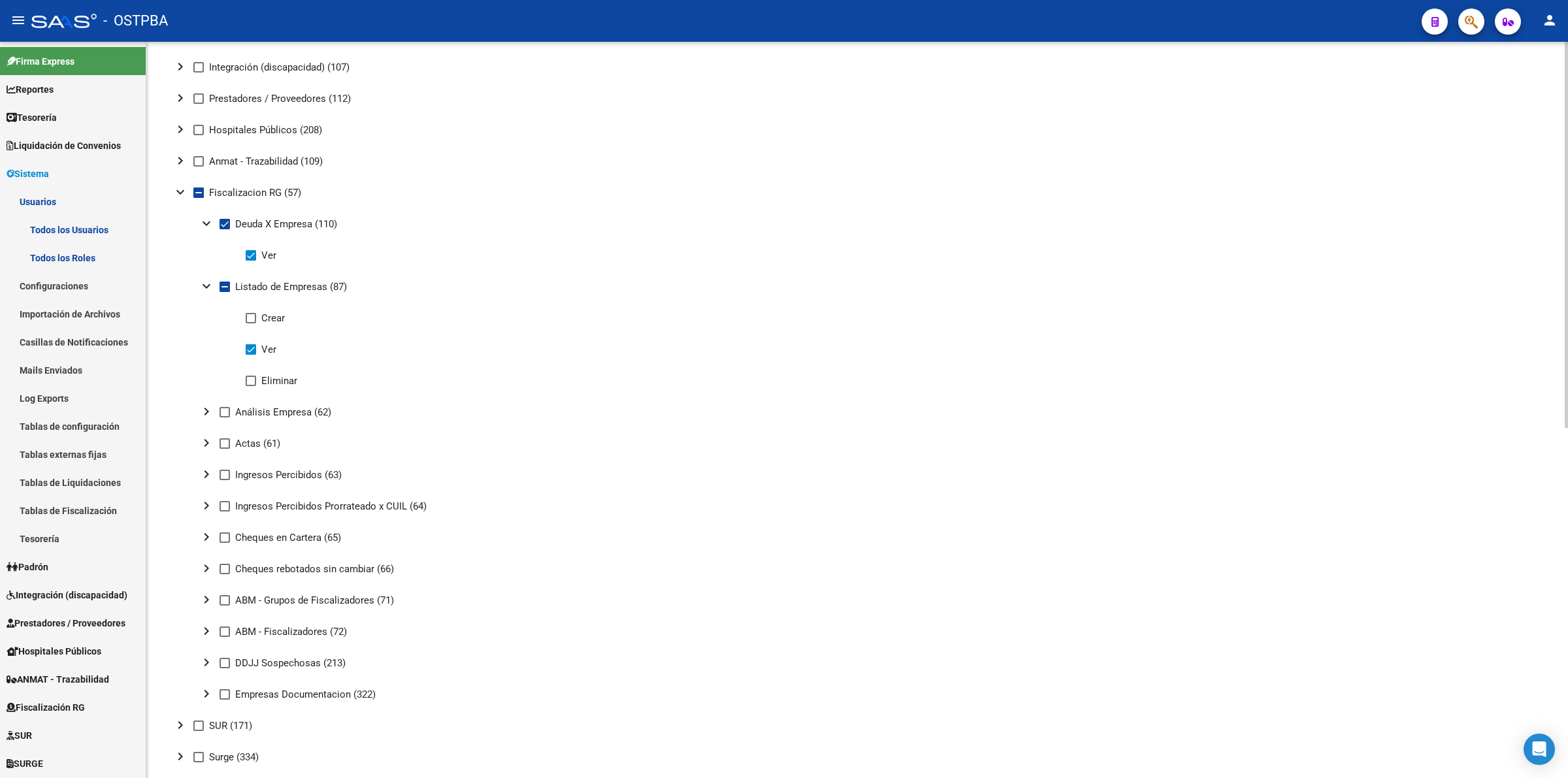
click at [207, 415] on mat-icon "chevron_right" at bounding box center [206, 411] width 15 height 15
click at [250, 445] on span at bounding box center [251, 444] width 10 height 10
click at [250, 449] on input "Ver" at bounding box center [250, 449] width 1 height 1
checkbox input "true"
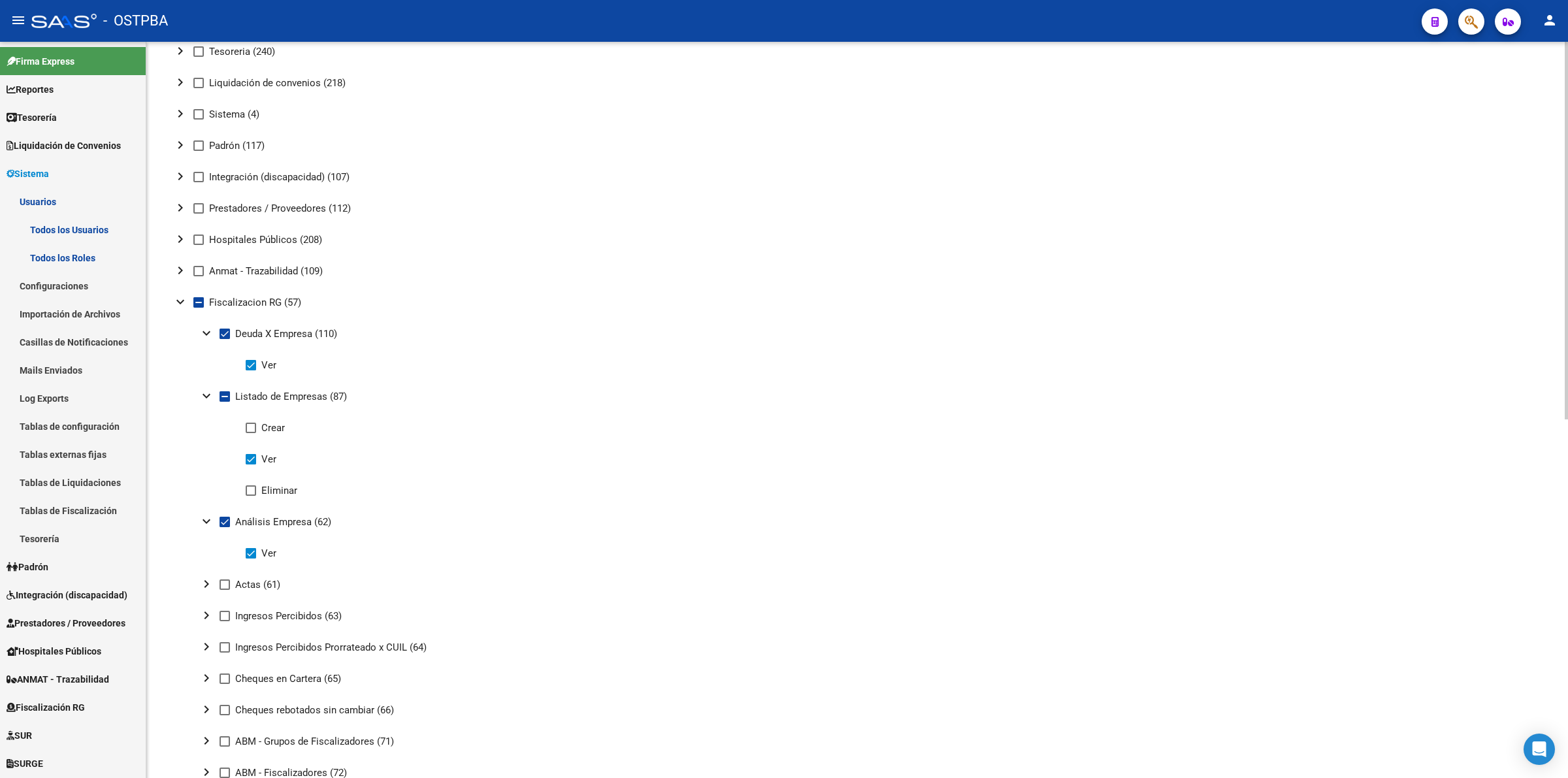
scroll to position [0, 0]
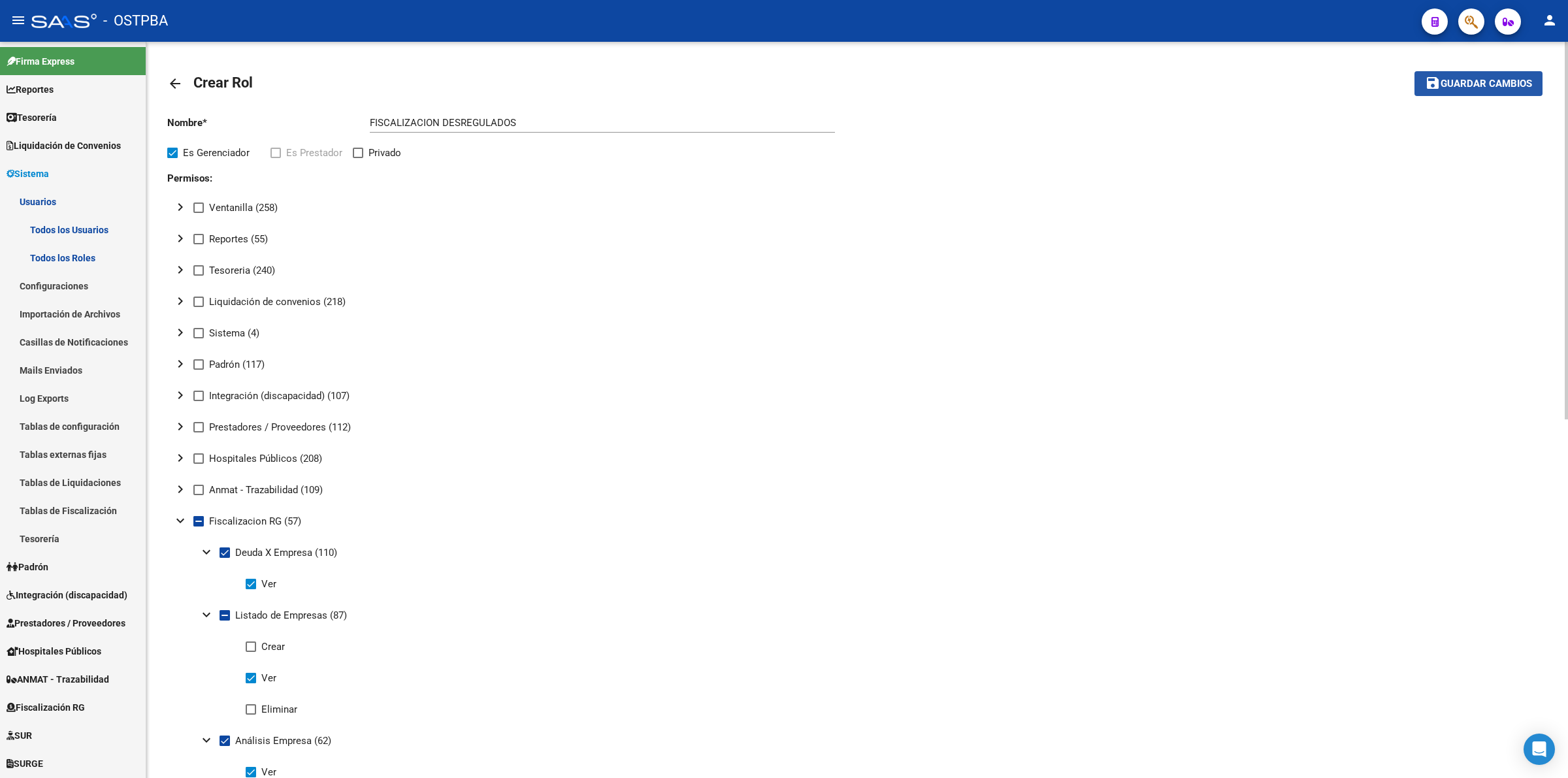
click at [1497, 80] on span "Guardar cambios" at bounding box center [1487, 85] width 92 height 12
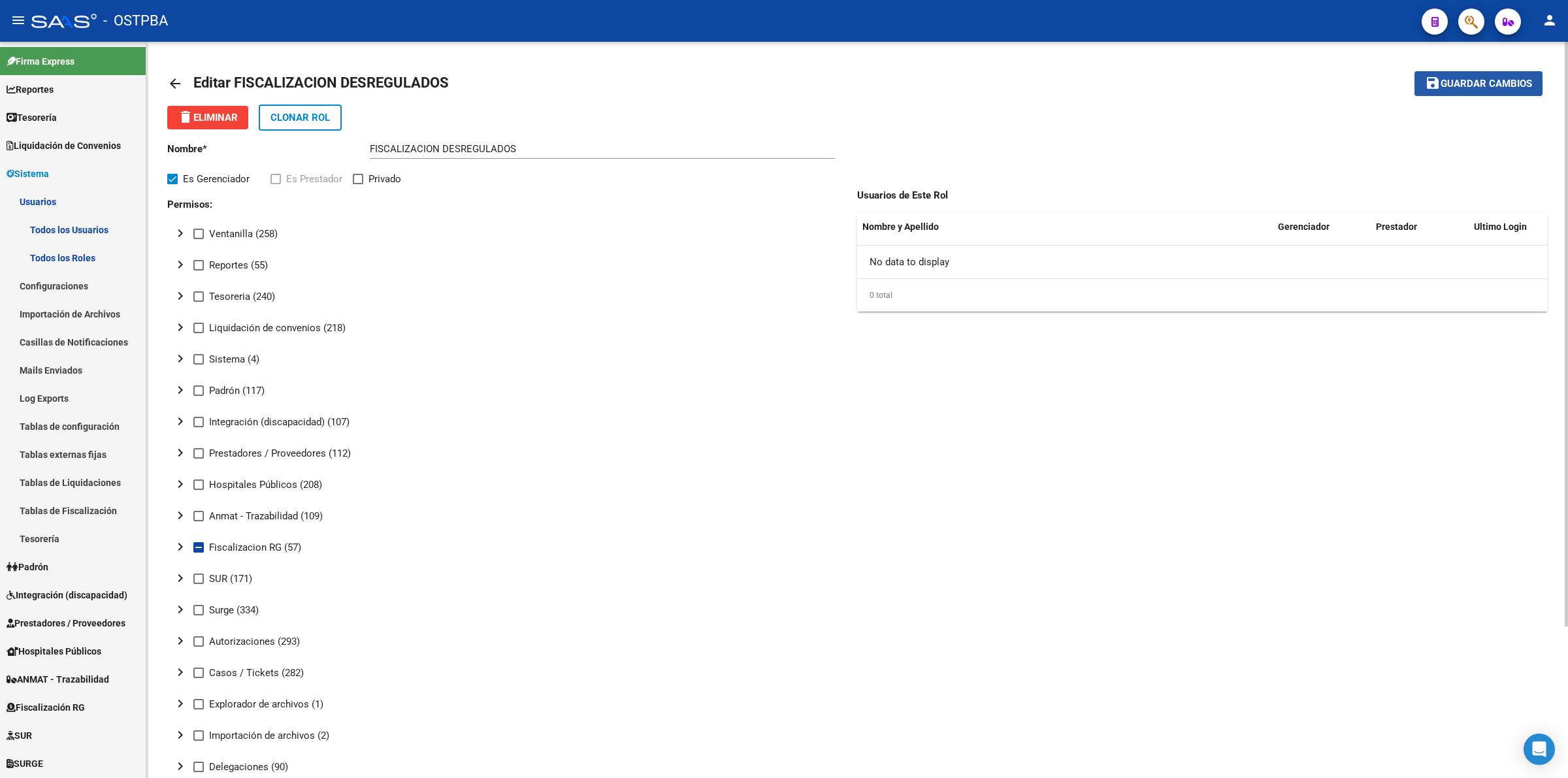
click at [1499, 79] on span "Guardar cambios" at bounding box center [1487, 85] width 92 height 12
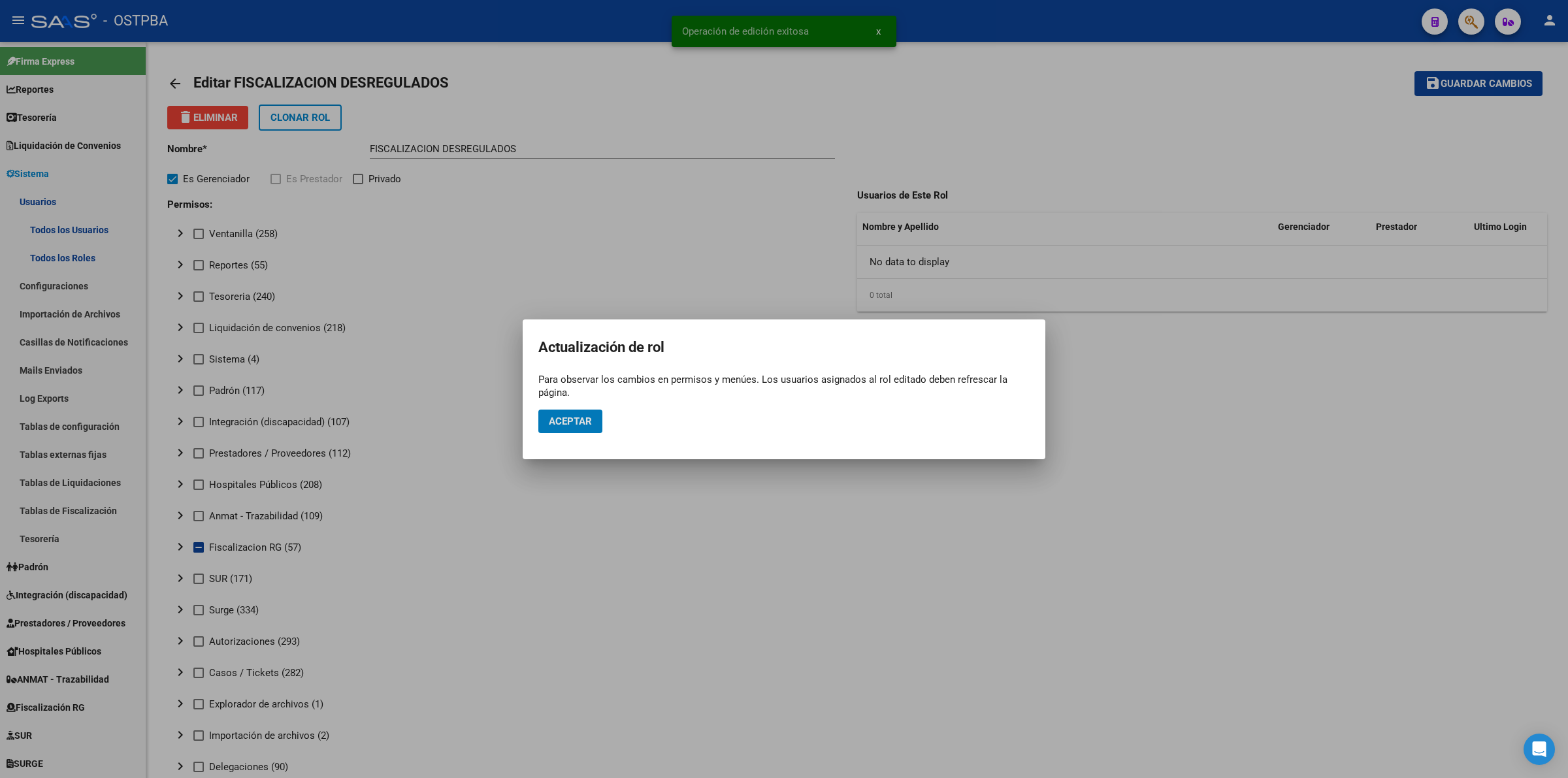
click at [571, 422] on span "Aceptar" at bounding box center [571, 422] width 43 height 12
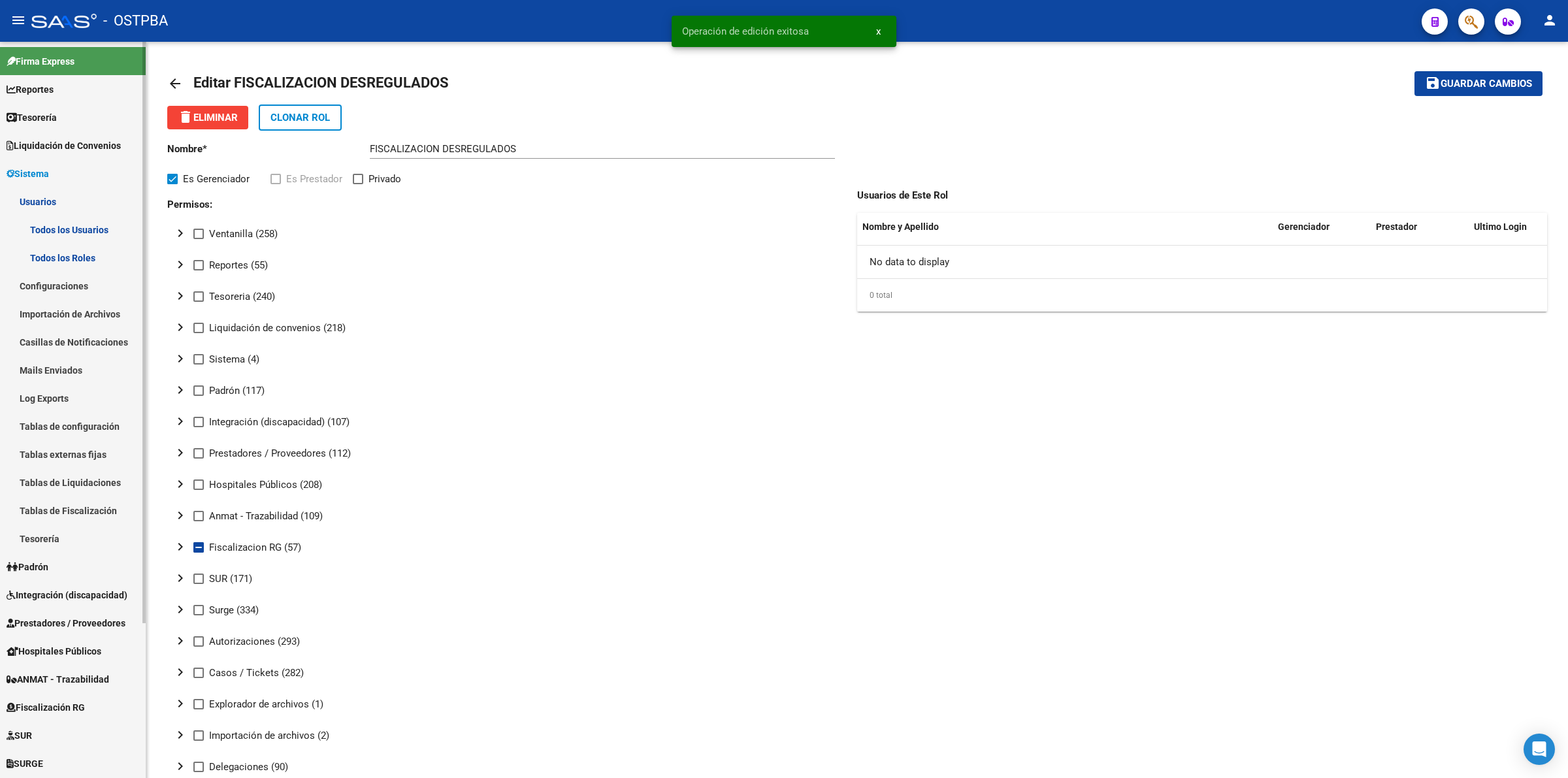
click at [81, 230] on link "Todos los Usuarios" at bounding box center [73, 230] width 146 height 28
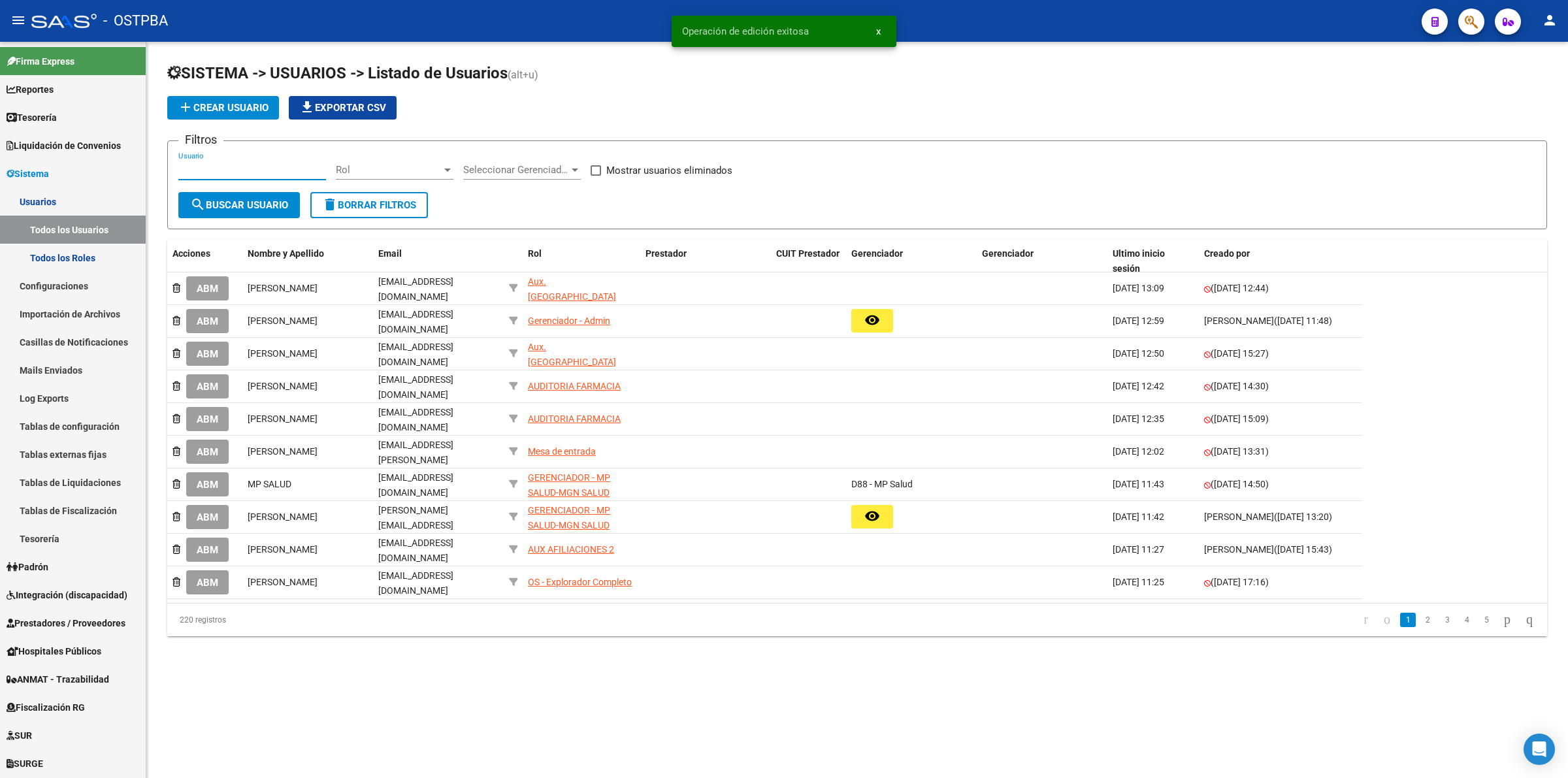
click at [278, 170] on input "Usuario" at bounding box center [252, 170] width 147 height 12
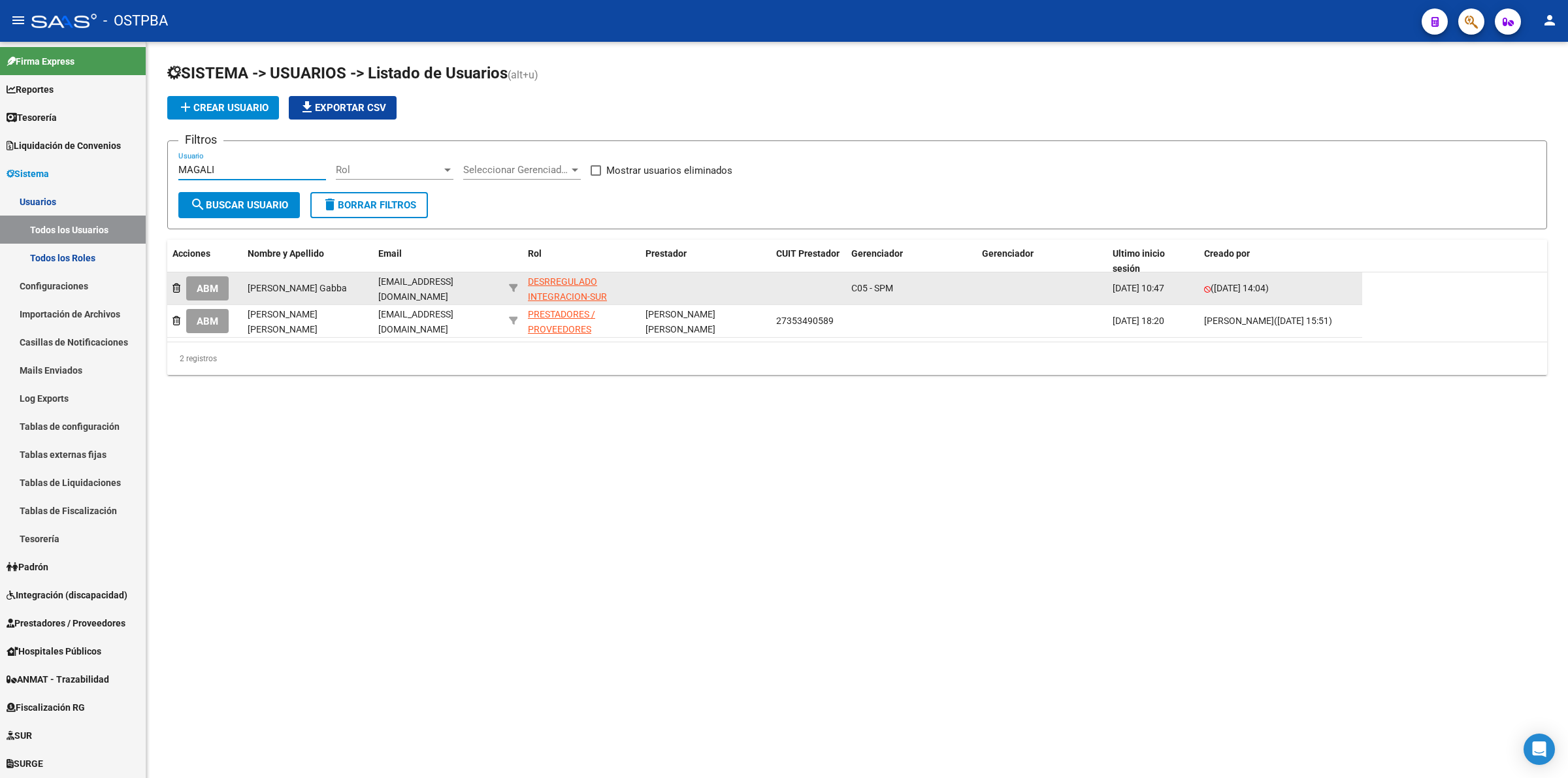
type input "MAGALI"
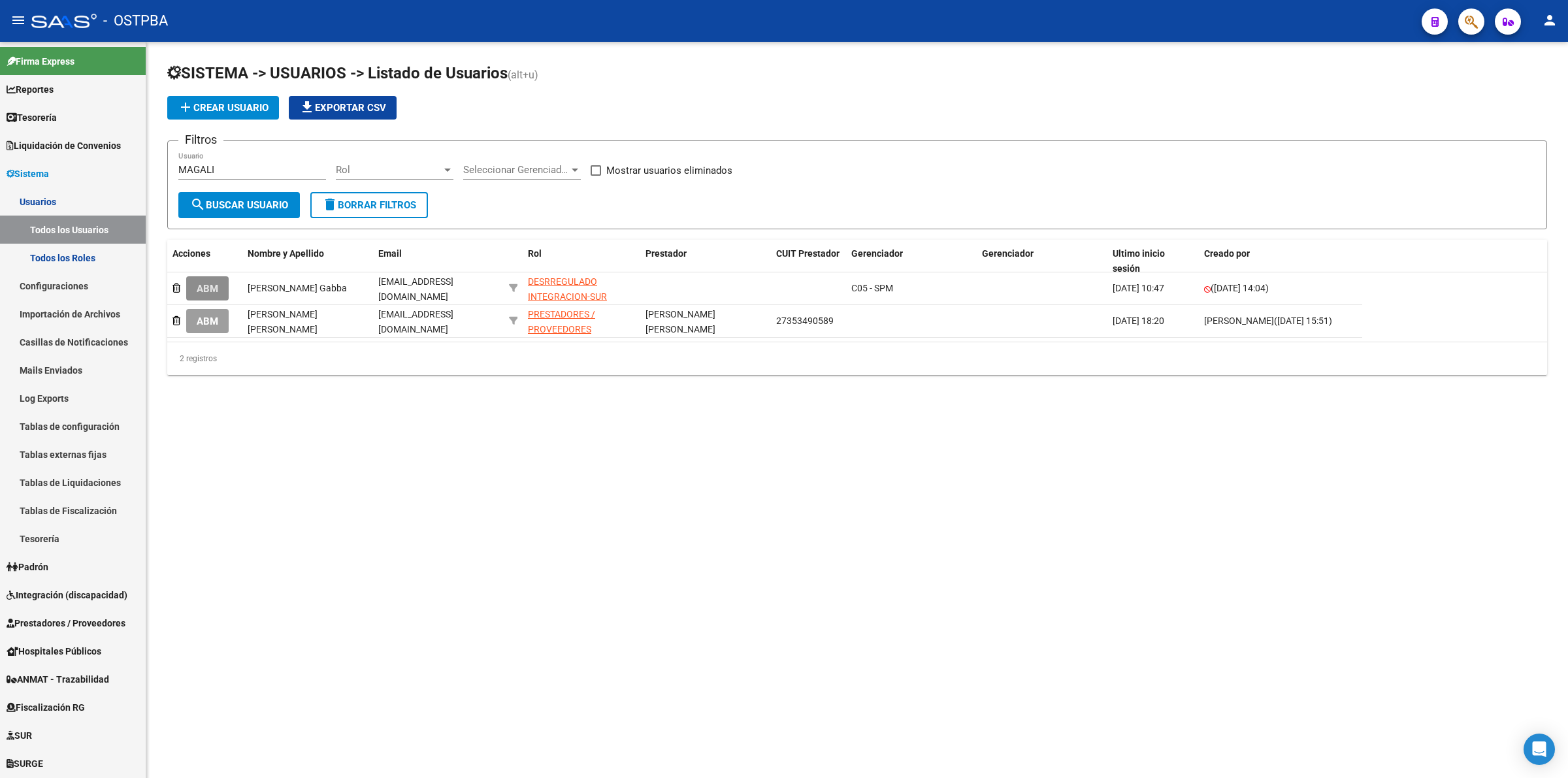
click at [211, 284] on span "ABM" at bounding box center [207, 289] width 21 height 12
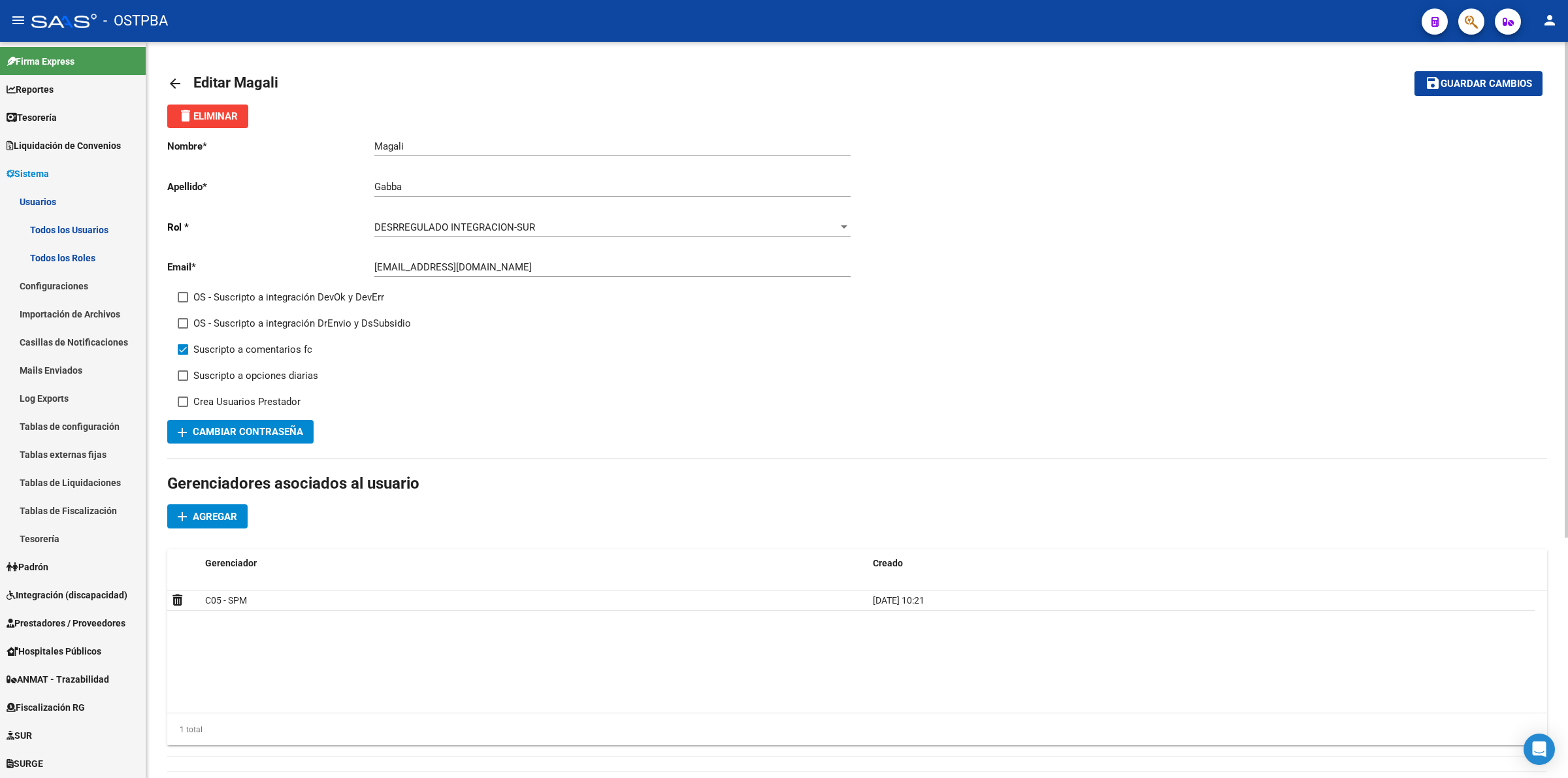
click at [808, 226] on div "DESRREGULADO INTEGRACION-SUR" at bounding box center [607, 228] width 464 height 12
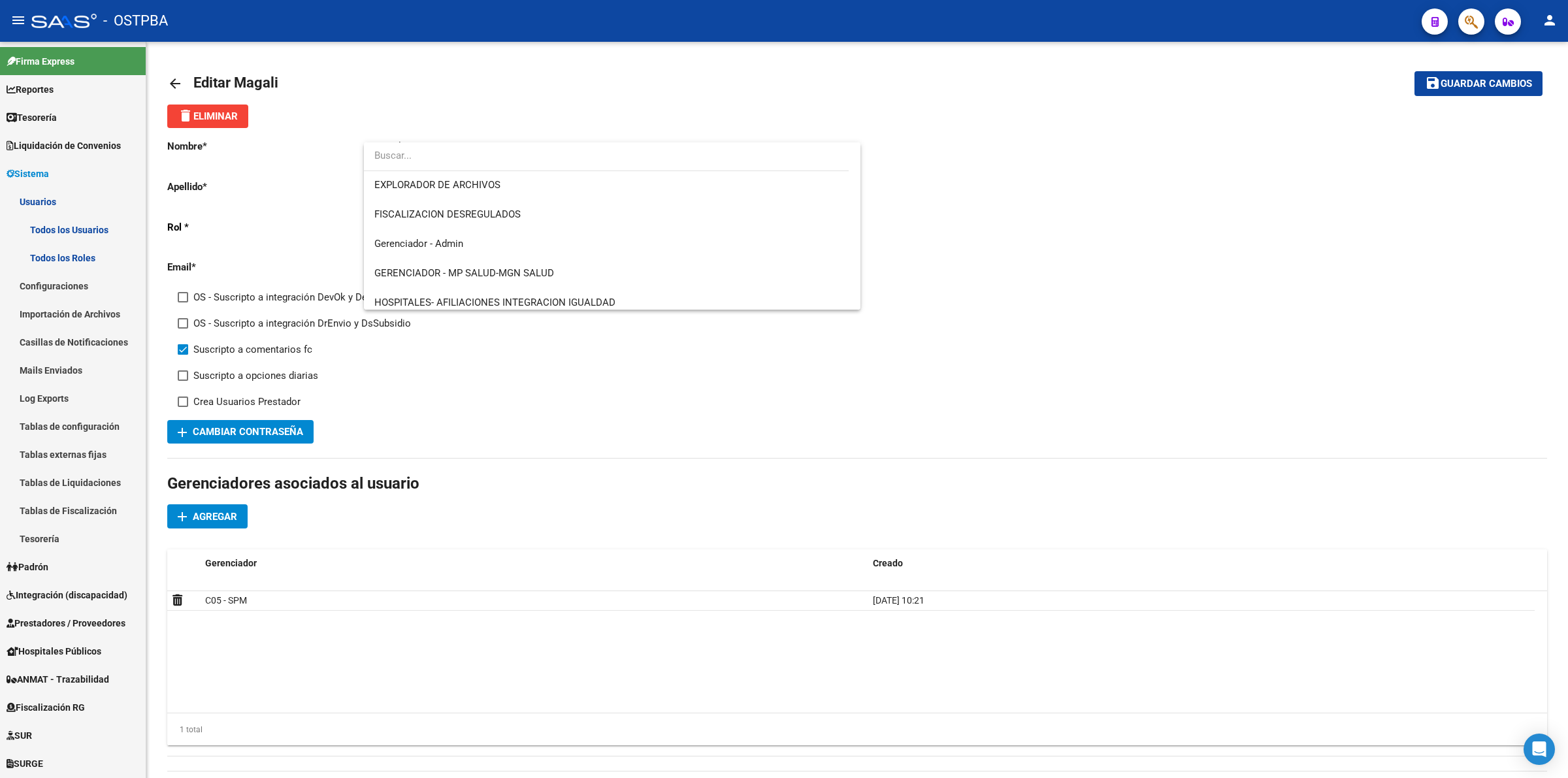
scroll to position [446, 0]
click at [518, 237] on span "FISCALIZACION DESREGULADOS" at bounding box center [447, 241] width 147 height 12
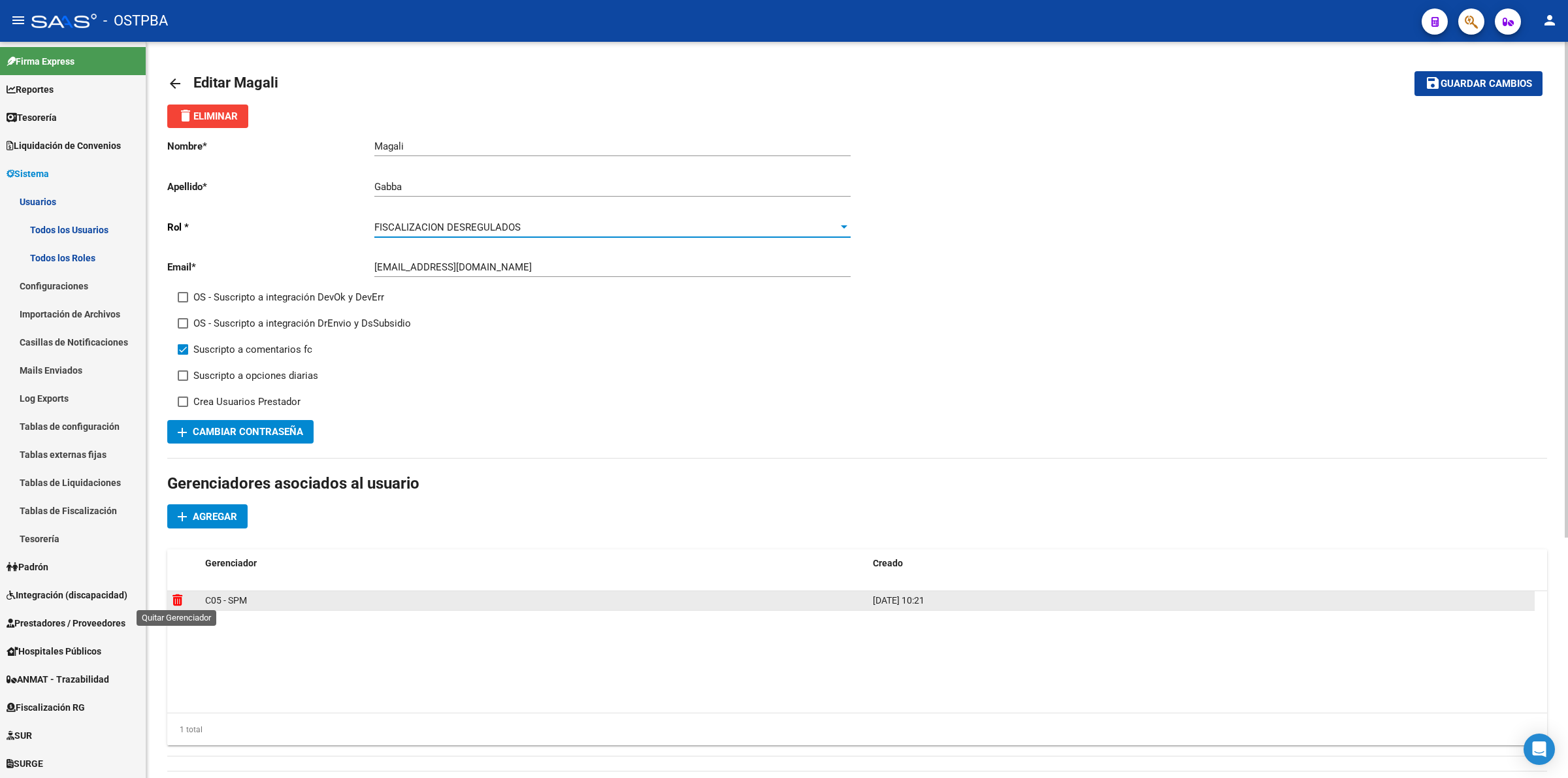
click at [175, 596] on icon at bounding box center [177, 600] width 9 height 12
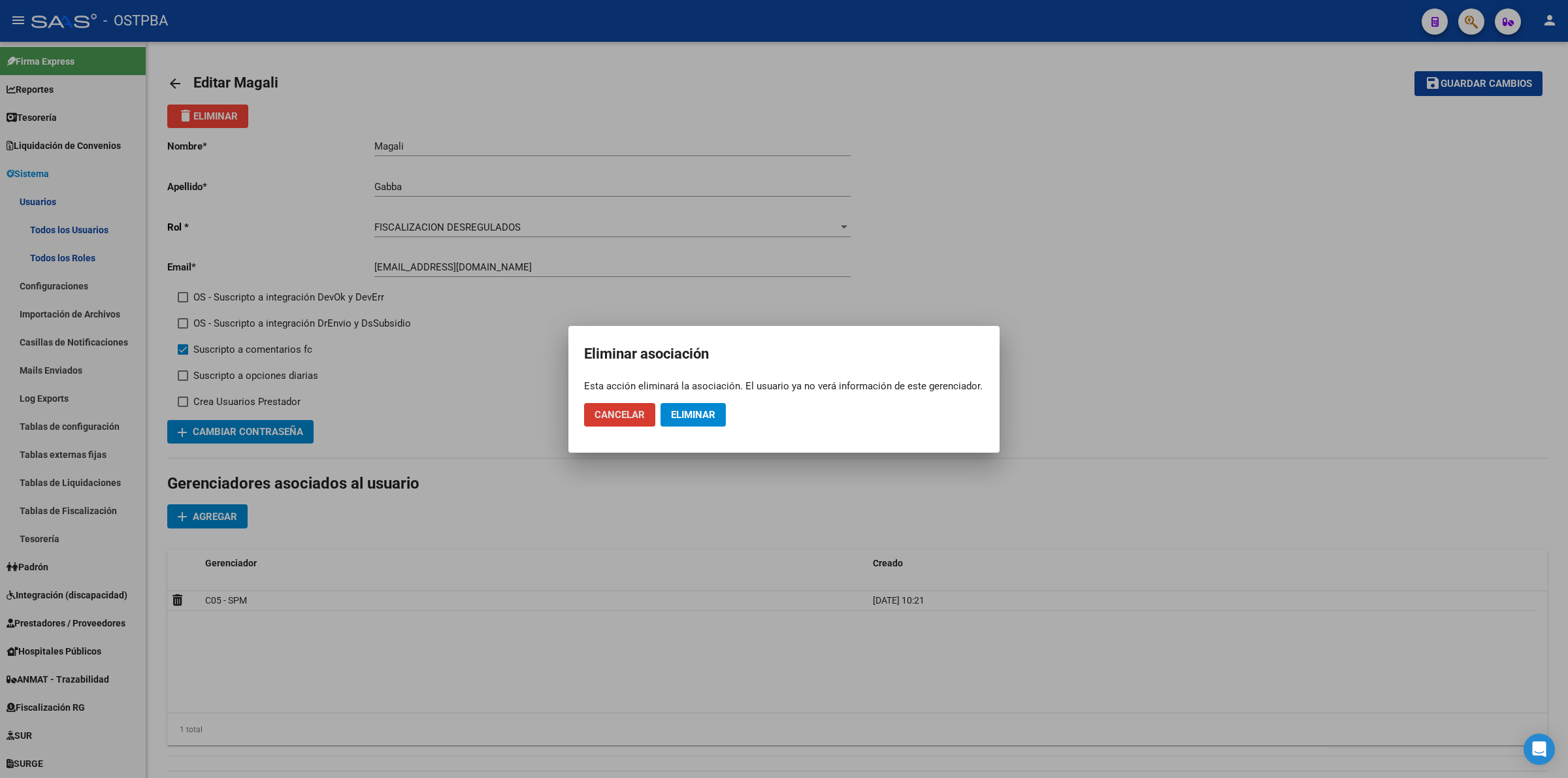
click at [715, 410] on span "Eliminar" at bounding box center [693, 415] width 45 height 12
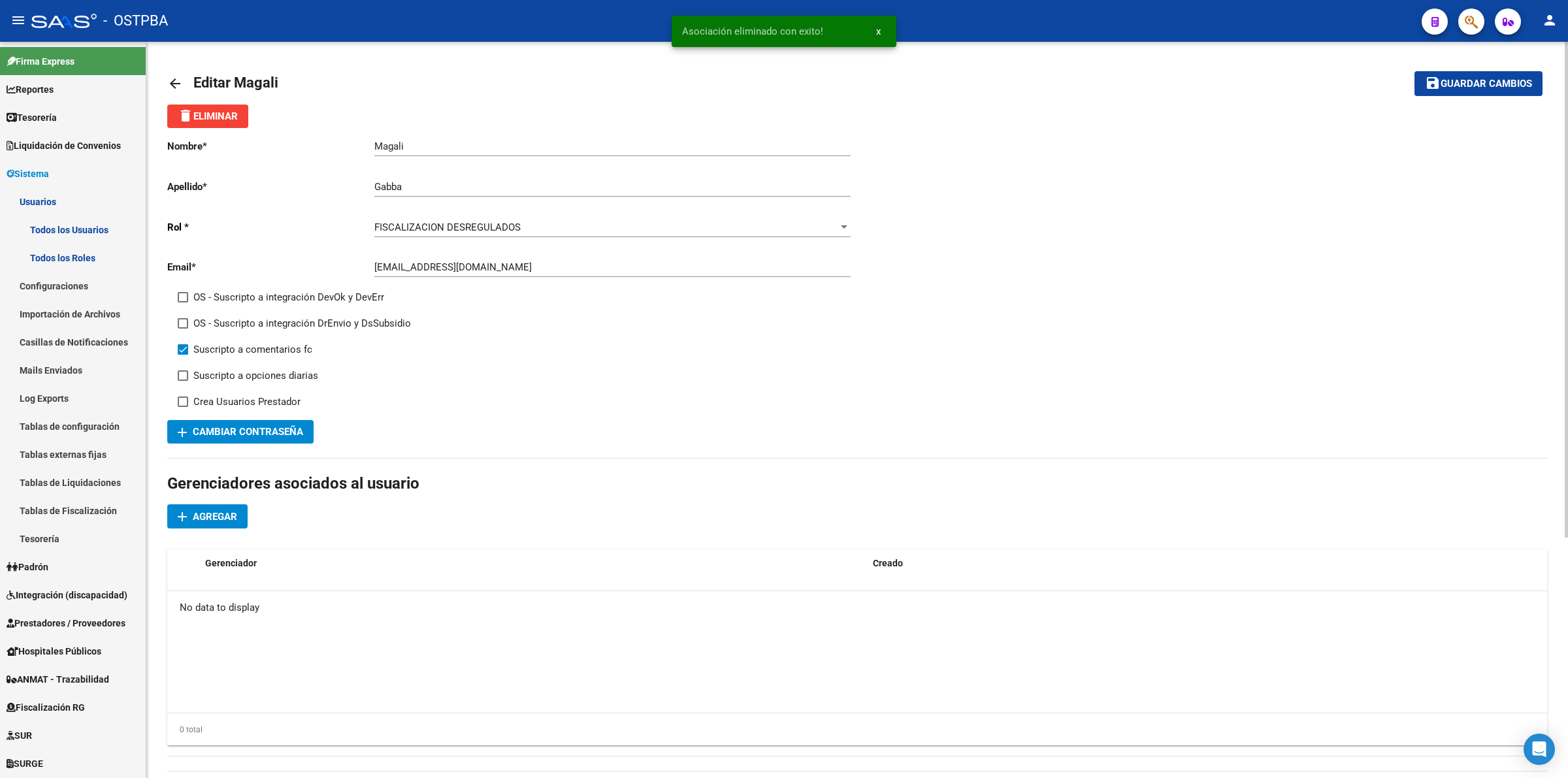
click at [270, 426] on span "add Cambiar Contraseña" at bounding box center [240, 432] width 125 height 12
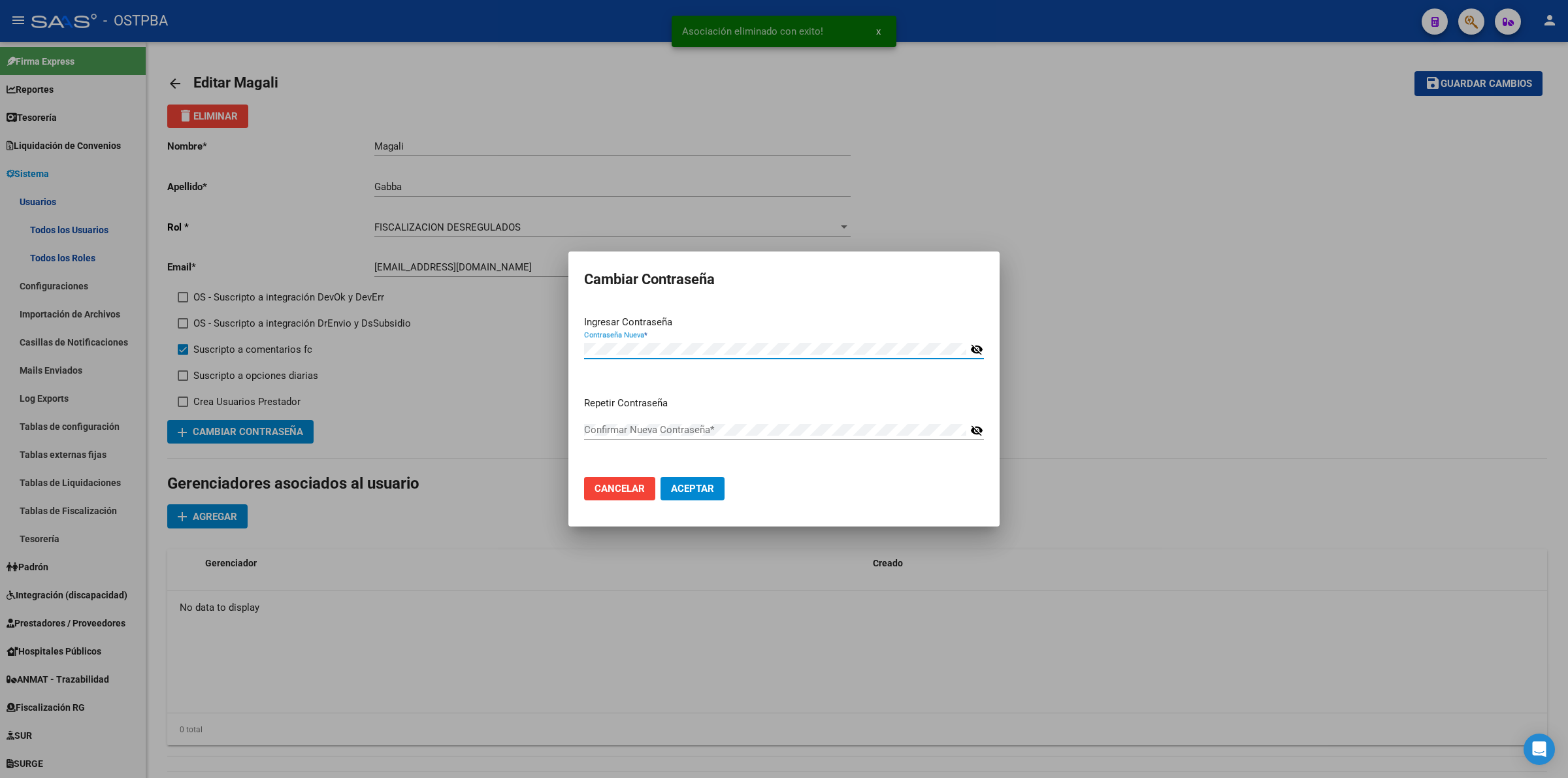
click at [599, 488] on span "Cancelar" at bounding box center [619, 489] width 51 height 12
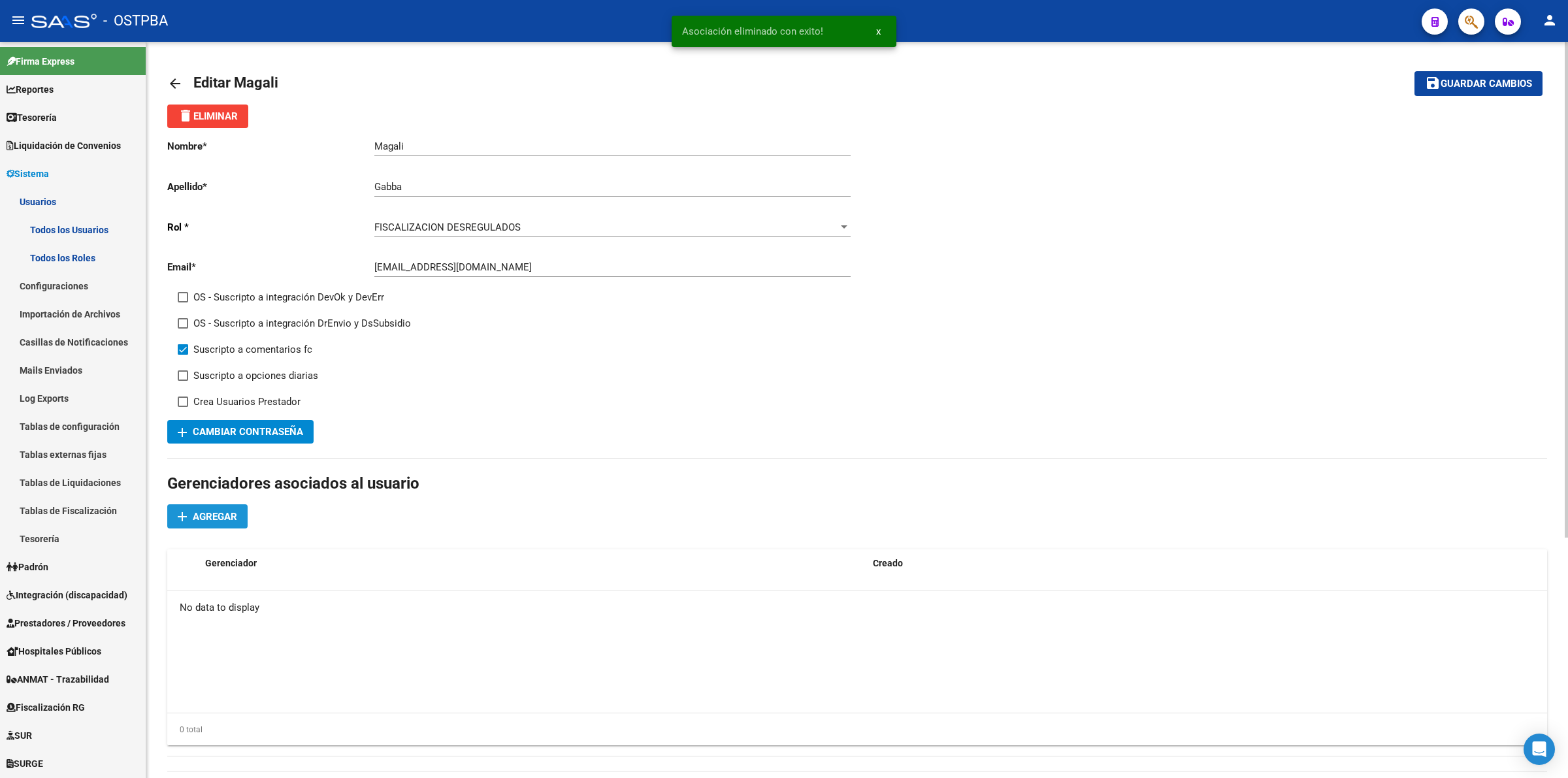
click at [218, 517] on span "Agregar" at bounding box center [215, 517] width 45 height 12
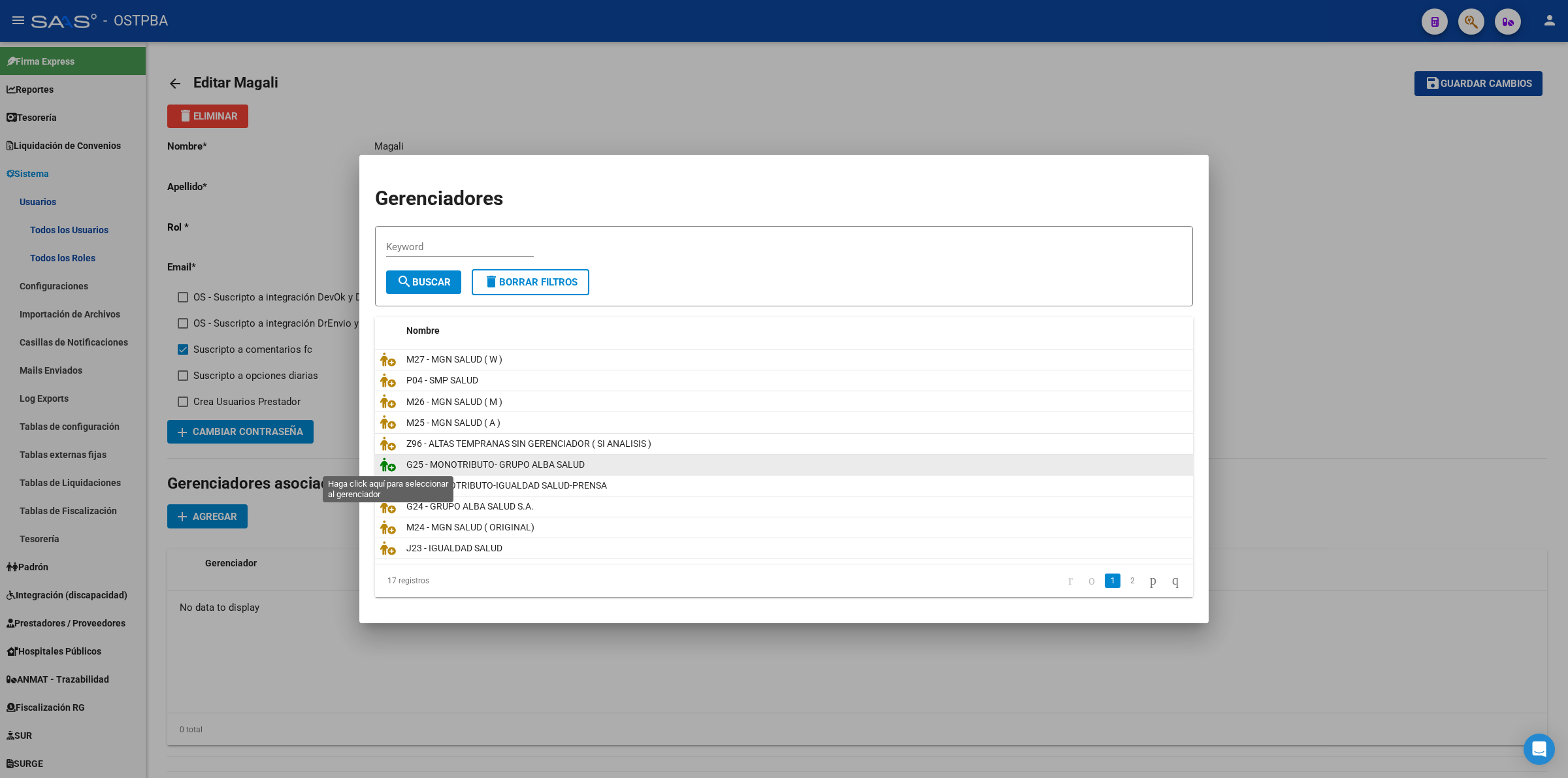
click at [386, 464] on icon at bounding box center [388, 464] width 15 height 15
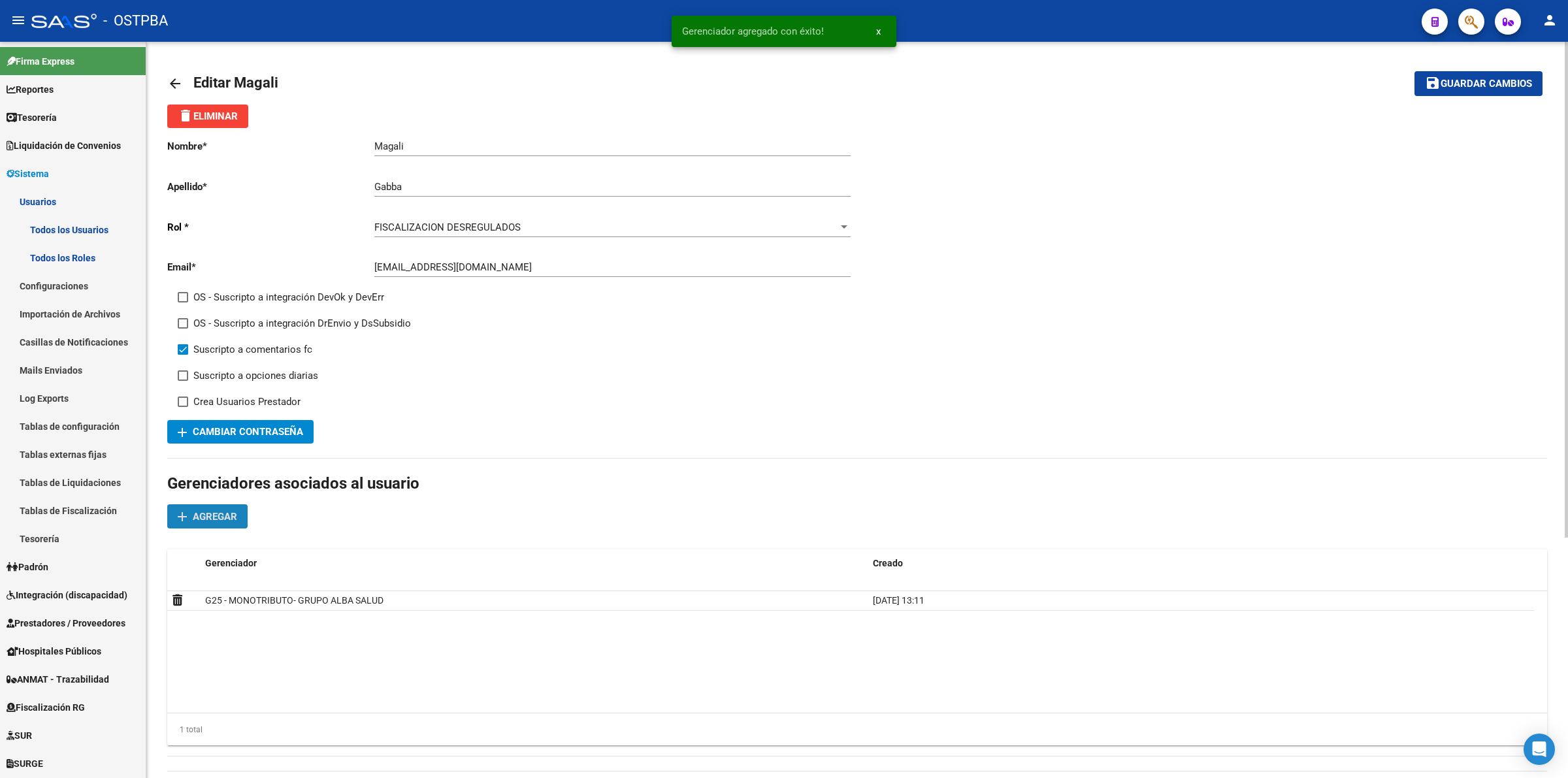
click at [195, 511] on span "Agregar" at bounding box center [215, 517] width 45 height 12
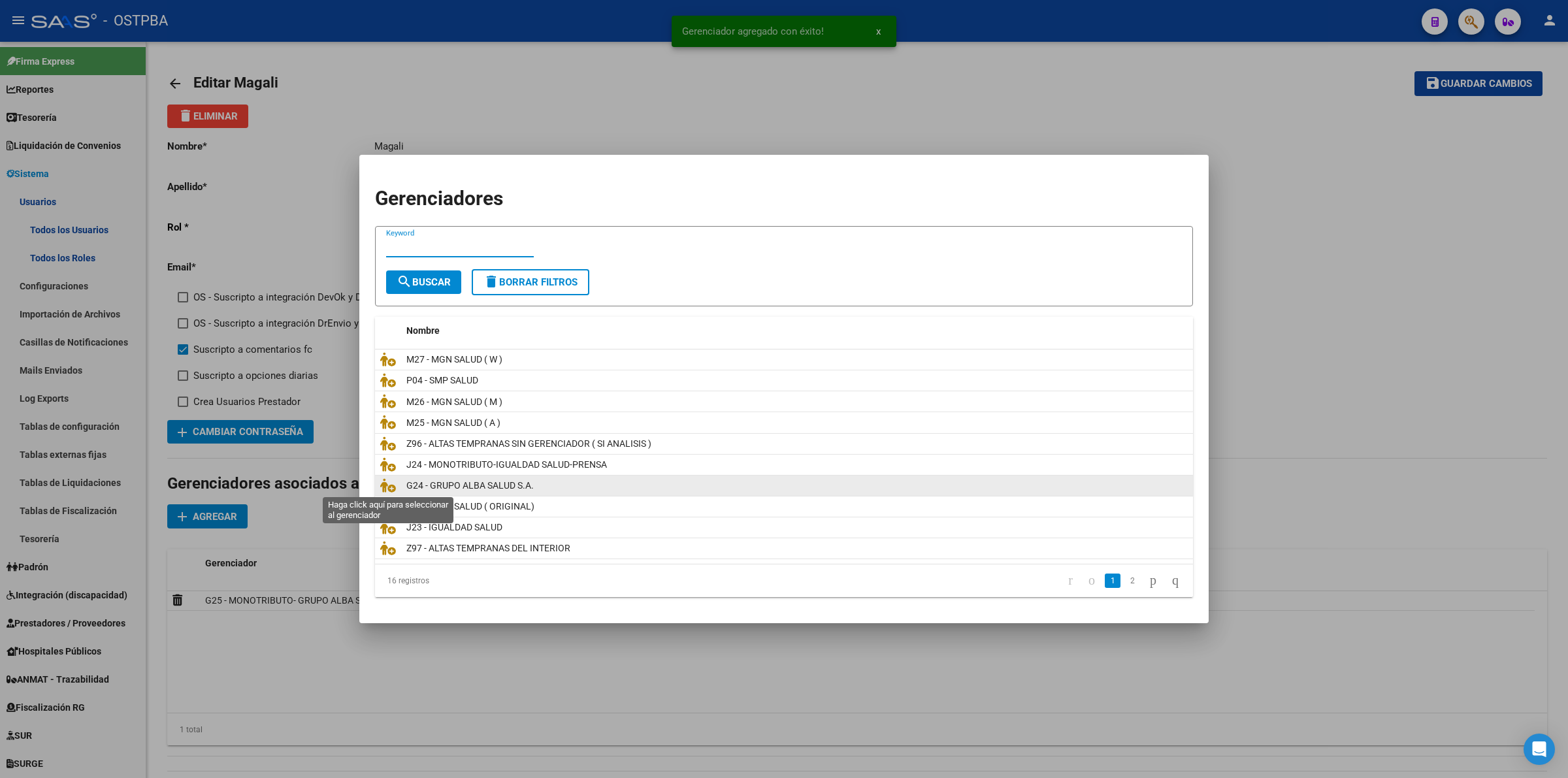
click at [383, 483] on icon at bounding box center [388, 485] width 15 height 15
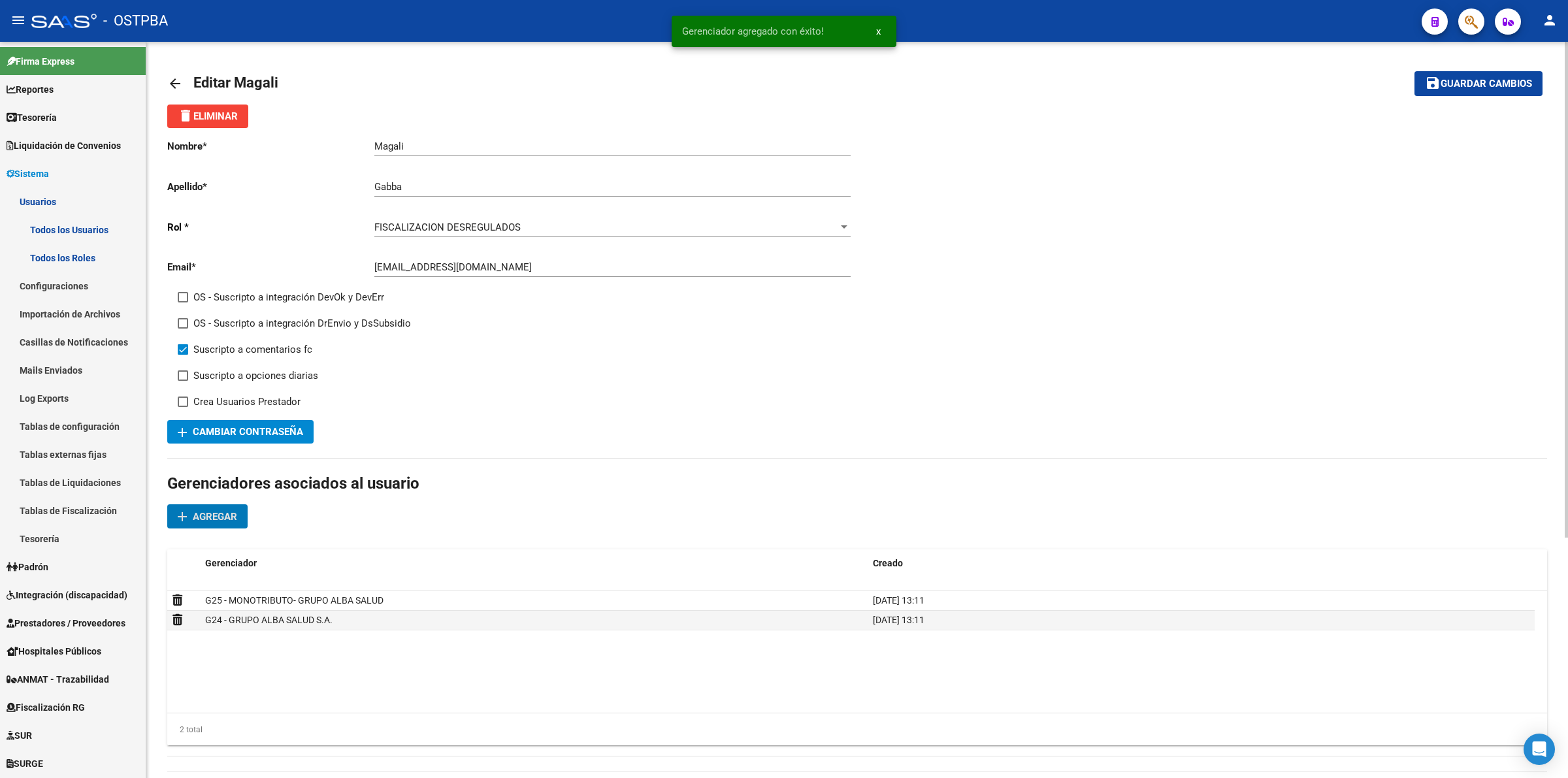
click at [1457, 79] on span "Guardar cambios" at bounding box center [1487, 85] width 92 height 12
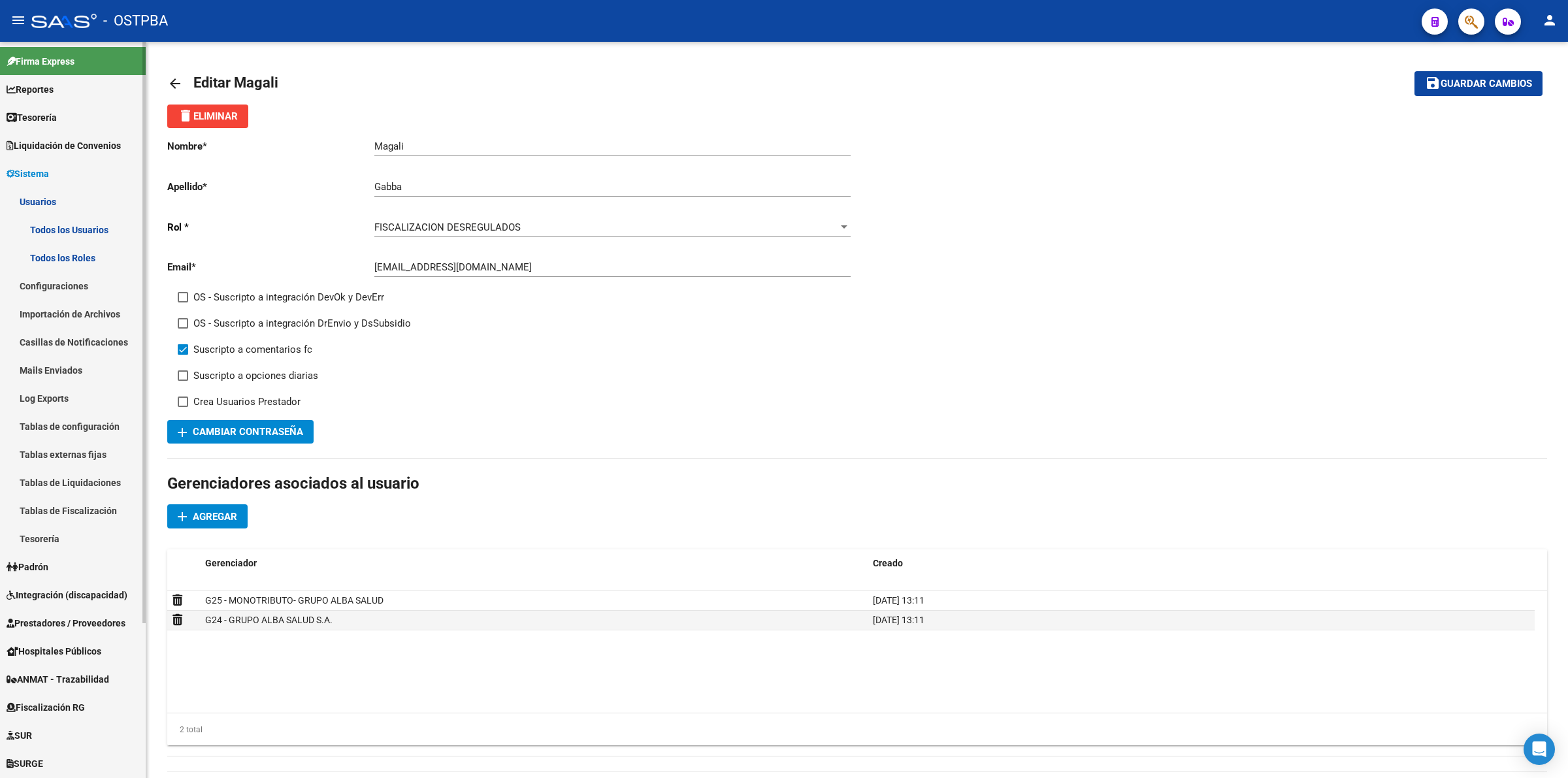
click at [51, 252] on link "Todos los Roles" at bounding box center [73, 257] width 146 height 28
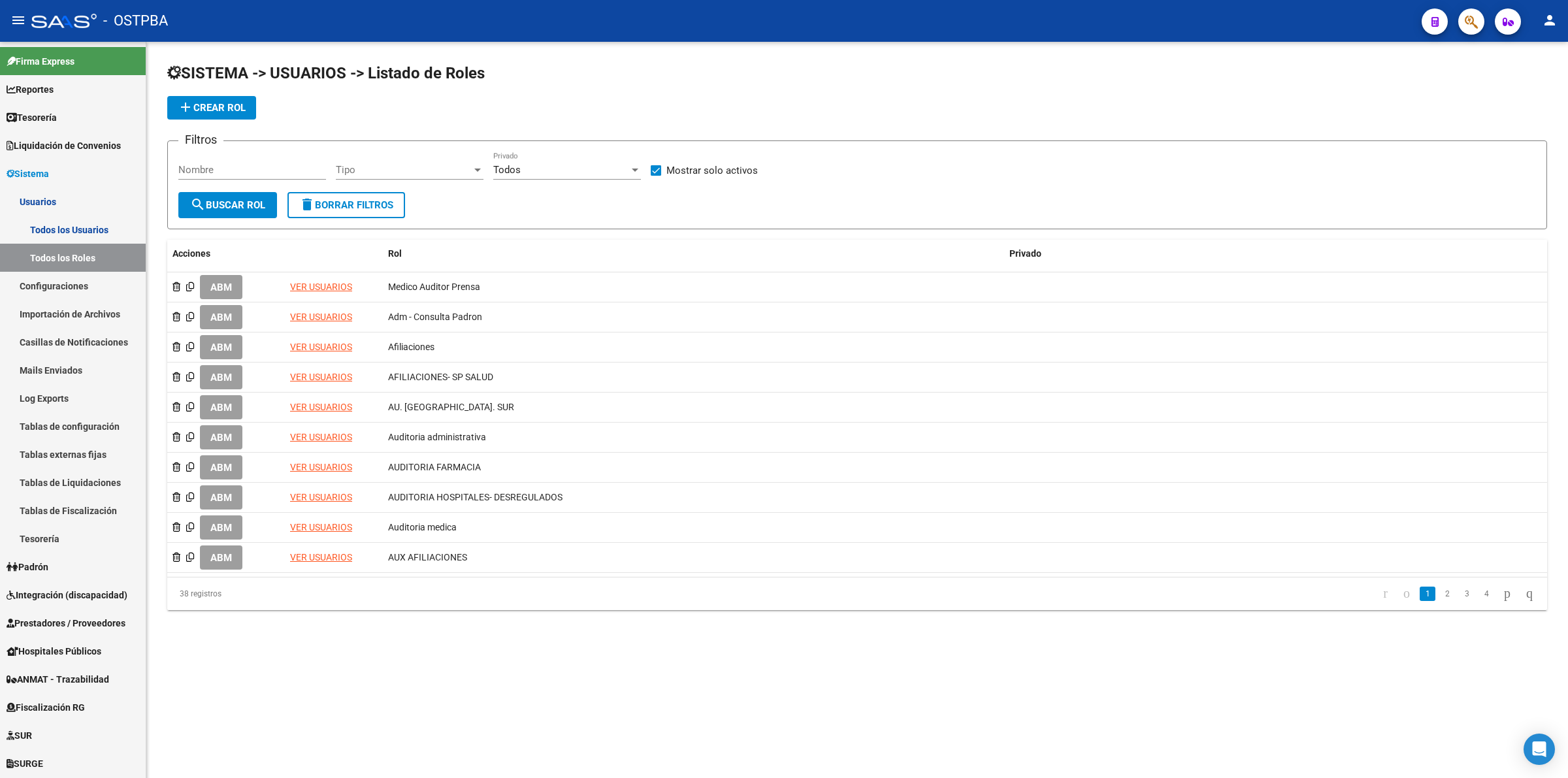
click at [268, 166] on input "Nombre" at bounding box center [252, 170] width 147 height 12
type input "FISCALIZACION"
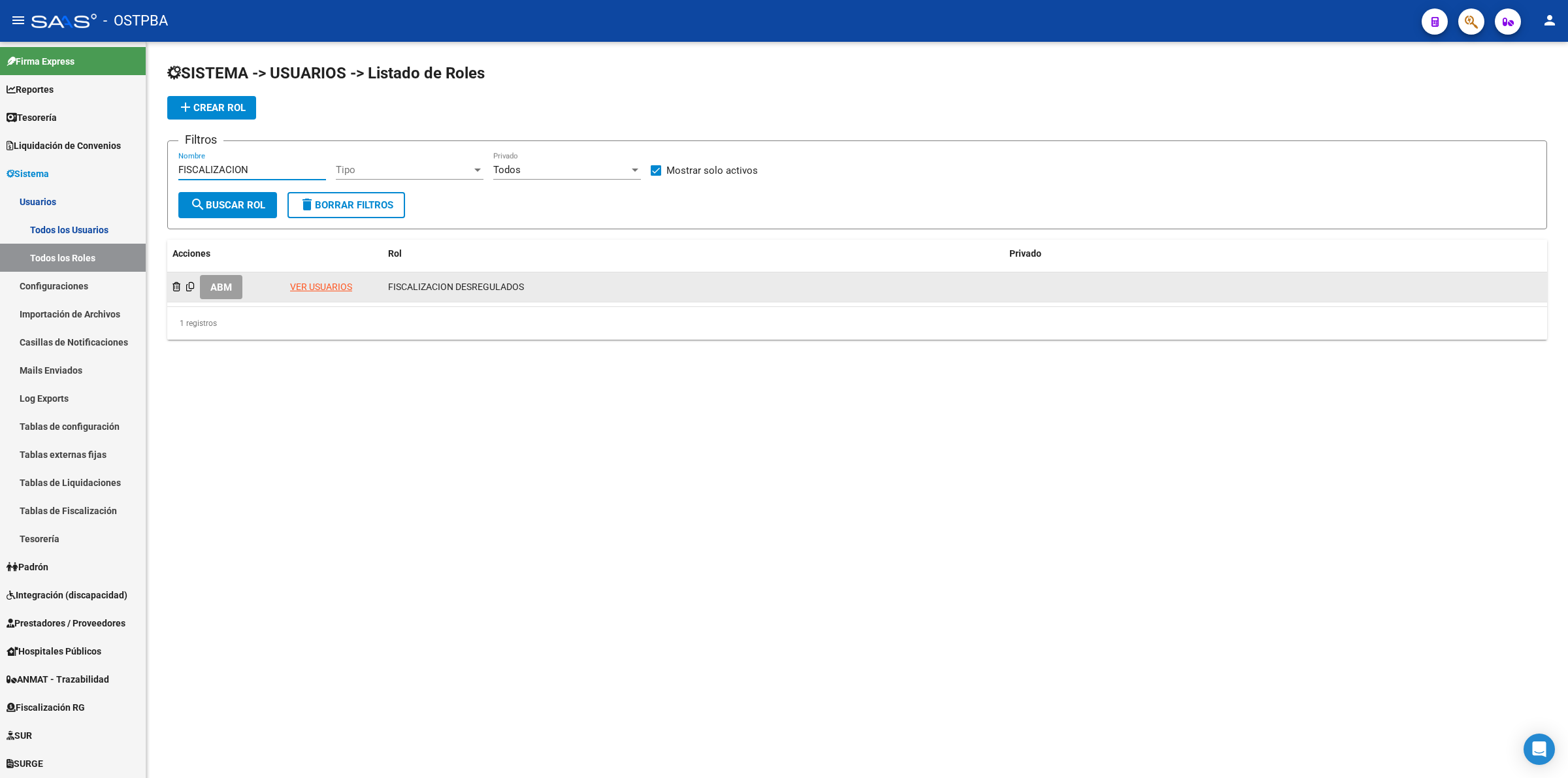
click at [226, 289] on span "ABM" at bounding box center [221, 288] width 21 height 12
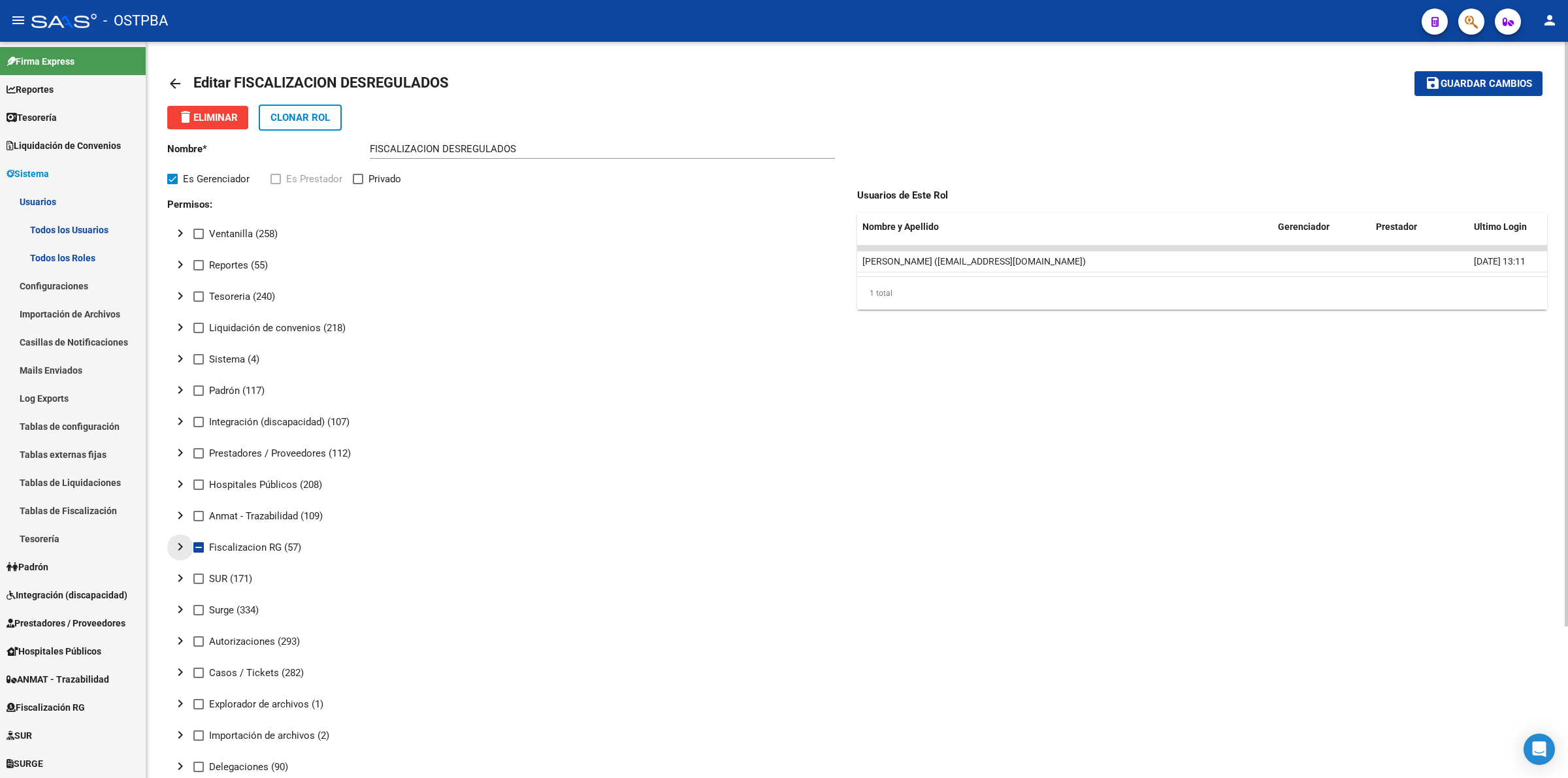
click at [175, 544] on mat-icon "chevron_right" at bounding box center [180, 547] width 15 height 15
click at [211, 607] on mat-icon "chevron_right" at bounding box center [206, 609] width 15 height 15
click at [254, 670] on span at bounding box center [251, 673] width 10 height 10
click at [251, 679] on input "Ver" at bounding box center [250, 679] width 1 height 1
checkbox input "false"
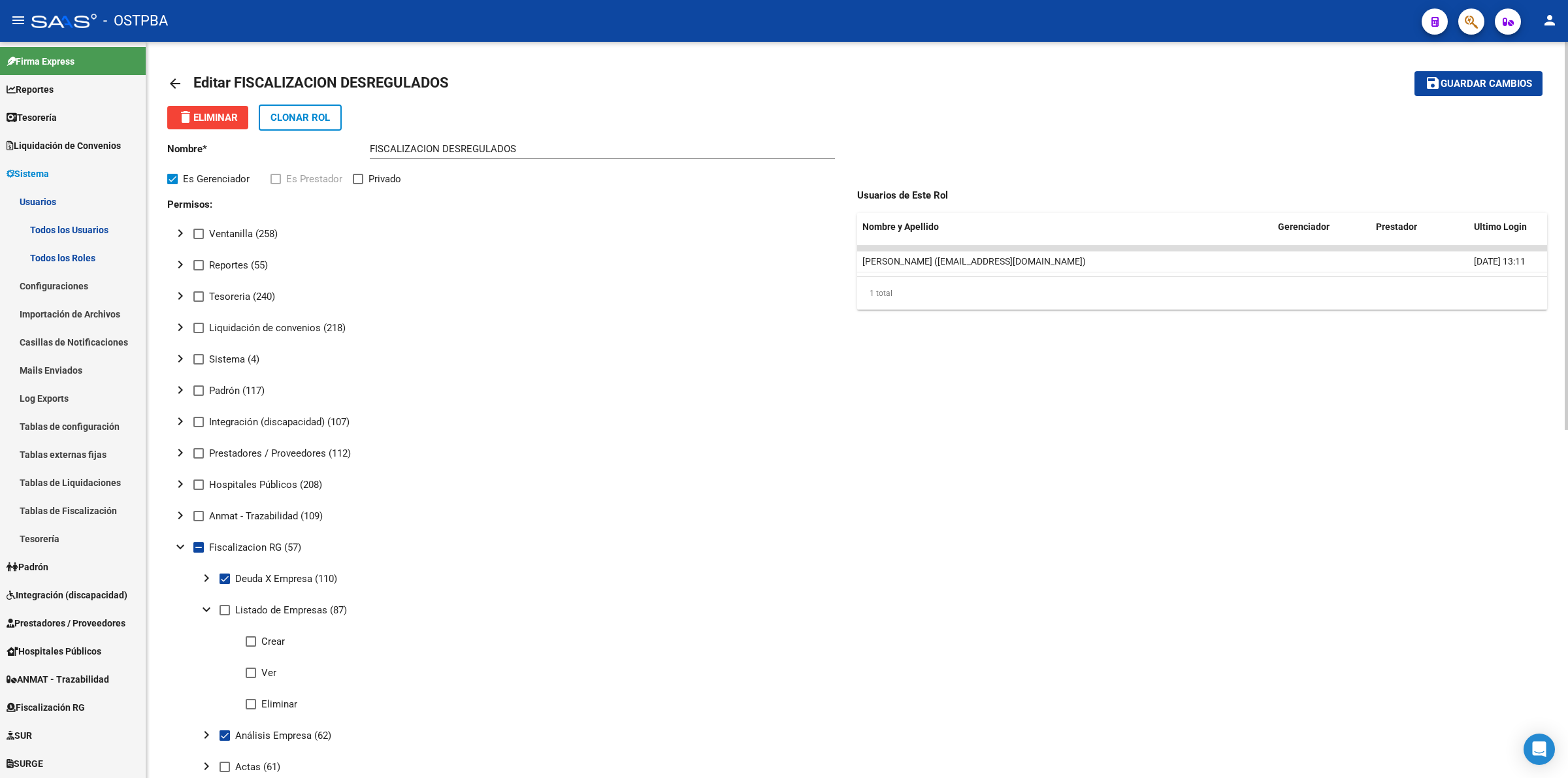
click at [224, 733] on span at bounding box center [224, 736] width 10 height 10
click at [224, 741] on input "Análisis Empresa (62)" at bounding box center [224, 741] width 1 height 1
checkbox input "false"
click at [1488, 82] on span "Guardar cambios" at bounding box center [1487, 85] width 92 height 12
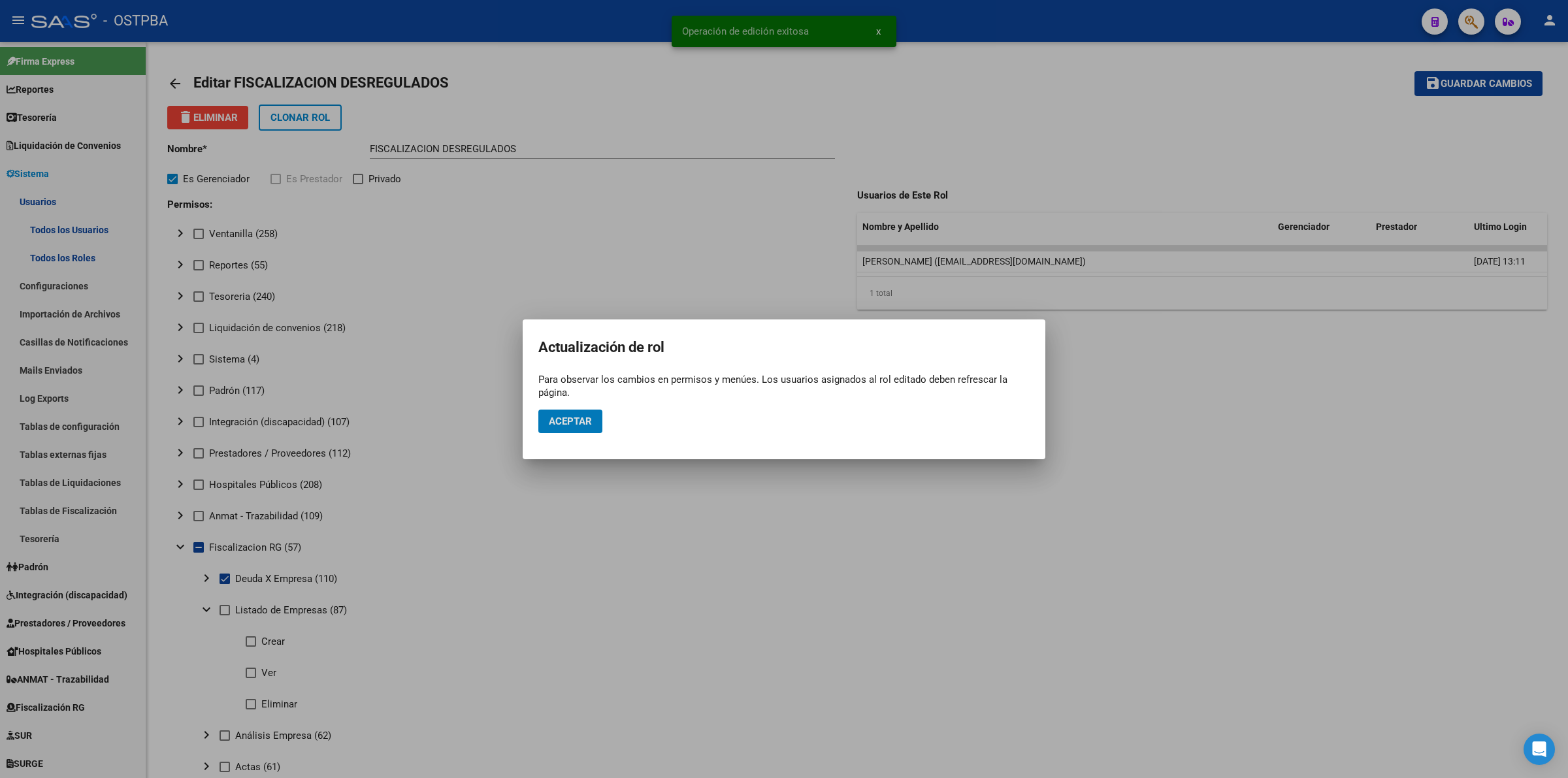
click at [584, 414] on button "Aceptar" at bounding box center [570, 421] width 64 height 23
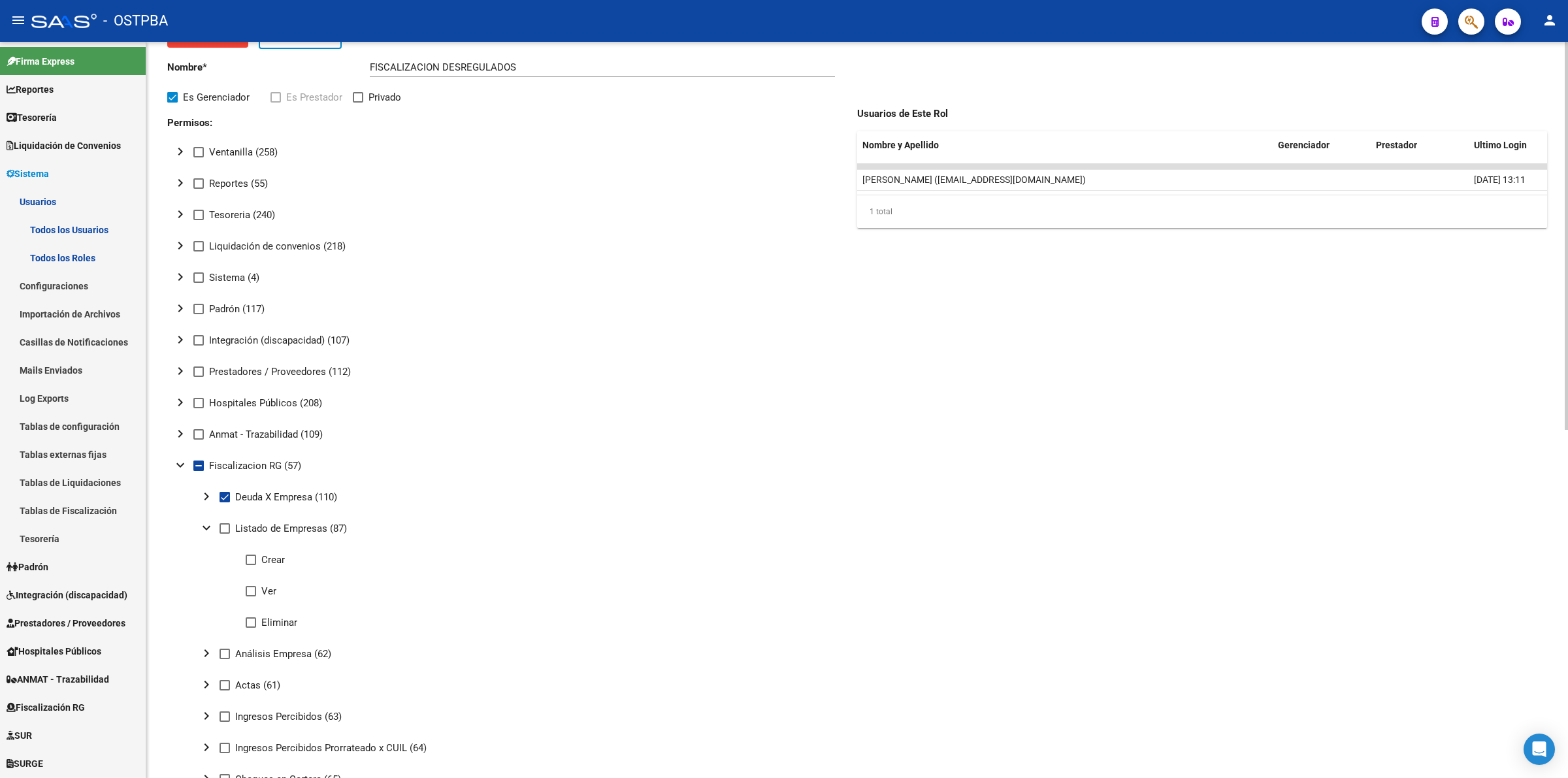
scroll to position [164, 0]
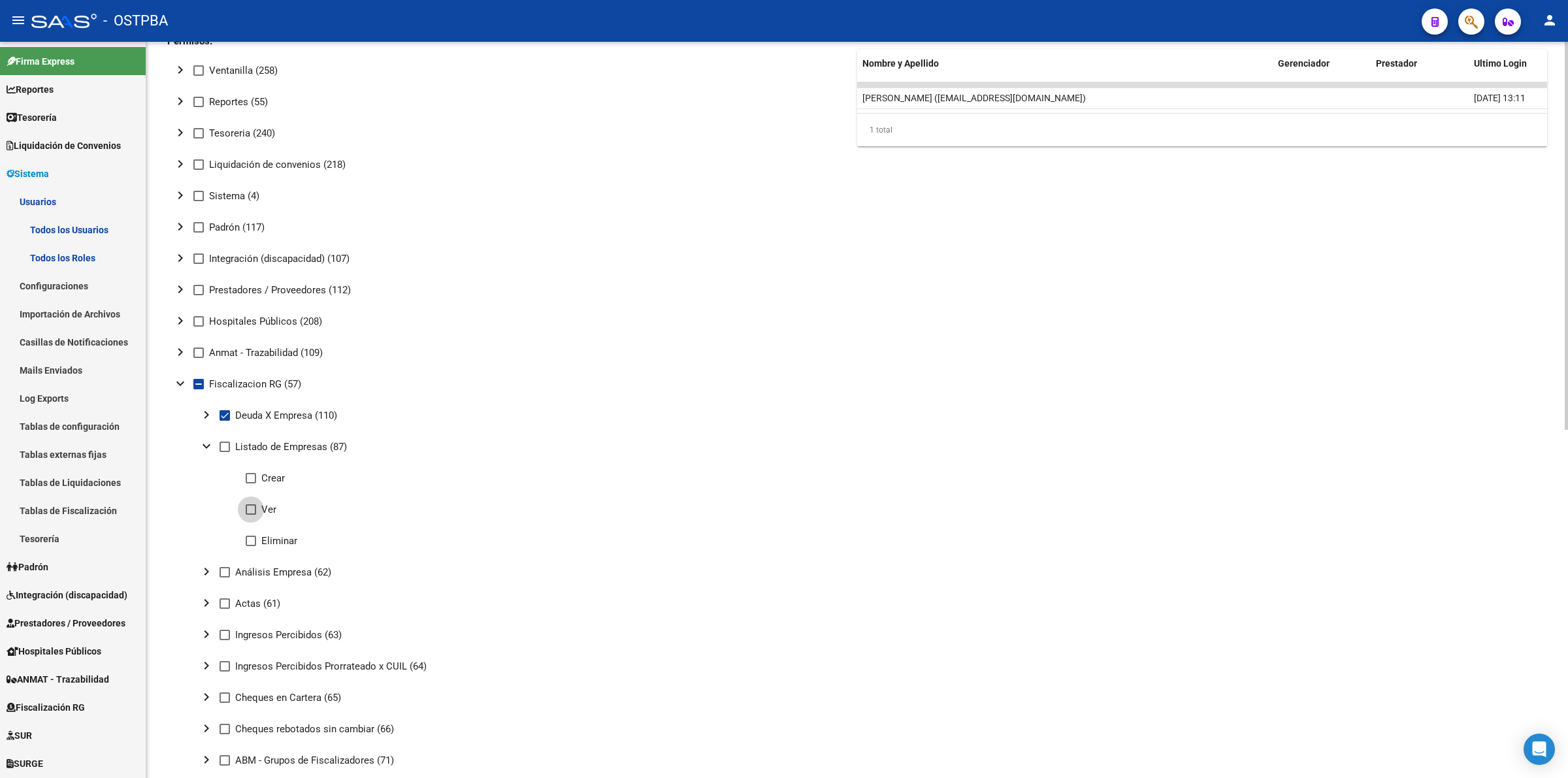
click at [254, 511] on span at bounding box center [251, 510] width 10 height 10
click at [251, 515] on input "Ver" at bounding box center [250, 515] width 1 height 1
click at [257, 508] on label "Ver" at bounding box center [261, 510] width 31 height 15
click at [251, 515] on input "Ver" at bounding box center [250, 515] width 1 height 1
checkbox input "false"
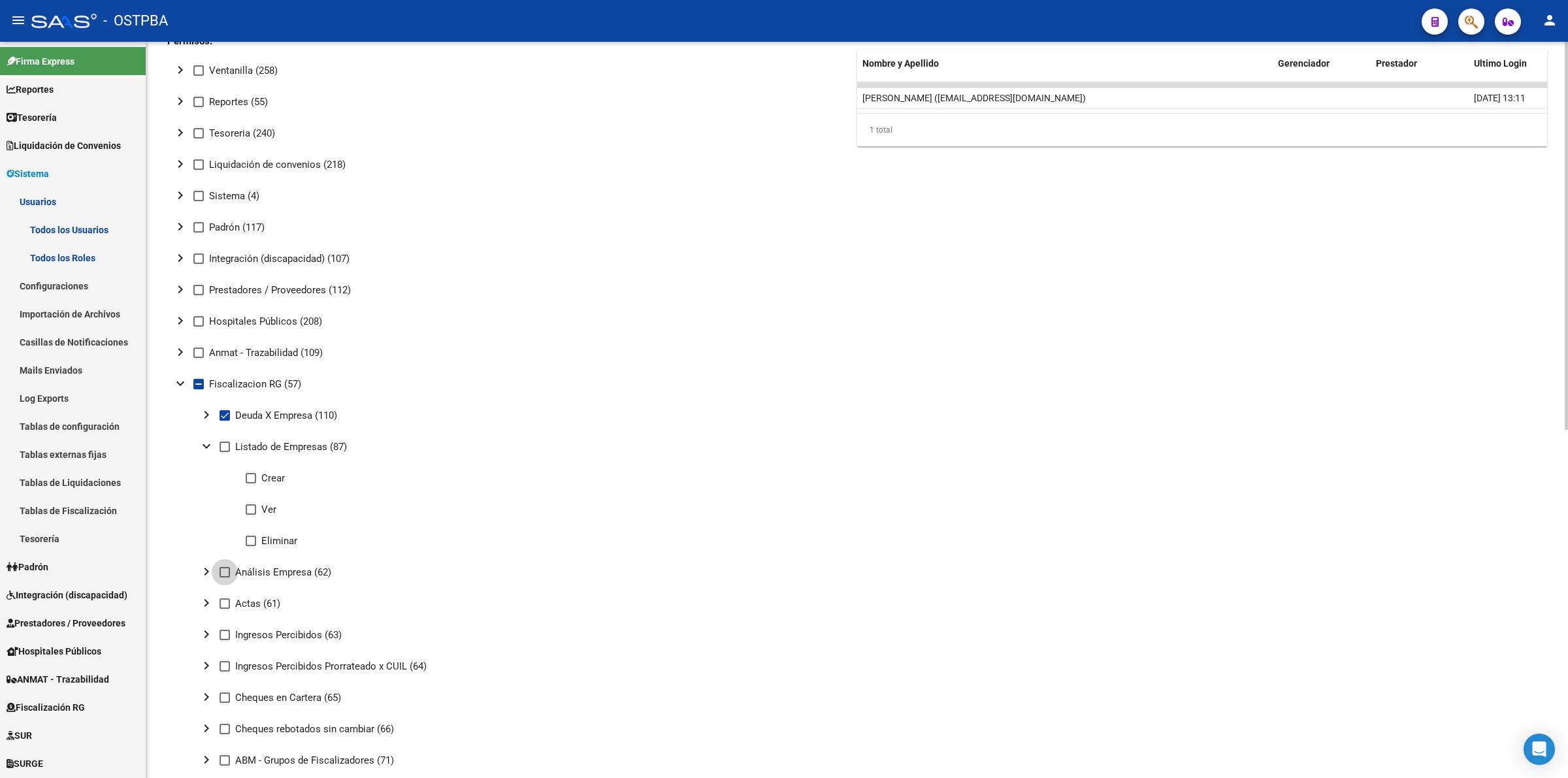
click at [219, 574] on span at bounding box center [224, 572] width 10 height 10
click at [224, 578] on input "Análisis Empresa (62)" at bounding box center [224, 578] width 1 height 1
checkbox input "true"
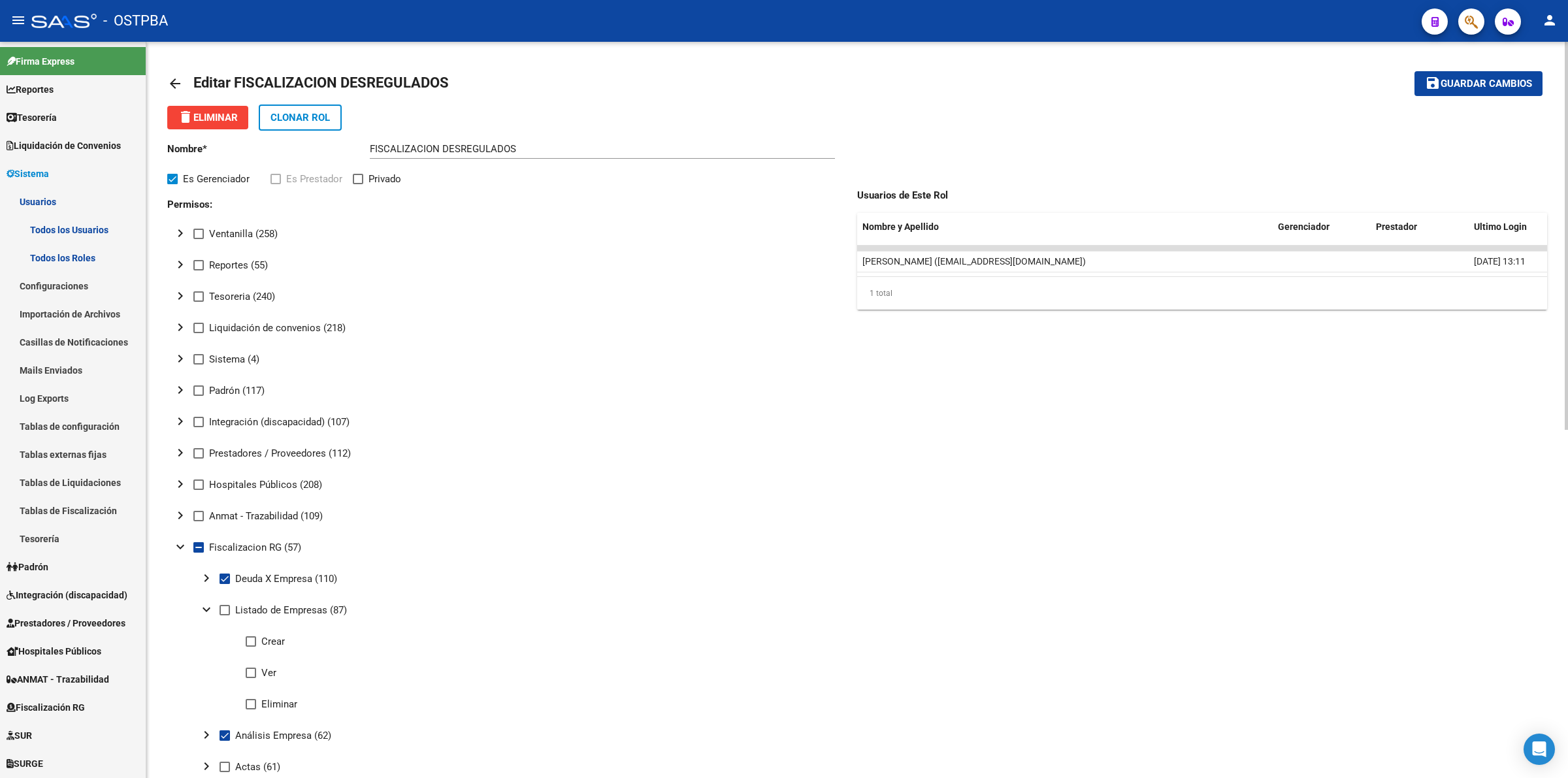
click at [1497, 87] on span "Guardar cambios" at bounding box center [1487, 85] width 92 height 12
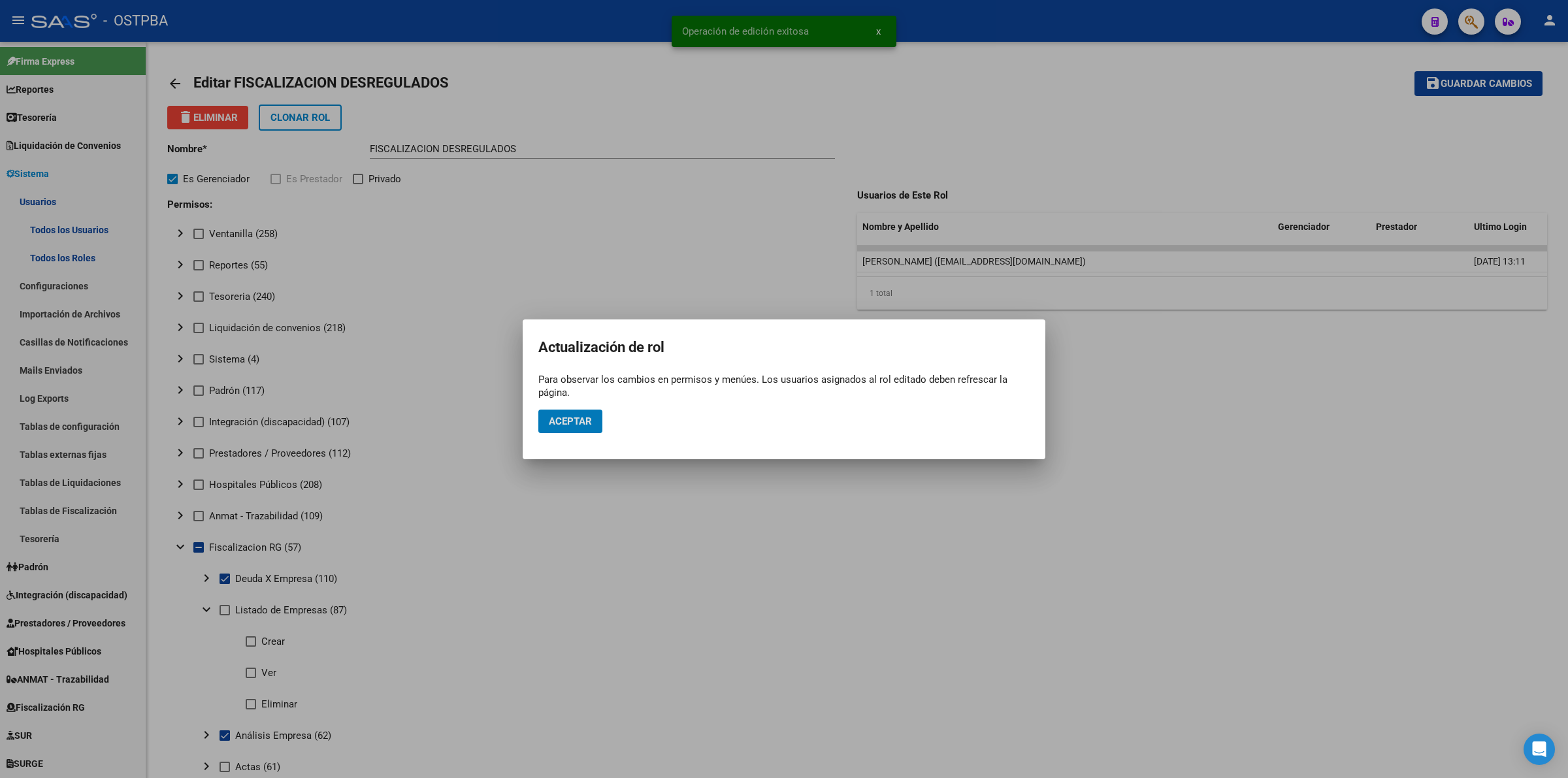
click at [577, 413] on button "Aceptar" at bounding box center [570, 421] width 64 height 23
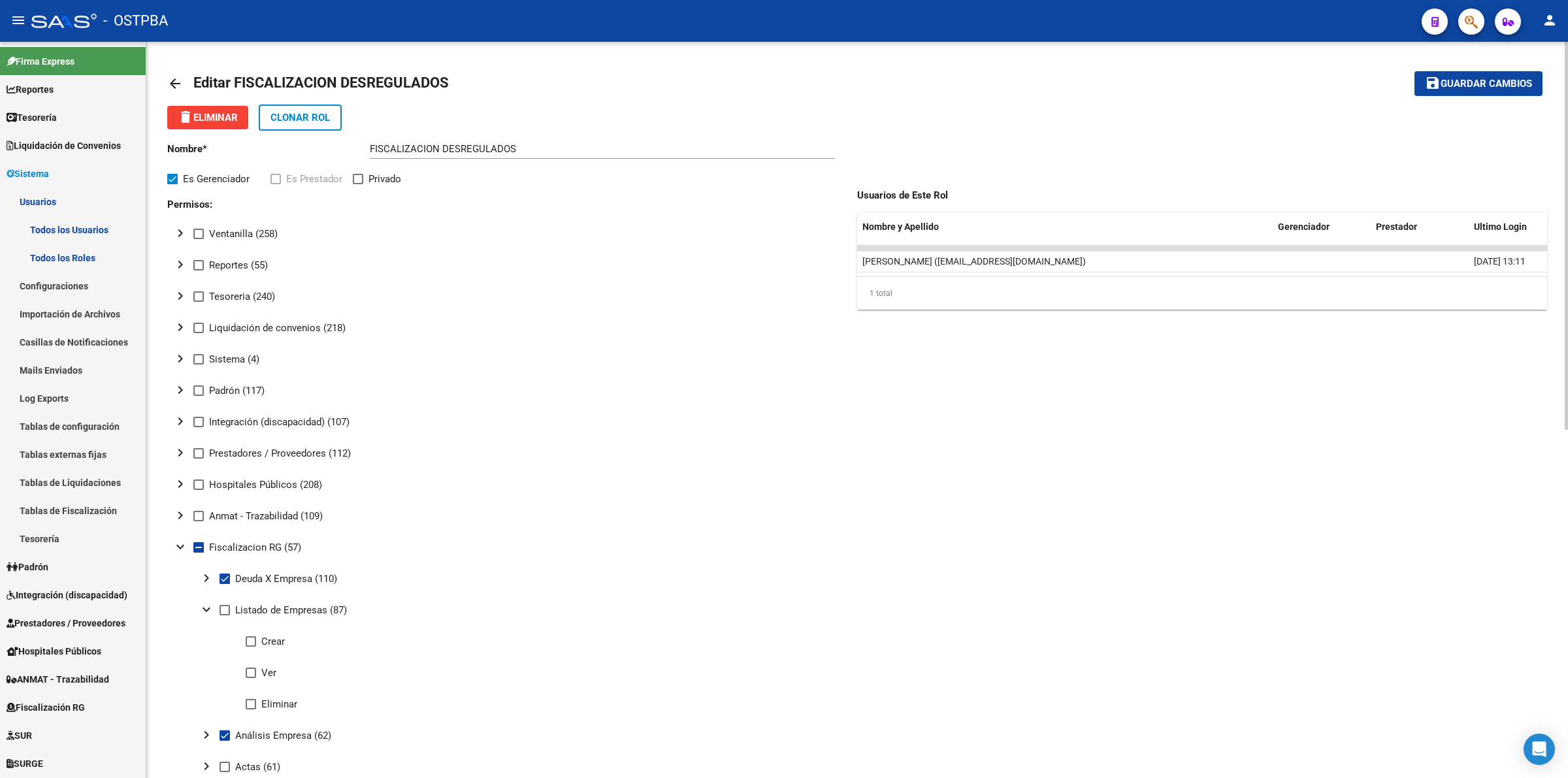
click at [560, 536] on mat-tree-node "expand_more Fiscalizacion RG (57)" at bounding box center [504, 548] width 674 height 32
click at [1441, 80] on span "Guardar cambios" at bounding box center [1487, 85] width 92 height 12
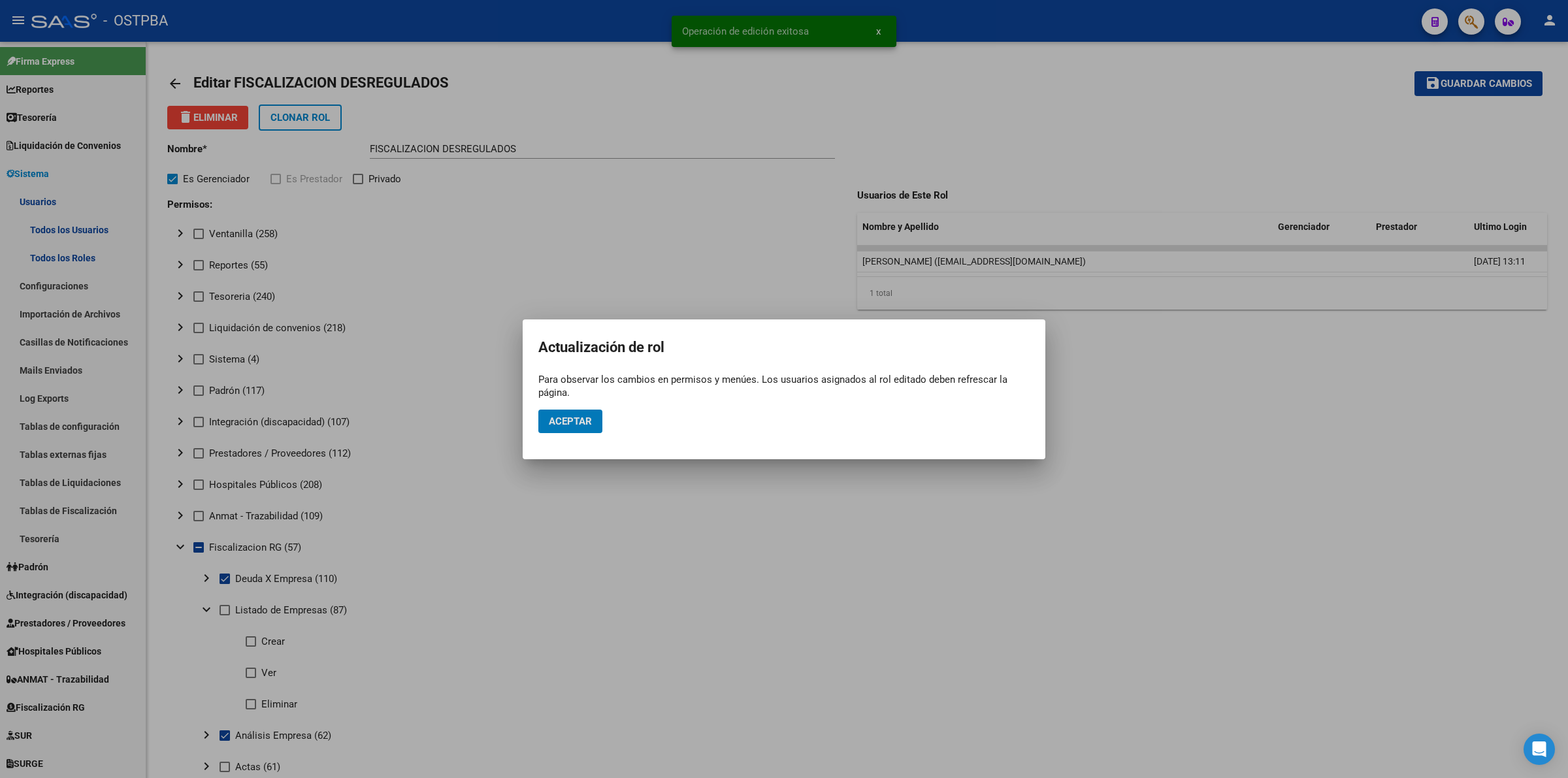
click at [582, 416] on span "Aceptar" at bounding box center [571, 422] width 43 height 12
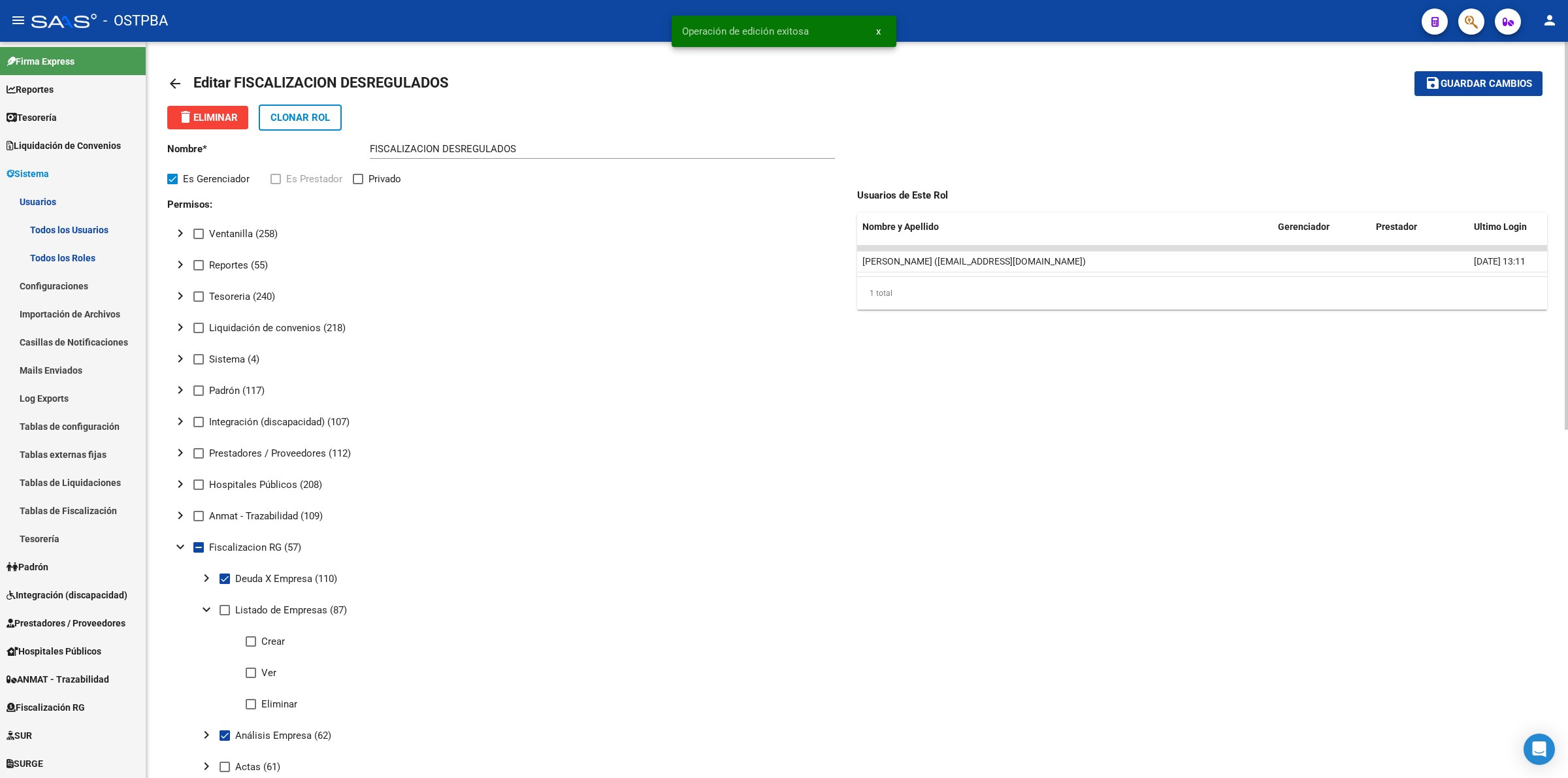
click at [175, 75] on mat-icon "arrow_back" at bounding box center [175, 83] width 15 height 15
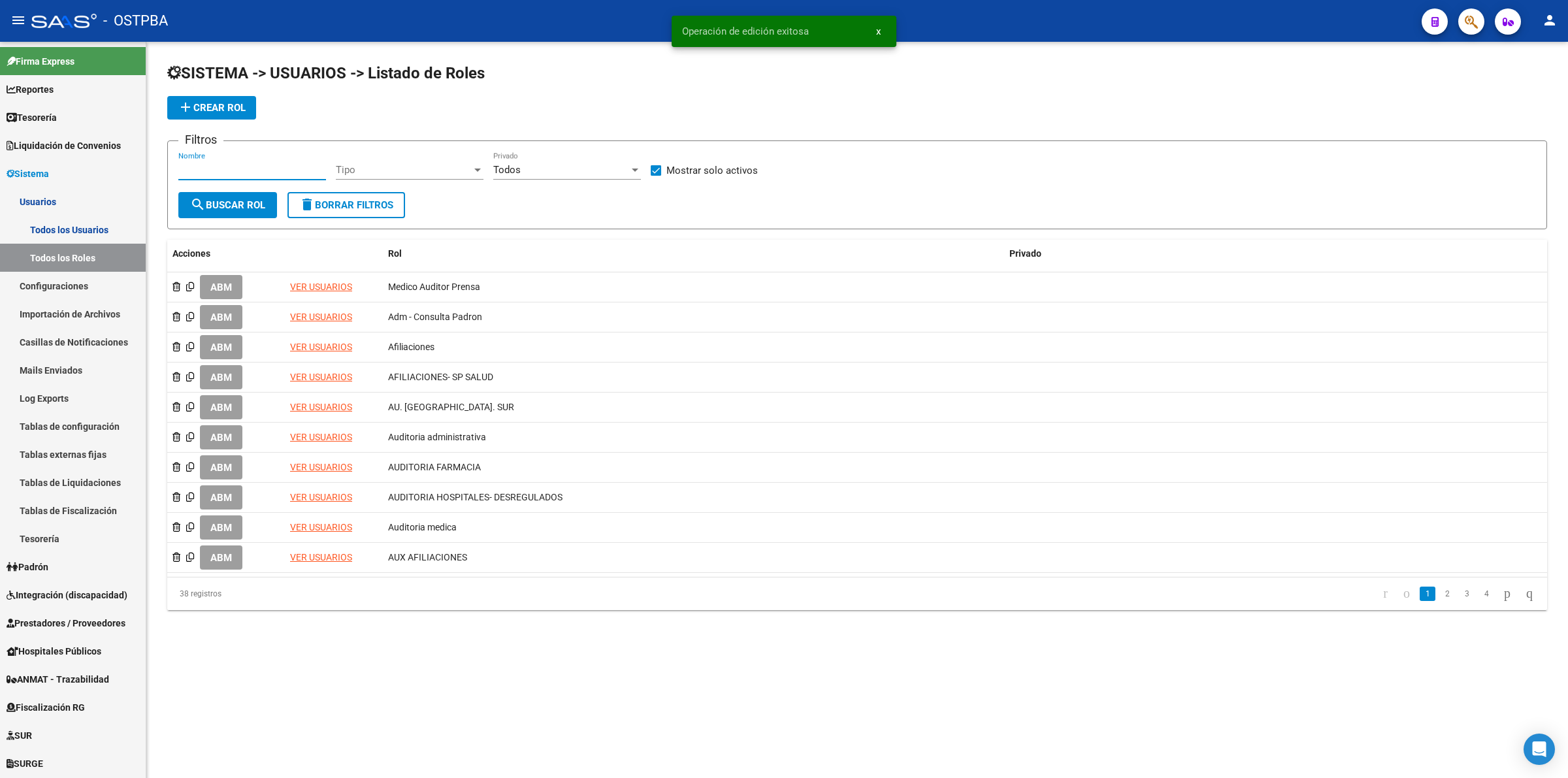
click at [263, 167] on input "Nombre" at bounding box center [252, 170] width 147 height 12
click at [618, 171] on div "Todos" at bounding box center [561, 170] width 136 height 12
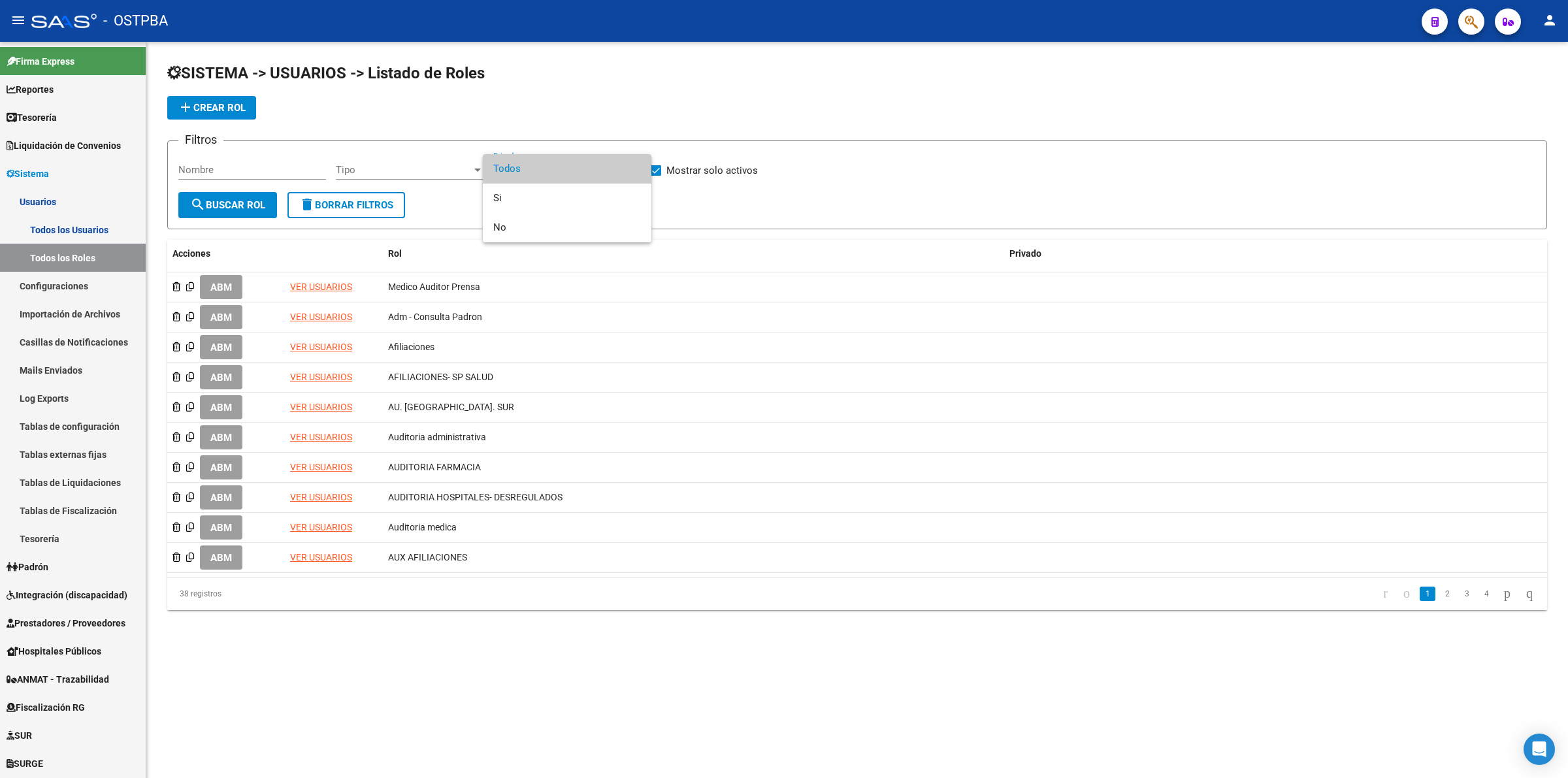
drag, startPoint x: 775, startPoint y: 208, endPoint x: 763, endPoint y: 207, distance: 12.0
click at [775, 208] on div at bounding box center [784, 389] width 1568 height 778
click at [81, 227] on link "Todos los Usuarios" at bounding box center [73, 230] width 146 height 28
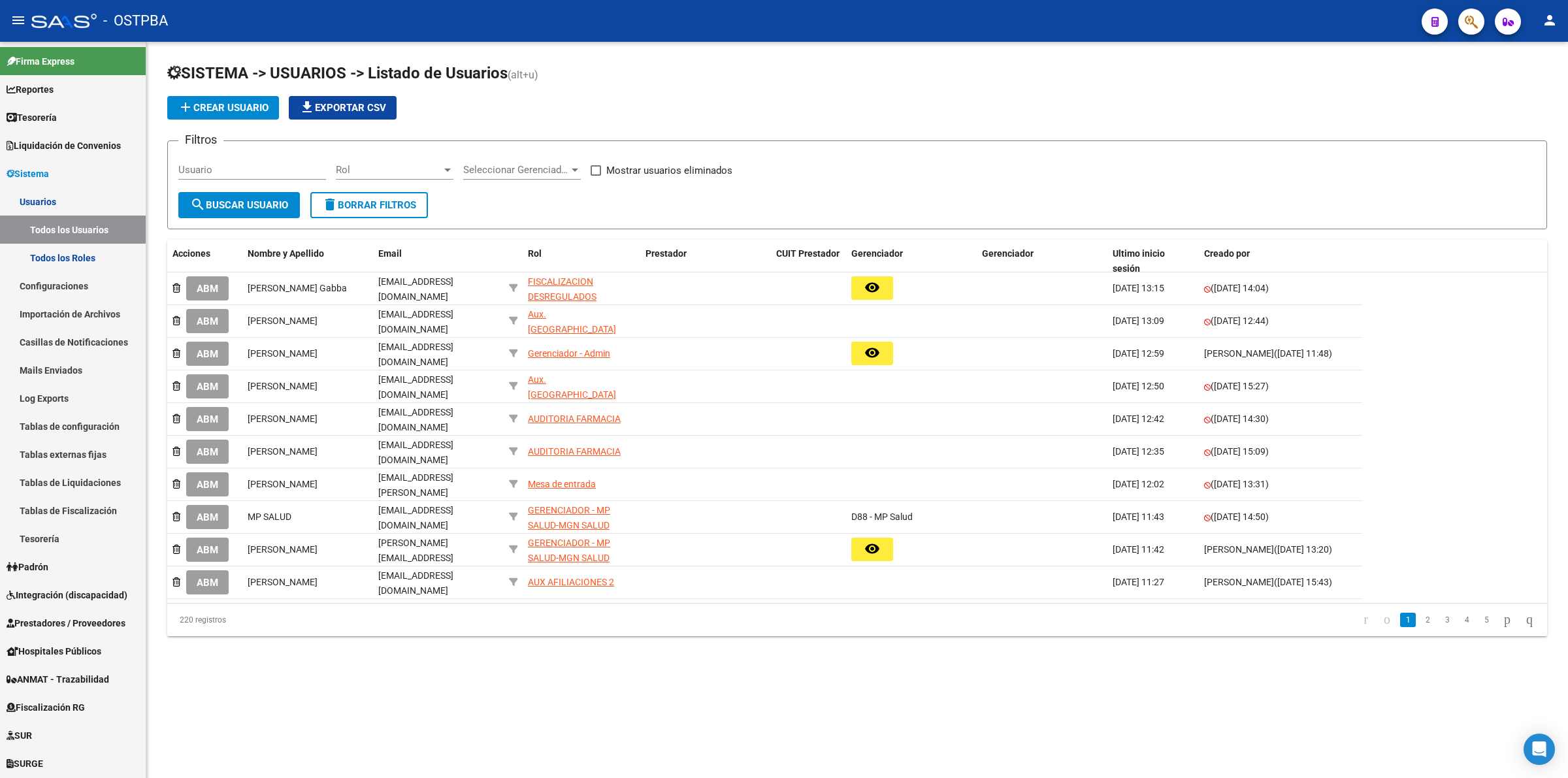
click at [575, 169] on div at bounding box center [575, 171] width 7 height 3
click at [562, 252] on span "G24 - GRUPO ALBA SALUD S.A." at bounding box center [531, 255] width 136 height 12
click at [206, 194] on button "search Buscar Usuario" at bounding box center [239, 205] width 122 height 27
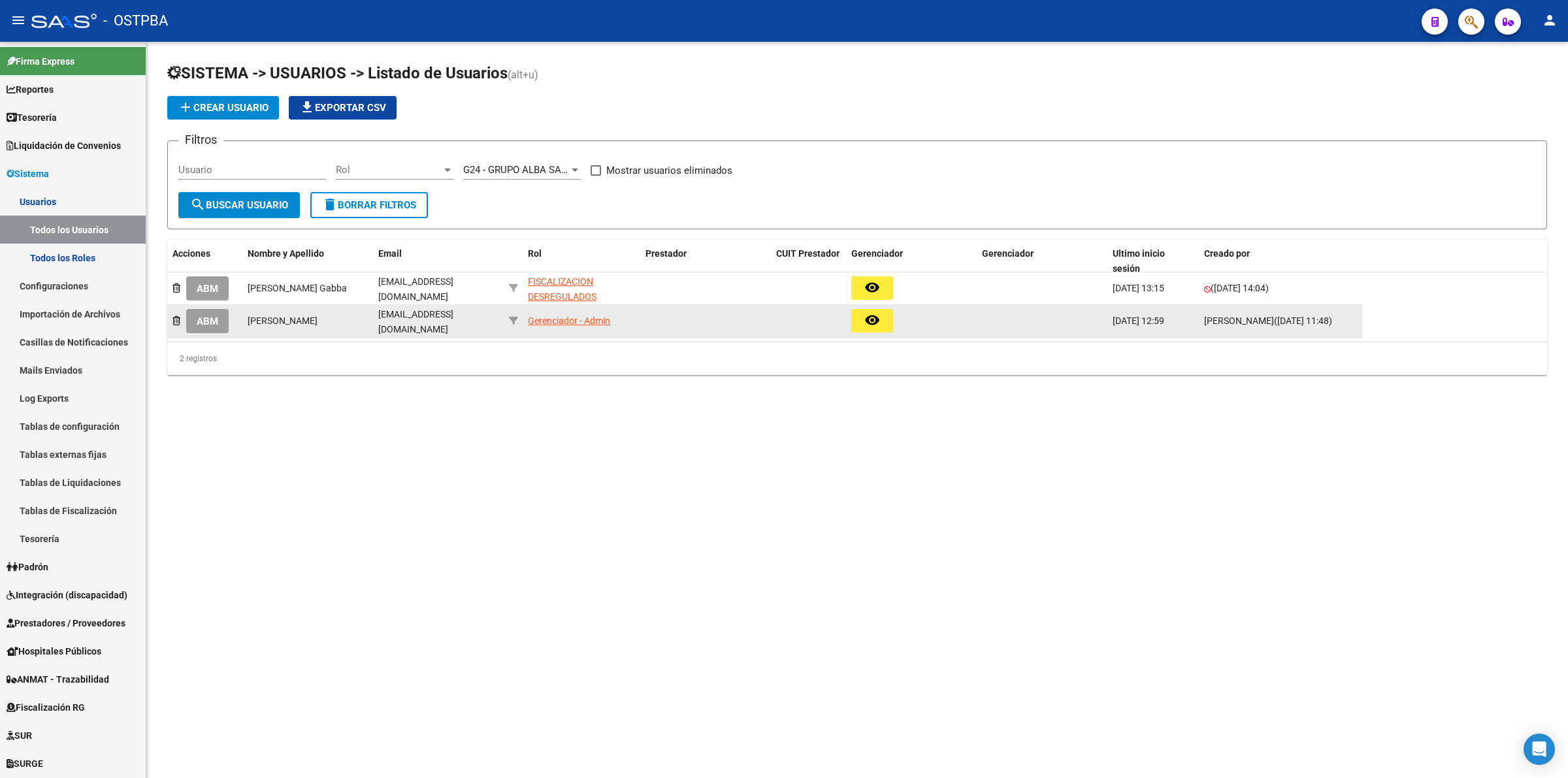
click at [562, 317] on div "Gerenciador - Admin" at bounding box center [569, 321] width 82 height 15
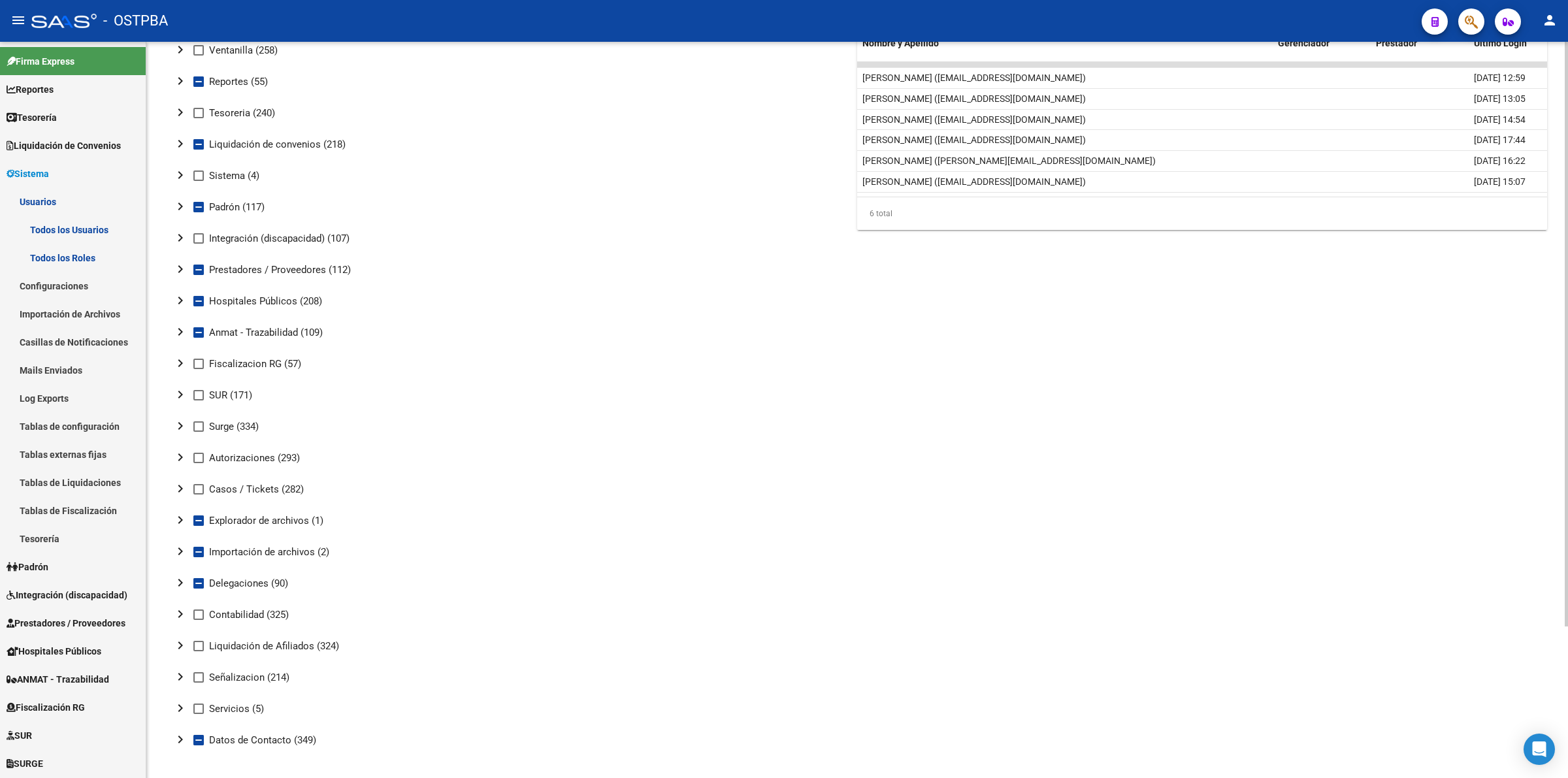
scroll to position [191, 0]
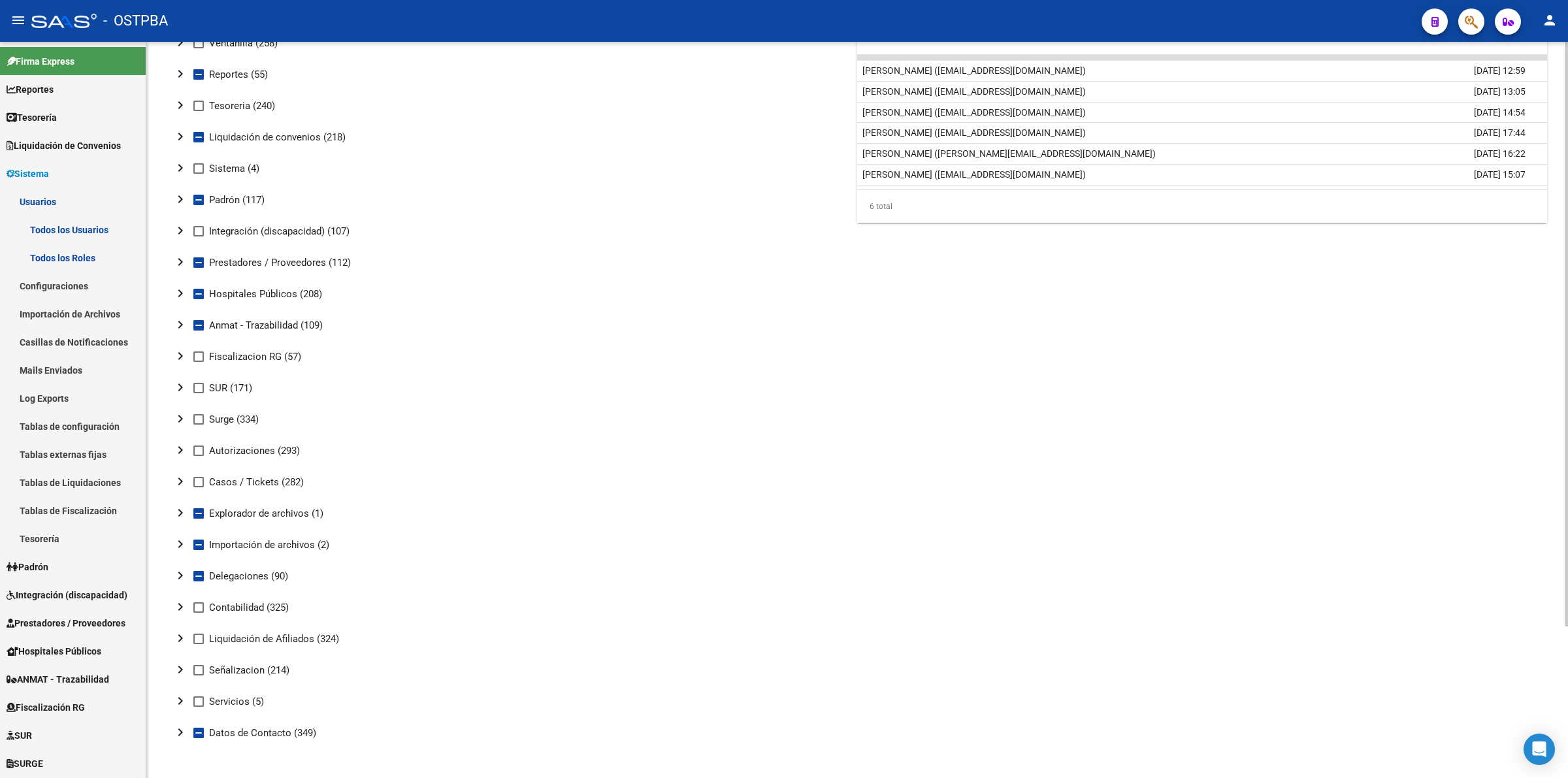
click at [177, 351] on mat-icon "chevron_right" at bounding box center [180, 356] width 15 height 15
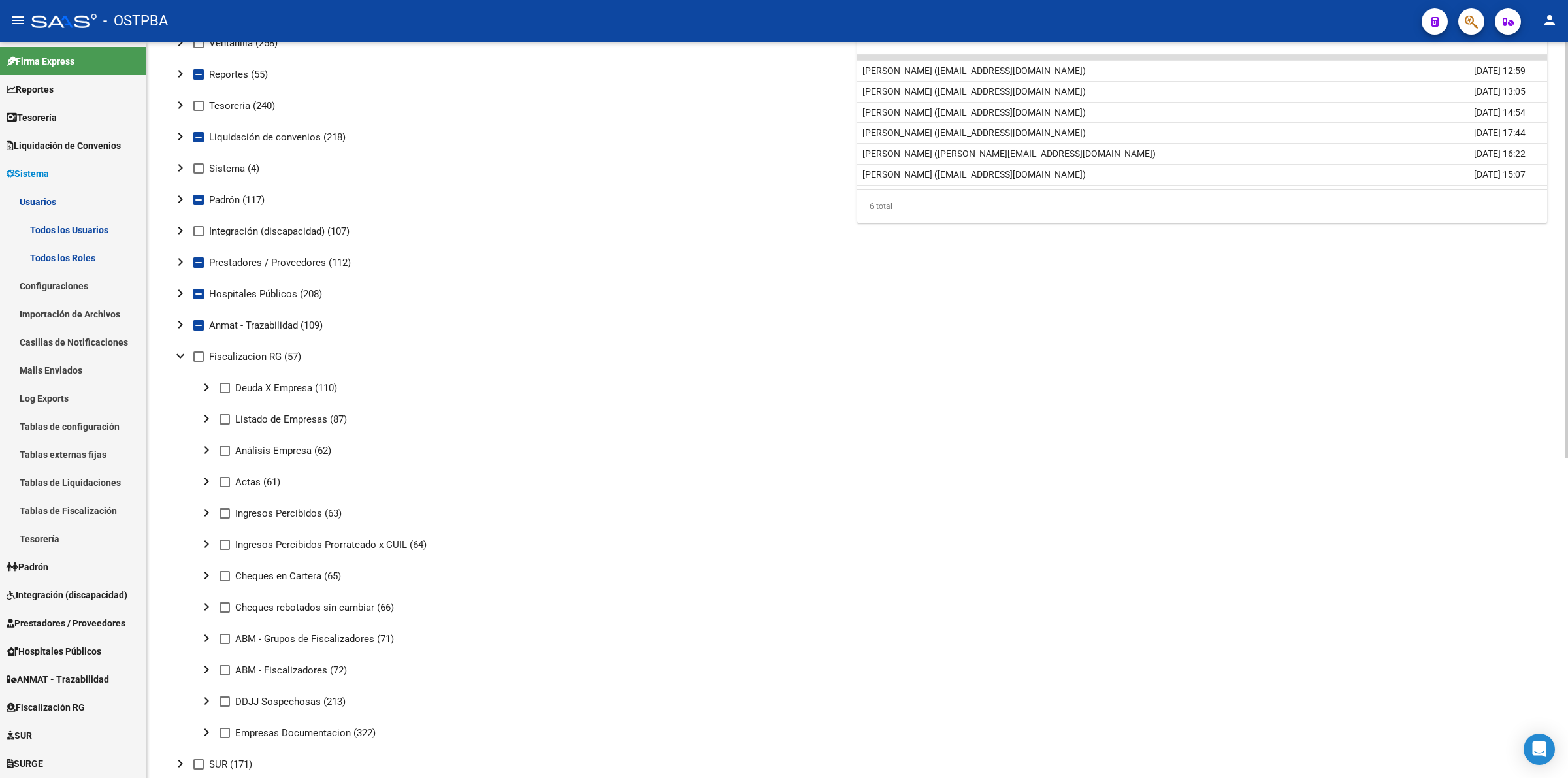
click at [206, 384] on mat-icon "chevron_right" at bounding box center [206, 387] width 15 height 15
click at [252, 416] on span at bounding box center [251, 420] width 10 height 10
click at [251, 425] on input "Ver" at bounding box center [250, 425] width 1 height 1
checkbox input "true"
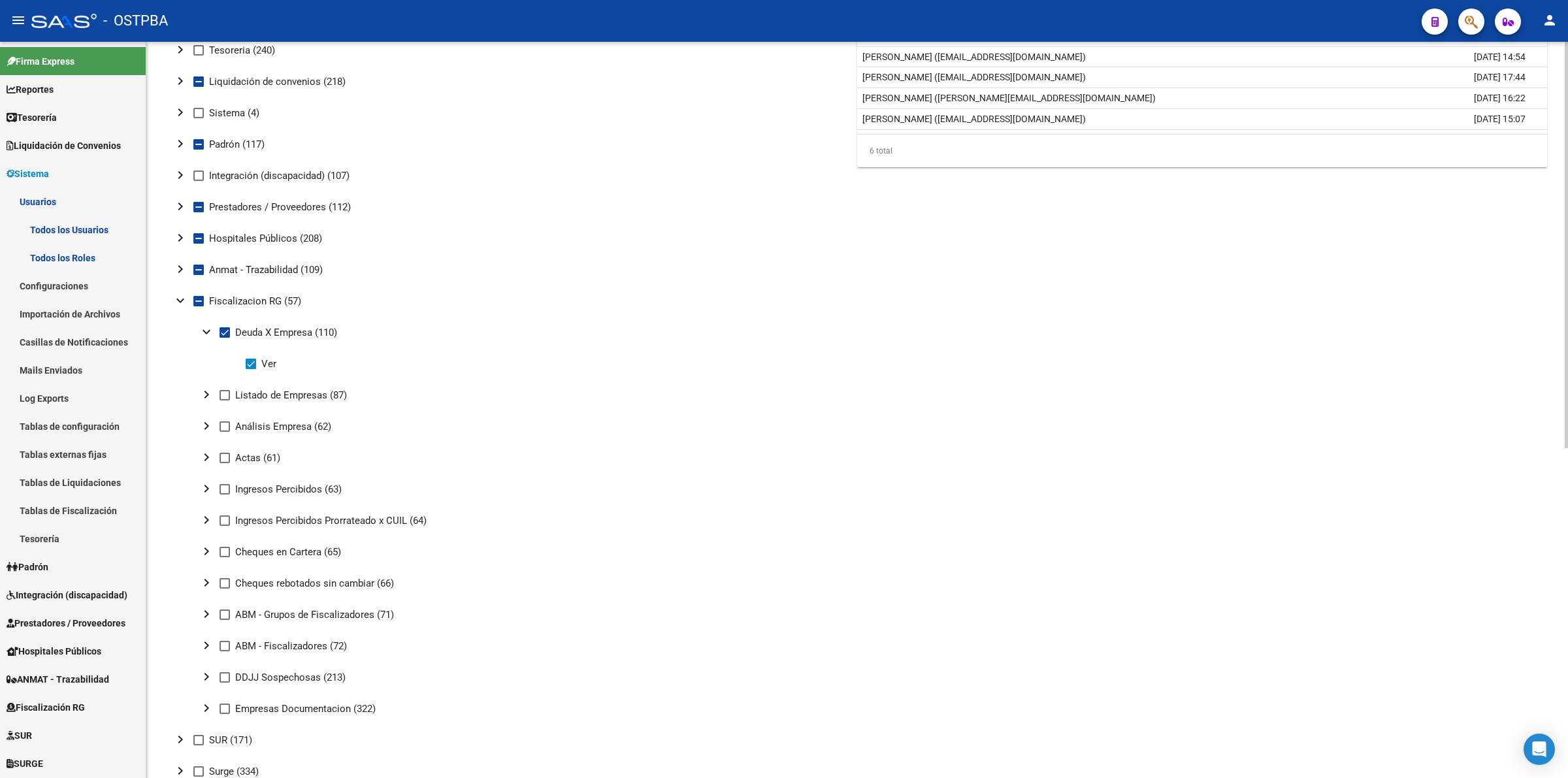
scroll to position [272, 0]
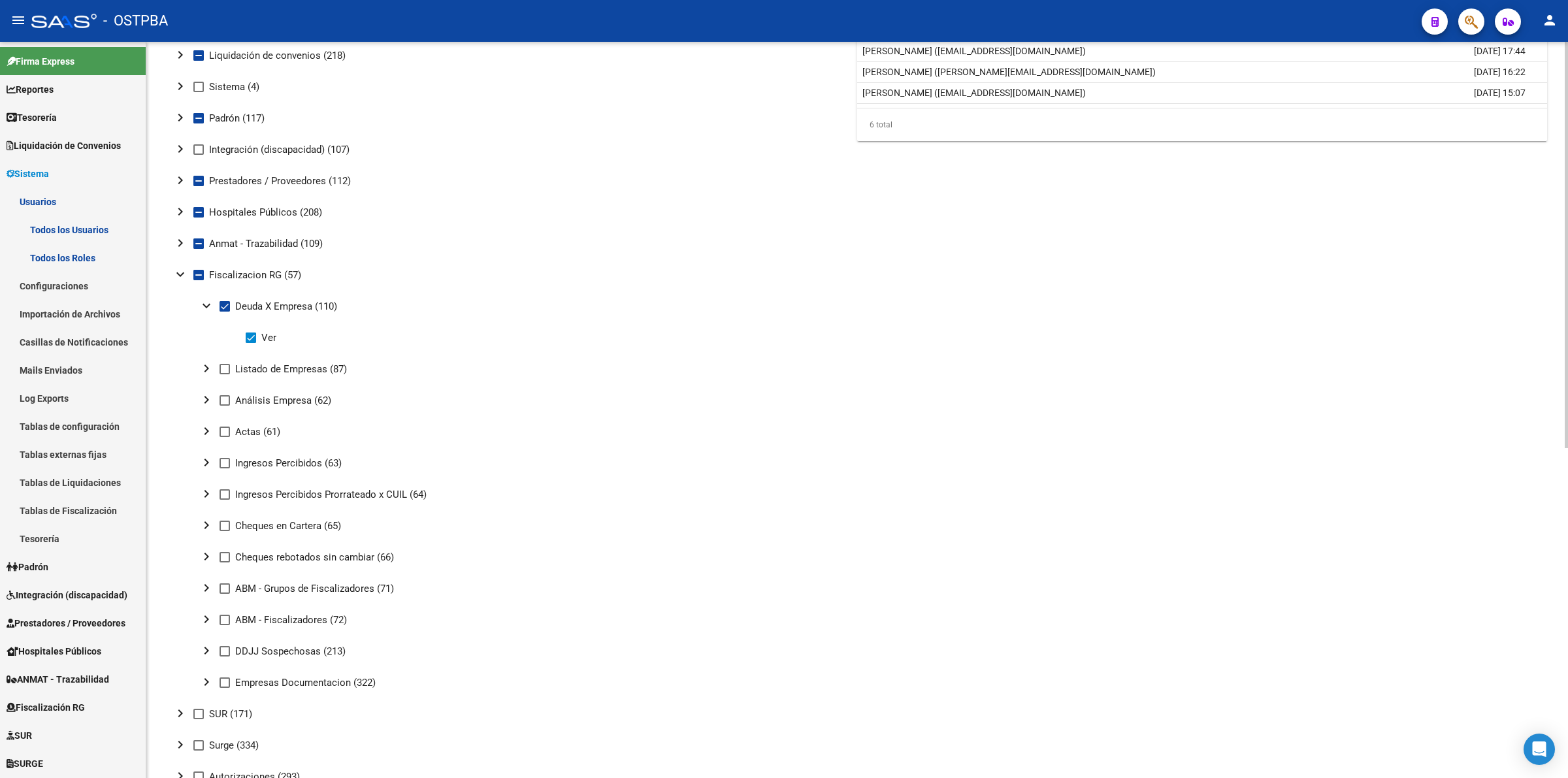
click at [200, 398] on mat-icon "chevron_right" at bounding box center [206, 400] width 15 height 15
click at [259, 433] on label "Ver" at bounding box center [261, 432] width 31 height 15
click at [251, 437] on input "Ver" at bounding box center [250, 437] width 1 height 1
checkbox input "true"
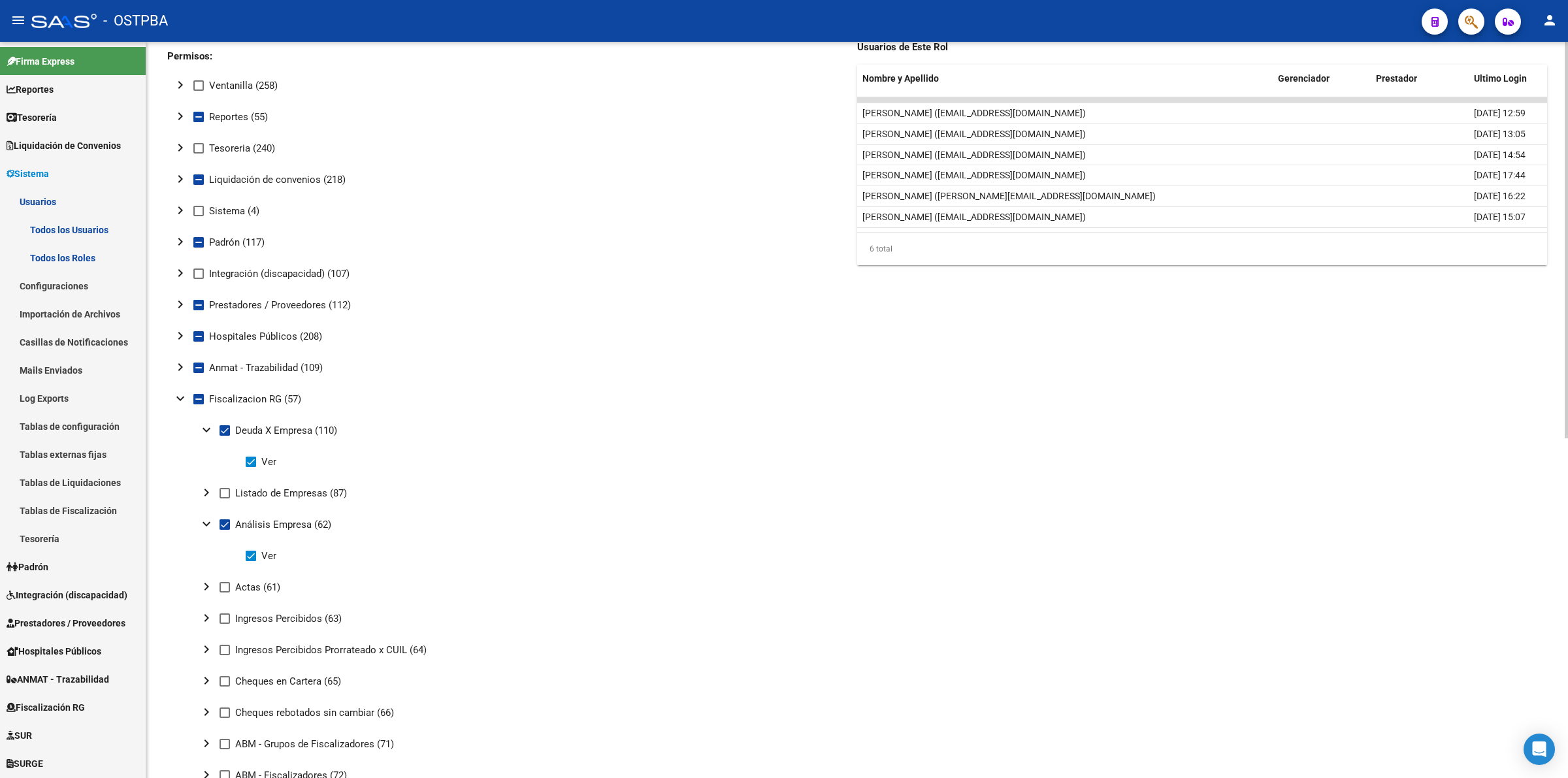
scroll to position [0, 0]
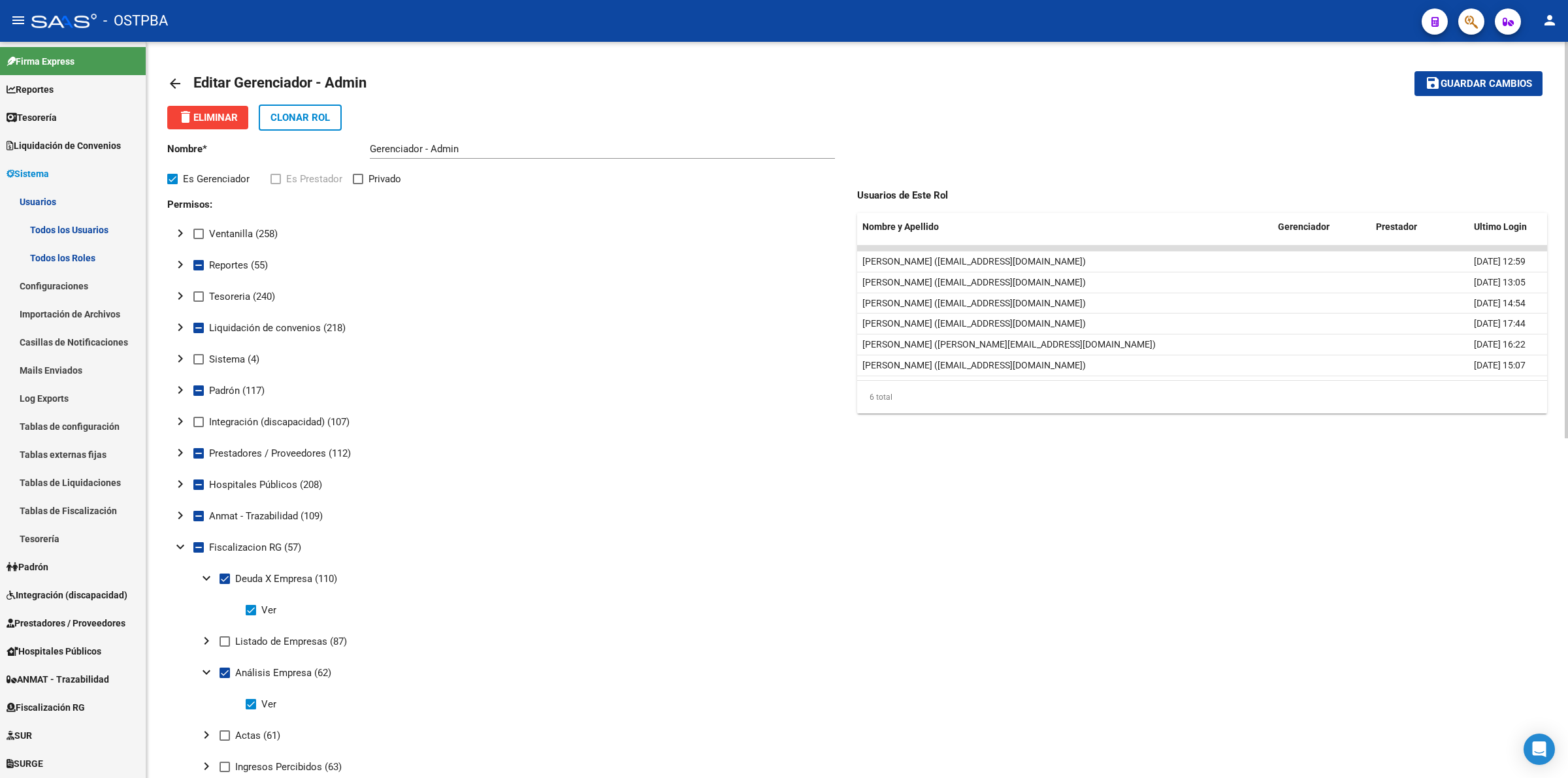
click at [1484, 80] on span "Guardar cambios" at bounding box center [1487, 85] width 92 height 12
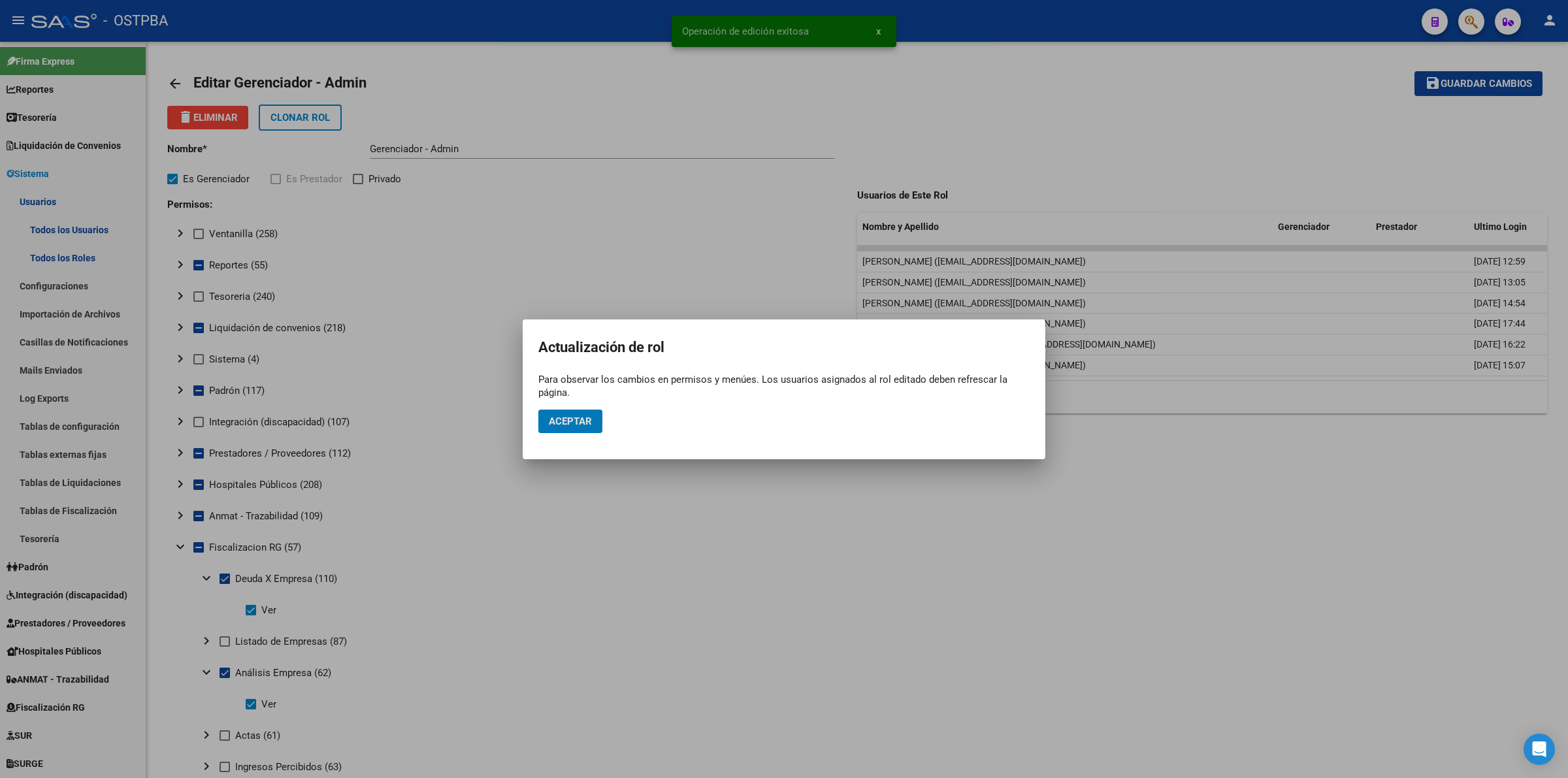
click at [576, 423] on span "Aceptar" at bounding box center [571, 422] width 43 height 12
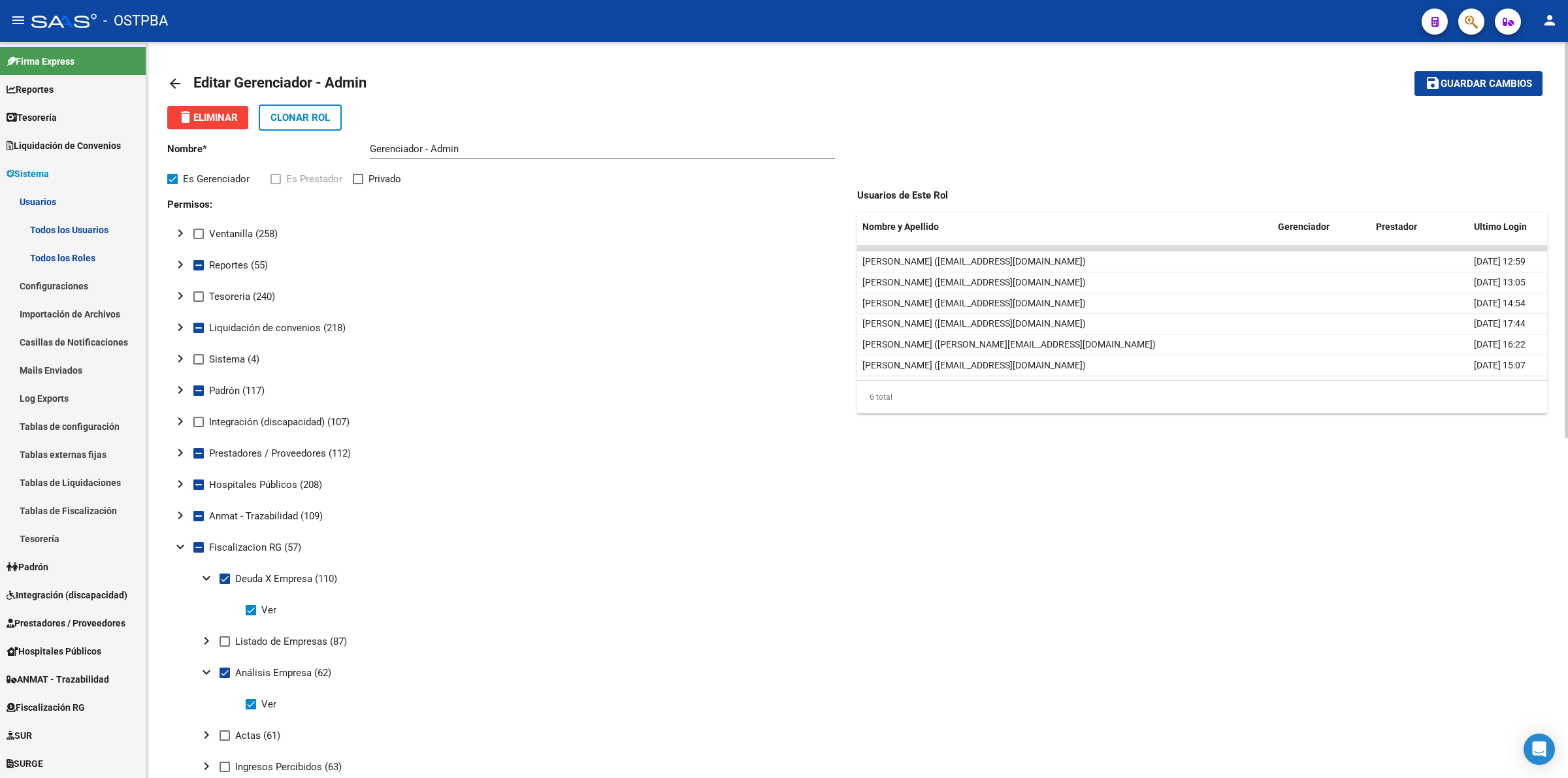
click at [172, 84] on mat-icon "arrow_back" at bounding box center [175, 83] width 15 height 15
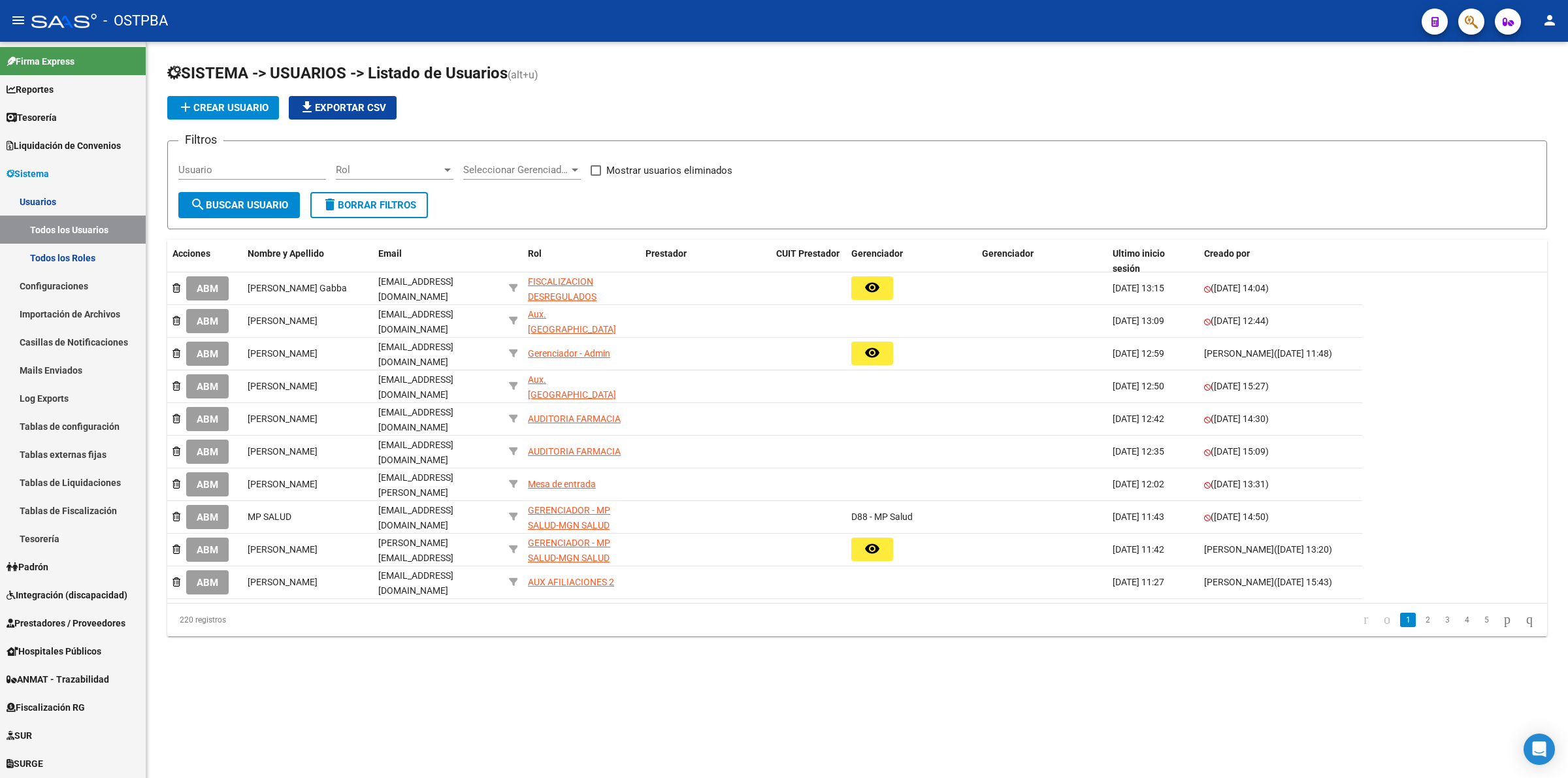
click at [491, 165] on span "Seleccionar Gerenciador" at bounding box center [517, 170] width 106 height 12
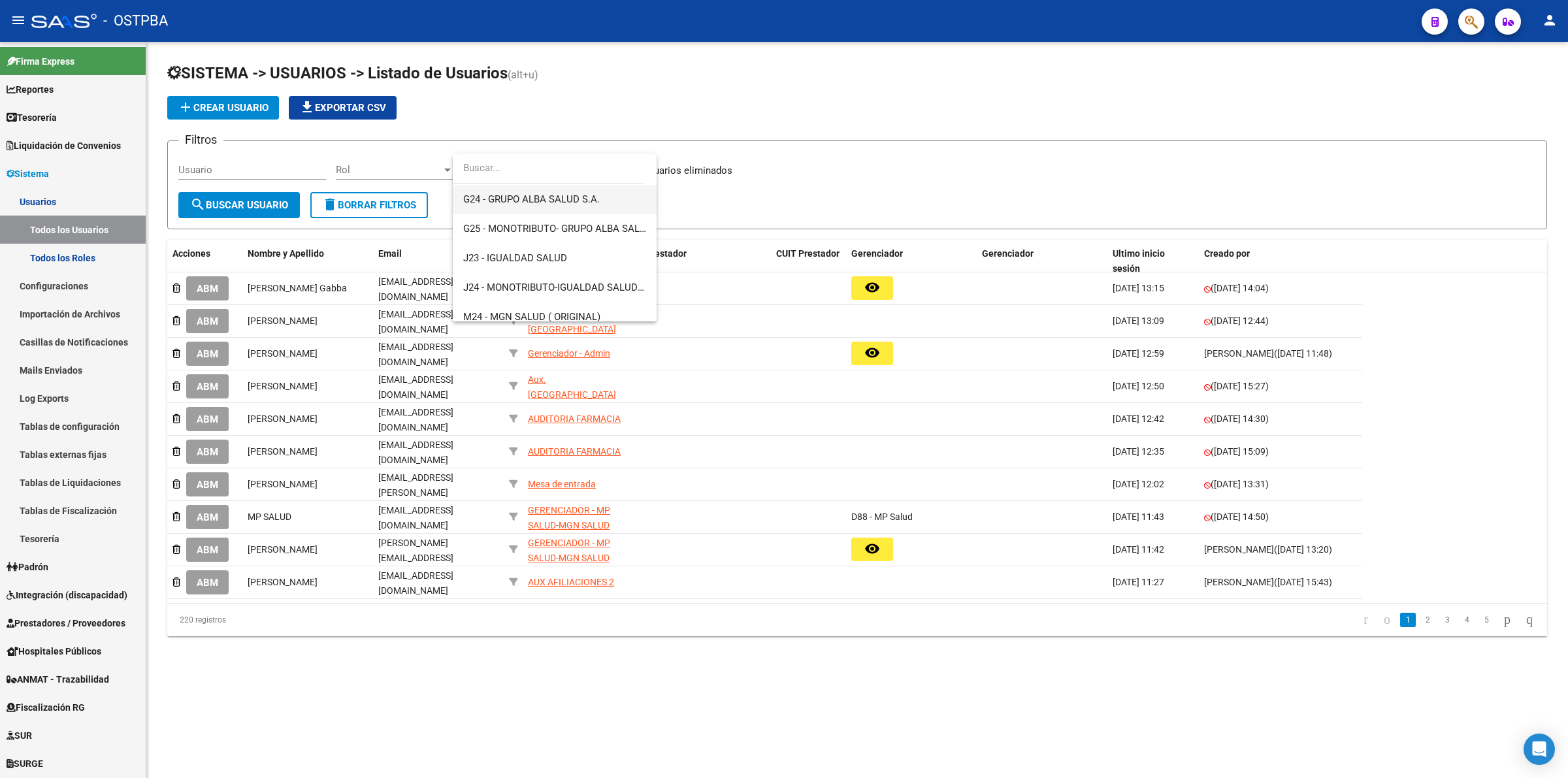
click at [578, 207] on span "G24 - GRUPO ALBA SALUD S.A." at bounding box center [555, 200] width 183 height 29
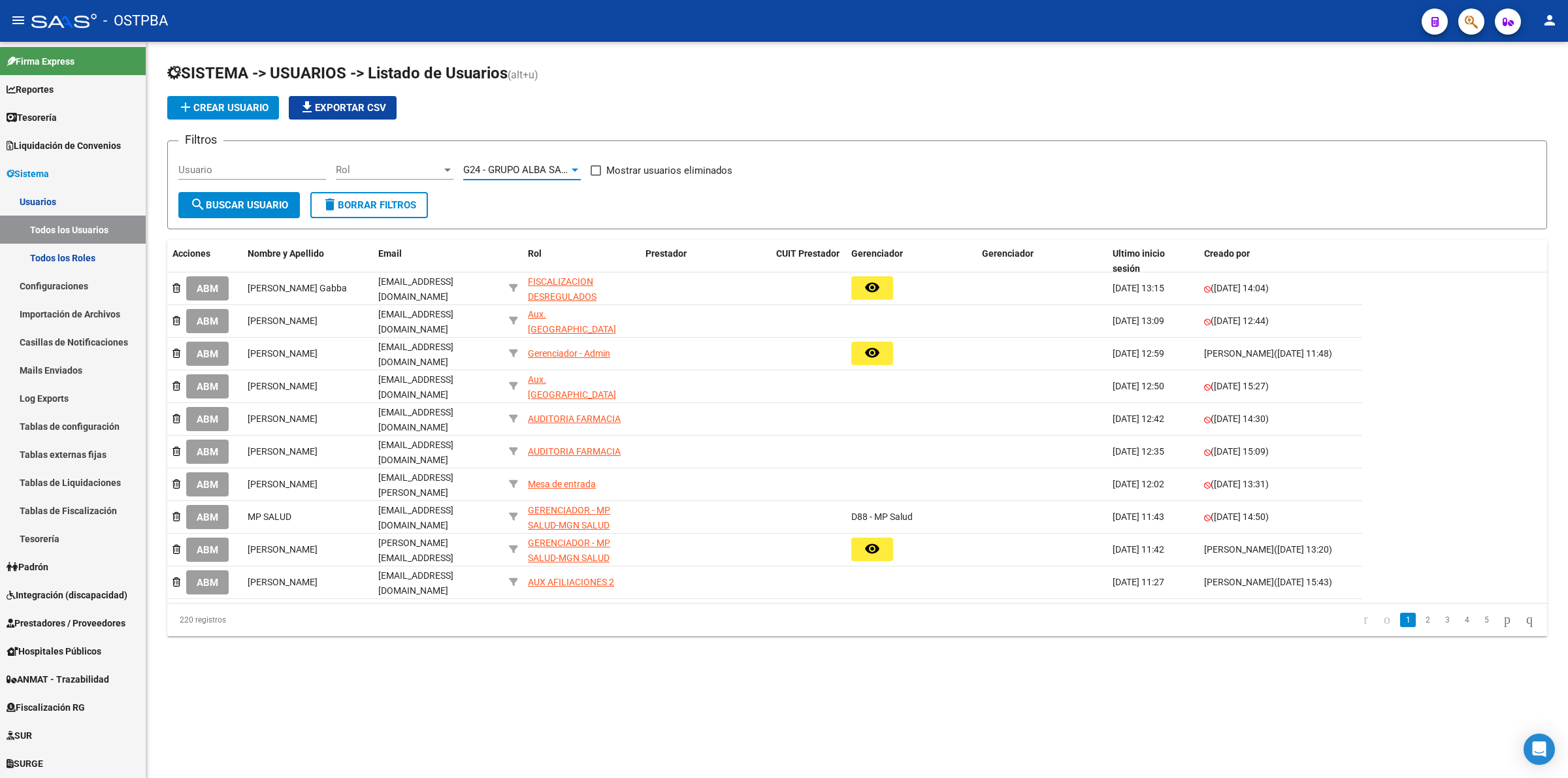
click at [285, 206] on span "search Buscar Usuario" at bounding box center [239, 206] width 98 height 12
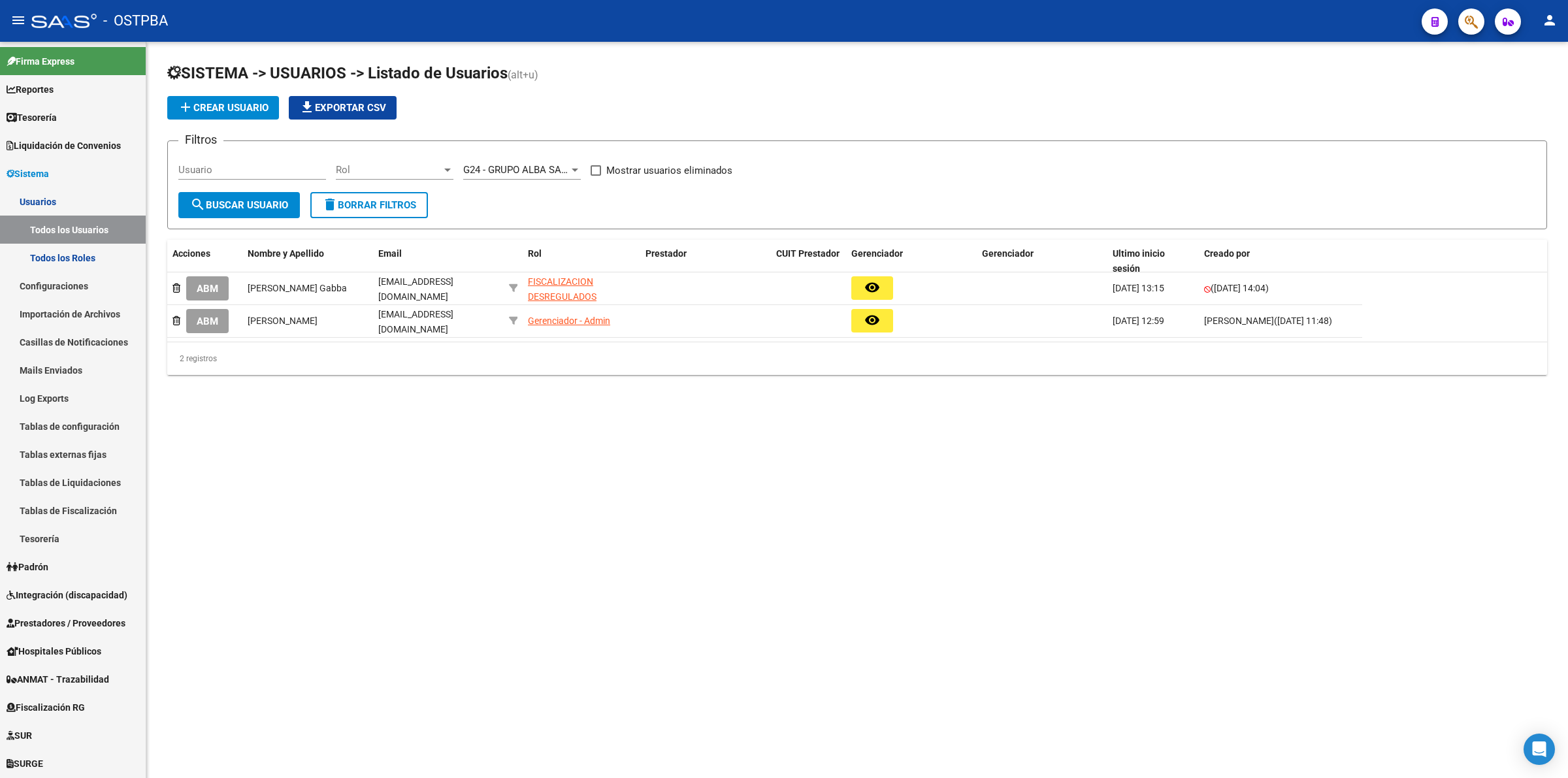
click at [268, 167] on input "Usuario" at bounding box center [252, 170] width 147 height 12
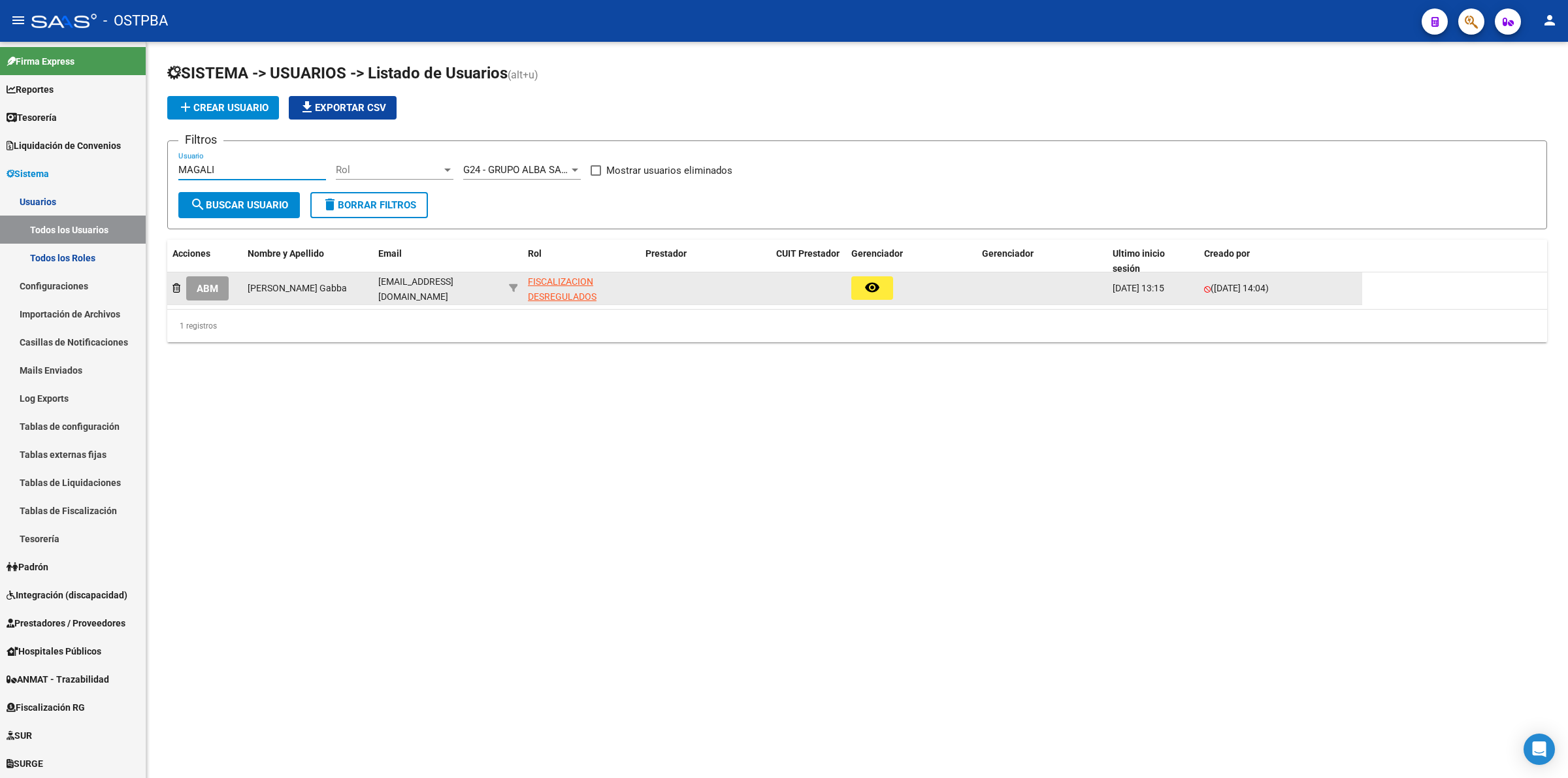
type input "MAGALI"
click at [214, 285] on span "ABM" at bounding box center [207, 289] width 21 height 12
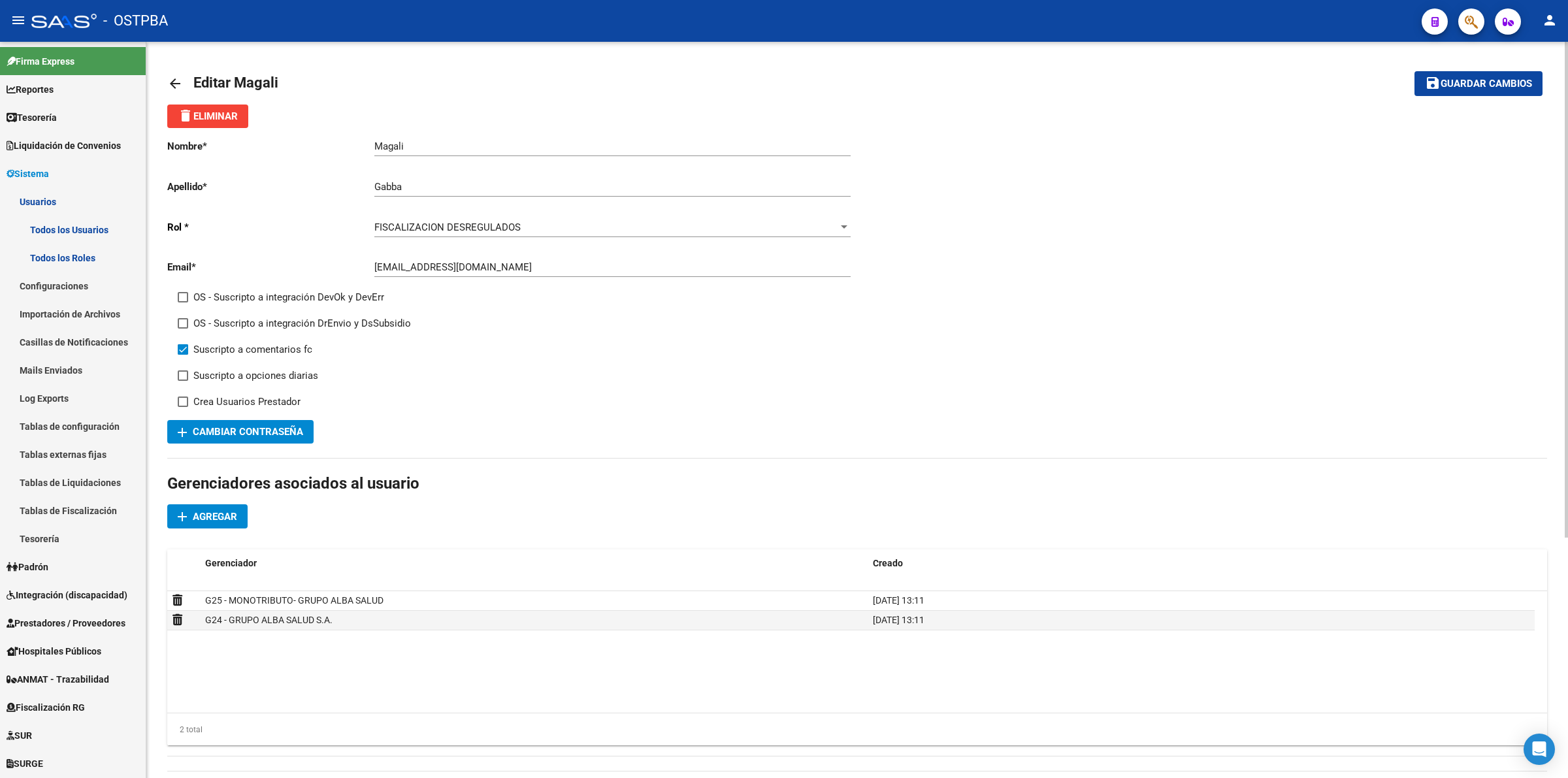
click at [785, 222] on div "FISCALIZACION DESREGULADOS" at bounding box center [607, 228] width 464 height 12
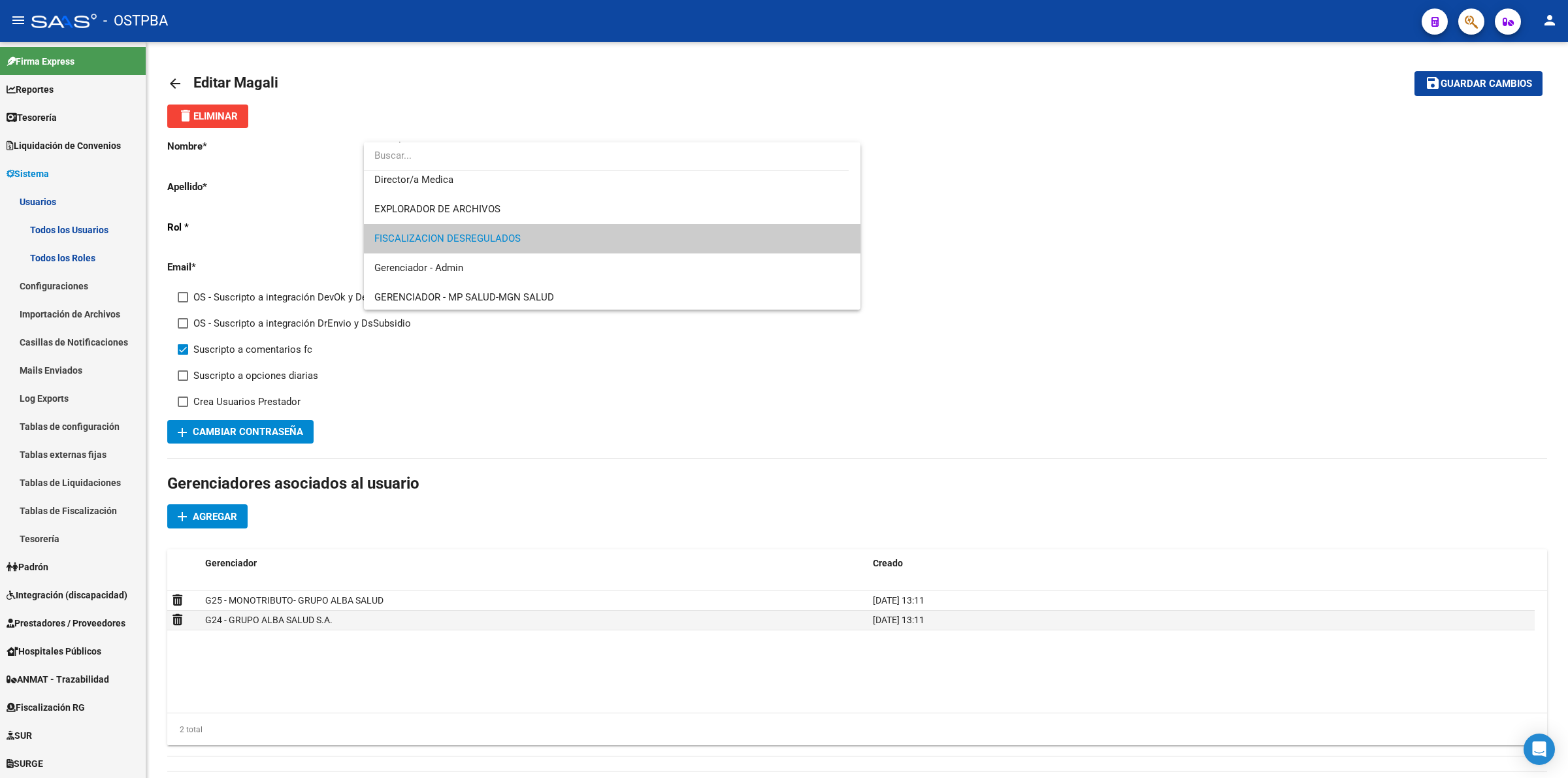
scroll to position [467, 0]
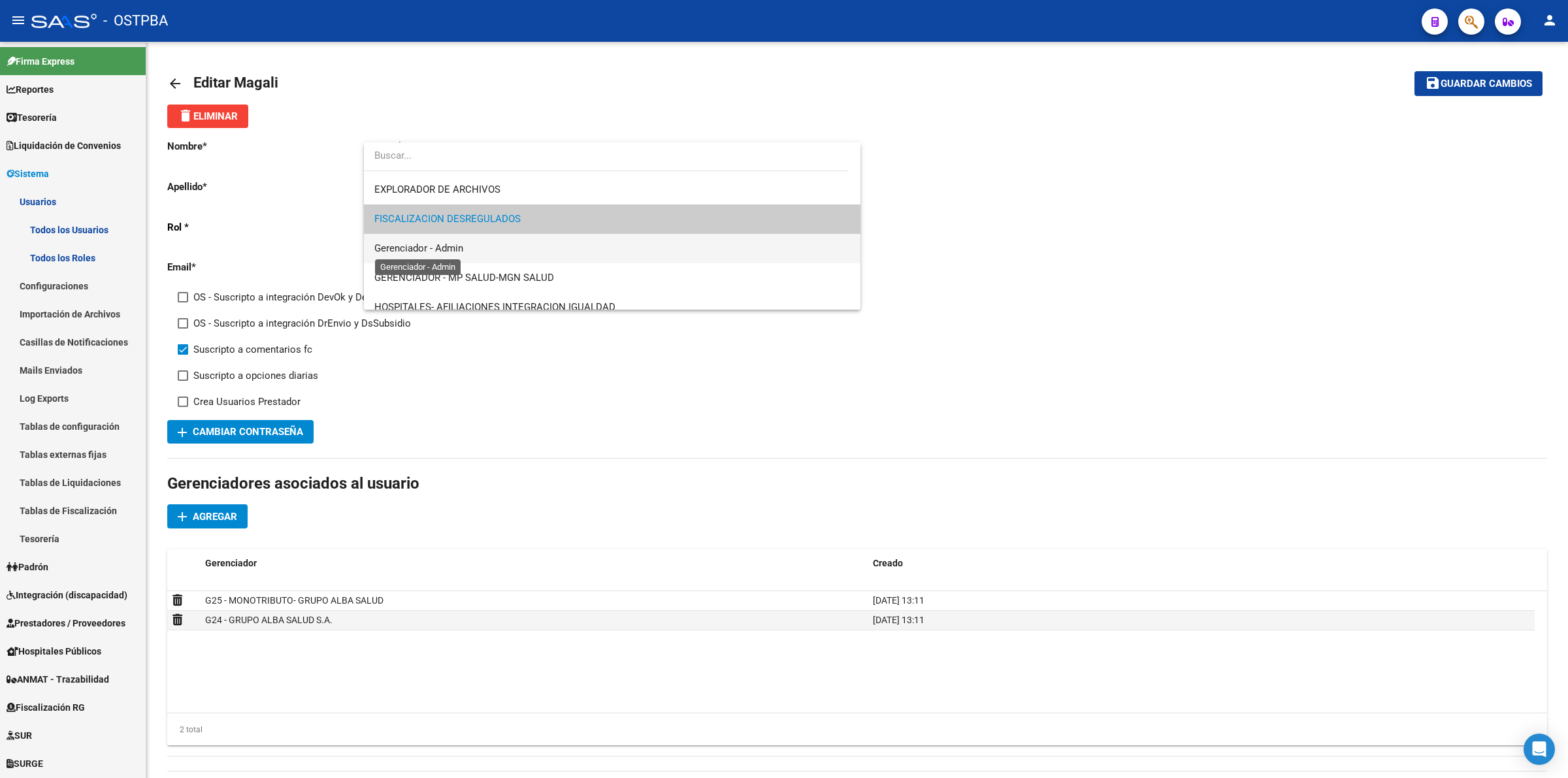
click at [426, 248] on span "Gerenciador - Admin" at bounding box center [419, 248] width 89 height 12
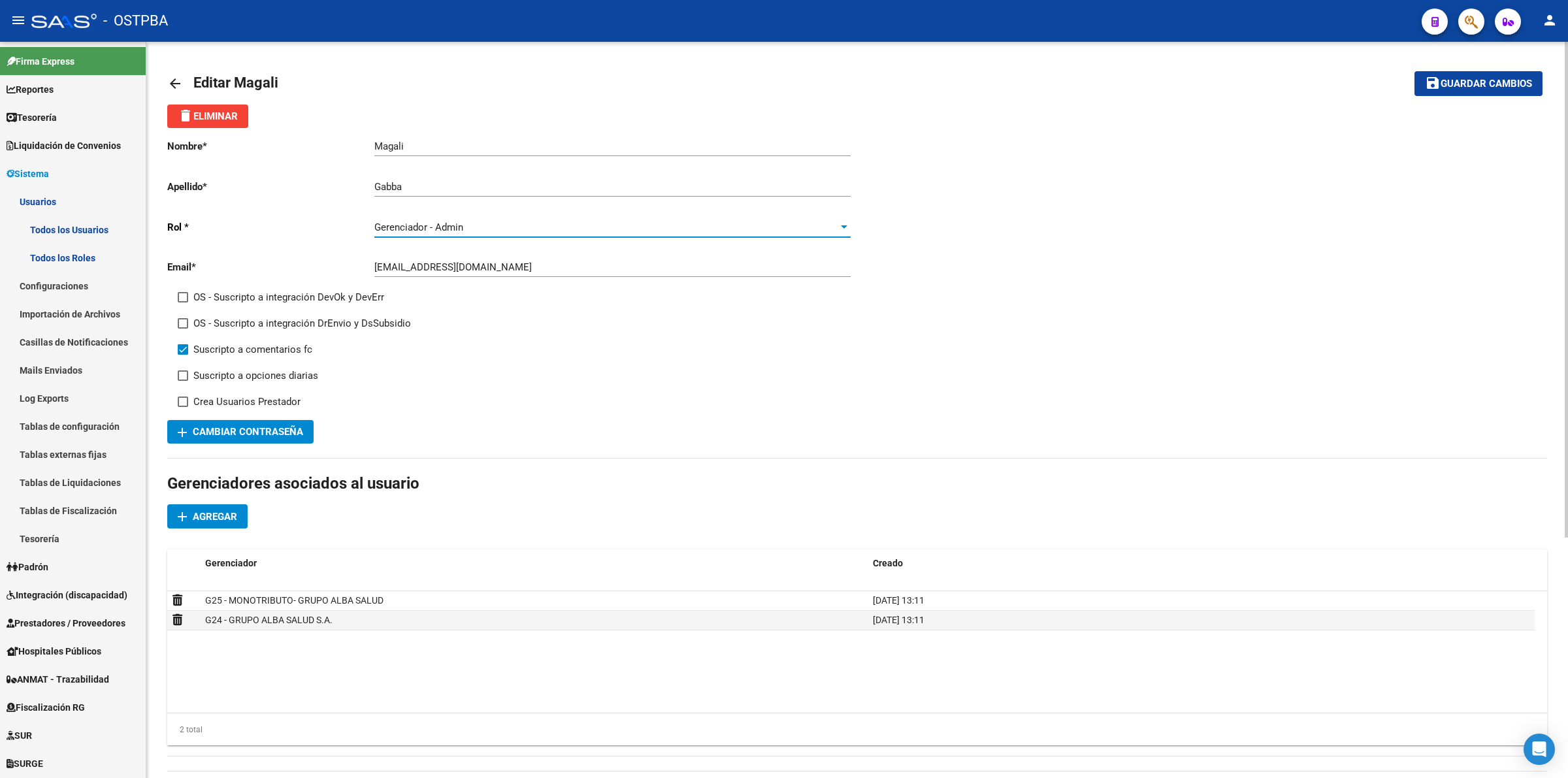
click at [1515, 88] on span "Guardar cambios" at bounding box center [1487, 85] width 92 height 12
